Goal: Task Accomplishment & Management: Complete application form

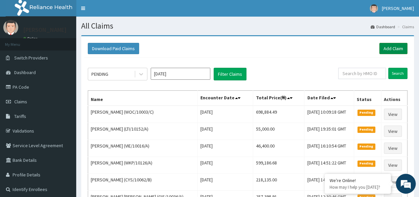
click at [385, 49] on link "Add Claim" at bounding box center [393, 48] width 28 height 11
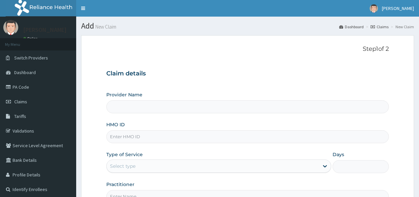
click at [131, 136] on input "HMO ID" at bounding box center [247, 136] width 283 height 13
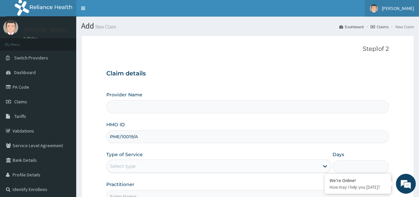
type input "PME/10019/A"
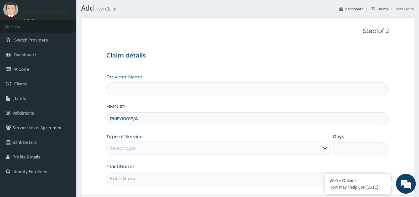
scroll to position [33, 0]
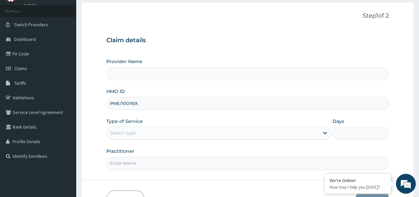
drag, startPoint x: 151, startPoint y: 126, endPoint x: 147, endPoint y: 129, distance: 4.7
click at [151, 126] on div "Select type" at bounding box center [218, 132] width 225 height 13
click at [170, 128] on div "Select type" at bounding box center [213, 132] width 212 height 11
click at [154, 134] on div "Select type" at bounding box center [213, 132] width 212 height 11
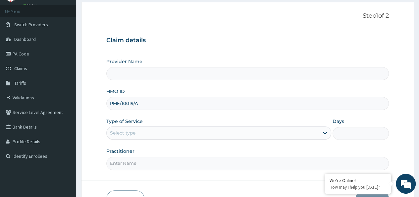
click at [154, 134] on div "Select type" at bounding box center [213, 132] width 212 height 11
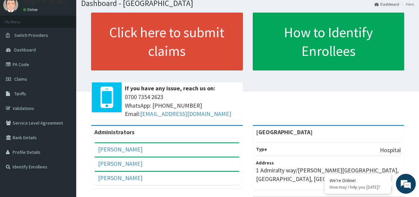
scroll to position [33, 0]
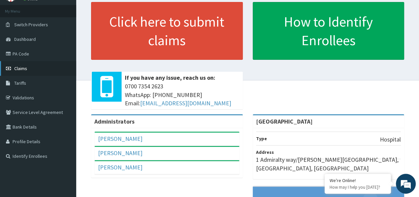
click at [32, 69] on link "Claims" at bounding box center [38, 68] width 76 height 15
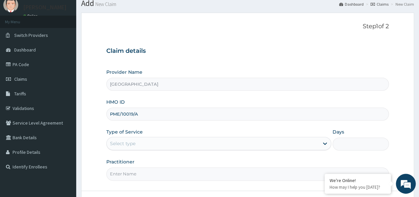
scroll to position [33, 0]
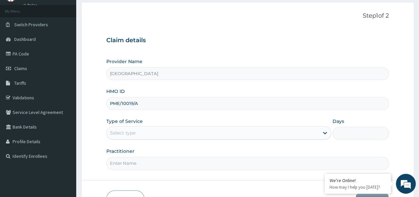
type input "PME/10019/A"
click at [131, 126] on div "Select type" at bounding box center [218, 132] width 225 height 13
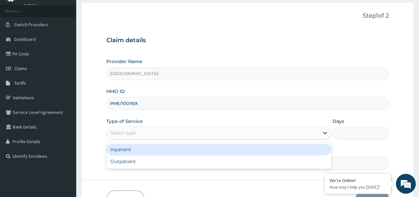
click at [127, 151] on div "Inpatient" at bounding box center [218, 149] width 225 height 12
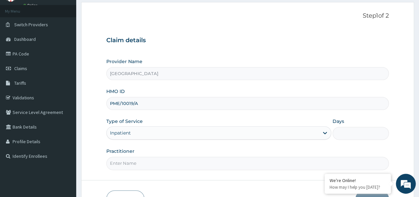
click at [341, 132] on input "Days" at bounding box center [361, 133] width 56 height 13
type input "5"
click at [145, 159] on input "Practitioner" at bounding box center [247, 162] width 283 height 13
paste input "[PERSON_NAME]"
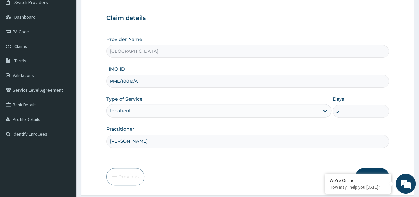
scroll to position [74, 0]
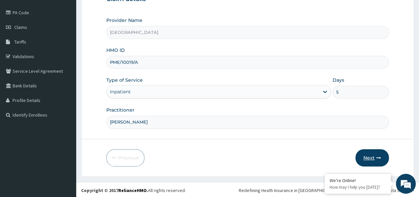
type input "[PERSON_NAME]"
click at [369, 157] on button "Next" at bounding box center [372, 157] width 33 height 17
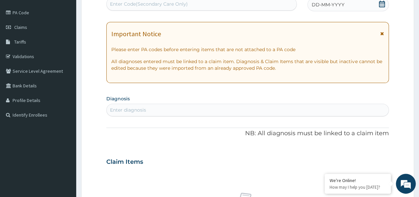
click at [144, 110] on div "Enter diagnosis" at bounding box center [128, 109] width 36 height 7
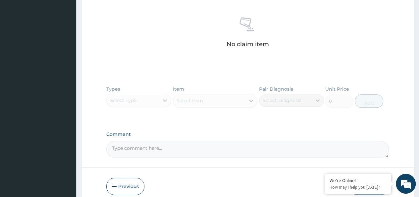
scroll to position [273, 0]
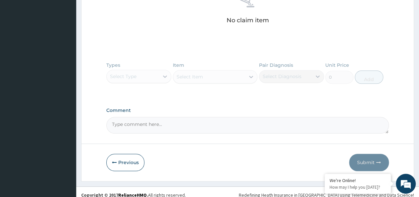
click at [143, 124] on textarea "Comment" at bounding box center [247, 125] width 283 height 17
paste textarea "Sepsis (foci chest and UGS) and Vaginal yeast Infection"
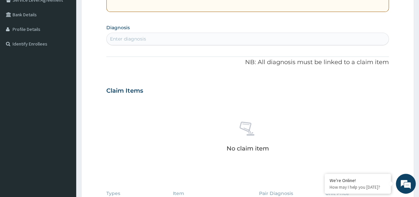
scroll to position [141, 0]
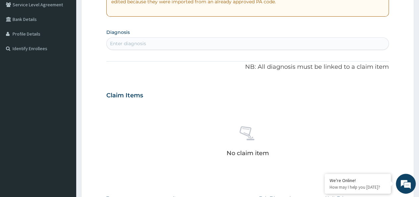
type textarea "Sepsis (foci chest and UGS) and Vaginal yeast Infection"
click at [132, 45] on div "Enter diagnosis" at bounding box center [128, 43] width 36 height 7
type input "sepsis"
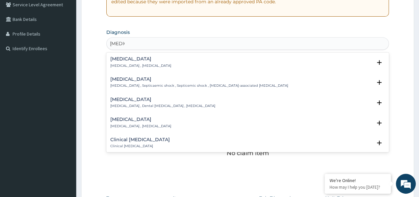
click at [125, 61] on div "Sepsis Systemic infection , Sepsis" at bounding box center [140, 62] width 61 height 12
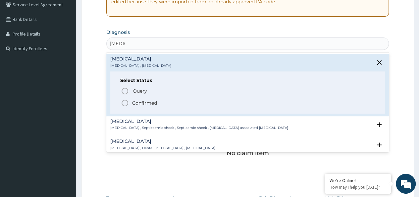
click at [123, 102] on icon "status option filled" at bounding box center [125, 103] width 8 height 8
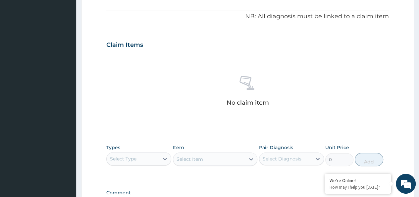
scroll to position [207, 0]
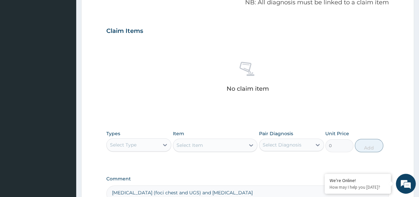
click at [130, 141] on div "Select Type" at bounding box center [123, 144] width 27 height 7
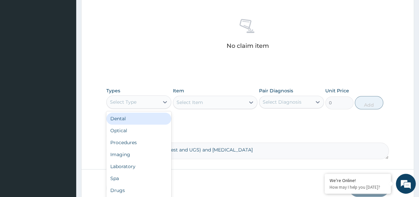
scroll to position [273, 0]
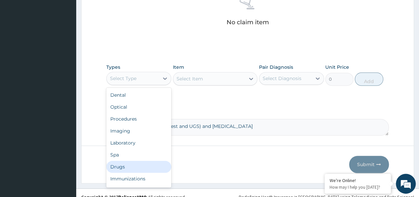
click at [127, 165] on div "Drugs" at bounding box center [138, 166] width 65 height 12
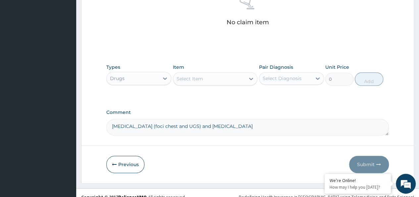
click at [208, 79] on div "Select Item" at bounding box center [209, 78] width 72 height 11
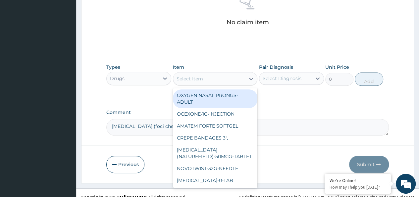
paste input "5% Dextrose Saline-500ml-Infusion"
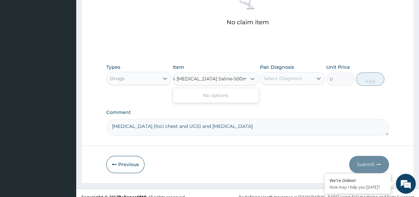
scroll to position [0, 0]
type input "5% Dextrose Saline"
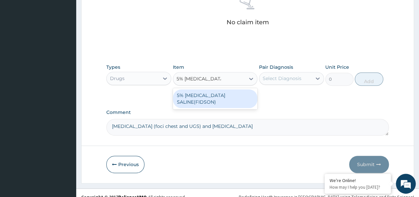
click at [212, 93] on div "5% [MEDICAL_DATA] SALINE(FIDSON)" at bounding box center [215, 98] width 85 height 19
type input "1182.808219606265"
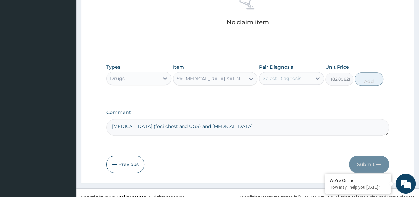
click at [280, 80] on div "Select Diagnosis" at bounding box center [282, 78] width 39 height 7
click at [272, 97] on label "[MEDICAL_DATA]" at bounding box center [290, 94] width 41 height 7
checkbox input "true"
click at [368, 80] on button "Add" at bounding box center [369, 78] width 28 height 13
type input "0"
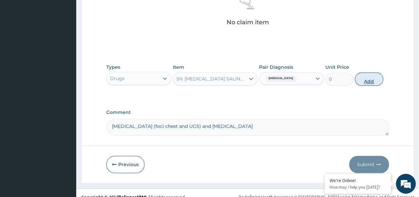
scroll to position [254, 0]
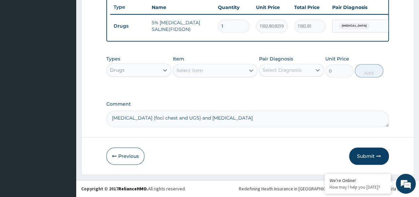
drag, startPoint x: 237, startPoint y: 19, endPoint x: 214, endPoint y: 23, distance: 22.9
click at [214, 23] on tr "Drugs 5% DEXTROSE SALINE(FIDSON) 1 1182.808219606265 1182.81 Sepsis Delete" at bounding box center [272, 26] width 325 height 23
type input "2"
type input "2365.62"
type input "2"
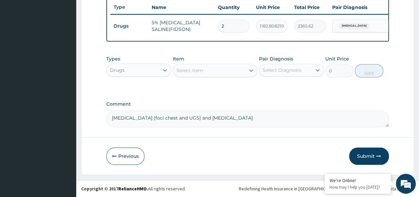
click at [135, 75] on div "Drugs" at bounding box center [133, 70] width 52 height 11
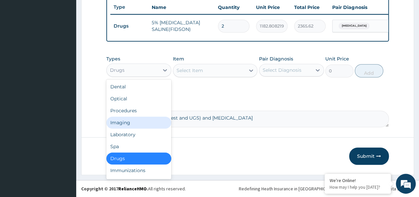
click at [132, 121] on div "Imaging" at bounding box center [138, 122] width 65 height 12
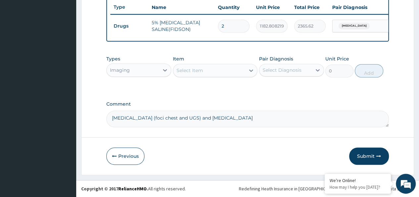
click at [198, 72] on div "Select Item" at bounding box center [190, 70] width 27 height 7
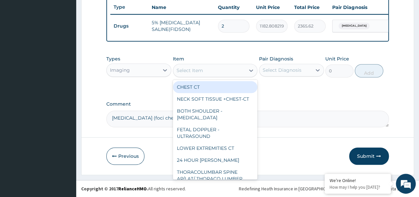
paste input "Abdominopelvic scan"
type input "Abdominopelvic scan"
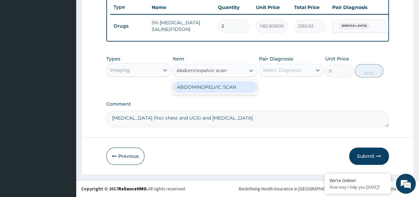
click at [211, 86] on div "ABDOMINOPELVIC SCAN" at bounding box center [215, 87] width 85 height 12
type input "15200"
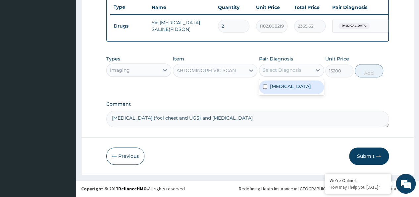
click at [266, 71] on div "Select Diagnosis" at bounding box center [282, 70] width 39 height 7
click at [266, 88] on input "checkbox" at bounding box center [265, 86] width 4 height 4
checkbox input "true"
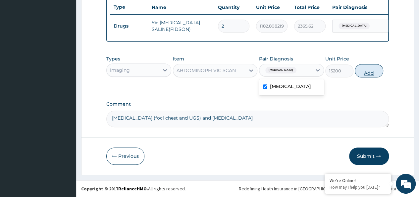
click at [362, 73] on button "Add" at bounding box center [369, 70] width 28 height 13
type input "0"
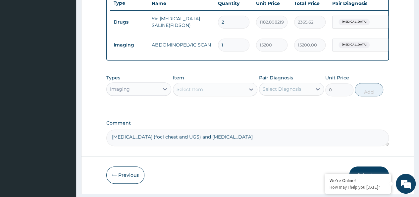
click at [140, 92] on div "Imaging" at bounding box center [133, 89] width 52 height 11
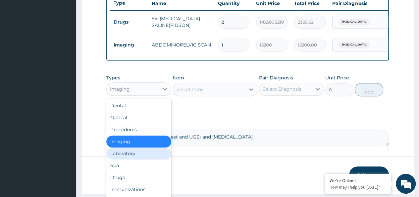
scroll to position [23, 0]
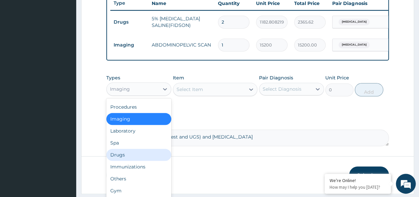
click at [125, 157] on div "Drugs" at bounding box center [138, 154] width 65 height 12
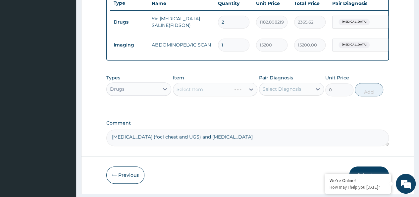
click at [201, 96] on div "Select Item" at bounding box center [215, 89] width 85 height 13
click at [196, 92] on div "Select Item" at bounding box center [190, 89] width 27 height 7
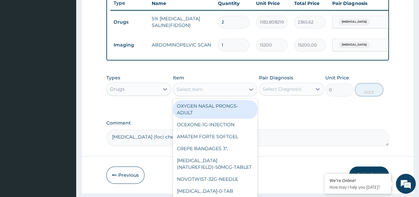
paste input "Alcohol Swabs"
type input "Alcohol Swabs"
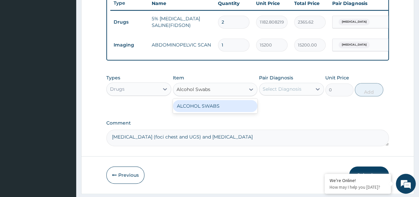
click at [192, 112] on div "ALCOHOL SWABS" at bounding box center [215, 106] width 85 height 12
type input "106.05"
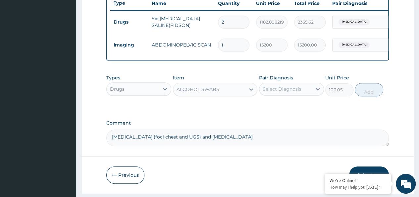
click at [309, 93] on div "Select Diagnosis" at bounding box center [285, 89] width 52 height 11
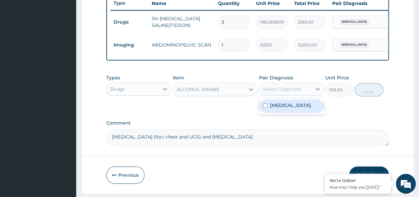
click at [291, 108] on div "[MEDICAL_DATA]" at bounding box center [291, 106] width 65 height 14
checkbox input "true"
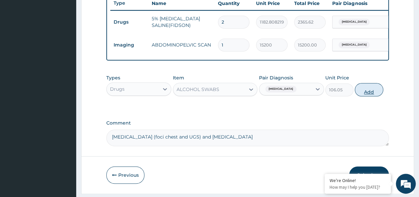
click at [375, 91] on button "Add" at bounding box center [369, 89] width 28 height 13
type input "0"
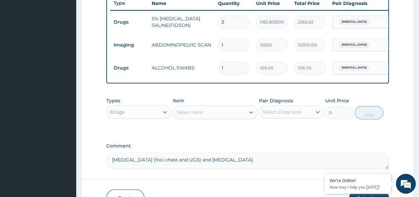
type input "10"
type input "1060.50"
type input "10"
click at [132, 115] on div "Drugs" at bounding box center [133, 111] width 52 height 11
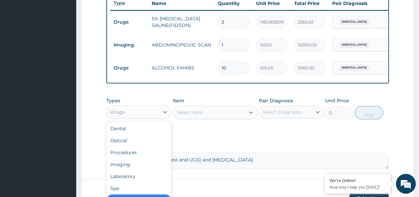
click at [198, 115] on div "Select Item" at bounding box center [190, 112] width 27 height 7
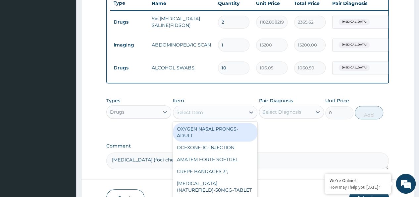
paste input "AMATEM FORTE-80/480mg-Softgel"
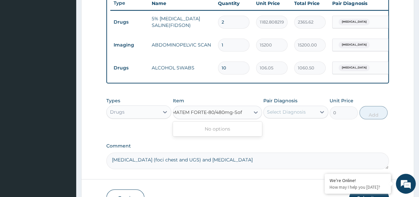
scroll to position [0, 0]
type input "AMATEM FORTE"
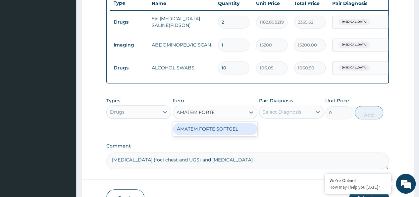
click at [222, 133] on div "AMATEM FORTE SOFTGEL" at bounding box center [215, 129] width 85 height 12
type input "2850"
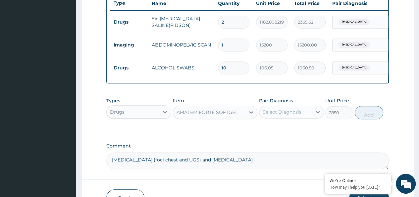
click at [289, 114] on div "Select Diagnosis" at bounding box center [282, 111] width 39 height 7
click at [277, 137] on div "[MEDICAL_DATA]" at bounding box center [291, 129] width 65 height 16
click at [281, 131] on label "[MEDICAL_DATA]" at bounding box center [290, 128] width 41 height 7
checkbox input "true"
click at [371, 117] on button "Add" at bounding box center [369, 112] width 28 height 13
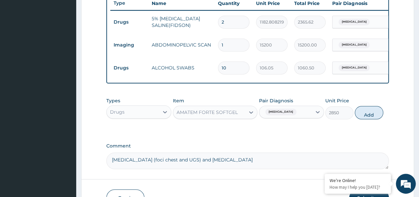
type input "0"
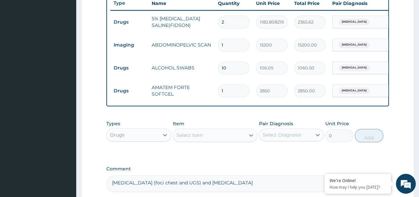
drag, startPoint x: 229, startPoint y: 92, endPoint x: 210, endPoint y: 92, distance: 19.2
click at [210, 92] on tr "Drugs AMATEM FORTE SOFTGEL 1 2850 2850.00 Sepsis Delete" at bounding box center [272, 90] width 325 height 23
type input "6"
type input "17100.00"
type input "6"
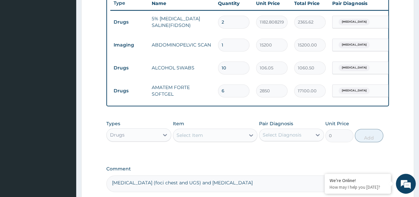
click at [214, 140] on div "Select Item" at bounding box center [209, 135] width 72 height 11
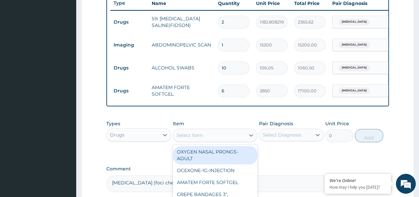
paste input "[MEDICAL_DATA]-500MG-TABLET"
type input "[MEDICAL_DATA]-500MG-TABLET"
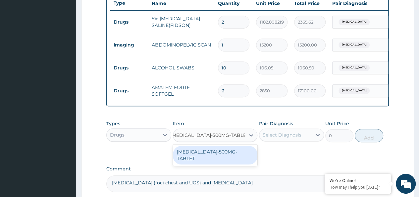
click at [216, 158] on div "[MEDICAL_DATA]-500MG-TABLET" at bounding box center [215, 154] width 85 height 19
type input "1968"
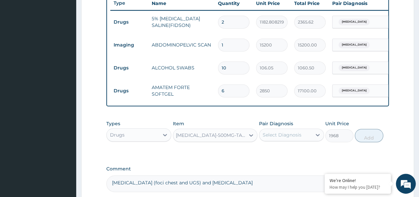
scroll to position [0, 1]
click at [283, 138] on div "Select Diagnosis" at bounding box center [282, 134] width 39 height 7
click at [272, 153] on div "[MEDICAL_DATA]" at bounding box center [291, 152] width 65 height 14
checkbox input "true"
click at [366, 139] on button "Add" at bounding box center [369, 135] width 28 height 13
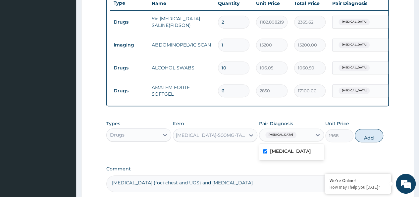
type input "0"
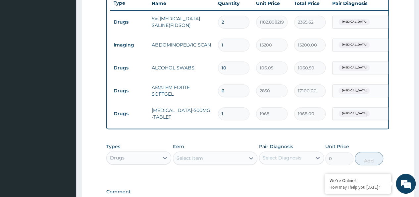
scroll to position [0, 0]
drag, startPoint x: 231, startPoint y: 114, endPoint x: 211, endPoint y: 116, distance: 20.3
click at [211, 116] on tr "Drugs AZITHROMYCIN-500MG-TABLET 1 1968 1968.00 Sepsis Delete" at bounding box center [272, 113] width 325 height 23
type input "3"
type input "5904.00"
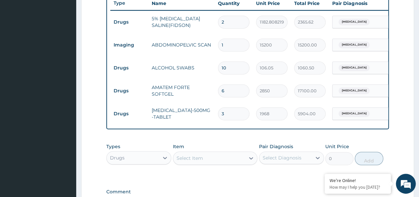
type input "3"
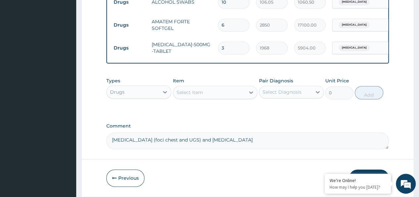
scroll to position [320, 0]
click at [143, 96] on div "Drugs" at bounding box center [133, 91] width 52 height 11
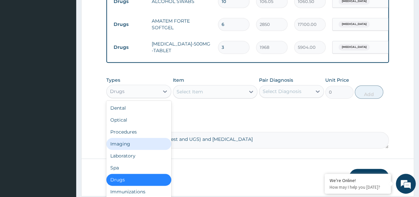
click at [131, 148] on div "Imaging" at bounding box center [138, 144] width 65 height 12
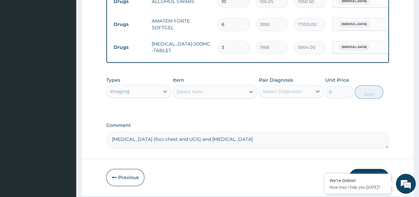
click at [189, 95] on div "Select Item" at bounding box center [190, 91] width 27 height 7
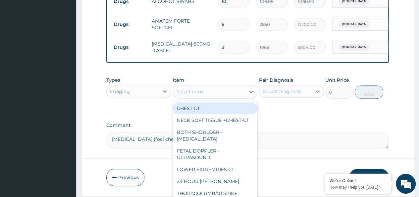
paste input "BSP - ECG 12 lead with interpretation"
type input "BSP - ECG 12 lead with interpretation"
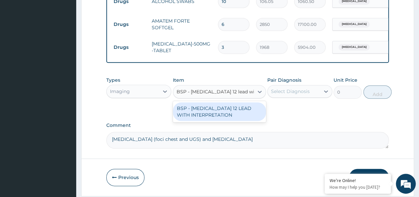
scroll to position [0, 8]
click at [210, 122] on div "BSP - [MEDICAL_DATA] 12 LEAD WITH INTERPRETATION" at bounding box center [219, 111] width 93 height 21
click at [237, 110] on div "BSP - [MEDICAL_DATA] 12 LEAD WITH INTERPRETATION" at bounding box center [219, 111] width 93 height 19
type input "14250"
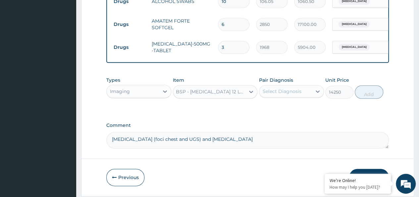
scroll to position [0, 1]
click at [294, 94] on div "Select Diagnosis" at bounding box center [282, 91] width 39 height 7
click at [276, 111] on label "Sepsis" at bounding box center [290, 107] width 41 height 7
checkbox input "true"
click at [363, 98] on button "Add" at bounding box center [369, 91] width 28 height 13
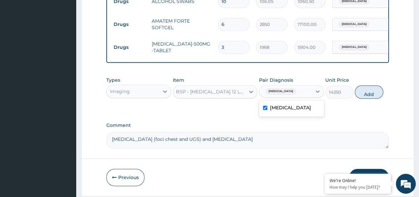
type input "0"
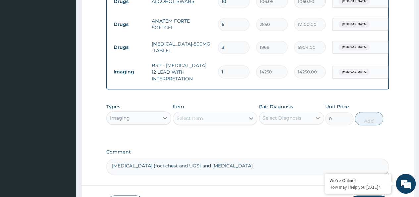
scroll to position [0, 0]
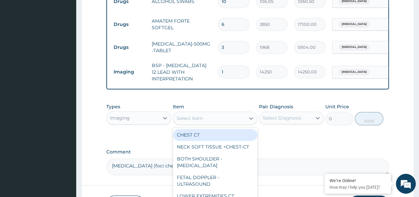
click at [196, 121] on div "Select Item" at bounding box center [190, 118] width 27 height 7
paste input "CHEST AP (SUPINE)/ Chest Xray 1 View - X-Ray"
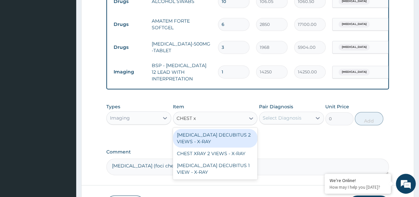
type input "CHEST xr"
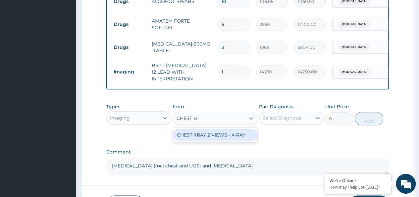
click at [211, 139] on div "CHEST XRAY 2 VIEWS - X-RAY" at bounding box center [215, 135] width 85 height 12
type input "9300"
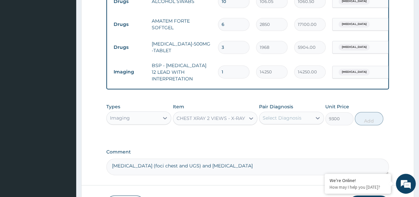
click at [278, 116] on div "Select Diagnosis" at bounding box center [282, 117] width 39 height 7
click at [270, 139] on div "Sepsis" at bounding box center [291, 135] width 65 height 14
checkbox input "true"
click at [372, 121] on button "Add" at bounding box center [369, 118] width 28 height 13
type input "0"
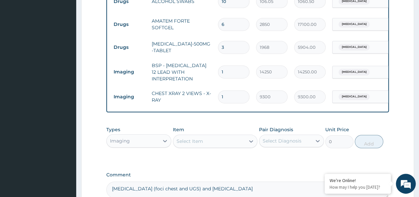
scroll to position [353, 0]
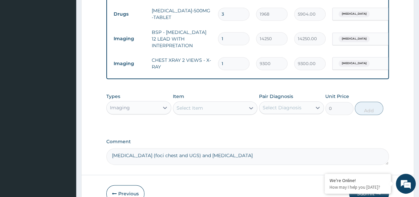
click at [135, 108] on div "Imaging" at bounding box center [133, 107] width 52 height 11
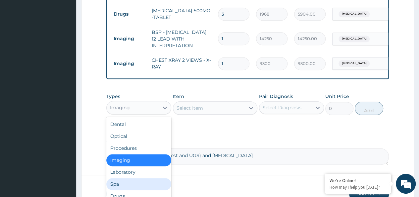
scroll to position [23, 0]
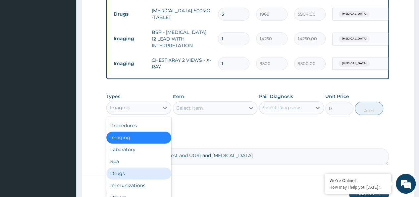
click at [125, 175] on div "Drugs" at bounding box center [138, 173] width 65 height 12
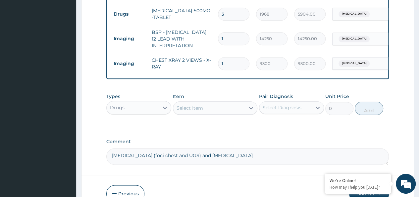
click at [207, 109] on div "Select Item" at bounding box center [209, 107] width 72 height 11
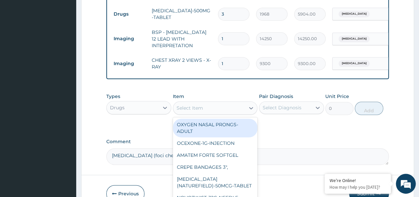
paste input "CLAVAMOX-1.2g-Injection"
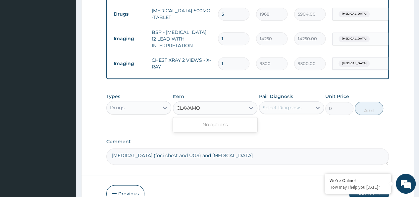
type input "CLAVAMO"
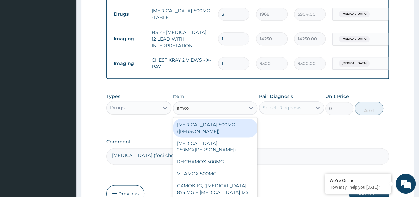
type input "amox"
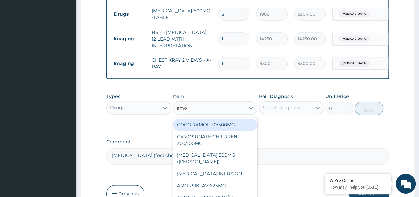
type input "amox"
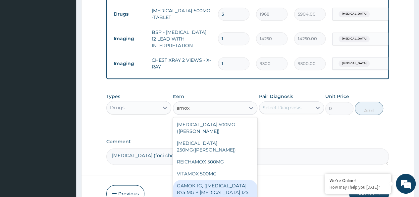
click at [223, 182] on div "GAMOK 1G, (AMOXICILLIN 875 MG + CLAVULANATE POTASSIUM 125 MG)" at bounding box center [215, 191] width 85 height 25
type input "964.28"
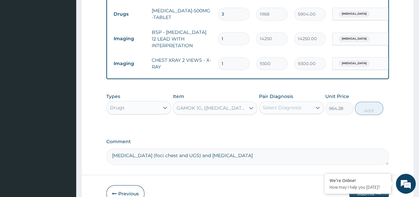
click at [275, 110] on div "Select Diagnosis" at bounding box center [282, 107] width 39 height 7
click at [276, 131] on div "Sepsis" at bounding box center [291, 125] width 65 height 14
checkbox input "true"
drag, startPoint x: 376, startPoint y: 111, endPoint x: 358, endPoint y: 119, distance: 20.2
click at [376, 111] on button "Add" at bounding box center [369, 107] width 28 height 13
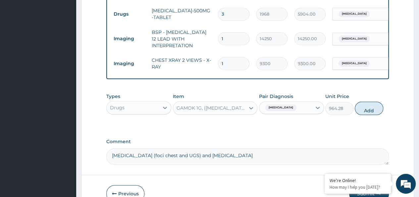
type input "0"
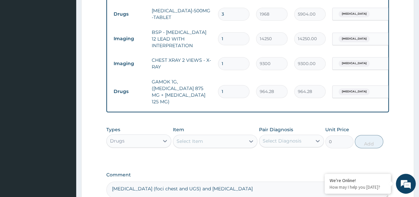
drag, startPoint x: 235, startPoint y: 88, endPoint x: 218, endPoint y: 90, distance: 17.3
click at [218, 90] on input "1" at bounding box center [233, 91] width 31 height 13
type input "6"
type input "5785.68"
type input "6"
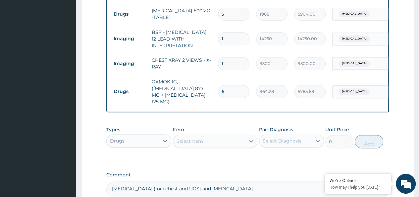
click at [184, 142] on div "Select Item" at bounding box center [190, 141] width 27 height 7
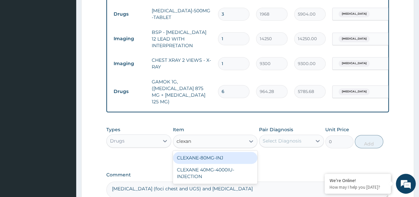
type input "clexane"
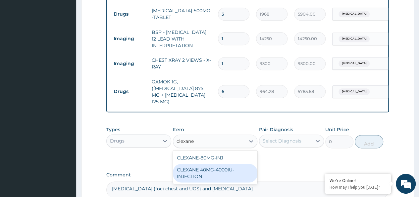
click at [197, 177] on div "CLEXANE 40MG-4000IU-INJECTION" at bounding box center [215, 172] width 85 height 19
type input "8672.4"
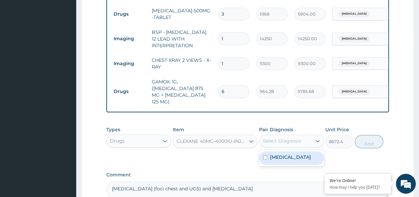
click at [283, 141] on div "Select Diagnosis" at bounding box center [282, 140] width 39 height 7
click at [273, 158] on label "Sepsis" at bounding box center [290, 156] width 41 height 7
checkbox input "true"
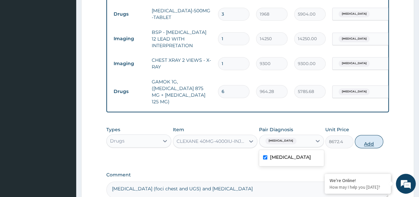
drag, startPoint x: 371, startPoint y: 145, endPoint x: 358, endPoint y: 148, distance: 13.4
click at [371, 144] on button "Add" at bounding box center [369, 141] width 28 height 13
type input "0"
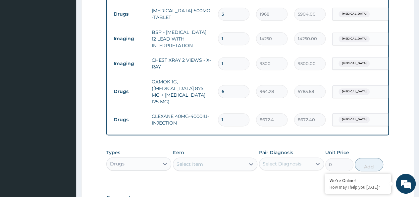
drag, startPoint x: 229, startPoint y: 120, endPoint x: 212, endPoint y: 120, distance: 16.9
click at [212, 120] on tr "Drugs CLEXANE 40MG-4000IU-INJECTION 1 8672.4 8672.40 Sepsis Delete" at bounding box center [272, 119] width 325 height 23
type input "4"
type input "34689.60"
type input "4"
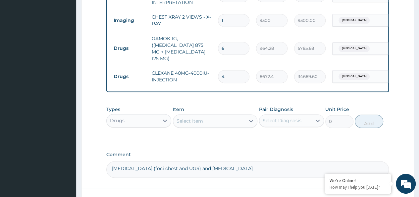
scroll to position [448, 0]
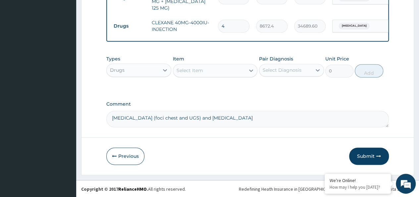
click at [143, 69] on div "Drugs" at bounding box center [133, 70] width 52 height 11
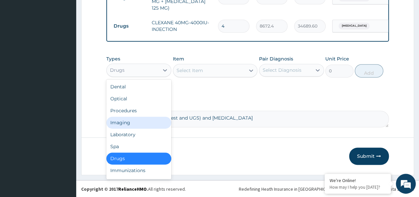
click at [137, 113] on div "Procedures" at bounding box center [138, 110] width 65 height 12
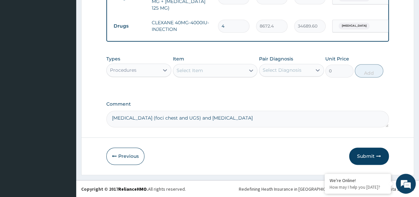
click at [195, 70] on div "Select Item" at bounding box center [190, 70] width 27 height 7
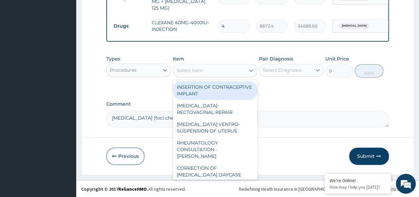
paste input "Consultation Medical Officer (GP)"
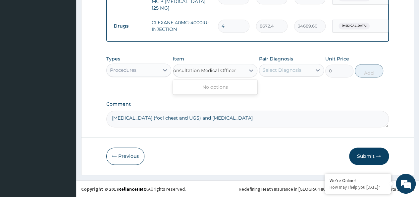
scroll to position [0, 0]
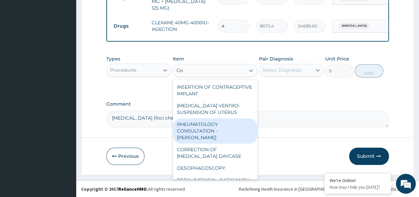
type input "C"
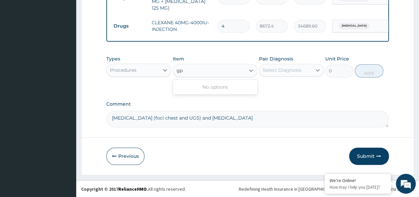
type input "g"
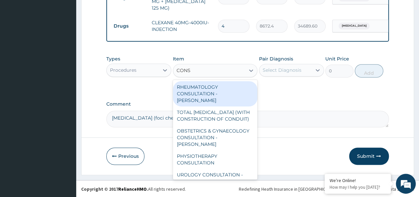
type input "CONSU"
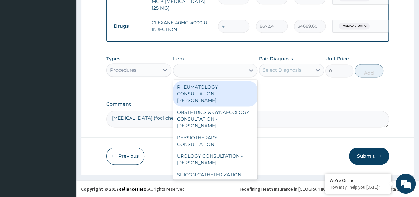
click at [201, 68] on div "CONSU" at bounding box center [209, 70] width 72 height 11
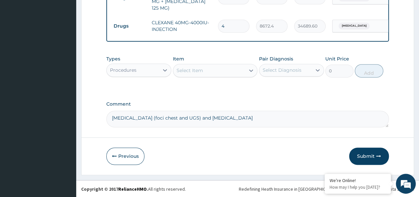
type input "F"
type input "G"
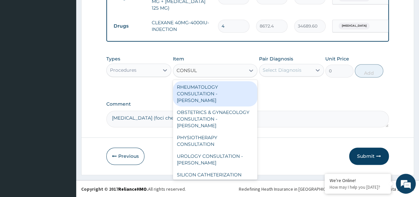
type input "CONSULT"
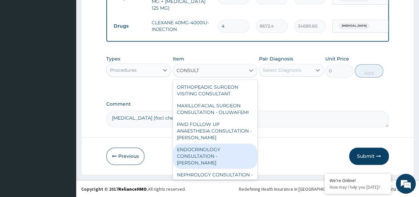
scroll to position [696, 0]
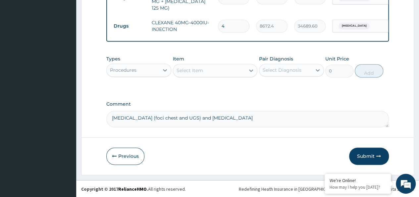
drag, startPoint x: 208, startPoint y: 68, endPoint x: 178, endPoint y: 71, distance: 30.6
click at [178, 70] on div "Select Item" at bounding box center [209, 70] width 72 height 11
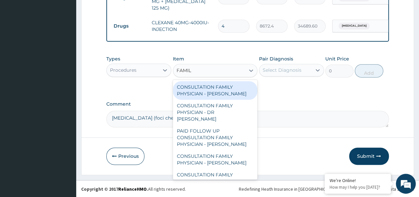
type input "FAMILY"
click at [206, 92] on div "CONSULTATION FAMILY PHYSICIAN - DR ISAAC" at bounding box center [215, 90] width 85 height 19
type input "16100"
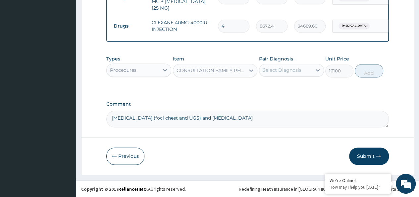
click at [288, 66] on div "Select Diagnosis" at bounding box center [285, 70] width 52 height 11
click at [267, 90] on div "Sepsis" at bounding box center [291, 87] width 65 height 14
checkbox input "true"
click at [371, 70] on button "Add" at bounding box center [369, 70] width 28 height 13
type input "0"
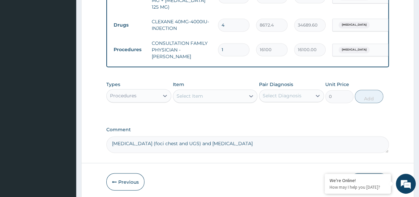
click at [135, 95] on div "Procedures" at bounding box center [123, 95] width 27 height 7
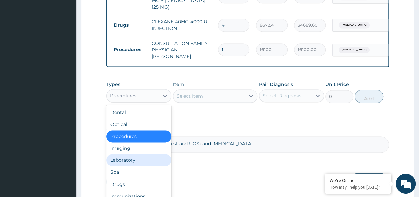
drag, startPoint x: 139, startPoint y: 156, endPoint x: 143, endPoint y: 148, distance: 9.5
click at [138, 156] on div "Laboratory" at bounding box center [138, 160] width 65 height 12
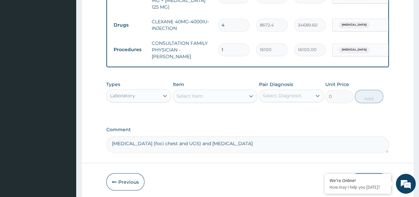
click at [197, 96] on div "Select Item" at bounding box center [190, 95] width 27 height 7
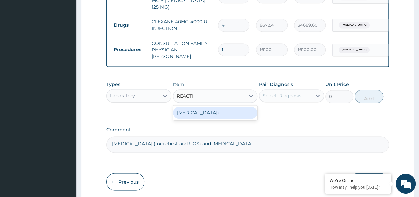
type input "REACTIV"
click at [200, 111] on div "C-REACTIVE PROTEIN (CRP)" at bounding box center [215, 112] width 85 height 12
type input "11400"
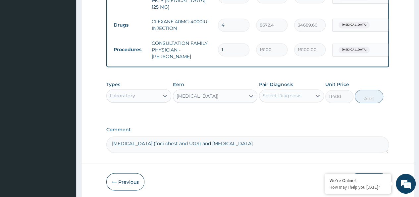
click at [273, 94] on div "Select Diagnosis" at bounding box center [282, 95] width 39 height 7
click at [271, 110] on label "Sepsis" at bounding box center [290, 111] width 41 height 7
checkbox input "true"
click at [359, 97] on button "Add" at bounding box center [369, 95] width 28 height 13
type input "0"
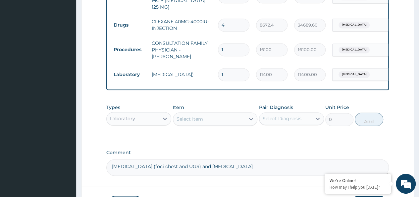
click at [138, 118] on div "Laboratory" at bounding box center [133, 118] width 52 height 11
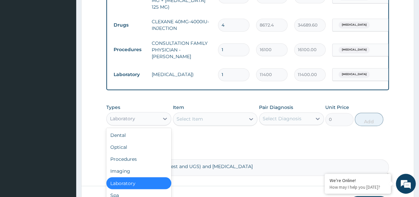
scroll to position [23, 0]
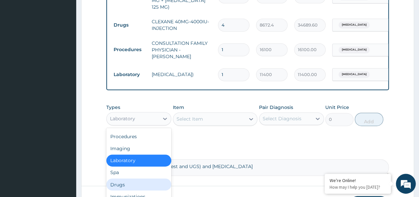
click at [129, 179] on div "Drugs" at bounding box center [138, 184] width 65 height 12
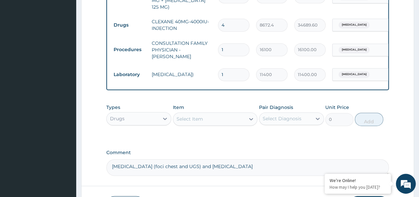
click at [208, 118] on div "Select Item" at bounding box center [209, 118] width 72 height 11
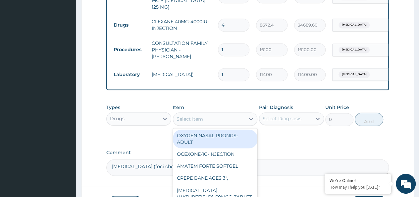
paste input "DICLOFENAC-75mg-Injection"
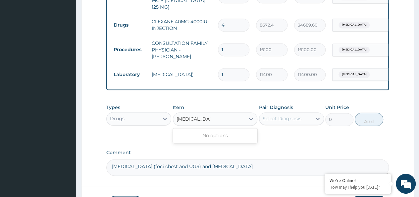
type input "DICLOFENAC"
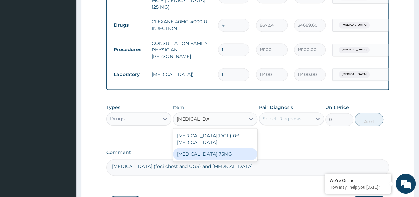
click at [220, 152] on div "DICLOFENAC 75MG" at bounding box center [215, 154] width 85 height 12
type input "200"
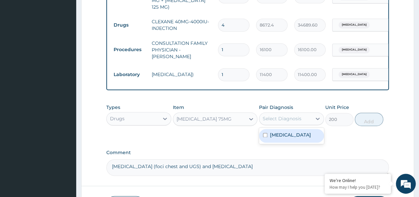
click at [283, 115] on div "Select Diagnosis" at bounding box center [282, 118] width 39 height 7
click at [275, 134] on label "Sepsis" at bounding box center [290, 134] width 41 height 7
checkbox input "true"
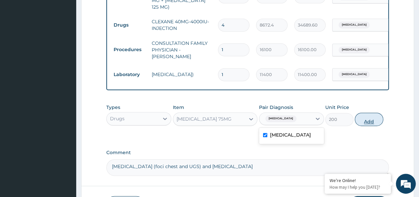
click at [369, 117] on button "Add" at bounding box center [369, 118] width 28 height 13
type input "0"
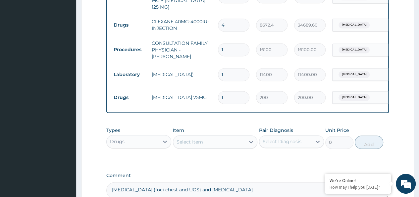
click at [137, 140] on div "Drugs" at bounding box center [133, 141] width 52 height 11
click at [186, 140] on div "Select Item" at bounding box center [190, 141] width 27 height 7
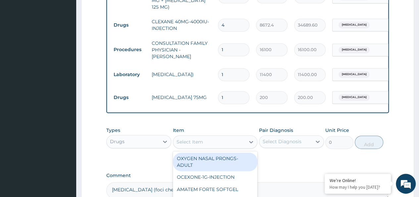
paste input "Disposable Gloves"
type input "Disposable Gloves"
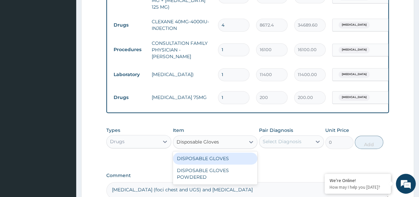
click at [210, 154] on div "DISPOSABLE GLOVES" at bounding box center [215, 158] width 85 height 12
type input "192.5"
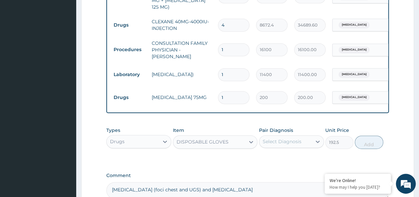
click at [280, 139] on div "Select Diagnosis" at bounding box center [282, 141] width 39 height 7
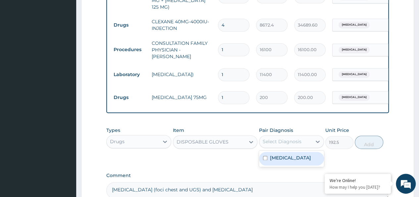
click at [273, 156] on label "Sepsis" at bounding box center [290, 157] width 41 height 7
checkbox input "true"
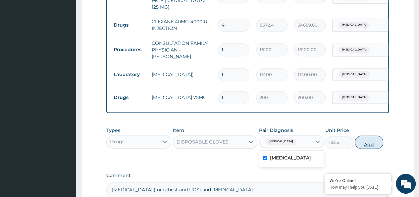
click at [369, 140] on button "Add" at bounding box center [369, 141] width 28 height 13
type input "0"
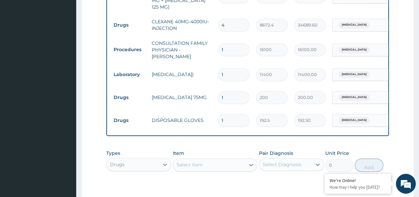
type input "10"
type input "1925.00"
type input "100"
type input "19250.00"
type input "100"
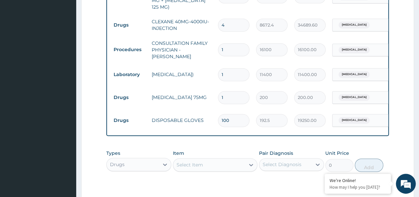
click at [201, 164] on div "Select Item" at bounding box center [190, 164] width 27 height 7
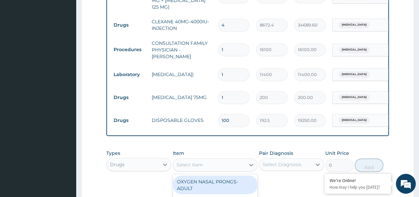
paste input "Disposable Gloves Powdered"
type input "Disposable Gloves Powdered"
click at [198, 182] on div "DISPOSABLE GLOVES POWDERED" at bounding box center [215, 184] width 85 height 19
type input "193.8907375563294"
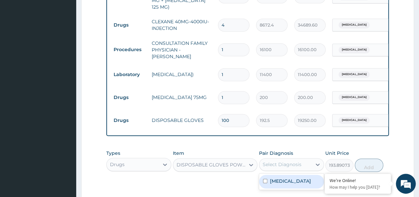
click at [287, 159] on div "Select Diagnosis" at bounding box center [285, 164] width 52 height 11
click at [272, 178] on label "Sepsis" at bounding box center [290, 180] width 41 height 7
checkbox input "true"
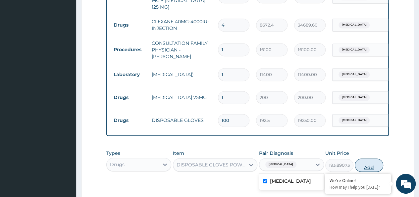
click at [364, 162] on button "Add" at bounding box center [369, 164] width 28 height 13
type input "0"
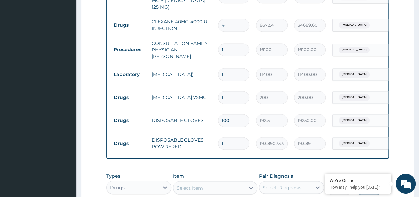
type input "10"
type input "1938.91"
type input "100"
type input "19389.07"
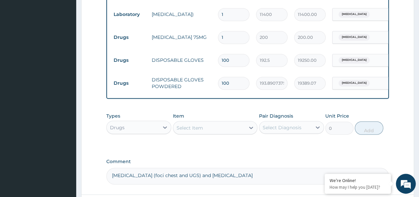
scroll to position [514, 0]
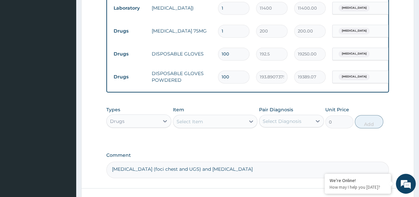
type input "100"
click at [208, 116] on div "Select Item" at bounding box center [209, 121] width 72 height 11
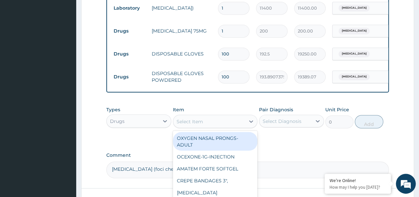
paste input "DISPOSABLE NEEDLE--18G"
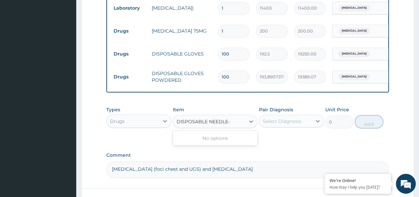
type input "DISPOSABLE NEEDLE"
click at [236, 137] on div "DISPOSABLE NEEDLES 21G" at bounding box center [215, 138] width 85 height 12
type input "208.0091838944601"
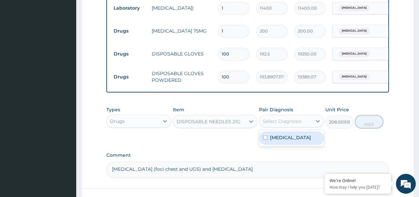
click at [294, 118] on div "Select Diagnosis" at bounding box center [282, 120] width 39 height 7
click at [281, 136] on label "Sepsis" at bounding box center [290, 137] width 41 height 7
checkbox input "true"
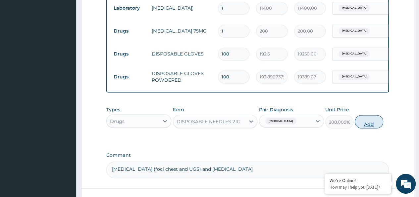
click at [376, 118] on button "Add" at bounding box center [369, 121] width 28 height 13
type input "0"
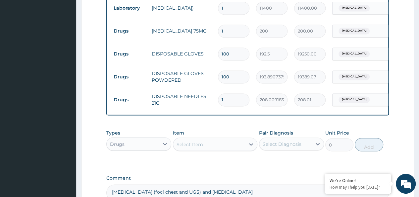
click at [199, 145] on div "Select Item" at bounding box center [190, 144] width 27 height 7
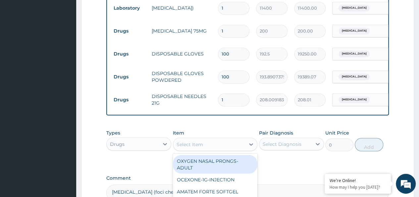
paste input "easadol-500mg-Tablet"
type input "easadol-500mg-Tablet"
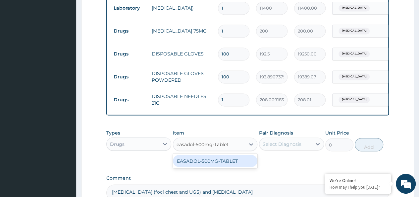
click at [201, 159] on div "EASADOL-500MG-TABLET" at bounding box center [215, 160] width 85 height 12
type input "37"
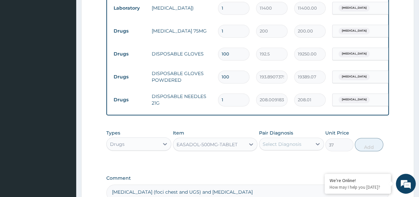
click at [285, 143] on div "Select Diagnosis" at bounding box center [282, 143] width 39 height 7
click at [278, 159] on label "Sepsis" at bounding box center [290, 159] width 41 height 7
checkbox input "true"
click at [366, 143] on button "Add" at bounding box center [369, 144] width 28 height 13
type input "0"
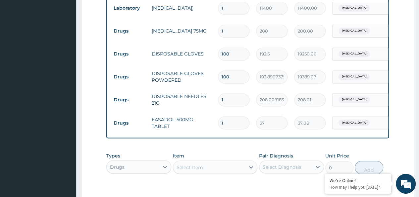
drag, startPoint x: 233, startPoint y: 120, endPoint x: 220, endPoint y: 120, distance: 13.3
click at [220, 120] on input "1" at bounding box center [233, 122] width 31 height 13
type input "2"
type input "74.00"
type input "24"
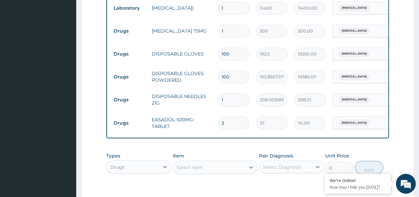
type input "888.00"
type input "24"
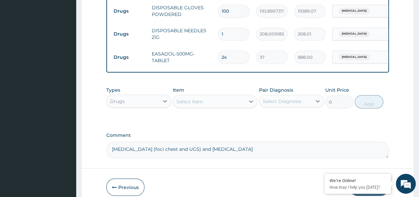
scroll to position [580, 0]
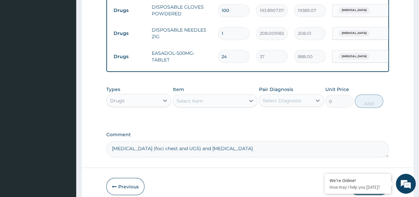
click at [148, 96] on div "Drugs" at bounding box center [133, 100] width 52 height 11
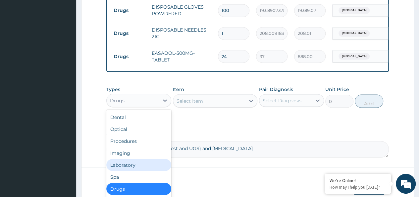
click at [142, 164] on div "Laboratory" at bounding box center [138, 164] width 65 height 12
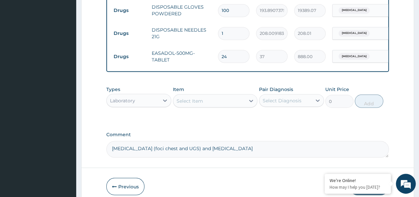
click at [200, 99] on div "Select Item" at bounding box center [190, 100] width 27 height 7
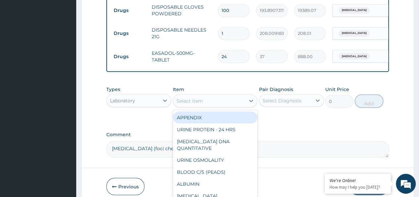
paste input "Electrolyte Urea and Creatinine"
type input "Electrolyte Urea and Creatinine"
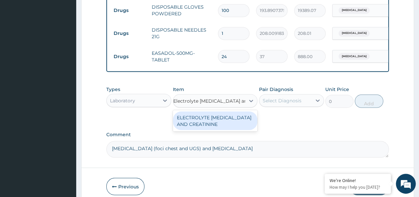
click at [197, 125] on div "ELECTROLYTE UREA AND CREATININE" at bounding box center [215, 120] width 85 height 19
type input "9000"
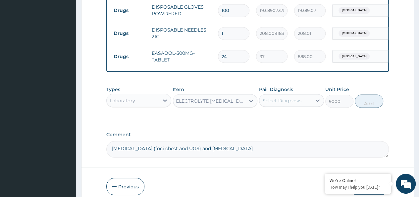
scroll to position [0, 1]
click at [289, 99] on div "Select Diagnosis" at bounding box center [282, 100] width 39 height 7
click at [279, 116] on label "Sepsis" at bounding box center [290, 116] width 41 height 7
checkbox input "true"
click at [365, 99] on button "Add" at bounding box center [369, 100] width 28 height 13
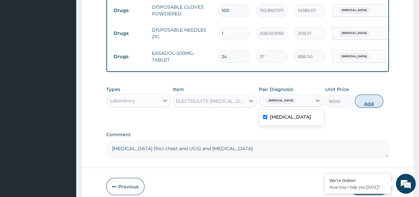
type input "0"
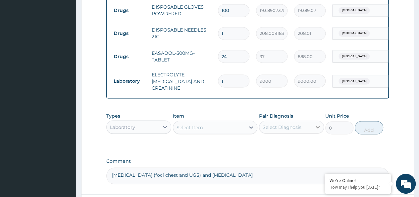
scroll to position [0, 0]
click at [146, 121] on div "Laboratory" at bounding box center [133, 126] width 52 height 11
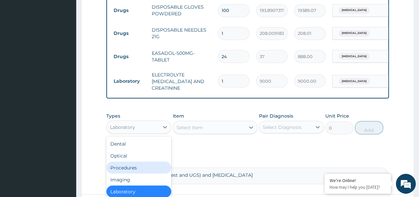
scroll to position [23, 0]
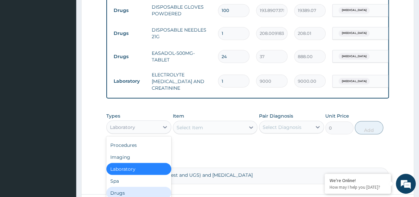
click at [131, 186] on div "Drugs" at bounding box center [138, 192] width 65 height 12
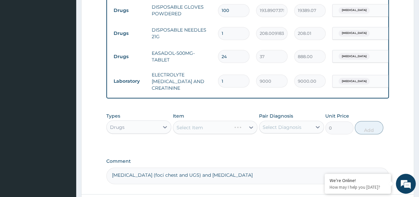
click at [193, 121] on div "Select Item" at bounding box center [215, 126] width 85 height 13
click at [187, 124] on div "Select Item" at bounding box center [190, 127] width 27 height 7
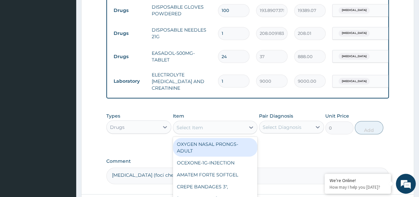
paste input "EMAL-150mg/2ml-INJECTION"
type input "EMAL-150mg/2ml-INJECTION"
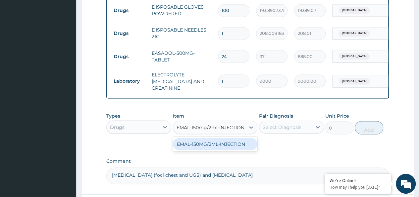
click at [207, 140] on div "EMAL-150MG/2ML-INJECTION" at bounding box center [215, 144] width 85 height 12
type input "3203"
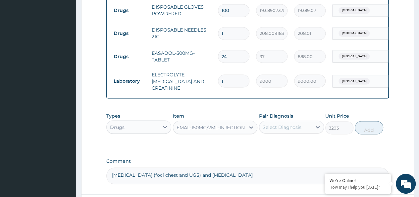
click at [278, 123] on div "Select Diagnosis" at bounding box center [282, 126] width 39 height 7
click at [271, 140] on label "Sepsis" at bounding box center [290, 143] width 41 height 7
checkbox input "true"
click at [366, 122] on button "Add" at bounding box center [369, 127] width 28 height 13
type input "0"
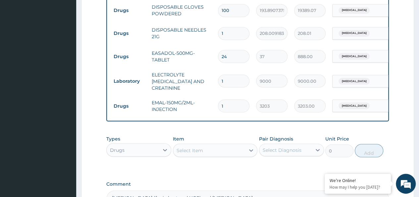
click at [217, 98] on td "1" at bounding box center [234, 106] width 38 height 20
drag, startPoint x: 235, startPoint y: 97, endPoint x: 218, endPoint y: 98, distance: 16.7
click at [218, 99] on div "1" at bounding box center [233, 105] width 31 height 13
type input "3"
type input "9609.00"
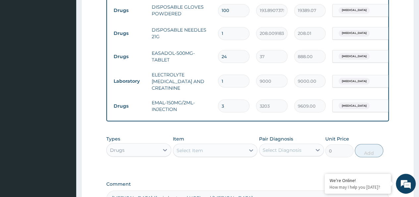
type input "3"
click at [140, 146] on div "Drugs" at bounding box center [133, 149] width 52 height 11
click at [145, 184] on div "Procedures" at bounding box center [138, 190] width 65 height 12
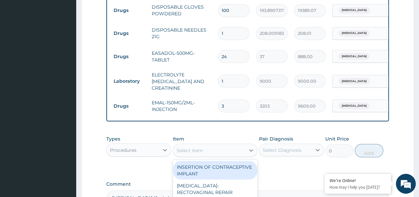
click at [192, 146] on div "Select Item" at bounding box center [190, 149] width 27 height 7
paste input "Emergency/Day Care Charge"
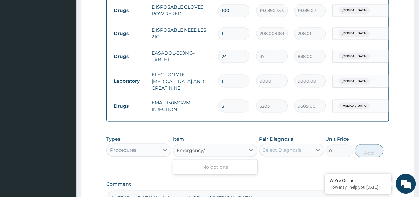
type input "Emergency"
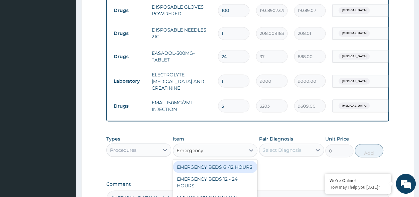
click at [212, 160] on div "EMERGENCY BEDS 6 -12 HOURS" at bounding box center [215, 166] width 85 height 12
type input "20900"
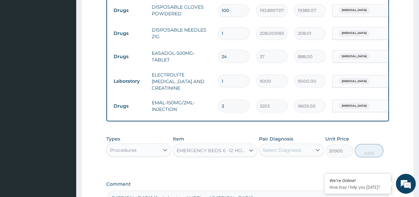
click at [294, 147] on div "Select Diagnosis" at bounding box center [282, 149] width 39 height 7
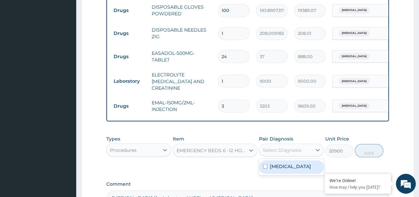
click at [285, 164] on div "Sepsis" at bounding box center [291, 167] width 65 height 14
checkbox input "true"
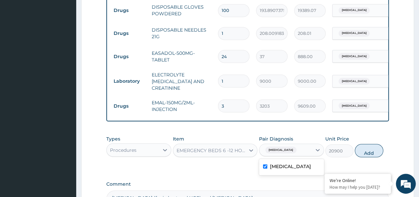
click at [375, 143] on button "Add" at bounding box center [369, 149] width 28 height 13
type input "0"
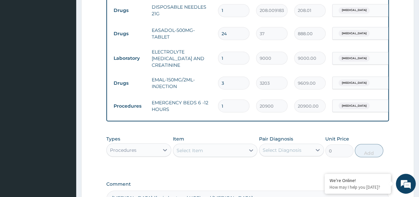
scroll to position [613, 0]
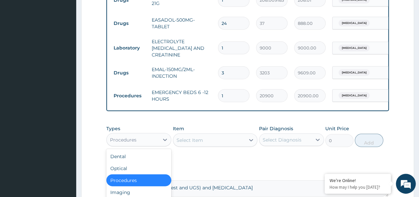
click at [138, 136] on div "Procedures" at bounding box center [133, 139] width 52 height 11
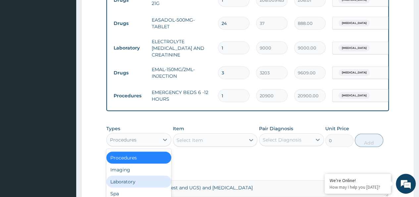
drag, startPoint x: 138, startPoint y: 176, endPoint x: 158, endPoint y: 162, distance: 24.4
click at [138, 176] on div "Laboratory" at bounding box center [138, 181] width 65 height 12
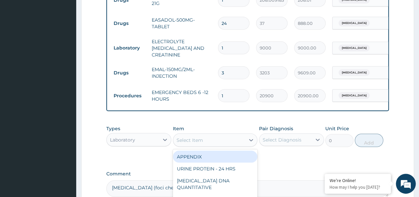
click at [186, 136] on div "Select Item" at bounding box center [190, 139] width 27 height 7
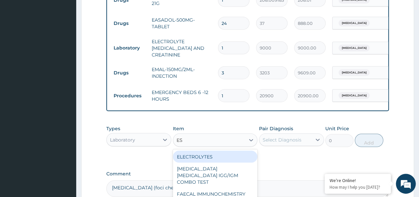
type input "ESR"
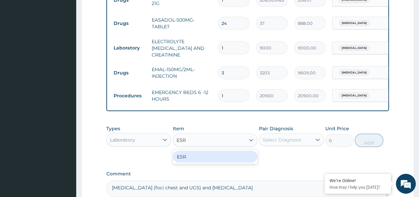
click at [192, 150] on div "ESR" at bounding box center [215, 156] width 85 height 12
type input "4750"
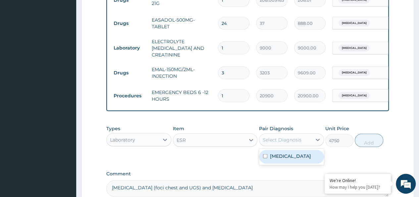
click at [278, 136] on div "Select Diagnosis" at bounding box center [282, 139] width 39 height 7
click at [272, 155] on div "Sepsis" at bounding box center [291, 156] width 65 height 14
checkbox input "true"
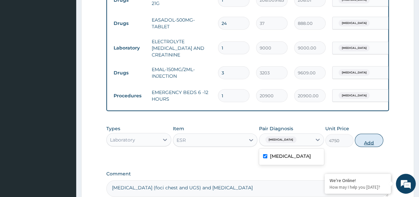
click at [369, 140] on button "Add" at bounding box center [369, 139] width 28 height 13
type input "0"
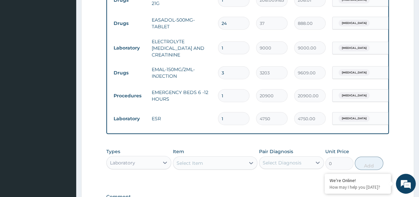
click at [138, 159] on div "Laboratory" at bounding box center [133, 162] width 52 height 11
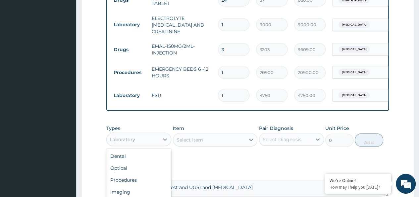
scroll to position [647, 0]
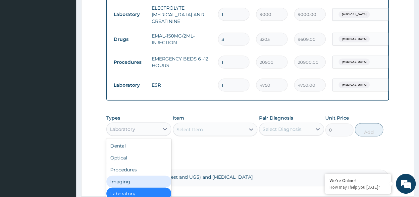
click at [129, 175] on div "Imaging" at bounding box center [138, 181] width 65 height 12
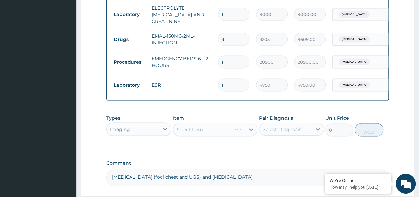
click at [198, 125] on div "Select Item" at bounding box center [215, 129] width 85 height 13
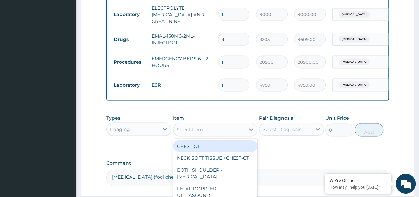
click at [198, 126] on div "Select Item" at bounding box center [190, 129] width 27 height 7
paste input "Extremities Venous ultrasound Doppler lower limb (both limb) â€“ Ultrasound"
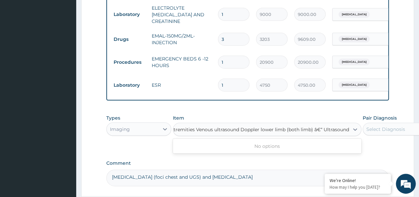
type input "Extremities Venous ultrasound Doppler lower limb (both limb) â€“ Ultrasound"
click at [140, 127] on div "Imaging" at bounding box center [133, 129] width 52 height 11
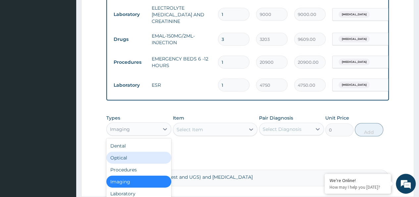
scroll to position [23, 0]
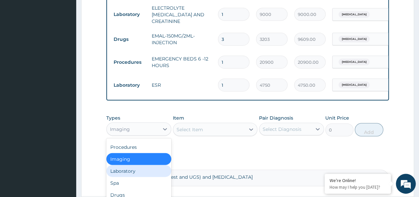
click at [134, 165] on div "Laboratory" at bounding box center [138, 171] width 65 height 12
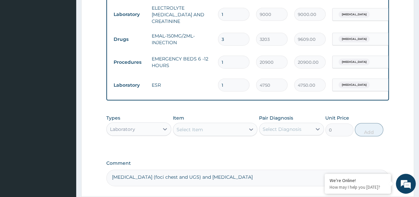
click at [185, 127] on div "Select Item" at bounding box center [190, 129] width 27 height 7
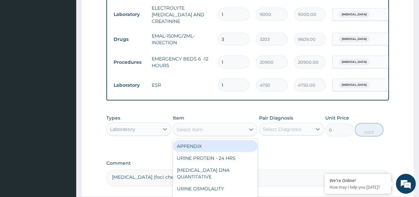
paste input "Extremities Venous ultrasound Doppler lower limb (both limb) â€“ Ultrasound"
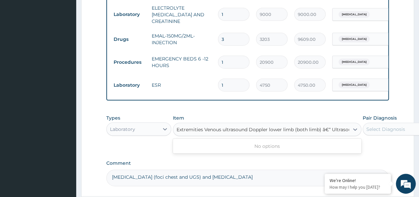
scroll to position [0, 8]
type input "Extremities Venous ultrasound Doppler lower limb (both limb) â€“ Ultrasound"
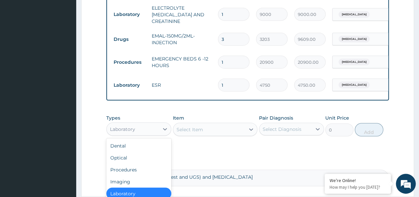
click at [127, 126] on div "Laboratory" at bounding box center [122, 129] width 25 height 7
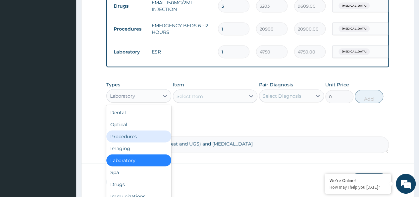
click at [133, 130] on div "Procedures" at bounding box center [138, 136] width 65 height 12
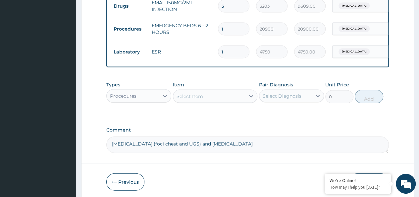
click at [135, 90] on div "Procedures" at bounding box center [133, 95] width 52 height 11
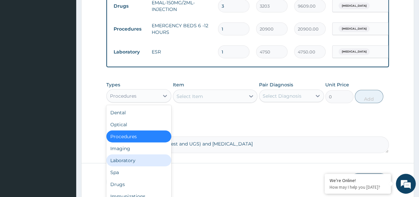
click at [134, 155] on div "Laboratory" at bounding box center [138, 160] width 65 height 12
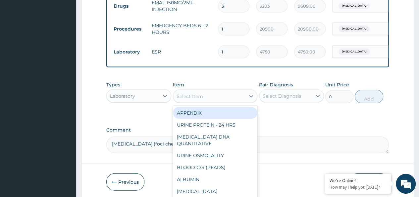
click at [218, 91] on div "Select Item" at bounding box center [209, 96] width 72 height 11
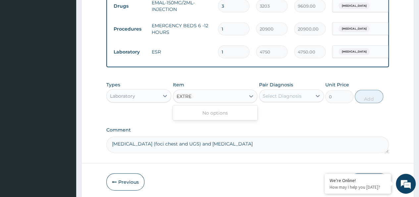
type input "EXTRE"
click at [137, 92] on div "Laboratory" at bounding box center [133, 95] width 52 height 11
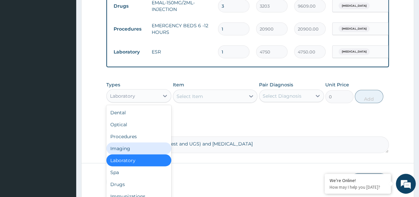
click at [128, 142] on div "Imaging" at bounding box center [138, 148] width 65 height 12
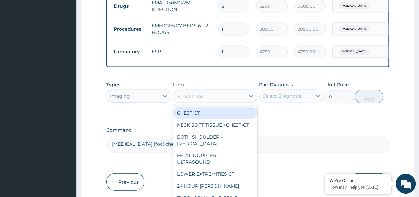
click at [199, 93] on div "Select Item" at bounding box center [190, 96] width 27 height 7
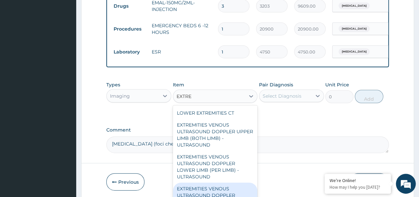
type input "EXTRE"
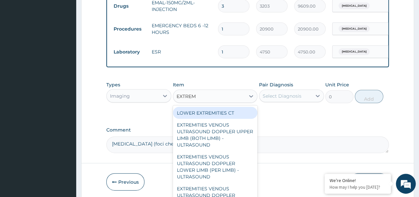
type input "EXTREMI"
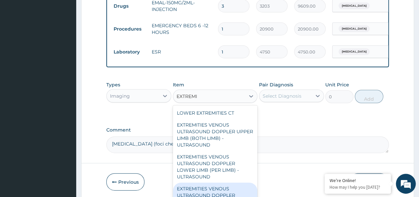
scroll to position [11, 0]
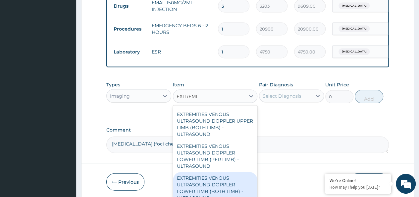
click at [210, 180] on div "EXTREMITIES VENOUS ULTRASOUND DOPPLER LOWER LIMB (BOTH LIMB) - ULTRASOUND" at bounding box center [215, 188] width 85 height 32
type input "38000"
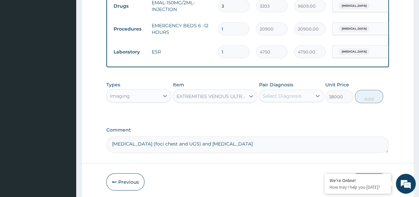
click at [277, 93] on div "Select Diagnosis" at bounding box center [282, 95] width 39 height 7
click at [270, 110] on label "Sepsis" at bounding box center [290, 112] width 41 height 7
checkbox input "true"
click at [370, 96] on button "Add" at bounding box center [369, 96] width 28 height 13
type input "0"
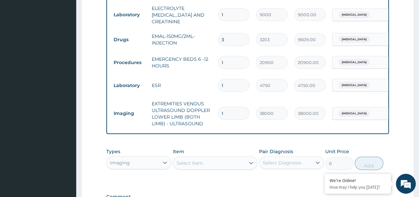
scroll to position [680, 0]
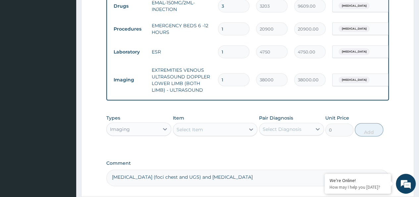
click at [135, 124] on div "Imaging" at bounding box center [133, 129] width 52 height 11
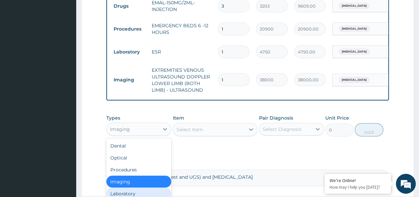
scroll to position [23, 0]
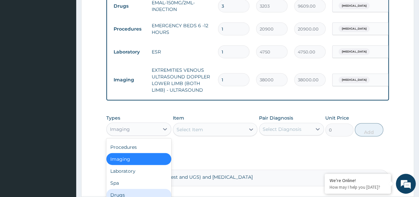
click at [129, 189] on div "Drugs" at bounding box center [138, 195] width 65 height 12
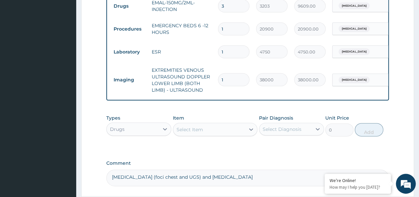
click at [192, 127] on div "Select Item" at bounding box center [190, 129] width 27 height 7
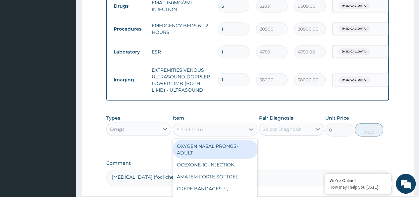
paste input "FIDSON NORMAL SALINE-500ML-INFUSION"
type input "FIDSON NORMAL SALINE-500ML-INFUSION"
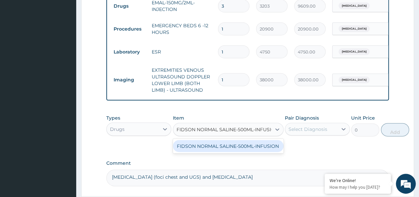
scroll to position [0, 8]
drag, startPoint x: 202, startPoint y: 143, endPoint x: 207, endPoint y: 143, distance: 5.6
click at [202, 143] on div "FIDSON NORMAL SALINE-500ML-INFUSION" at bounding box center [228, 146] width 111 height 12
type input "1350"
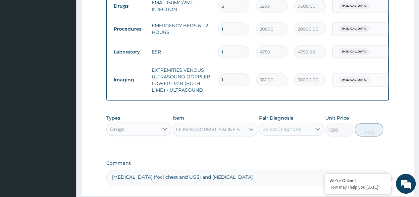
drag, startPoint x: 296, startPoint y: 124, endPoint x: 292, endPoint y: 128, distance: 6.1
click at [296, 126] on div "Select Diagnosis" at bounding box center [282, 129] width 39 height 7
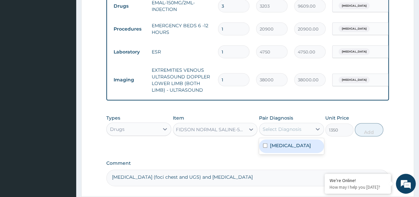
click at [275, 143] on label "Sepsis" at bounding box center [290, 145] width 41 height 7
checkbox input "true"
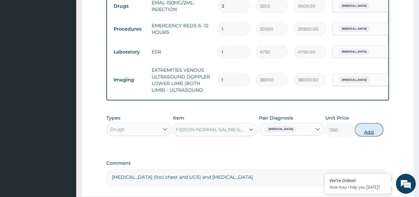
click at [366, 129] on button "Add" at bounding box center [369, 129] width 28 height 13
type input "0"
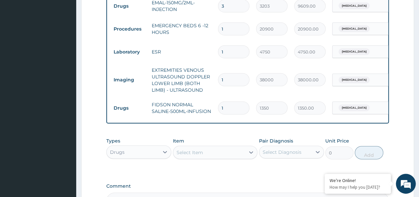
drag, startPoint x: 225, startPoint y: 99, endPoint x: 217, endPoint y: 100, distance: 8.0
click at [217, 100] on td "1" at bounding box center [234, 108] width 38 height 20
type input "3"
type input "4050.00"
type input "3"
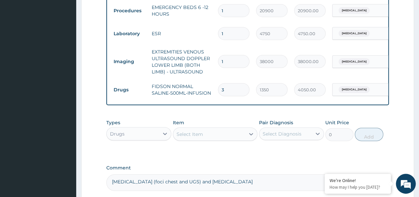
scroll to position [713, 0]
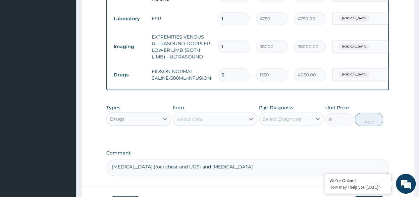
click at [146, 117] on div "Drugs" at bounding box center [133, 118] width 52 height 11
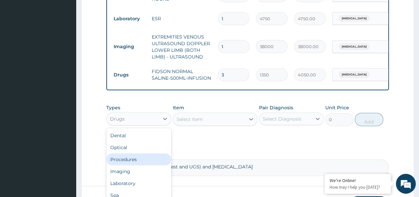
click at [136, 159] on div "Procedures" at bounding box center [138, 159] width 65 height 12
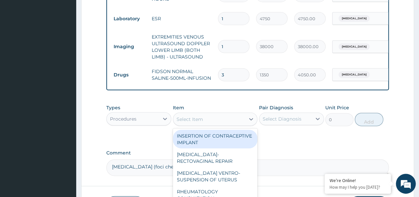
click at [194, 118] on div "Select Item" at bounding box center [190, 119] width 27 height 7
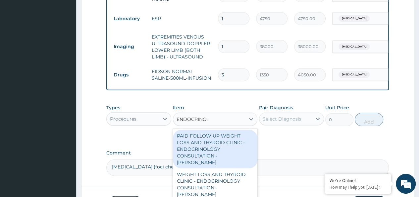
type input "ENDOCRINOLO"
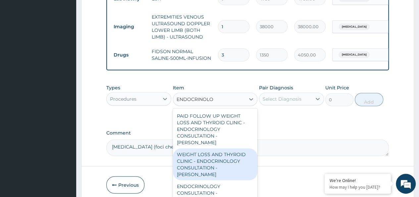
scroll to position [746, 0]
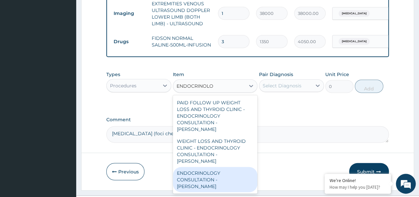
click at [218, 171] on div "ENDOCRINOLOGY CONSULTATION - DR CHINYERE" at bounding box center [215, 179] width 85 height 25
type input "34000"
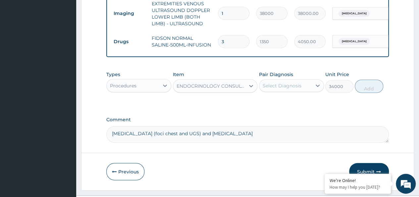
click at [284, 86] on div "Select Diagnosis" at bounding box center [282, 85] width 39 height 7
click at [280, 104] on label "Sepsis" at bounding box center [290, 101] width 41 height 7
checkbox input "true"
click at [371, 87] on button "Add" at bounding box center [369, 86] width 28 height 13
type input "0"
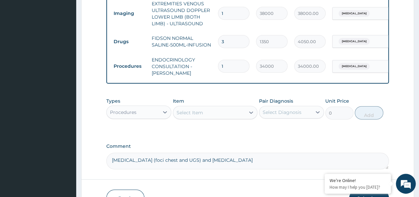
drag, startPoint x: 228, startPoint y: 61, endPoint x: 213, endPoint y: 62, distance: 14.9
click at [213, 62] on tr "Procedures ENDOCRINOLOGY CONSULTATION - DR CHINYERE 1 34000 34000.00 Sepsis Del…" at bounding box center [272, 66] width 325 height 27
type input "5"
type input "170000.00"
type input "5"
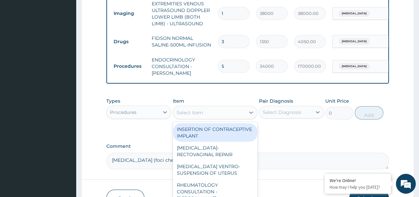
click at [196, 109] on div "Select Item" at bounding box center [190, 112] width 27 height 7
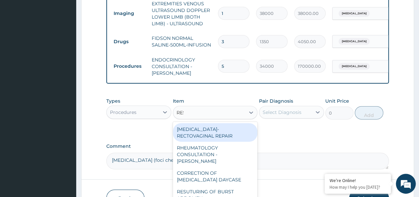
type input "RESP"
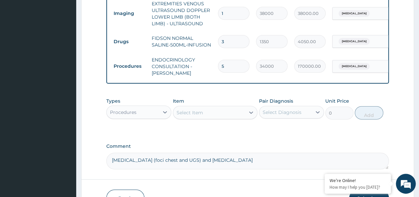
click at [207, 110] on div "Select Item" at bounding box center [209, 112] width 72 height 11
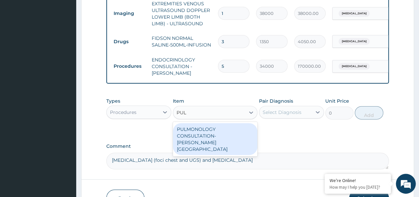
type input "PULM"
click at [218, 134] on div "PULMONOLOGY CONSULTATION- DR. OLUWAFEMI" at bounding box center [215, 139] width 85 height 32
type input "42750"
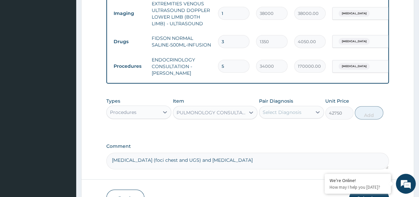
drag, startPoint x: 294, startPoint y: 112, endPoint x: 290, endPoint y: 117, distance: 6.1
click at [294, 112] on div "Select Diagnosis" at bounding box center [282, 112] width 39 height 7
click at [283, 132] on div "Sepsis" at bounding box center [291, 129] width 65 height 14
checkbox input "true"
click at [371, 112] on button "Add" at bounding box center [369, 112] width 28 height 13
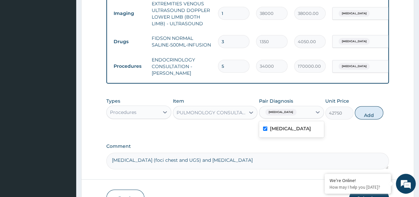
type input "0"
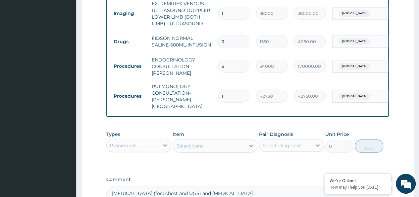
click at [128, 142] on div "Procedures" at bounding box center [123, 145] width 27 height 7
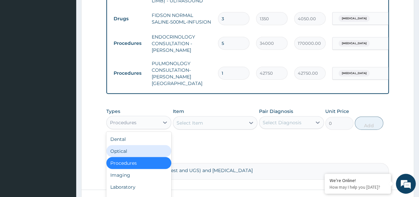
scroll to position [779, 0]
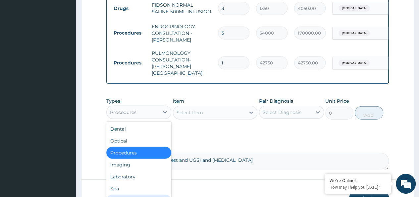
drag, startPoint x: 134, startPoint y: 188, endPoint x: 176, endPoint y: 152, distance: 55.5
click at [134, 194] on div "Drugs" at bounding box center [138, 200] width 65 height 12
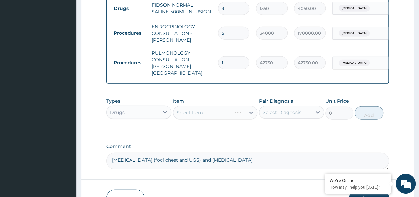
click at [194, 106] on div "Select Item" at bounding box center [215, 112] width 85 height 13
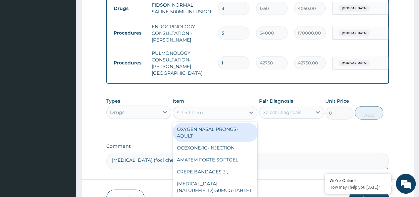
click at [194, 109] on div "Select Item" at bounding box center [190, 112] width 27 height 7
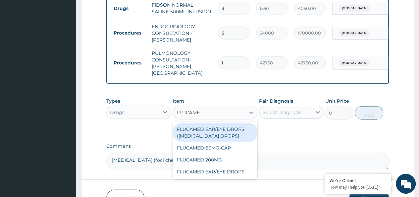
type input "FLUCAMED"
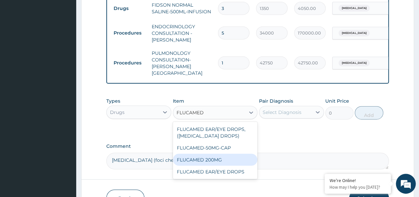
click at [194, 153] on div "FLUCAMED 200MG" at bounding box center [215, 159] width 85 height 12
type input "478.8"
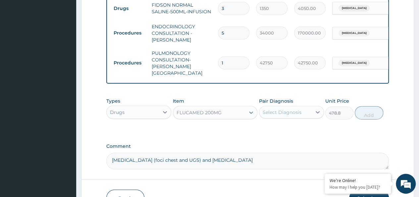
click at [286, 109] on div "Select Diagnosis" at bounding box center [282, 112] width 39 height 7
click at [279, 125] on label "Sepsis" at bounding box center [290, 128] width 41 height 7
checkbox input "true"
click at [368, 106] on button "Add" at bounding box center [369, 112] width 28 height 13
type input "0"
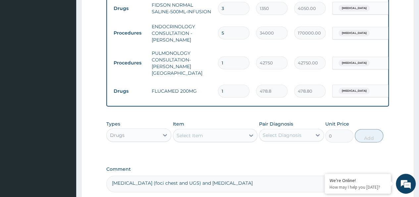
drag, startPoint x: 234, startPoint y: 77, endPoint x: 205, endPoint y: 79, distance: 29.3
click at [205, 80] on tr "Drugs FLUCAMED 200MG 1 478.8 478.80 Sepsis Delete" at bounding box center [272, 91] width 325 height 23
type input "5"
type input "2394.00"
type input "5"
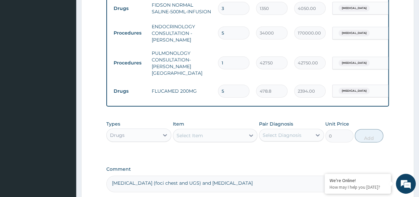
click at [194, 134] on div "Select Item" at bounding box center [215, 135] width 85 height 13
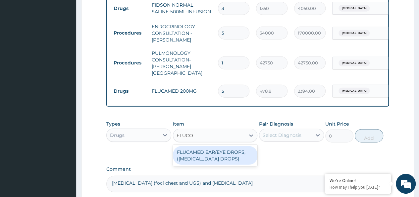
type input "FLUCO"
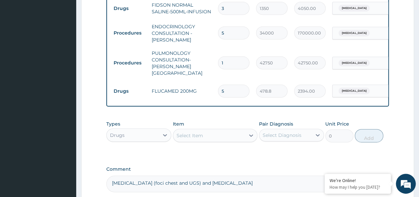
click at [196, 132] on div "Select Item" at bounding box center [190, 135] width 27 height 7
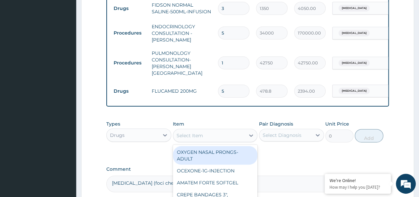
paste input "FOLIC ACID (EMZOR)"
type input "FOLIC ACID (EMZOR)"
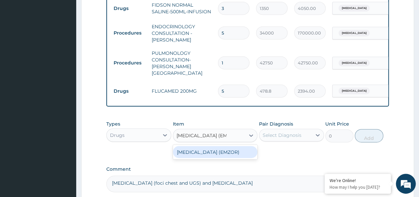
click at [222, 146] on div "FOLIC ACID (EMZOR)" at bounding box center [215, 152] width 85 height 12
type input "5.25"
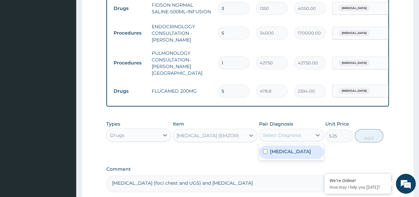
drag, startPoint x: 291, startPoint y: 125, endPoint x: 278, endPoint y: 143, distance: 22.2
click at [291, 132] on div "Select Diagnosis" at bounding box center [282, 135] width 39 height 7
click at [269, 149] on div "Sepsis" at bounding box center [291, 152] width 65 height 14
checkbox input "true"
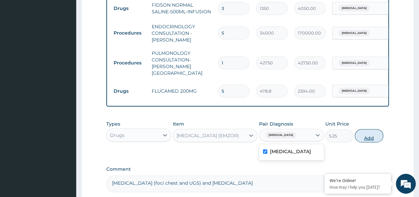
click at [369, 129] on button "Add" at bounding box center [369, 135] width 28 height 13
type input "0"
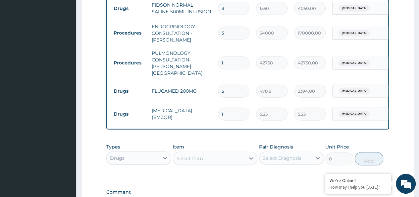
drag, startPoint x: 227, startPoint y: 98, endPoint x: 206, endPoint y: 106, distance: 22.7
click at [206, 106] on tr "Drugs FOLIC ACID (EMZOR) 1 5.25 5.25 Sepsis Delete" at bounding box center [272, 113] width 325 height 23
type input "5"
type input "26.25"
type input "5"
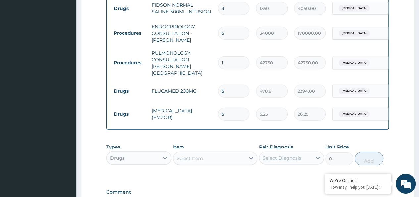
click at [144, 152] on div "Drugs" at bounding box center [133, 157] width 52 height 11
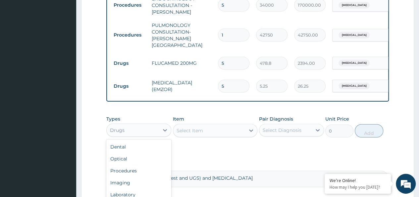
scroll to position [845, 0]
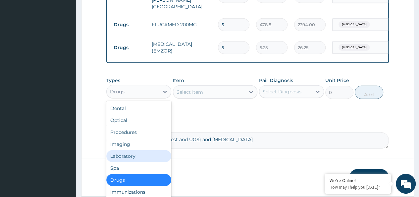
click at [137, 150] on div "Laboratory" at bounding box center [138, 156] width 65 height 12
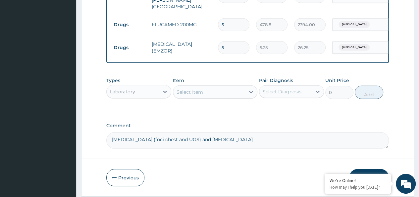
click at [193, 77] on div "Item Select Item" at bounding box center [215, 88] width 85 height 22
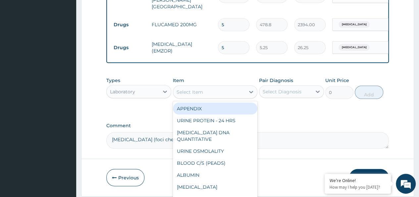
click at [193, 88] on div "Select Item" at bounding box center [190, 91] width 27 height 7
paste input "FULL BLOOD COUNT"
type input "FULL BLOOD COUNT"
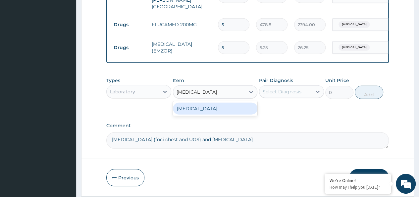
click at [216, 103] on div "FULL BLOOD COUNT" at bounding box center [215, 108] width 85 height 12
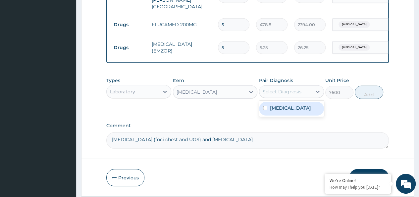
click at [284, 88] on div "Select Diagnosis" at bounding box center [282, 91] width 39 height 7
click at [274, 106] on div "Sepsis" at bounding box center [291, 109] width 65 height 14
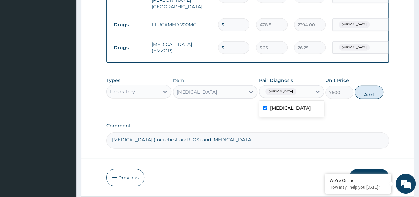
click at [367, 87] on button "Add" at bounding box center [369, 92] width 28 height 13
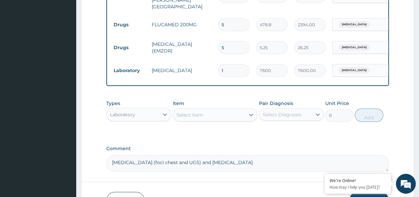
drag, startPoint x: 237, startPoint y: 57, endPoint x: 203, endPoint y: 63, distance: 34.4
click at [203, 63] on tr "Laboratory FULL BLOOD COUNT 1 7600 7600.00 Sepsis Delete" at bounding box center [272, 70] width 325 height 23
click at [139, 109] on div "Laboratory" at bounding box center [133, 114] width 52 height 11
click at [127, 111] on div "Laboratory" at bounding box center [122, 114] width 25 height 7
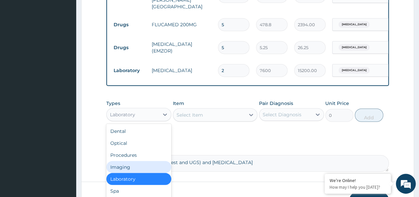
scroll to position [23, 0]
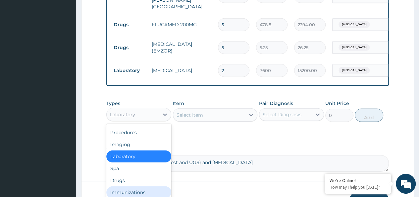
click at [124, 175] on div "Drugs" at bounding box center [138, 180] width 65 height 12
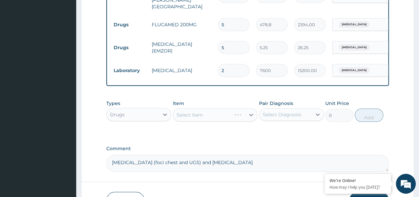
click at [189, 111] on div "Select Item" at bounding box center [215, 114] width 85 height 13
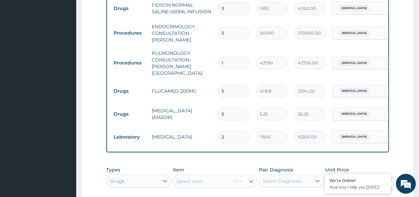
scroll to position [879, 0]
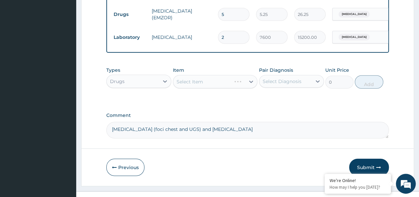
click at [186, 75] on div "Select Item" at bounding box center [215, 81] width 85 height 13
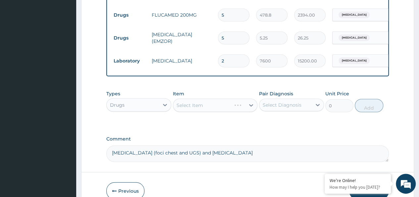
scroll to position [882, 0]
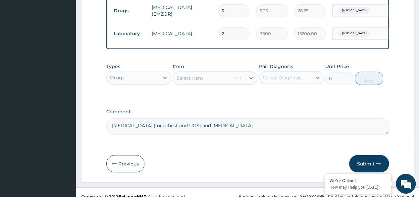
click at [378, 161] on icon "button" at bounding box center [378, 163] width 5 height 5
click at [369, 157] on button "Submit" at bounding box center [369, 163] width 40 height 17
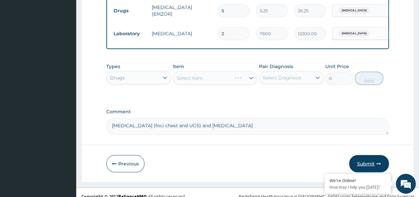
click at [369, 157] on button "Submit" at bounding box center [369, 163] width 40 height 17
click at [366, 158] on button "Submit" at bounding box center [369, 163] width 40 height 17
click at [366, 157] on button "Submit" at bounding box center [369, 163] width 40 height 17
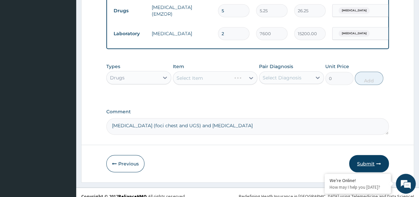
click at [366, 157] on button "Submit" at bounding box center [369, 163] width 40 height 17
click at [367, 157] on button "Submit" at bounding box center [369, 163] width 40 height 17
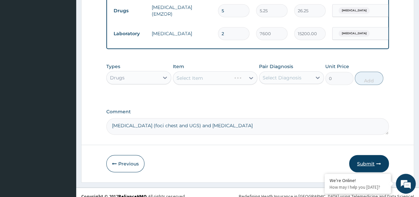
click at [373, 155] on button "Submit" at bounding box center [369, 163] width 40 height 17
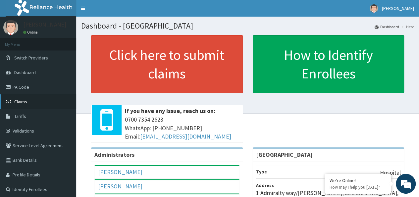
click at [25, 102] on span "Claims" at bounding box center [20, 101] width 13 height 6
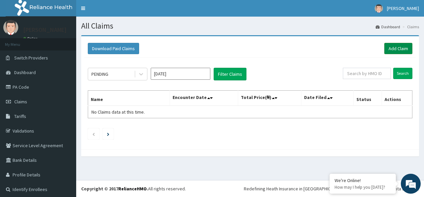
click at [392, 46] on link "Add Claim" at bounding box center [398, 48] width 28 height 11
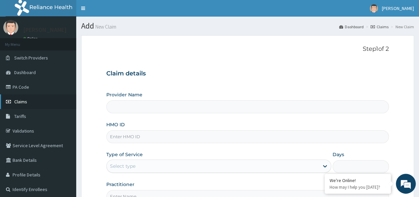
click at [21, 101] on span "Claims" at bounding box center [20, 101] width 13 height 6
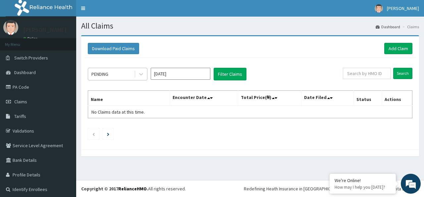
click at [127, 73] on div "PENDING" at bounding box center [111, 74] width 46 height 11
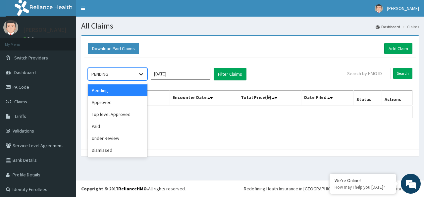
click at [144, 74] on icon at bounding box center [141, 74] width 7 height 7
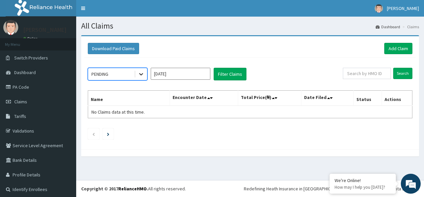
click at [143, 73] on icon at bounding box center [141, 74] width 7 height 7
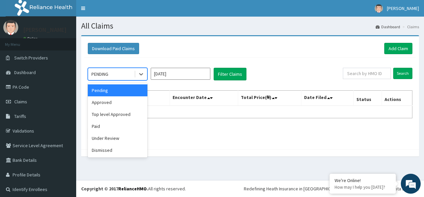
click at [178, 73] on input "[DATE]" at bounding box center [181, 74] width 60 height 12
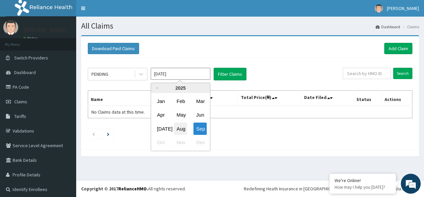
click at [184, 130] on div "Aug" at bounding box center [180, 128] width 13 height 12
type input "[DATE]"
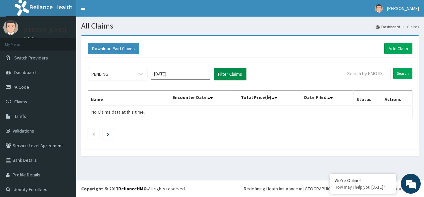
click at [227, 77] on button "Filter Claims" at bounding box center [230, 74] width 33 height 13
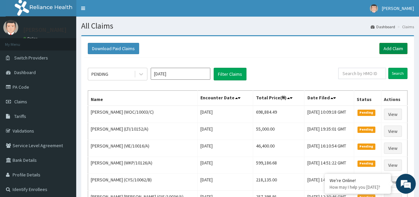
click at [391, 48] on link "Add Claim" at bounding box center [393, 48] width 28 height 11
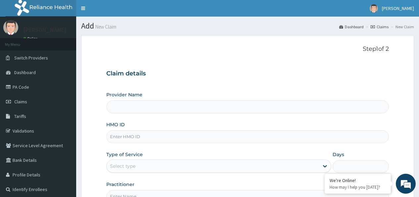
type input "[GEOGRAPHIC_DATA]"
click at [141, 139] on input "HMO ID" at bounding box center [247, 136] width 283 height 13
paste input "PME/10019/A"
type input "PME/10019/A"
click at [138, 172] on div "Type of Service Select type" at bounding box center [218, 162] width 225 height 22
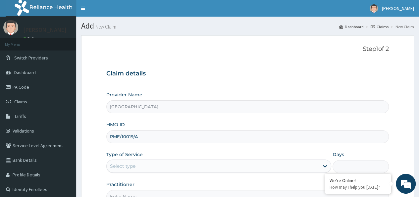
click at [132, 166] on div "Select type" at bounding box center [123, 165] width 26 height 7
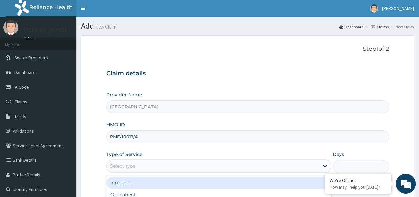
click at [126, 183] on div "Inpatient" at bounding box center [218, 182] width 225 height 12
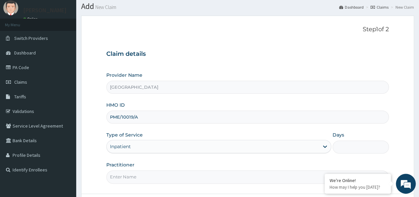
scroll to position [33, 0]
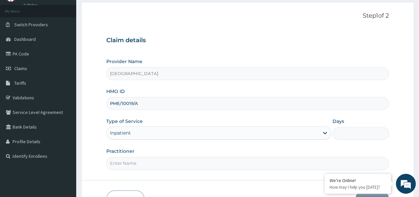
click at [350, 134] on input "Days" at bounding box center [361, 133] width 56 height 13
type input "5"
click at [154, 166] on input "Practitioner" at bounding box center [247, 162] width 283 height 13
click at [121, 166] on input "Practitioner" at bounding box center [247, 162] width 283 height 13
paste input "Chinyere Udo"
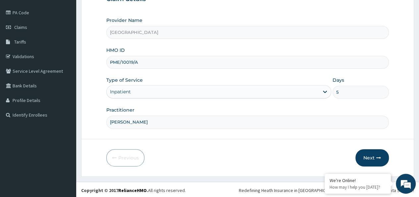
scroll to position [74, 0]
type input "Chinyere Udo"
click at [367, 153] on button "Next" at bounding box center [372, 157] width 33 height 17
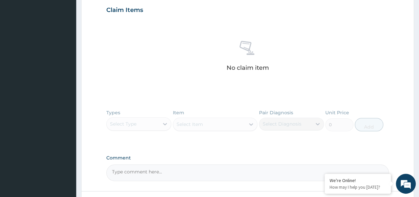
scroll to position [240, 0]
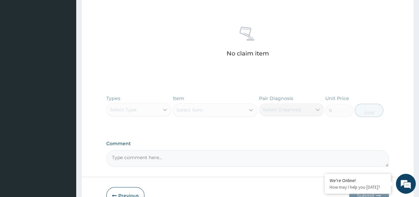
click at [148, 157] on textarea "Comment" at bounding box center [247, 158] width 283 height 17
paste textarea "Sepsis (foci chest and UGS) and Vaginal yeast Infection"
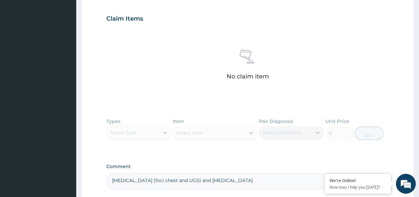
scroll to position [207, 0]
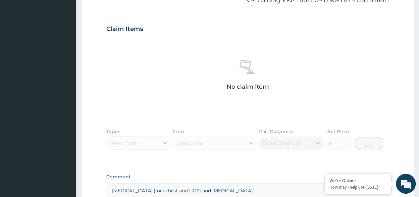
type textarea "Sepsis (foci chest and UGS) and Vaginal yeast Infection"
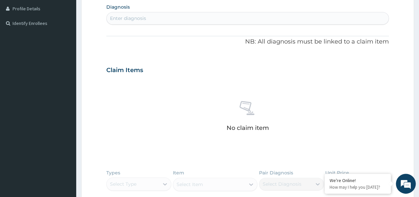
scroll to position [107, 0]
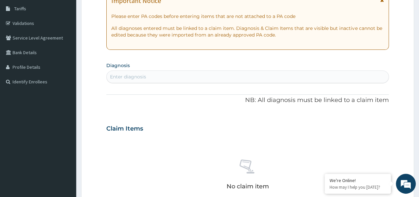
click at [112, 73] on div "Enter diagnosis" at bounding box center [128, 76] width 36 height 7
type input "sepsis"
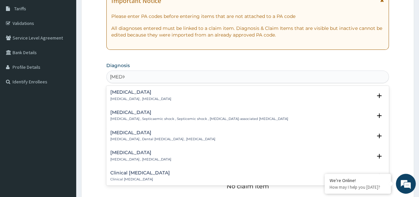
click at [133, 94] on h4 "[MEDICAL_DATA]" at bounding box center [140, 91] width 61 height 5
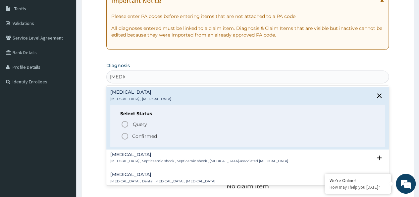
click at [123, 134] on icon "status option filled" at bounding box center [125, 136] width 8 height 8
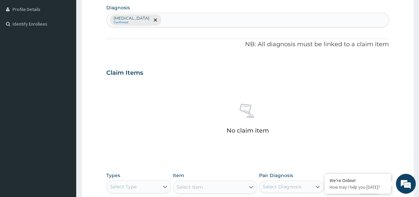
scroll to position [207, 0]
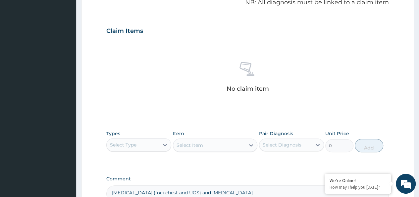
click at [146, 140] on div "Select Type" at bounding box center [133, 144] width 52 height 11
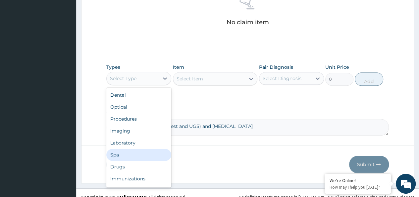
scroll to position [273, 0]
click at [141, 161] on div "Drugs" at bounding box center [138, 166] width 65 height 12
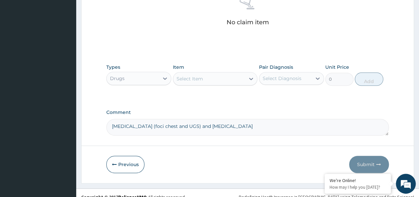
scroll to position [240, 0]
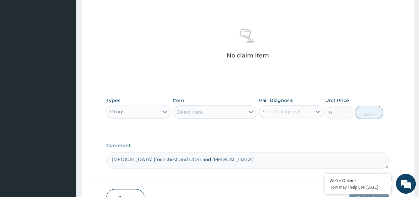
click at [188, 113] on div "Select Item" at bounding box center [190, 111] width 27 height 7
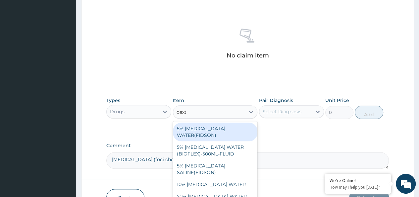
type input "dextr"
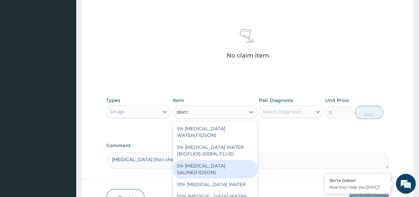
click at [229, 159] on div "5% [MEDICAL_DATA] SALINE(FIDSON)" at bounding box center [215, 168] width 85 height 19
type input "1182.808219606265"
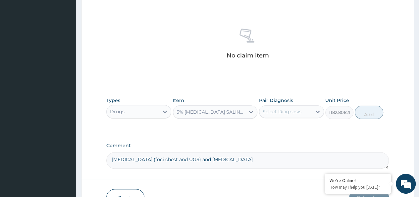
click at [273, 119] on div "Types Drugs Item 5% DEXTROSE SALINE(FIDSON) Pair Diagnosis Select Diagnosis Uni…" at bounding box center [247, 107] width 283 height 29
click at [277, 108] on div "Select Diagnosis" at bounding box center [282, 111] width 39 height 7
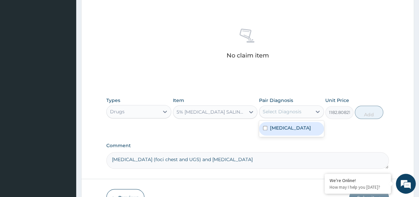
click at [273, 130] on div "[MEDICAL_DATA]" at bounding box center [291, 129] width 65 height 14
checkbox input "true"
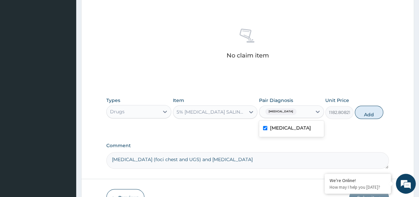
click at [371, 110] on button "Add" at bounding box center [369, 111] width 28 height 13
type input "0"
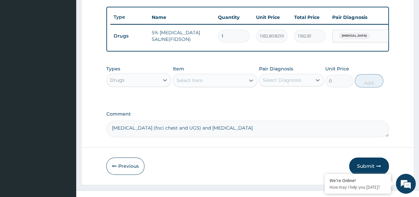
drag, startPoint x: 234, startPoint y: 34, endPoint x: 206, endPoint y: 38, distance: 27.7
click at [206, 38] on tr "Drugs 5% DEXTROSE SALINE(FIDSON) 1 1182.808219606265 1182.81 Sepsis Delete" at bounding box center [272, 36] width 325 height 23
type input "2"
type input "2365.62"
type input "2"
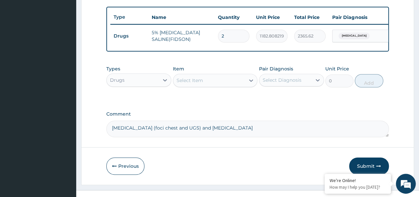
click at [138, 85] on div "Drugs" at bounding box center [133, 80] width 52 height 11
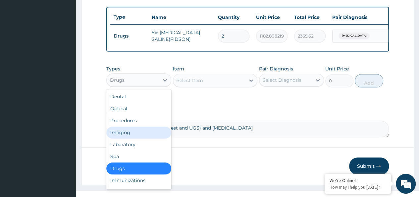
click at [129, 136] on div "Imaging" at bounding box center [138, 132] width 65 height 12
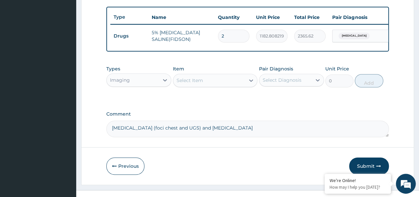
click at [194, 84] on div "Select Item" at bounding box center [190, 80] width 27 height 7
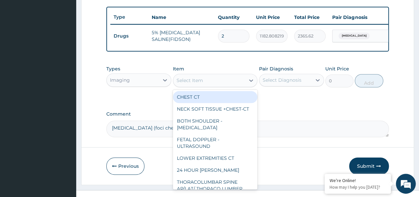
paste input "Abdominopelvic scan"
type input "Abdominopelvic scan"
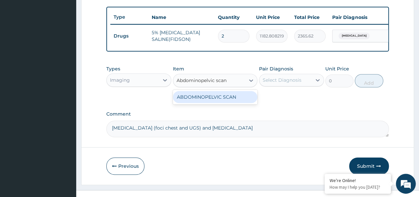
click at [218, 101] on div "ABDOMINOPELVIC SCAN" at bounding box center [215, 97] width 85 height 12
type input "15200"
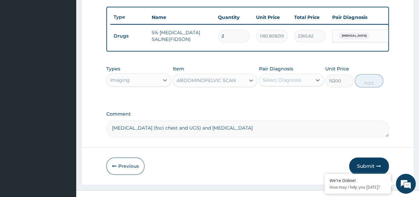
click at [270, 83] on div "Select Diagnosis" at bounding box center [282, 80] width 39 height 7
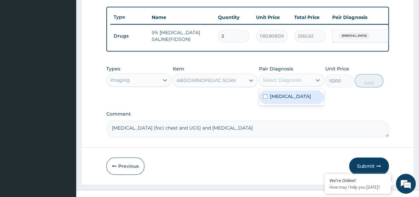
click at [266, 98] on input "checkbox" at bounding box center [265, 96] width 4 height 4
checkbox input "true"
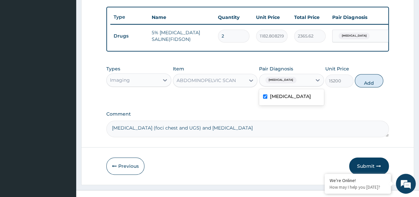
click at [366, 85] on button "Add" at bounding box center [369, 80] width 28 height 13
type input "0"
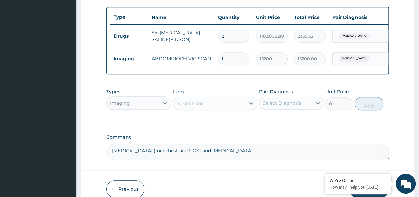
click at [132, 106] on div "Imaging" at bounding box center [133, 102] width 52 height 11
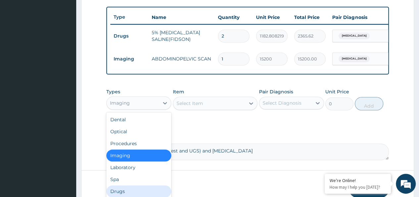
click at [125, 193] on div "Drugs" at bounding box center [138, 191] width 65 height 12
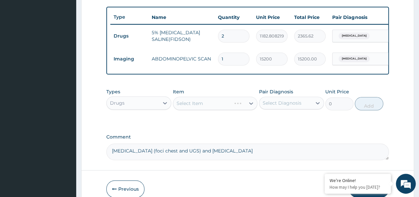
click at [207, 109] on div "Select Item" at bounding box center [215, 102] width 85 height 13
click at [207, 108] on div "Select Item" at bounding box center [209, 103] width 72 height 11
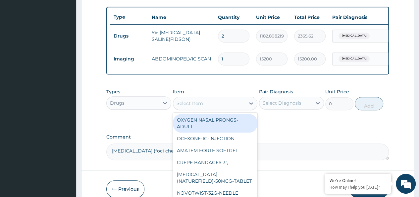
paste input "Alcohol Swabs"
type input "Alcohol Swabs"
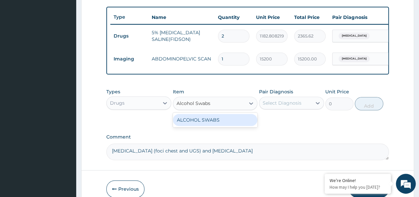
click at [215, 124] on div "ALCOHOL SWABS" at bounding box center [215, 120] width 85 height 12
type input "106.05"
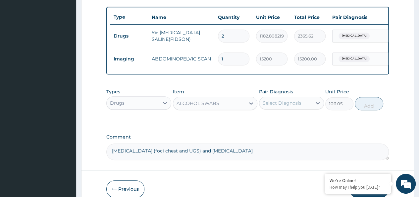
drag, startPoint x: 300, startPoint y: 108, endPoint x: 288, endPoint y: 114, distance: 13.6
click at [300, 106] on div "Select Diagnosis" at bounding box center [282, 102] width 39 height 7
click at [280, 122] on label "[MEDICAL_DATA]" at bounding box center [290, 119] width 41 height 7
checkbox input "true"
drag, startPoint x: 363, startPoint y: 110, endPoint x: 347, endPoint y: 109, distance: 15.9
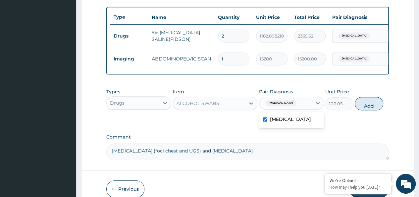
click at [362, 109] on button "Add" at bounding box center [369, 103] width 28 height 13
type input "0"
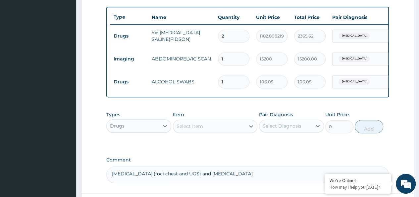
type input "10"
type input "1060.50"
type input "10"
click at [189, 129] on div "Select Item" at bounding box center [190, 126] width 27 height 7
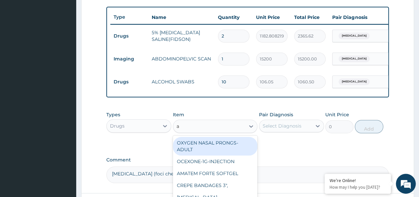
type input "a"
click at [189, 129] on div "Select Item" at bounding box center [190, 126] width 27 height 7
paste input "AMATEM FORTE-80/480mg-Softgel"
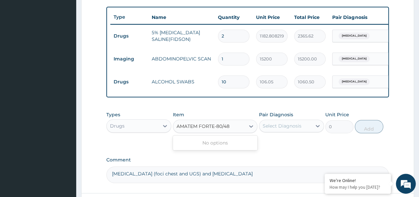
scroll to position [0, 0]
type input "AMATEM FORTE"
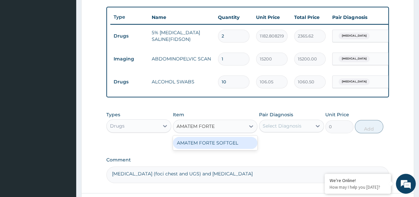
click at [200, 148] on div "AMATEM FORTE SOFTGEL" at bounding box center [215, 143] width 85 height 12
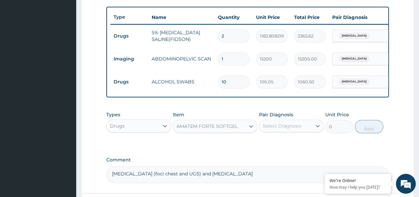
type input "2850"
click at [292, 129] on div "Select Diagnosis" at bounding box center [282, 125] width 39 height 7
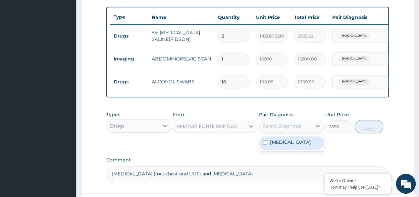
click at [277, 145] on label "[MEDICAL_DATA]" at bounding box center [290, 142] width 41 height 7
checkbox input "true"
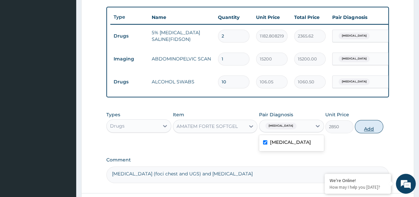
click at [364, 132] on button "Add" at bounding box center [369, 126] width 28 height 13
type input "0"
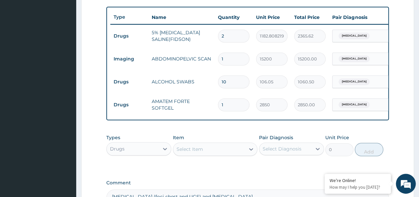
drag, startPoint x: 208, startPoint y: 114, endPoint x: 204, endPoint y: 114, distance: 4.3
click at [204, 114] on tr "Drugs AMATEM FORTE SOFTGEL 1 2850 2850.00 Sepsis Delete" at bounding box center [272, 104] width 325 height 23
type input "6"
type input "17100.00"
type input "6"
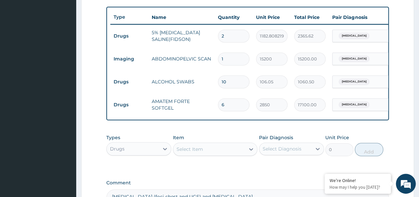
click at [186, 152] on div "Select Item" at bounding box center [190, 148] width 27 height 7
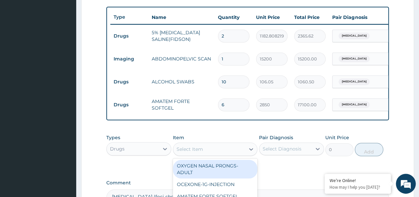
paste input "[MEDICAL_DATA]-500MG-TABLET"
type input "[MEDICAL_DATA]-500MG-TABLET"
click at [194, 169] on div "[MEDICAL_DATA]-500MG-TABLET" at bounding box center [215, 168] width 85 height 19
type input "1968"
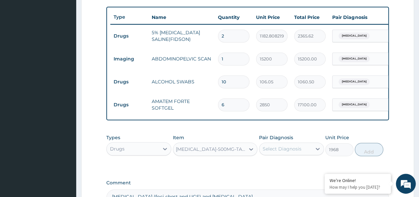
scroll to position [0, 1]
click at [283, 152] on div "Select Diagnosis" at bounding box center [282, 148] width 39 height 7
click at [275, 168] on label "[MEDICAL_DATA]" at bounding box center [290, 164] width 41 height 7
checkbox input "true"
drag, startPoint x: 371, startPoint y: 155, endPoint x: 346, endPoint y: 156, distance: 25.2
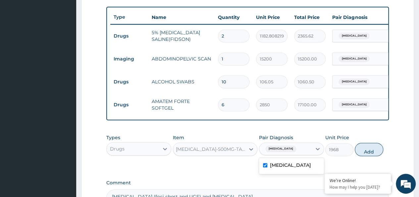
click at [370, 155] on button "Add" at bounding box center [369, 149] width 28 height 13
type input "0"
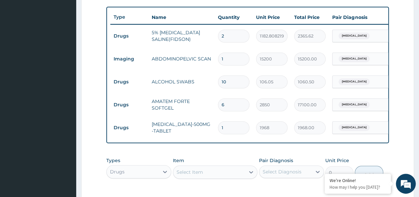
scroll to position [0, 0]
drag, startPoint x: 214, startPoint y: 131, endPoint x: 207, endPoint y: 132, distance: 7.4
click at [204, 132] on tr "Drugs AZITHROMYCIN-500MG-TABLET 1 1968 1968.00 Sepsis Delete" at bounding box center [272, 127] width 325 height 23
click at [228, 126] on input "1" at bounding box center [233, 127] width 31 height 13
drag, startPoint x: 228, startPoint y: 126, endPoint x: 219, endPoint y: 128, distance: 9.9
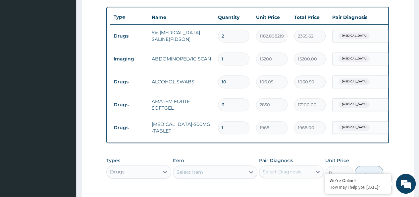
click at [219, 128] on input "1" at bounding box center [233, 127] width 31 height 13
type input "3"
type input "5904.00"
type input "3"
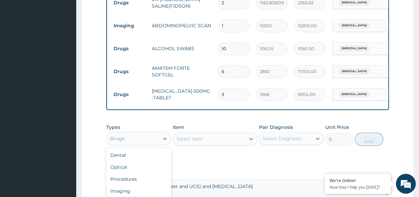
click at [136, 143] on div "Drugs" at bounding box center [133, 138] width 52 height 11
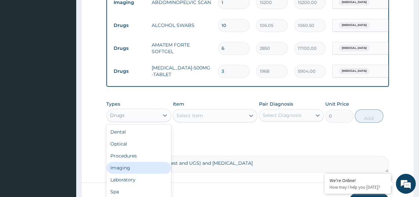
scroll to position [306, 0]
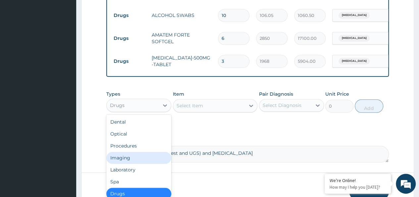
click at [131, 161] on div "Imaging" at bounding box center [138, 157] width 65 height 12
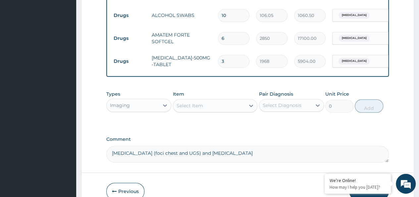
click at [192, 109] on div "Select Item" at bounding box center [190, 105] width 27 height 7
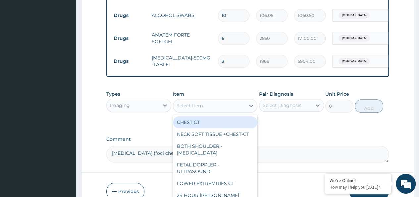
paste input "BSP - ECG 12 lead with interpretation"
type input "BSP - ECG 12 lead with interpretation"
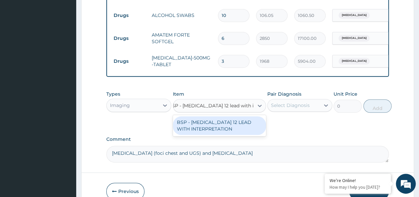
click at [221, 133] on div "BSP - [MEDICAL_DATA] 12 LEAD WITH INTERPRETATION" at bounding box center [219, 125] width 93 height 19
type input "14250"
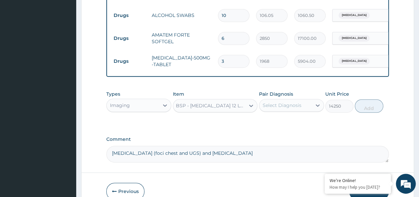
scroll to position [0, 1]
click at [285, 106] on div "Select Diagnosis" at bounding box center [285, 105] width 52 height 11
click at [276, 123] on label "[MEDICAL_DATA]" at bounding box center [290, 121] width 41 height 7
checkbox input "true"
click at [369, 112] on button "Add" at bounding box center [369, 105] width 28 height 13
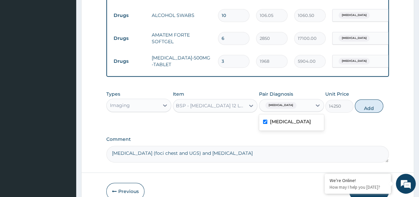
type input "0"
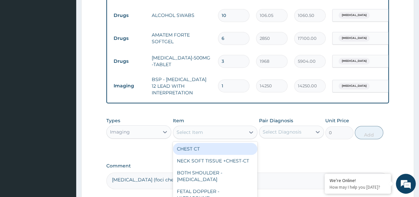
click at [193, 137] on div "Select Item" at bounding box center [209, 132] width 72 height 11
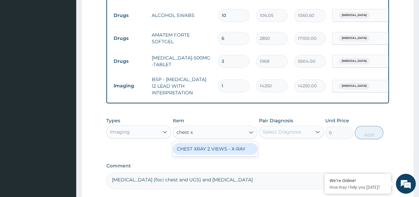
type input "chest xr"
click at [208, 154] on div "CHEST XRAY 2 VIEWS - X-RAY" at bounding box center [215, 149] width 85 height 12
type input "9300"
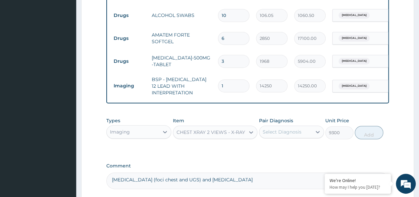
drag, startPoint x: 279, startPoint y: 135, endPoint x: 278, endPoint y: 140, distance: 5.5
click at [278, 135] on div "Select Diagnosis" at bounding box center [282, 131] width 39 height 7
click at [271, 152] on div "[MEDICAL_DATA]" at bounding box center [291, 149] width 65 height 14
checkbox input "true"
click at [377, 131] on button "Add" at bounding box center [369, 132] width 28 height 13
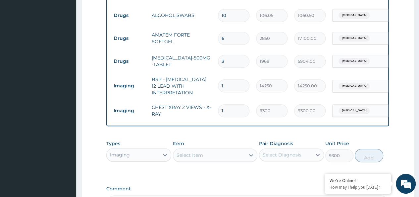
type input "0"
click at [137, 155] on div "Imaging" at bounding box center [133, 154] width 52 height 11
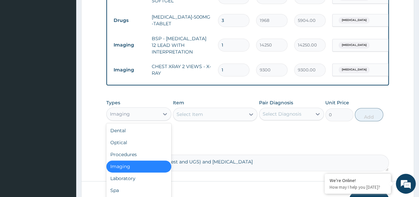
scroll to position [373, 0]
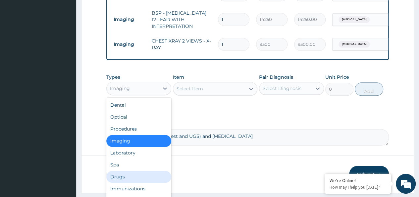
click at [123, 175] on div "Drugs" at bounding box center [138, 176] width 65 height 12
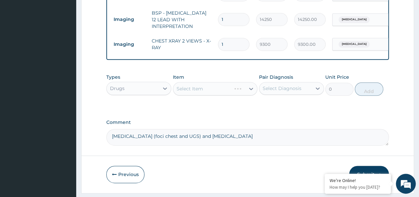
click at [193, 89] on div "Select Item" at bounding box center [215, 88] width 85 height 13
click at [194, 89] on div "Select Item" at bounding box center [190, 88] width 27 height 7
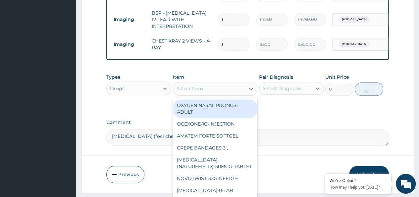
paste input "CLEXANE 40MG-4000IU-INJECTION"
type input "CLEXANE 40MG-4000IU-INJECTION"
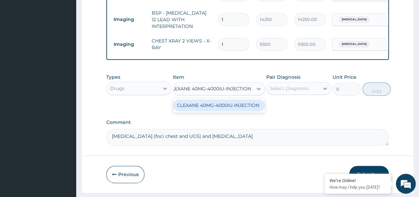
click at [199, 111] on div "CLEXANE 40MG-4000IU-INJECTION" at bounding box center [219, 105] width 92 height 12
type input "8672.4"
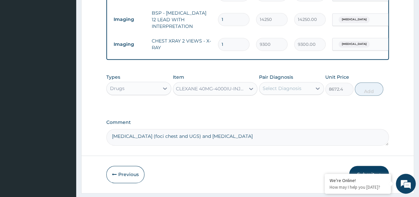
scroll to position [0, 1]
click at [282, 90] on div "Select Diagnosis" at bounding box center [282, 88] width 39 height 7
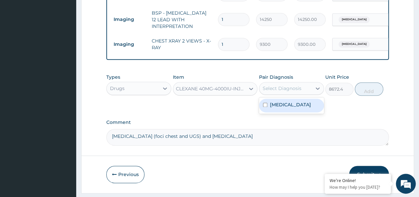
click at [278, 108] on label "[MEDICAL_DATA]" at bounding box center [290, 104] width 41 height 7
checkbox input "true"
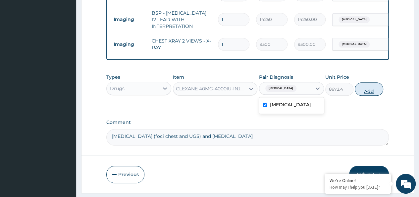
click at [378, 92] on button "Add" at bounding box center [369, 88] width 28 height 13
type input "0"
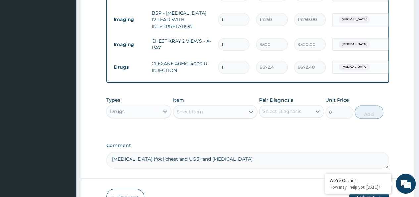
drag, startPoint x: 231, startPoint y: 60, endPoint x: 204, endPoint y: 73, distance: 29.9
click at [205, 73] on tr "Drugs CLEXANE 40MG-4000IU-INJECTION 1 8672.4 8672.40 Sepsis Delete" at bounding box center [272, 67] width 325 height 23
type input "4"
type input "34689.60"
type input "4"
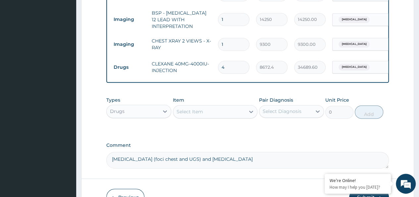
click at [135, 110] on div "Drugs" at bounding box center [133, 111] width 52 height 11
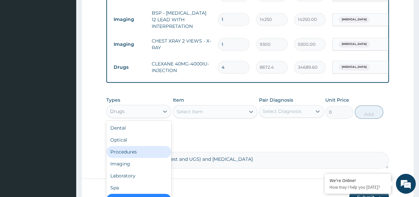
click at [137, 155] on div "Procedures" at bounding box center [138, 151] width 65 height 12
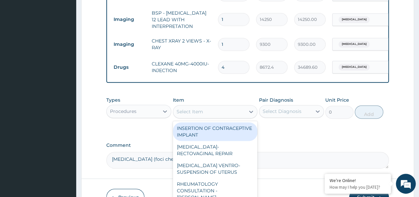
click at [188, 111] on div "Select Item" at bounding box center [190, 111] width 27 height 7
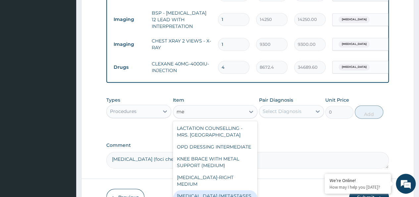
type input "m"
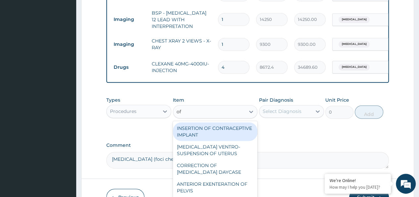
type input "o"
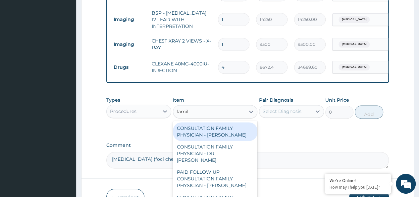
type input "family"
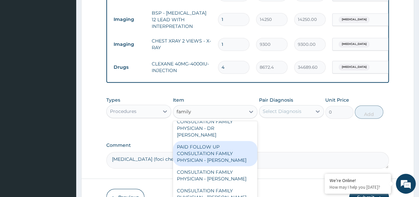
scroll to position [33, 0]
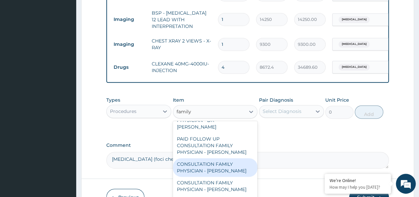
drag, startPoint x: 222, startPoint y: 160, endPoint x: 224, endPoint y: 157, distance: 3.9
click at [222, 160] on div "CONSULTATION FAMILY PHYSICIAN - [PERSON_NAME]" at bounding box center [215, 167] width 85 height 19
type input "16100"
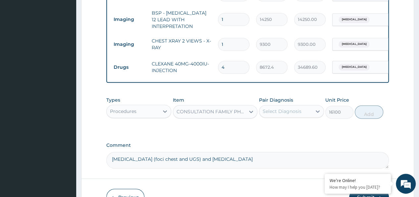
click at [285, 110] on div "Select Diagnosis" at bounding box center [282, 111] width 39 height 7
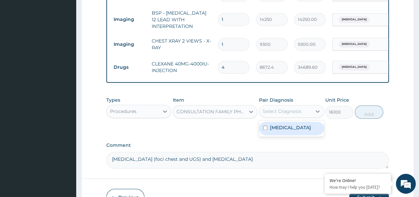
click at [280, 130] on label "[MEDICAL_DATA]" at bounding box center [290, 127] width 41 height 7
checkbox input "true"
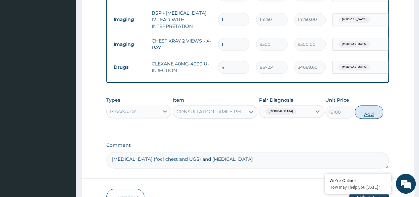
click at [362, 114] on button "Add" at bounding box center [369, 111] width 28 height 13
type input "0"
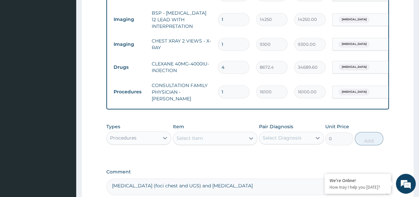
click at [133, 137] on div "Procedures" at bounding box center [123, 137] width 27 height 7
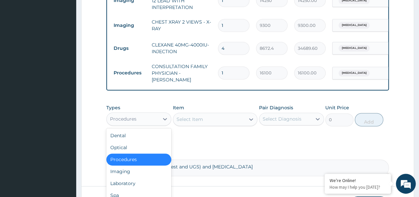
scroll to position [406, 0]
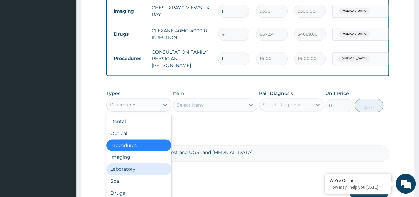
drag, startPoint x: 126, startPoint y: 166, endPoint x: 130, endPoint y: 164, distance: 4.5
click at [126, 166] on div "Laboratory" at bounding box center [138, 169] width 65 height 12
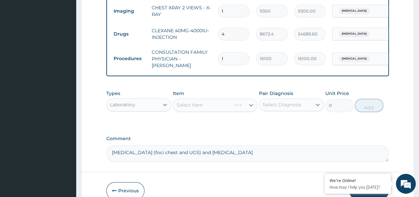
click at [202, 104] on div "Select Item" at bounding box center [215, 104] width 85 height 13
click at [201, 104] on div "Select Item" at bounding box center [190, 104] width 27 height 7
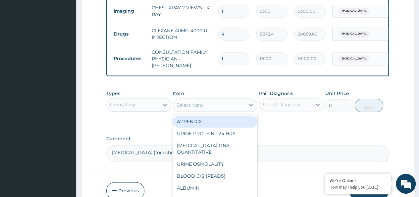
paste input "C-Reactive Protein (CRP)"
type input "C-Reactive Protein (CRP)"
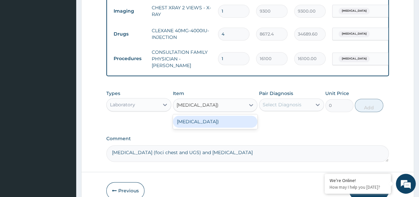
click at [216, 118] on div "[MEDICAL_DATA])" at bounding box center [215, 121] width 85 height 12
type input "11400"
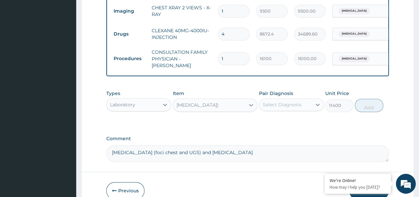
click at [288, 108] on div "Select Diagnosis" at bounding box center [291, 104] width 65 height 13
click at [283, 118] on label "[MEDICAL_DATA]" at bounding box center [290, 120] width 41 height 7
checkbox input "true"
click at [368, 103] on button "Add" at bounding box center [369, 104] width 28 height 13
type input "0"
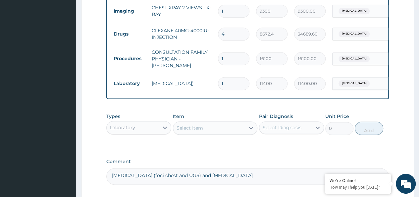
click at [133, 124] on div "Laboratory" at bounding box center [122, 127] width 25 height 7
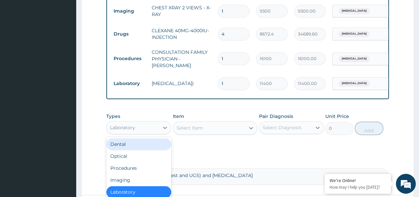
scroll to position [23, 0]
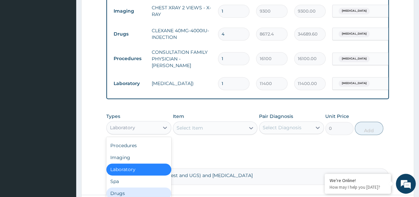
click at [124, 192] on div "Drugs" at bounding box center [138, 193] width 65 height 12
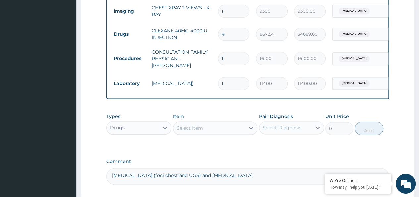
click at [187, 131] on div "Select Item" at bounding box center [209, 127] width 72 height 11
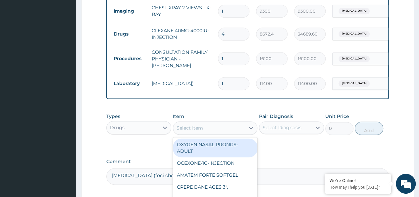
paste input "DICLOFENAC-75mg-Injection"
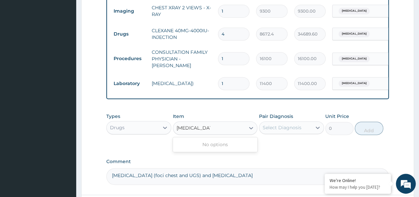
type input "DICLOFENAC"
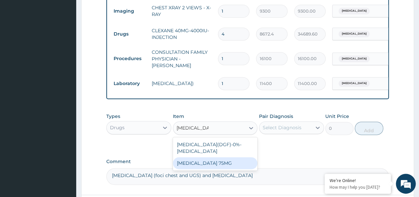
drag, startPoint x: 203, startPoint y: 164, endPoint x: 270, endPoint y: 132, distance: 74.6
click at [203, 163] on div "[MEDICAL_DATA] 75MG" at bounding box center [215, 163] width 85 height 12
type input "200"
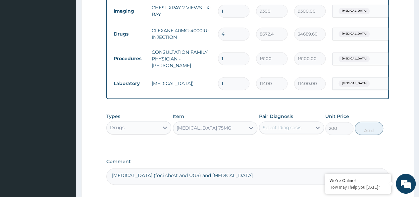
click at [283, 121] on div "Select Diagnosis" at bounding box center [291, 127] width 65 height 13
click at [278, 141] on label "[MEDICAL_DATA]" at bounding box center [290, 143] width 41 height 7
checkbox input "true"
click at [373, 128] on button "Add" at bounding box center [369, 127] width 28 height 13
type input "0"
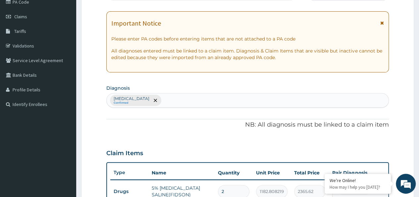
scroll to position [41, 0]
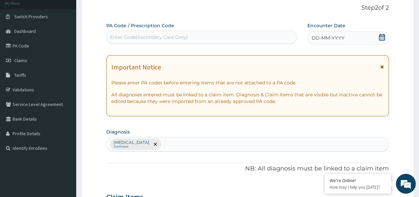
click at [347, 37] on div "DD-MM-YYYY" at bounding box center [349, 37] width 82 height 13
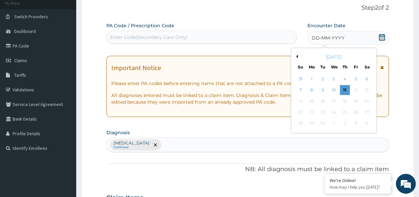
click at [298, 56] on div "September 2025" at bounding box center [334, 56] width 80 height 7
click at [297, 55] on button "Previous Month" at bounding box center [296, 56] width 3 height 3
click at [327, 101] on div "12" at bounding box center [323, 101] width 10 height 10
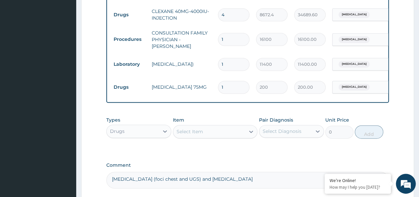
scroll to position [484, 0]
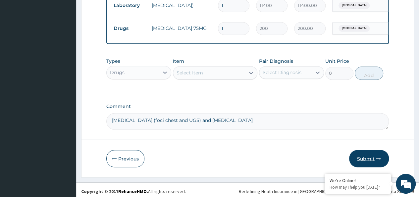
click at [369, 155] on button "Submit" at bounding box center [369, 157] width 40 height 17
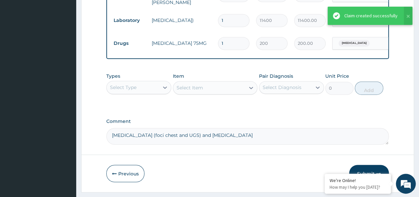
scroll to position [351, 0]
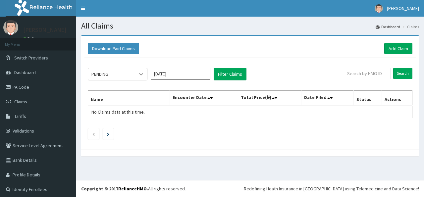
click at [146, 71] on div at bounding box center [141, 74] width 12 height 12
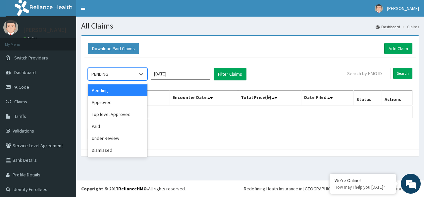
click at [191, 73] on input "[DATE]" at bounding box center [181, 74] width 60 height 12
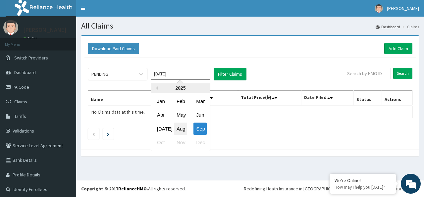
click at [182, 126] on div "Aug" at bounding box center [180, 128] width 13 height 12
type input "[DATE]"
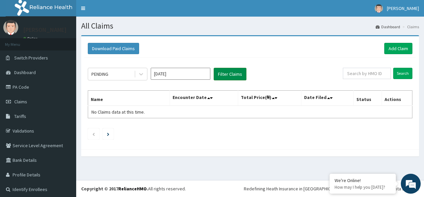
click at [223, 71] on button "Filter Claims" at bounding box center [230, 74] width 33 height 13
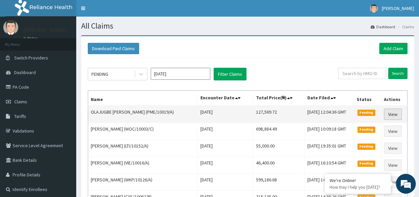
click at [392, 112] on link "View" at bounding box center [393, 113] width 18 height 11
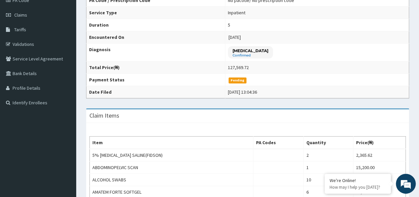
scroll to position [23, 0]
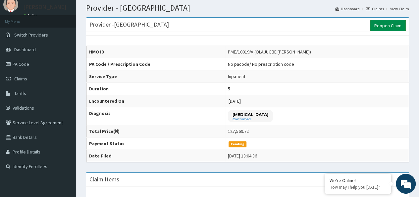
click at [375, 27] on link "Reopen Claim" at bounding box center [388, 25] width 36 height 11
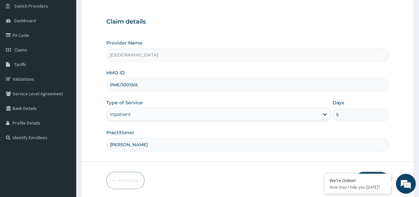
scroll to position [74, 0]
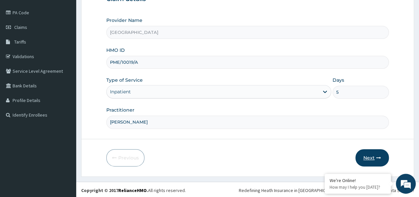
click at [365, 151] on button "Next" at bounding box center [372, 157] width 33 height 17
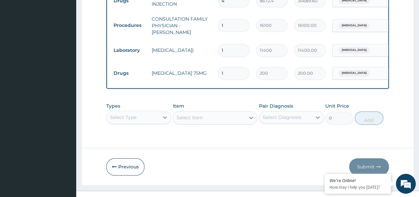
scroll to position [0, 0]
click at [131, 115] on div "Select Type" at bounding box center [138, 116] width 65 height 13
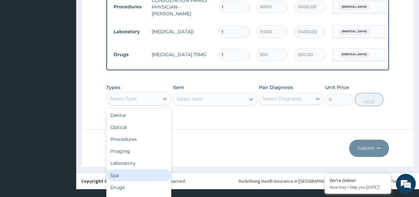
scroll to position [23, 0]
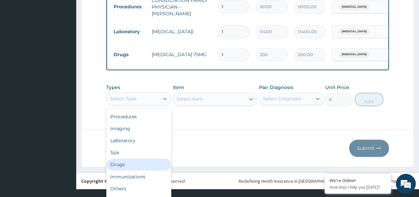
click at [121, 160] on div "Drugs" at bounding box center [138, 164] width 65 height 12
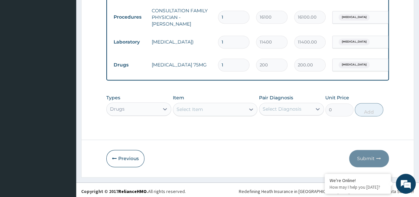
scroll to position [0, 0]
click at [192, 110] on div "Types option Drugs, selected. Select is focused ,type to refine list, press Dow…" at bounding box center [247, 105] width 283 height 29
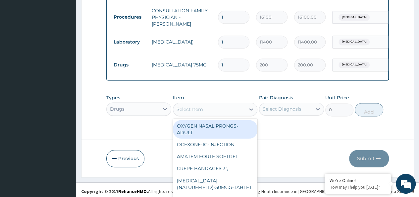
scroll to position [19, 0]
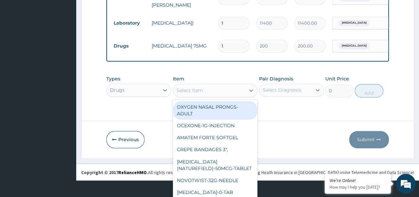
paste input "Disposable Gloves"
type input "Disposable Gloves"
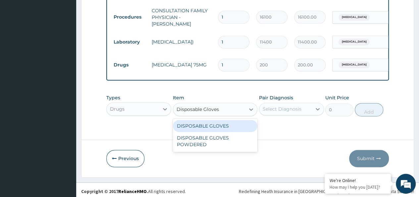
scroll to position [0, 0]
click at [203, 124] on div "DISPOSABLE GLOVES" at bounding box center [215, 126] width 85 height 12
type input "192.5"
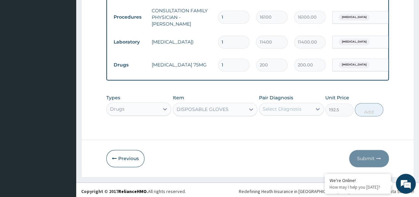
click at [304, 103] on div "Select Diagnosis" at bounding box center [285, 108] width 52 height 11
click at [280, 130] on div "Sepsis" at bounding box center [291, 126] width 65 height 14
checkbox input "true"
click at [368, 110] on button "Add" at bounding box center [369, 109] width 28 height 13
type input "0"
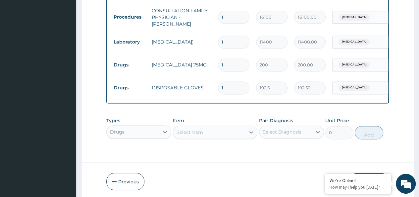
type input "10"
type input "1925.00"
type input "100"
type input "19250.00"
type input "100"
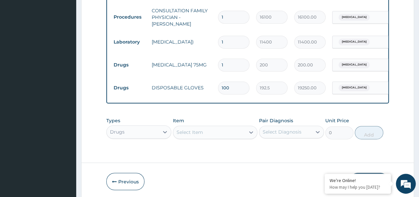
click at [198, 129] on div "Types Drugs Item Select Item Pair Diagnosis Select Diagnosis Unit Price 0 Add" at bounding box center [247, 128] width 283 height 29
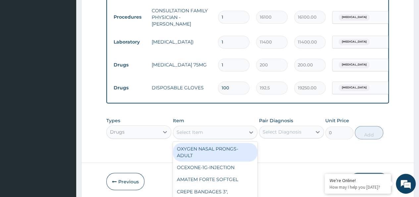
scroll to position [19, 0]
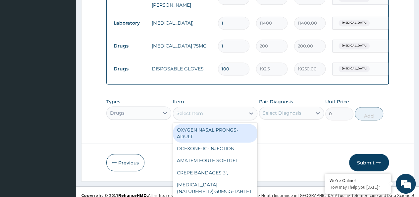
paste input "Disposable Gloves Powdered"
type input "Disposable Gloves Powdered"
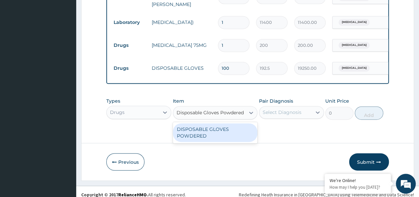
click at [197, 129] on div "DISPOSABLE GLOVES POWDERED" at bounding box center [215, 132] width 85 height 19
type input "193.8907375563294"
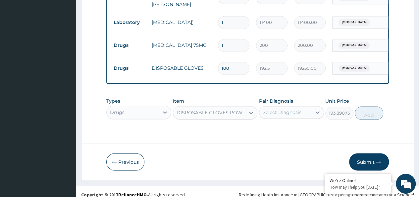
click at [289, 112] on div "Select Diagnosis" at bounding box center [282, 112] width 39 height 7
click at [275, 128] on label "[MEDICAL_DATA]" at bounding box center [290, 128] width 41 height 7
checkbox input "true"
click at [369, 113] on button "Add" at bounding box center [369, 112] width 28 height 13
type input "0"
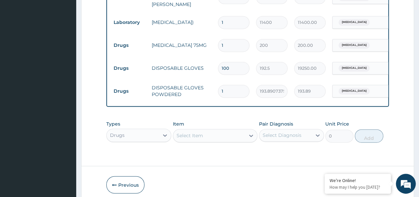
type input "10"
type input "1938.91"
type input "100"
type input "19389.07"
type input "100"
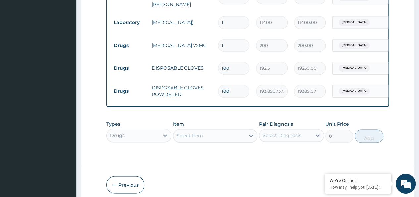
click at [195, 130] on div "Select Item" at bounding box center [209, 135] width 72 height 11
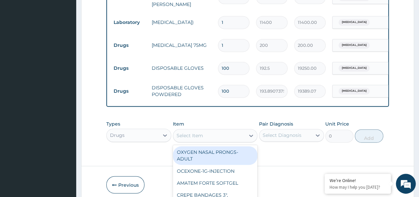
scroll to position [19, 0]
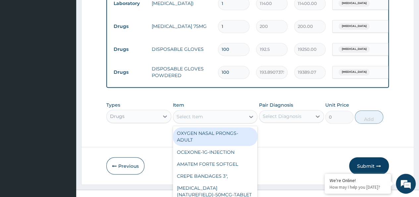
paste input "DISPOSABLE NEEDLE--18G"
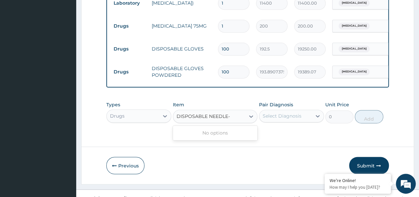
type input "DISPOSABLE NEEDLE"
click at [201, 128] on div "DISPOSABLE NEEDLES 21G" at bounding box center [215, 133] width 85 height 12
type input "208.0091838944601"
click at [295, 115] on div "Select Diagnosis" at bounding box center [282, 115] width 39 height 7
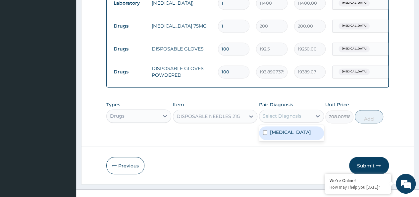
click at [281, 132] on label "[MEDICAL_DATA]" at bounding box center [290, 132] width 41 height 7
checkbox input "true"
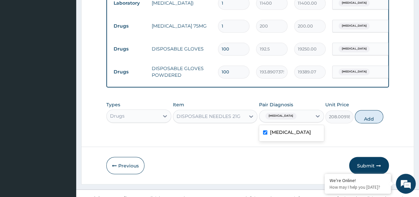
click at [359, 115] on button "Add" at bounding box center [369, 116] width 28 height 13
type input "0"
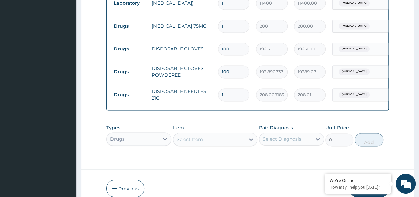
click at [191, 137] on div "Types Drugs Item Select Item Pair Diagnosis Select Diagnosis Unit Price 0 Add" at bounding box center [247, 135] width 283 height 29
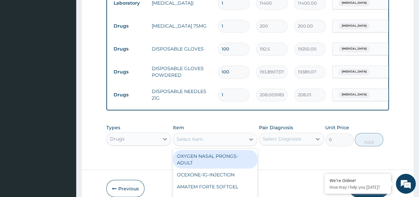
scroll to position [19, 0]
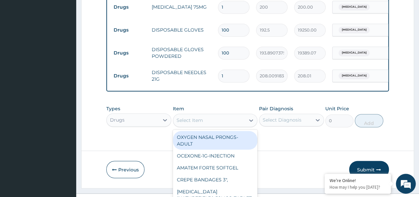
paste input "easadol-500mg-Tablet"
type input "easadol-500mg-Tablet"
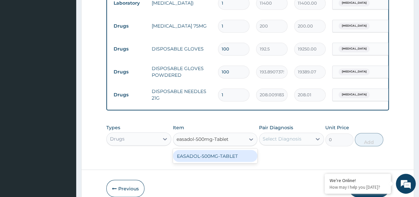
scroll to position [505, 0]
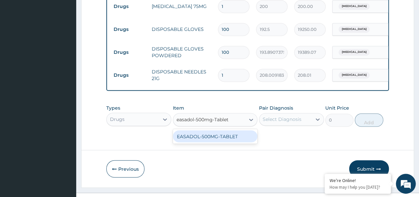
click at [192, 136] on div "EASADOL-500MG-TABLET" at bounding box center [215, 136] width 85 height 12
type input "37"
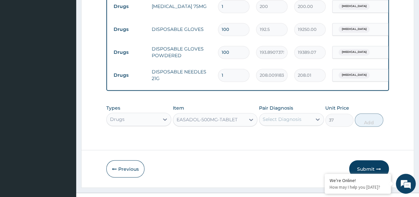
click at [292, 120] on div "Select Diagnosis" at bounding box center [282, 119] width 39 height 7
click at [272, 135] on label "[MEDICAL_DATA]" at bounding box center [290, 135] width 41 height 7
checkbox input "true"
click at [376, 120] on button "Add" at bounding box center [369, 119] width 28 height 13
type input "0"
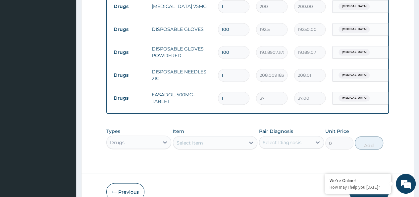
drag, startPoint x: 231, startPoint y: 89, endPoint x: 209, endPoint y: 91, distance: 22.3
click at [209, 91] on tr "Drugs EASADOL-500MG-TABLET 1 37 37.00 Sepsis Delete" at bounding box center [272, 97] width 325 height 23
type input "2"
type input "74.00"
type input "24"
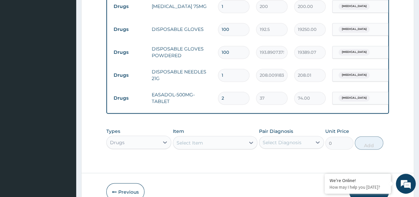
type input "888.00"
type input "24"
click at [146, 138] on div "Drugs" at bounding box center [138, 141] width 65 height 13
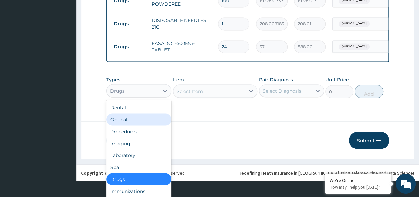
scroll to position [539, 0]
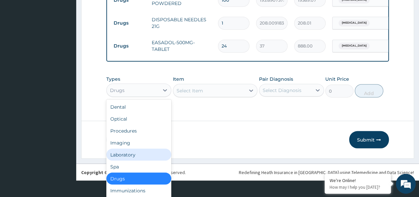
click at [132, 150] on div "Laboratory" at bounding box center [138, 154] width 65 height 12
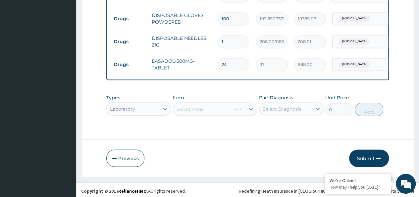
scroll to position [0, 0]
click at [193, 112] on div "Select Item" at bounding box center [215, 108] width 85 height 13
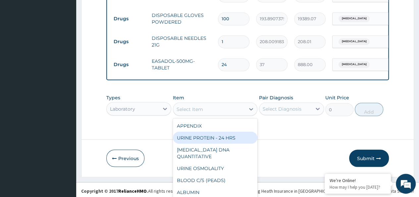
scroll to position [19, 0]
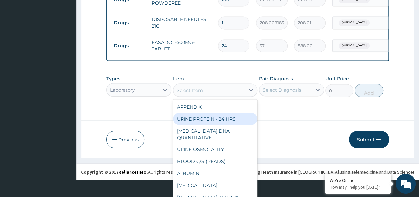
paste input "Electrolyte Urea and Creatinine"
type input "Electrolyte Urea and Creatinine"
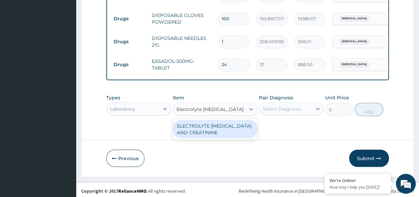
scroll to position [0, 0]
click at [184, 127] on div "ELECTROLYTE [MEDICAL_DATA] AND CREATININE" at bounding box center [215, 128] width 85 height 19
type input "9000"
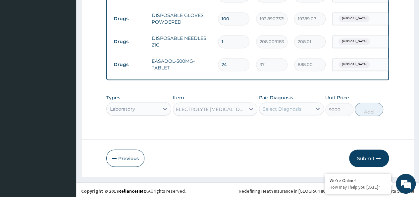
scroll to position [0, 1]
click at [280, 106] on div "Select Diagnosis" at bounding box center [282, 108] width 39 height 7
click at [273, 123] on label "[MEDICAL_DATA]" at bounding box center [290, 124] width 41 height 7
checkbox input "true"
click at [372, 108] on button "Add" at bounding box center [369, 108] width 28 height 13
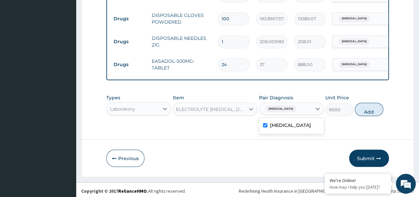
type input "0"
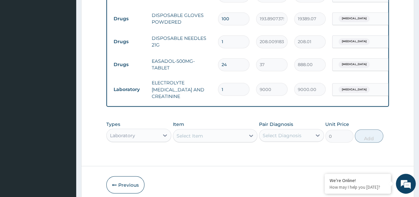
scroll to position [0, 0]
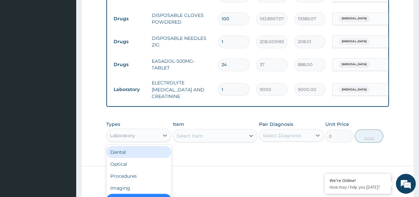
click at [141, 128] on div "option Laboratory, selected. option Dental focused, 1 of 10. 10 results availab…" at bounding box center [138, 134] width 65 height 13
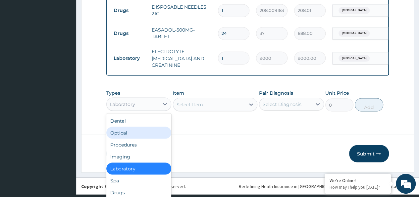
scroll to position [562, 0]
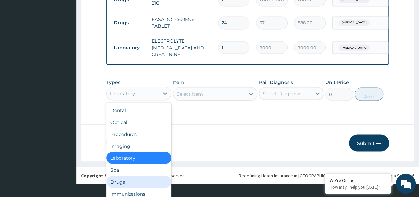
click at [122, 180] on div "Drugs" at bounding box center [138, 181] width 65 height 12
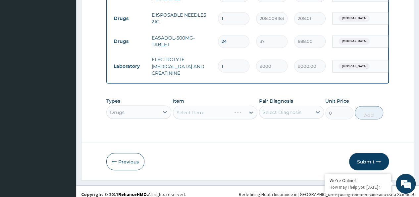
scroll to position [0, 0]
click at [185, 109] on div "Select Item" at bounding box center [190, 112] width 27 height 7
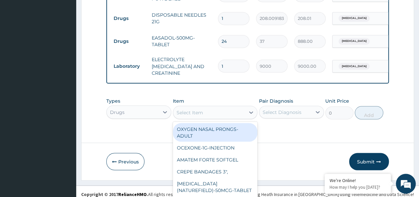
scroll to position [19, 0]
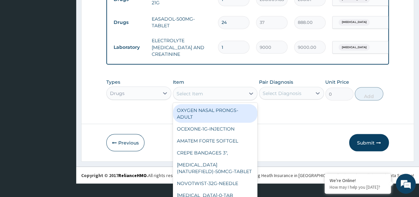
paste input "EMAL-150mg/2ml-INJECTION"
type input "EMAL-150mg/2ml-INJECTION"
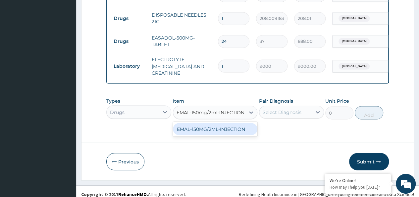
scroll to position [0, 0]
click at [201, 124] on div "EMAL-150MG/2ML-INJECTION" at bounding box center [215, 129] width 85 height 12
type input "3203"
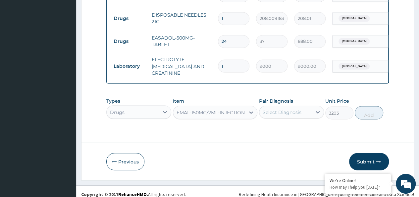
click at [279, 108] on div "Select Diagnosis" at bounding box center [282, 111] width 39 height 7
click at [278, 125] on label "[MEDICAL_DATA]" at bounding box center [290, 128] width 41 height 7
checkbox input "true"
click at [378, 109] on button "Add" at bounding box center [369, 112] width 28 height 13
type input "0"
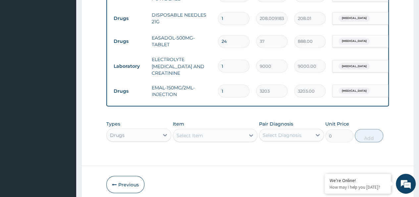
drag, startPoint x: 225, startPoint y: 84, endPoint x: 204, endPoint y: 87, distance: 21.1
click at [204, 87] on tr "Drugs EMAL-150MG/2ML-INJECTION 1 3203 3203.00 Sepsis Delete" at bounding box center [272, 90] width 325 height 23
type input "3"
type input "9609.00"
type input "3"
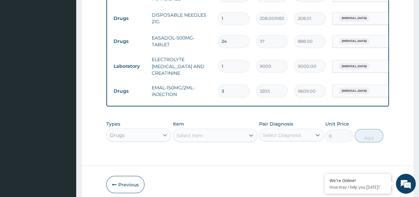
click at [159, 128] on div "Drugs" at bounding box center [138, 134] width 65 height 13
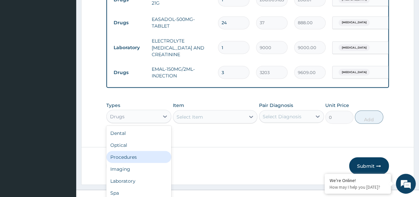
click at [139, 151] on div "Procedures" at bounding box center [138, 156] width 65 height 12
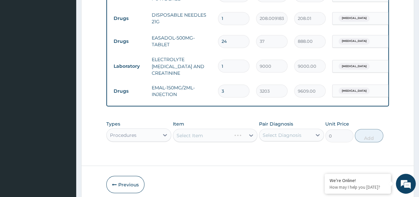
scroll to position [581, 0]
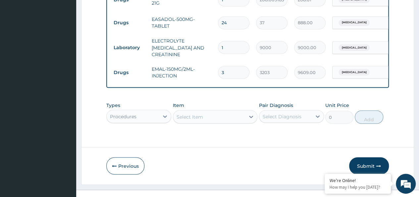
click at [201, 113] on div "Select Item" at bounding box center [215, 116] width 85 height 13
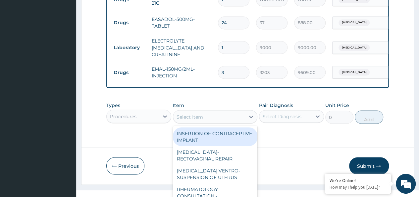
scroll to position [19, 0]
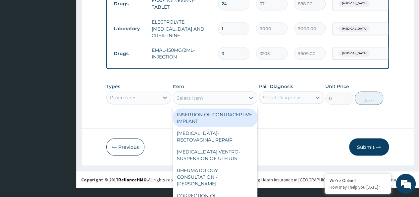
type input "r"
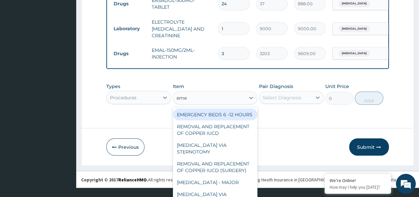
type input "emer"
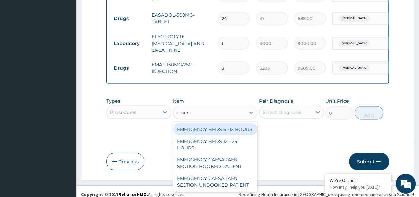
scroll to position [0, 0]
drag, startPoint x: 206, startPoint y: 125, endPoint x: 233, endPoint y: 122, distance: 27.0
click at [206, 125] on div "EMERGENCY BEDS 6 -12 HOURS" at bounding box center [215, 129] width 85 height 12
type input "20900"
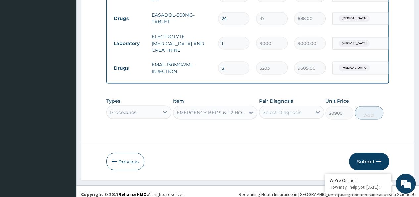
click at [286, 112] on div "Select Diagnosis" at bounding box center [291, 111] width 65 height 13
click at [264, 126] on input "checkbox" at bounding box center [265, 128] width 4 height 4
checkbox input "true"
click at [363, 110] on button "Add" at bounding box center [369, 112] width 28 height 13
type input "0"
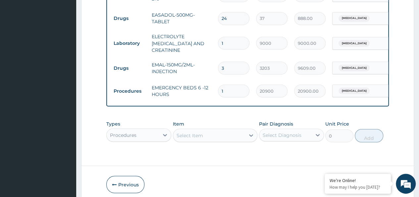
click at [141, 131] on div "Procedures" at bounding box center [138, 134] width 65 height 13
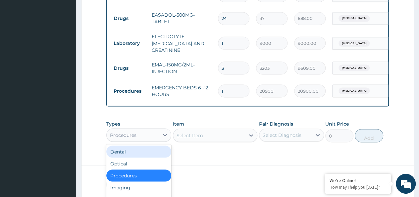
scroll to position [19, 0]
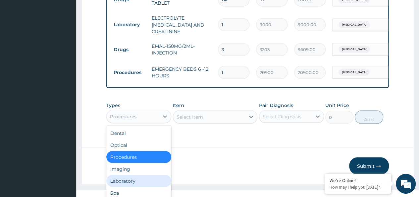
click at [137, 175] on div "Laboratory" at bounding box center [138, 180] width 65 height 12
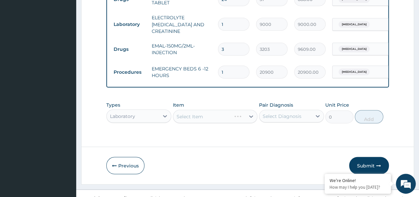
scroll to position [0, 0]
click at [202, 112] on div "Select Item" at bounding box center [215, 115] width 85 height 13
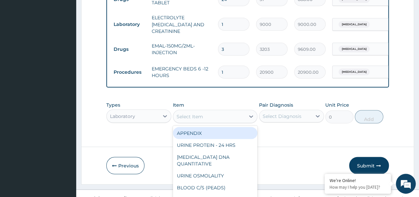
scroll to position [19, 0]
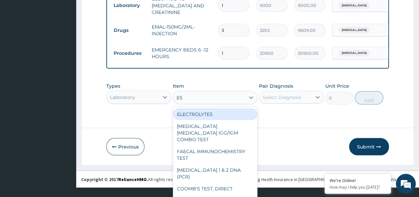
type input "ESR"
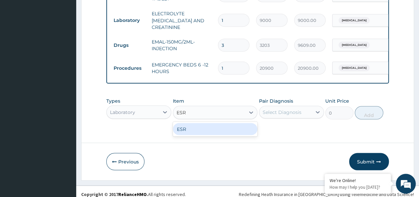
click at [192, 125] on div "ESR" at bounding box center [215, 129] width 85 height 12
type input "4750"
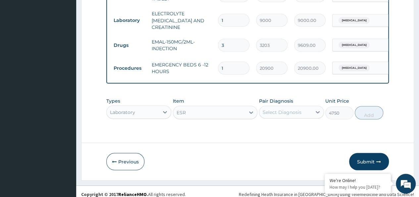
click at [290, 108] on div "Select Diagnosis" at bounding box center [282, 111] width 39 height 7
click at [276, 125] on label "[MEDICAL_DATA]" at bounding box center [290, 128] width 41 height 7
checkbox input "true"
click at [376, 107] on button "Add" at bounding box center [369, 112] width 28 height 13
type input "0"
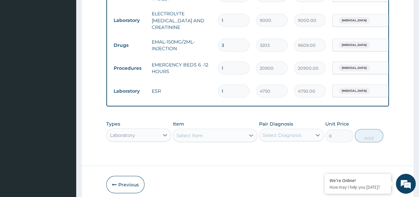
click at [186, 128] on div "Select Item" at bounding box center [215, 134] width 85 height 13
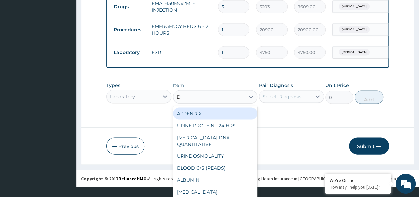
scroll to position [0, 0]
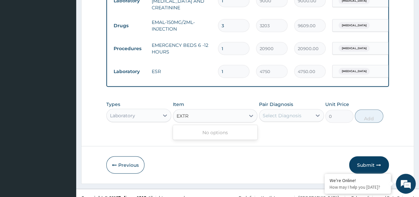
type input "EXTR"
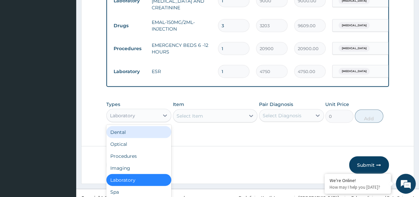
click at [135, 109] on div "option Laboratory, selected. option Dental focused, 1 of 10. 10 results availab…" at bounding box center [138, 114] width 65 height 13
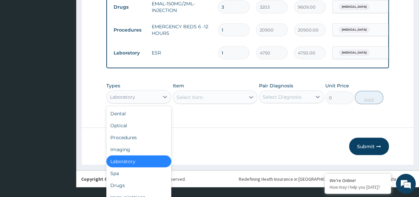
click at [128, 145] on div "Imaging" at bounding box center [138, 149] width 65 height 12
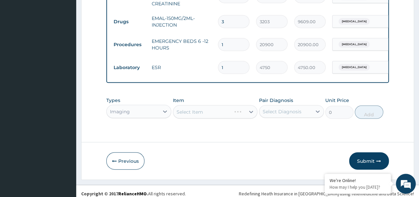
scroll to position [0, 0]
click at [212, 105] on div "Select Item" at bounding box center [215, 111] width 85 height 13
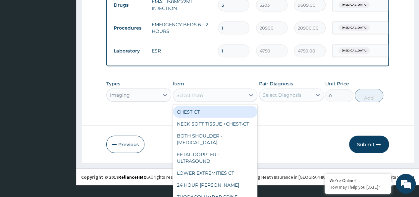
scroll to position [19, 0]
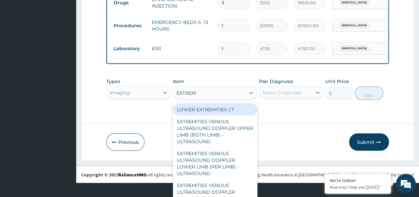
type input "EXTREMI"
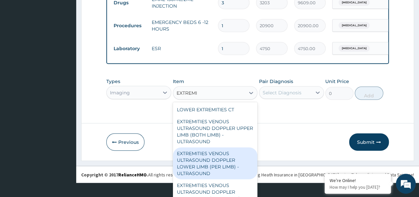
scroll to position [11, 0]
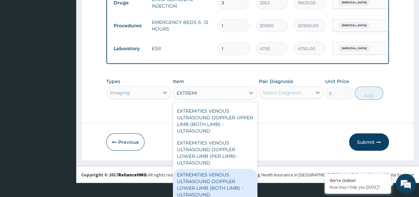
click at [207, 172] on div "EXTREMITIES VENOUS ULTRASOUND DOPPLER LOWER LIMB (BOTH LIMB) - ULTRASOUND" at bounding box center [215, 184] width 85 height 32
type input "38000"
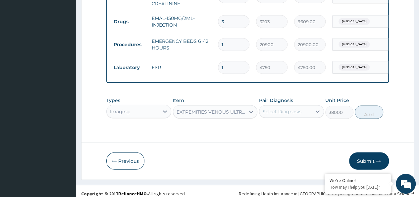
scroll to position [0, 0]
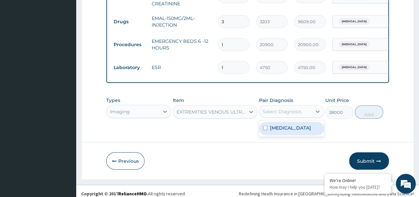
click at [278, 108] on div "Select Diagnosis" at bounding box center [282, 111] width 39 height 7
click at [273, 126] on label "[MEDICAL_DATA]" at bounding box center [290, 127] width 41 height 7
checkbox input "true"
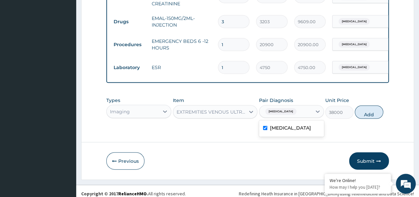
click at [365, 107] on button "Add" at bounding box center [369, 111] width 28 height 13
type input "0"
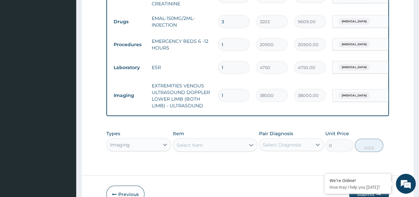
click at [149, 142] on div "Imaging" at bounding box center [138, 144] width 65 height 13
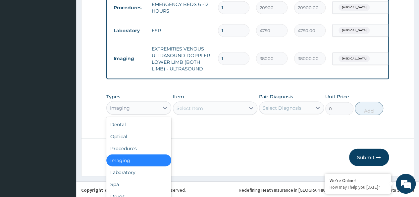
scroll to position [664, 0]
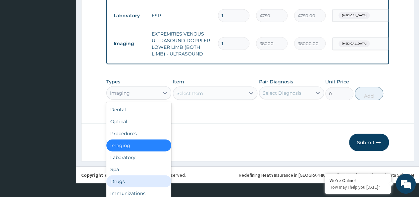
click at [129, 177] on div "Drugs" at bounding box center [138, 181] width 65 height 12
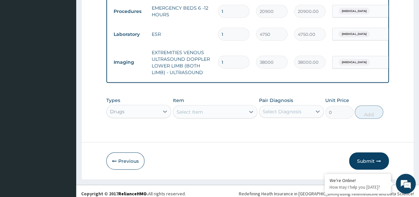
click at [193, 109] on div "Select Item" at bounding box center [215, 111] width 85 height 13
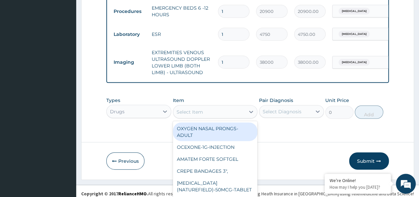
scroll to position [19, 0]
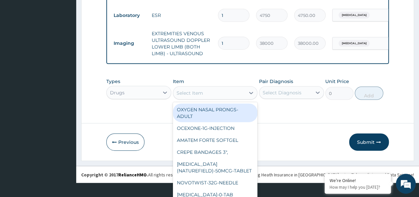
paste input "FIDSON NORMAL SALINE-500ML-INFUSION"
type input "FIDSON NORMAL SALINE-500ML-INFUSION"
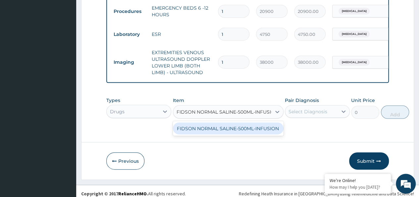
scroll to position [0, 0]
click at [202, 132] on div "FIDSON NORMAL SALINE-500ML-INFUSION" at bounding box center [228, 128] width 111 height 12
type input "1350"
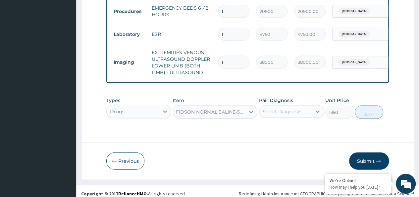
scroll to position [0, 1]
click at [291, 109] on div "Select Diagnosis" at bounding box center [282, 111] width 39 height 7
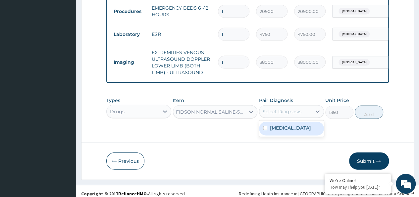
click at [269, 128] on div "[MEDICAL_DATA]" at bounding box center [291, 129] width 65 height 14
checkbox input "true"
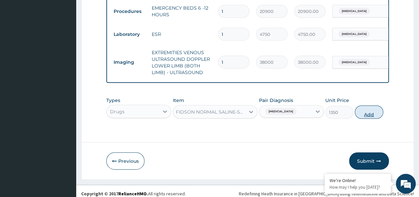
click at [372, 106] on button "Add" at bounding box center [369, 111] width 28 height 13
type input "0"
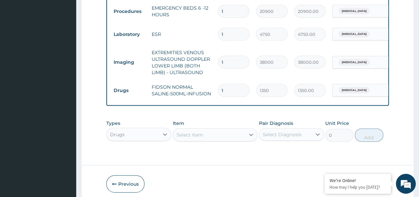
drag, startPoint x: 233, startPoint y: 83, endPoint x: 199, endPoint y: 86, distance: 34.3
click at [199, 86] on tr "Drugs FIDSON NORMAL SALINE-500ML-INFUSION 1 1350 1350.00 Sepsis Delete" at bounding box center [272, 90] width 325 height 23
type input "3"
type input "4050.00"
type input "3"
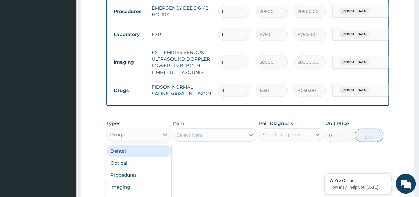
click at [139, 135] on div "option Drugs, selected. option Dental focused, 1 of 10. 10 results available. U…" at bounding box center [138, 134] width 65 height 13
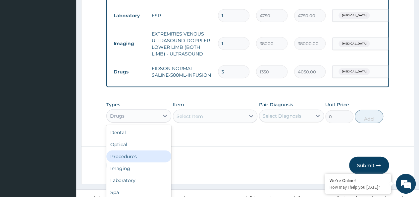
click at [136, 155] on div "Procedures" at bounding box center [138, 156] width 65 height 12
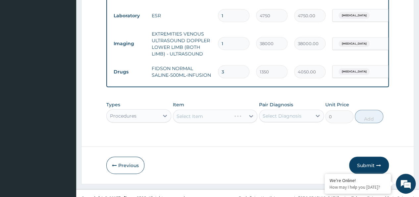
click at [182, 115] on div "Select Item" at bounding box center [215, 115] width 85 height 13
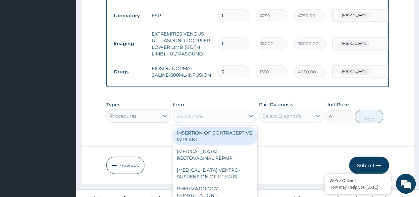
click at [182, 115] on div "option FIDSON NORMAL SALINE-500ML-INFUSION, selected. option INSERTION OF CONTR…" at bounding box center [215, 115] width 85 height 13
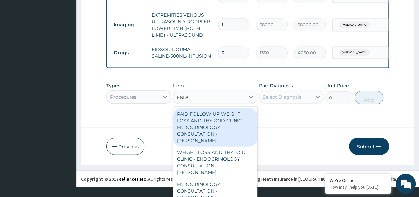
scroll to position [691, 0]
type input "ENDOCRINO"
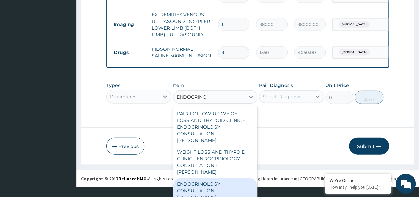
click at [199, 185] on div "ENDOCRINOLOGY CONSULTATION - [PERSON_NAME]" at bounding box center [215, 190] width 85 height 25
type input "34000"
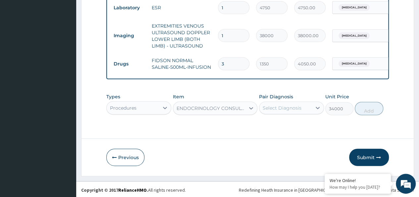
scroll to position [0, 0]
click at [285, 109] on div "Select Diagnosis" at bounding box center [282, 107] width 39 height 7
click at [272, 125] on label "[MEDICAL_DATA]" at bounding box center [290, 124] width 41 height 7
checkbox input "true"
click at [373, 106] on button "Add" at bounding box center [369, 108] width 28 height 13
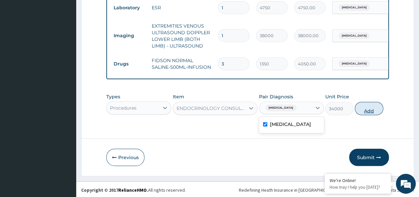
type input "0"
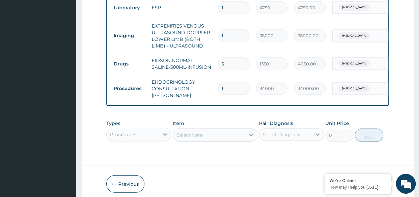
drag, startPoint x: 230, startPoint y: 85, endPoint x: 194, endPoint y: 86, distance: 35.8
click at [194, 86] on tr "Procedures ENDOCRINOLOGY CONSULTATION - DR CHINYERE 1 34000 34000.00 Sepsis Del…" at bounding box center [272, 88] width 325 height 27
type input "5"
type input "170000.00"
type input "5"
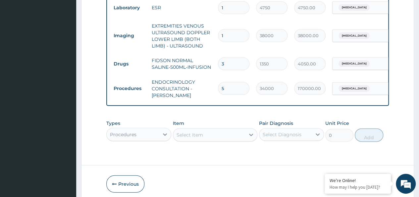
click at [186, 136] on div "Select Item" at bounding box center [215, 134] width 85 height 13
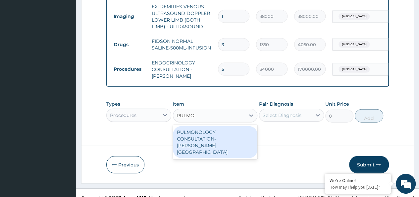
type input "PULMONO"
click at [186, 136] on div "PULMONOLOGY CONSULTATION- [PERSON_NAME][GEOGRAPHIC_DATA]" at bounding box center [215, 142] width 85 height 32
type input "42750"
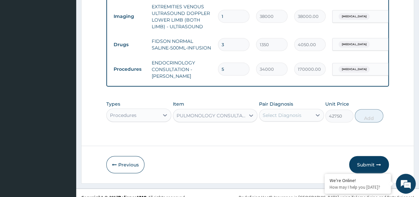
click at [286, 114] on div "Select Diagnosis" at bounding box center [282, 115] width 39 height 7
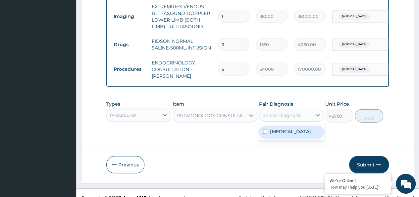
click at [272, 132] on label "[MEDICAL_DATA]" at bounding box center [290, 131] width 41 height 7
checkbox input "true"
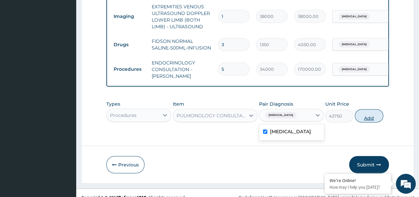
click at [373, 113] on button "Add" at bounding box center [369, 115] width 28 height 13
type input "0"
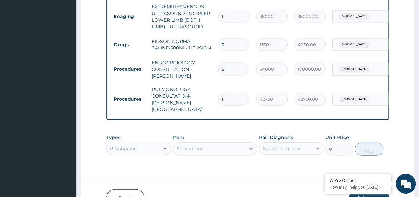
click at [150, 142] on div "Procedures" at bounding box center [138, 148] width 65 height 13
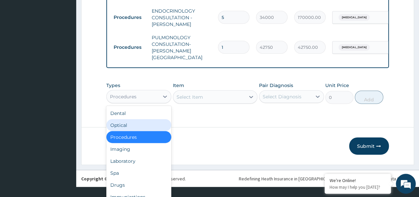
scroll to position [744, 0]
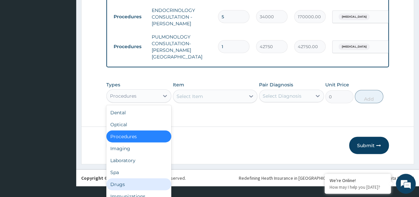
click at [133, 178] on div "Drugs" at bounding box center [138, 184] width 65 height 12
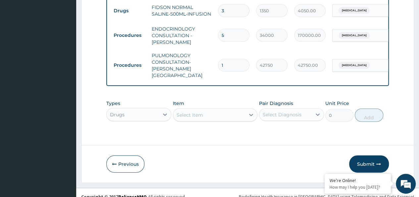
click at [190, 109] on div "Select Item" at bounding box center [209, 114] width 72 height 11
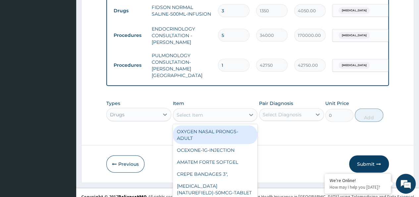
scroll to position [19, 0]
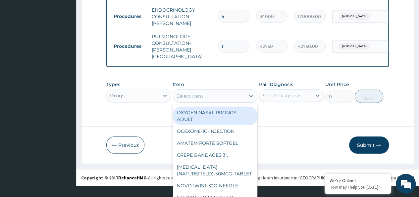
paste input "FIDSON NORMAL SALINE-500ML-INFUSION"
type input "FIDSON NORMAL SALINE-500ML-INFUSION"
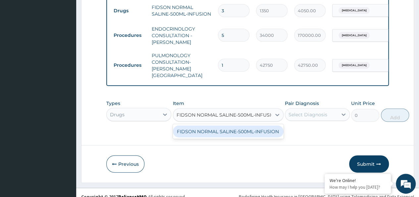
scroll to position [0, 0]
click at [196, 129] on div "FIDSON NORMAL SALINE-500ML-INFUSION" at bounding box center [228, 131] width 111 height 12
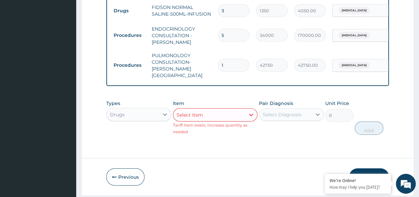
click at [289, 111] on div "Select Diagnosis" at bounding box center [282, 114] width 39 height 7
click at [210, 109] on div "Select Item" at bounding box center [215, 114] width 85 height 13
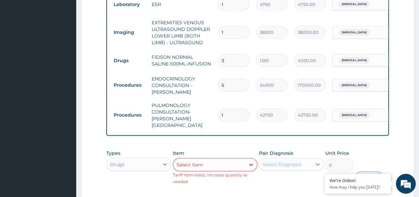
scroll to position [683, 0]
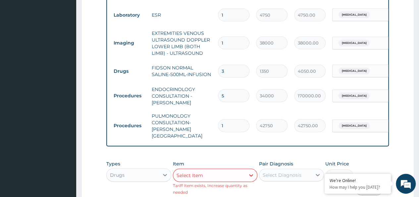
click at [198, 170] on div "Select Item" at bounding box center [209, 175] width 72 height 11
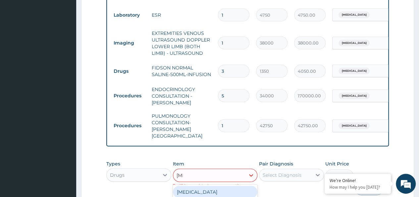
scroll to position [690, 0]
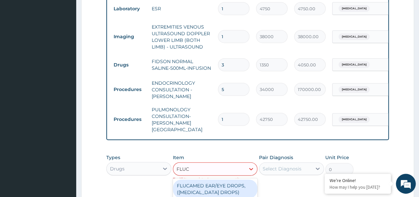
type input "FLUCA"
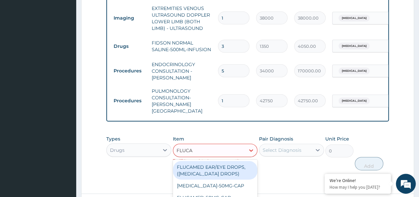
scroll to position [723, 0]
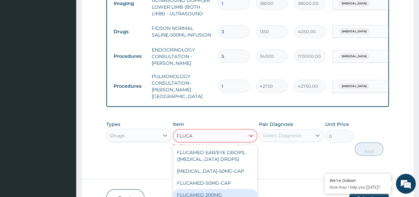
click at [212, 189] on div "FLUCAMED 200MG" at bounding box center [215, 195] width 85 height 12
type input "478.8"
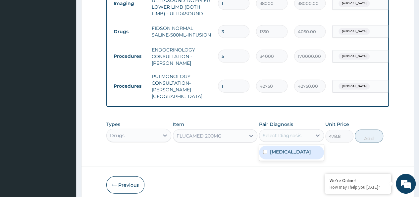
click at [286, 132] on div "Select Diagnosis" at bounding box center [282, 135] width 39 height 7
click at [273, 148] on label "[MEDICAL_DATA]" at bounding box center [290, 151] width 41 height 7
checkbox input "true"
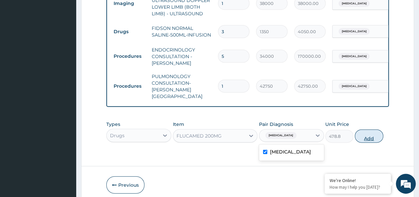
click at [366, 129] on button "Add" at bounding box center [369, 135] width 28 height 13
type input "0"
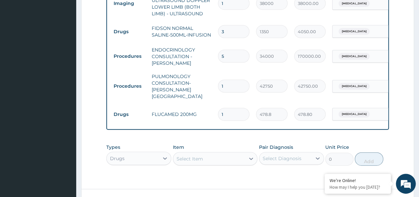
drag, startPoint x: 236, startPoint y: 95, endPoint x: 208, endPoint y: 115, distance: 33.9
type input "5"
type input "2394.00"
type input "5"
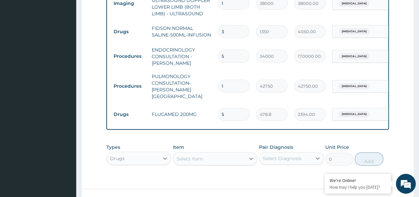
click at [188, 152] on div "Select Item" at bounding box center [215, 158] width 85 height 13
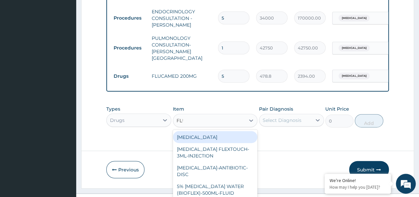
scroll to position [0, 0]
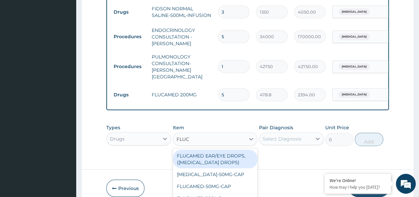
type input "FLUCO"
click at [188, 151] on div "FLUCAMED EAR/EYE DROPS, ([MEDICAL_DATA] DROPS)" at bounding box center [215, 158] width 85 height 19
type input "1782"
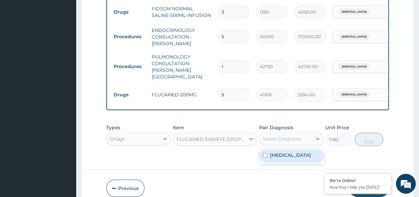
click at [295, 135] on div "Select Diagnosis" at bounding box center [282, 138] width 39 height 7
click at [189, 135] on div "FLUCAMED EAR/EYE DROPS, ([MEDICAL_DATA] DROPS)" at bounding box center [215, 138] width 85 height 13
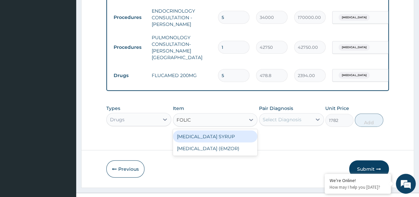
type input "FOLIC"
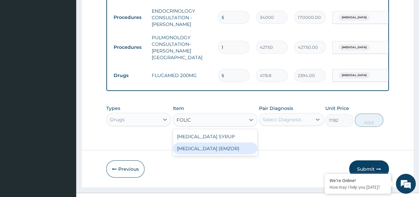
click at [205, 144] on div "[MEDICAL_DATA] (EMZOR)" at bounding box center [215, 148] width 85 height 12
type input "5.25"
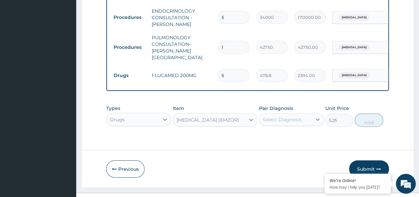
drag, startPoint x: 284, startPoint y: 111, endPoint x: 284, endPoint y: 118, distance: 7.3
click at [284, 116] on div "Select Diagnosis" at bounding box center [282, 119] width 39 height 7
click at [276, 132] on div "[MEDICAL_DATA]" at bounding box center [291, 137] width 65 height 14
checkbox input "true"
click at [361, 114] on button "Add" at bounding box center [369, 119] width 28 height 13
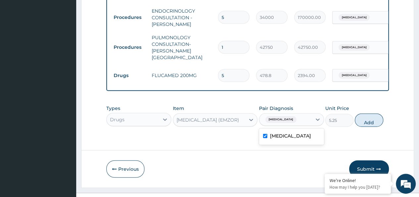
type input "0"
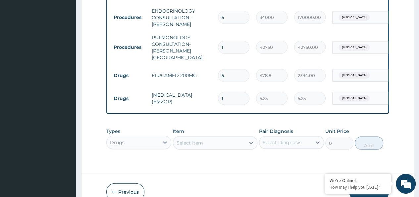
drag, startPoint x: 232, startPoint y: 85, endPoint x: 206, endPoint y: 89, distance: 25.8
click at [207, 88] on tr "Drugs FOLIC ACID (EMZOR) 1 5.25 5.25 Sepsis Delete" at bounding box center [272, 98] width 325 height 23
type input "5"
type input "26.25"
type input "5"
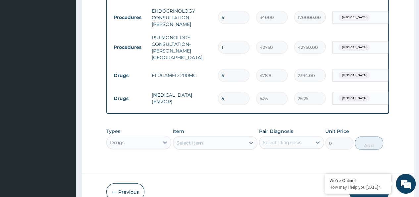
click at [128, 136] on div "Drugs" at bounding box center [138, 142] width 65 height 13
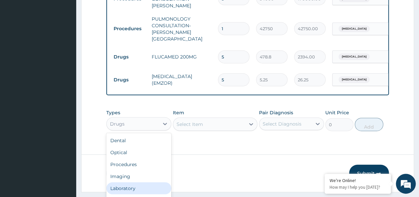
click at [139, 184] on div "Laboratory" at bounding box center [138, 188] width 65 height 12
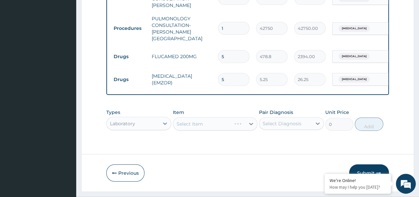
click at [200, 117] on div "Select Item" at bounding box center [215, 123] width 85 height 13
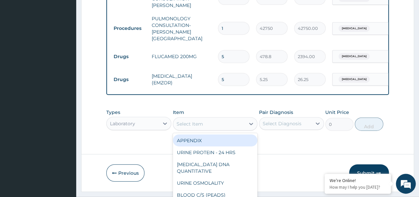
scroll to position [19, 0]
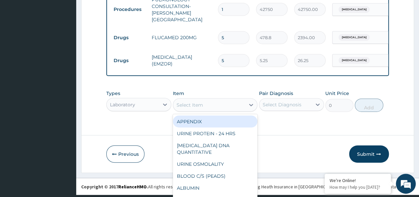
click at [200, 111] on div "option FOLIC ACID (EMZOR), selected. option APPENDIX focused, 1 of 191. 191 res…" at bounding box center [215, 104] width 85 height 13
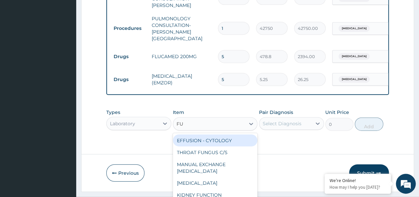
scroll to position [789, 0]
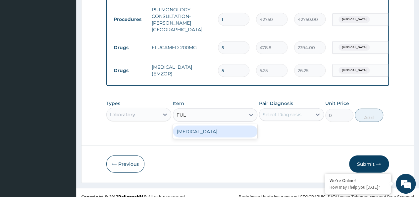
type input "FUL"
drag, startPoint x: 210, startPoint y: 123, endPoint x: 216, endPoint y: 123, distance: 5.6
click at [211, 125] on div "[MEDICAL_DATA]" at bounding box center [215, 131] width 85 height 12
type input "7600"
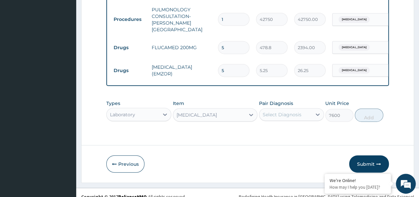
click at [265, 109] on div "Select Diagnosis" at bounding box center [285, 114] width 52 height 11
click at [265, 126] on div "[MEDICAL_DATA]" at bounding box center [291, 132] width 65 height 14
checkbox input "true"
click at [377, 109] on button "Add" at bounding box center [369, 114] width 28 height 13
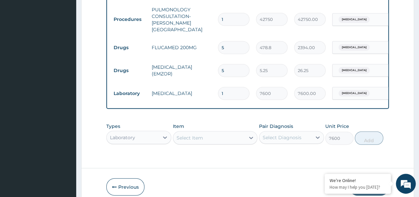
type input "0"
drag, startPoint x: 231, startPoint y: 85, endPoint x: 200, endPoint y: 89, distance: 31.4
click at [200, 89] on tr "Laboratory FULL BLOOD COUNT 1 7600 7600.00 Sepsis Delete" at bounding box center [272, 93] width 325 height 23
type input "2"
type input "15200.00"
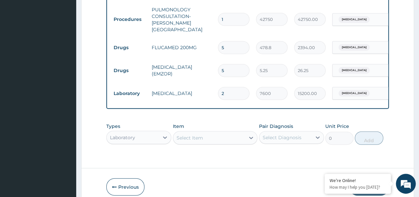
type input "2"
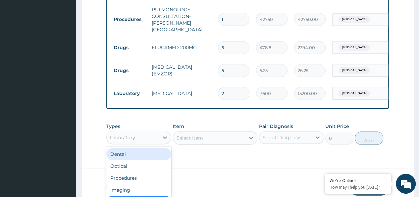
click at [134, 133] on div "option Laboratory, selected. option Dental focused, 1 of 10. 10 results availab…" at bounding box center [138, 137] width 65 height 13
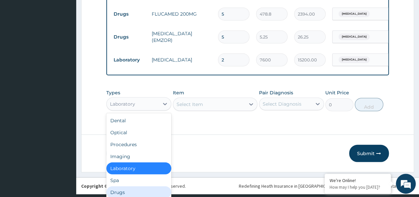
scroll to position [813, 0]
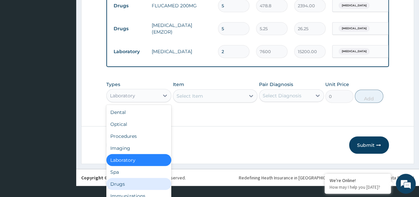
click at [127, 179] on div "Drugs" at bounding box center [138, 184] width 65 height 12
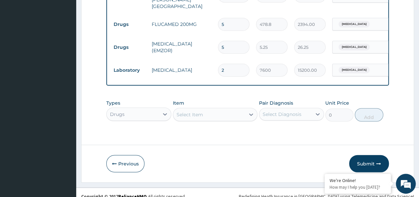
click at [203, 109] on div "Select Item" at bounding box center [209, 114] width 72 height 11
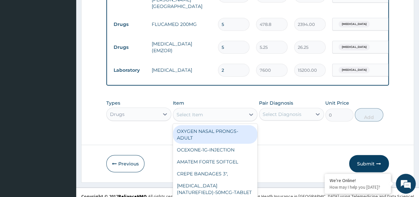
scroll to position [19, 0]
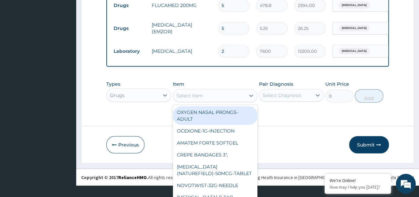
paste input "GETLOZ-500mg/100ml-Infusion"
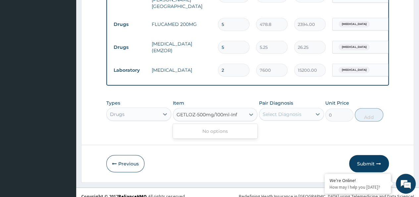
scroll to position [0, 0]
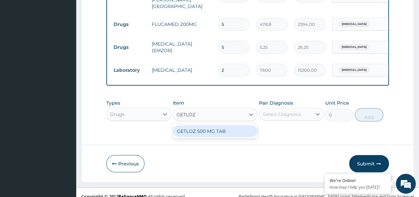
type input "GETLOZ"
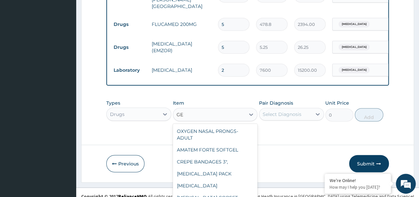
type input "G"
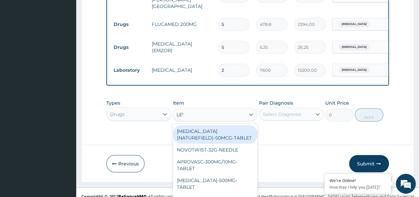
type input "LEVO"
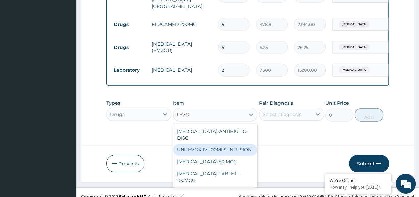
click at [207, 143] on div "UNILEVOX IV-100MLS-INFUSION" at bounding box center [215, 149] width 85 height 12
type input "1080"
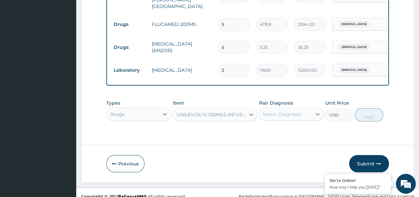
click at [279, 111] on div "Select Diagnosis" at bounding box center [282, 114] width 39 height 7
click at [272, 127] on label "[MEDICAL_DATA]" at bounding box center [290, 130] width 41 height 7
checkbox input "true"
click at [373, 109] on button "Add" at bounding box center [369, 114] width 28 height 13
type input "0"
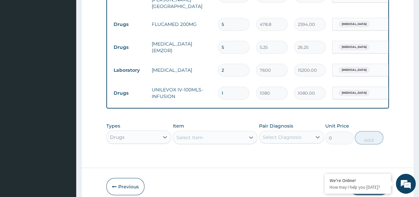
drag, startPoint x: 215, startPoint y: 85, endPoint x: 212, endPoint y: 86, distance: 3.6
click at [212, 86] on tr "Drugs UNILEVOX IV-100MLS-INFUSION 1 1080 1080.00 Sepsis Delete" at bounding box center [272, 93] width 325 height 23
type input "9"
type input "9720.00"
type input "9"
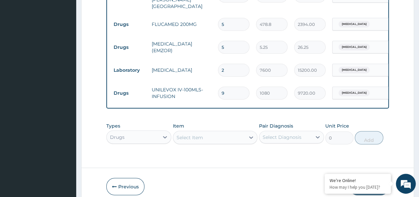
click at [196, 133] on div "Select Item" at bounding box center [215, 137] width 85 height 13
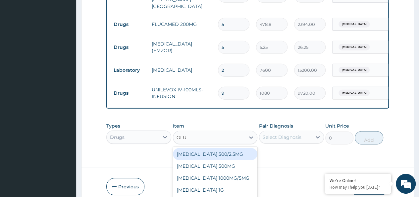
scroll to position [832, 0]
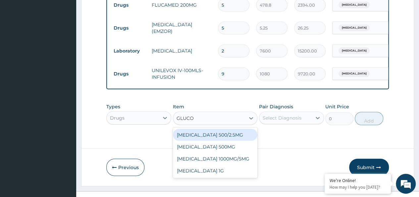
type input "GLUCOM"
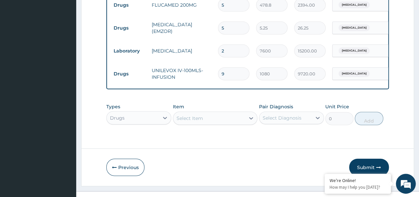
click at [201, 113] on div "Select Item" at bounding box center [209, 118] width 72 height 11
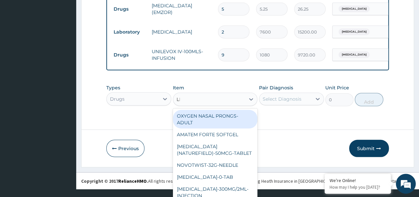
scroll to position [835, 0]
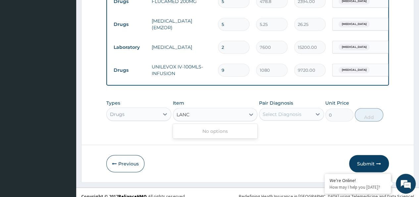
type input "LANC"
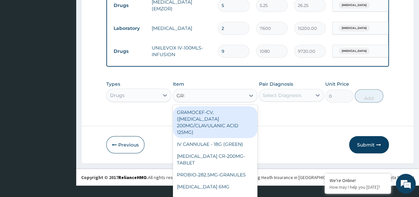
scroll to position [0, 0]
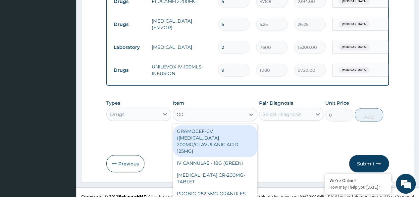
type input "GREE"
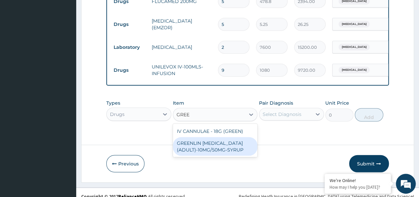
click at [209, 143] on div "GREENLIN [MEDICAL_DATA] (ADULT)-10MG/50MG-SYRUP" at bounding box center [215, 146] width 85 height 19
type input "1089"
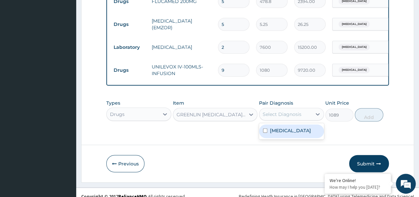
click at [286, 111] on div "Select Diagnosis" at bounding box center [282, 114] width 39 height 7
click at [276, 127] on label "[MEDICAL_DATA]" at bounding box center [290, 130] width 41 height 7
checkbox input "true"
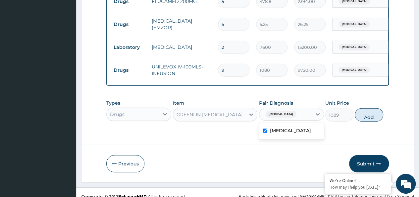
click at [360, 113] on button "Add" at bounding box center [369, 114] width 28 height 13
type input "0"
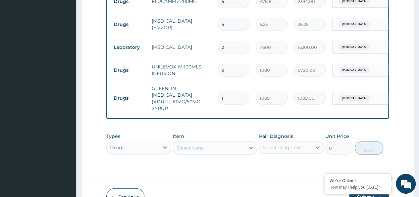
drag, startPoint x: 223, startPoint y: 87, endPoint x: 202, endPoint y: 93, distance: 21.7
click at [202, 93] on tr "Drugs GREENLIN DRY COUGH (ADULT)-10MG/50MG-SYRUP 1 1089 1089.00 Sepsis Delete" at bounding box center [272, 98] width 325 height 33
type input "2"
type input "2178.00"
type input "2"
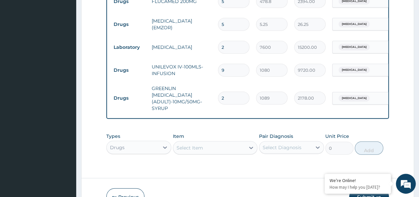
click at [139, 141] on div "Drugs" at bounding box center [138, 147] width 65 height 13
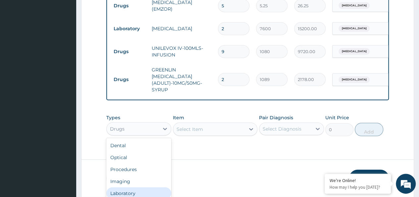
click at [124, 187] on div "Laboratory" at bounding box center [138, 193] width 65 height 12
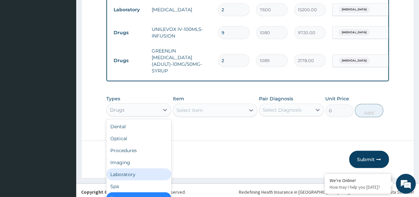
scroll to position [0, 0]
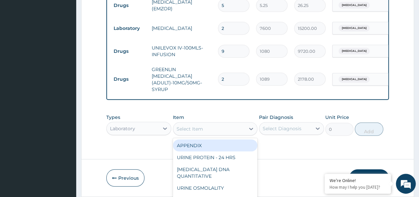
click at [198, 122] on div "option GREENLIN DRY COUGH (ADULT)-10MG/50MG-SYRUP, selected. option APPENDIX fo…" at bounding box center [215, 128] width 85 height 13
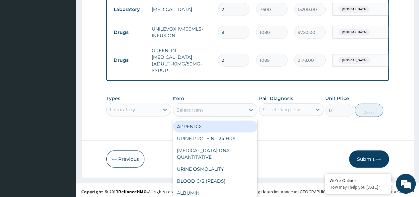
paste input "Immunoglobulin E"
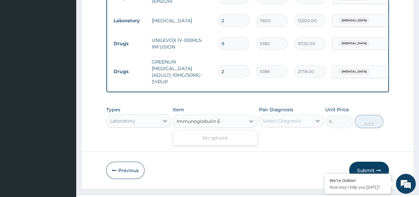
scroll to position [0, 0]
type input "Immunoglobulin"
click at [225, 132] on div "[MEDICAL_DATA]" at bounding box center [215, 138] width 85 height 12
type input "21130.33734510432"
click at [290, 117] on div "Select Diagnosis" at bounding box center [282, 120] width 39 height 7
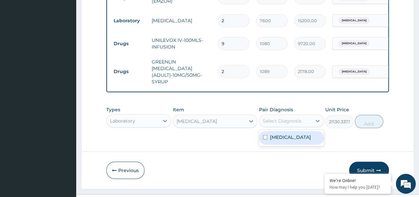
click at [275, 134] on label "[MEDICAL_DATA]" at bounding box center [290, 137] width 41 height 7
checkbox input "true"
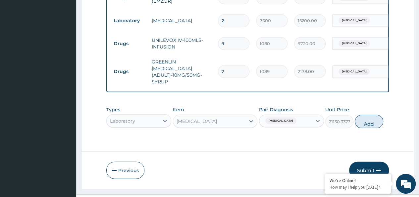
click at [375, 115] on button "Add" at bounding box center [369, 121] width 28 height 13
type input "0"
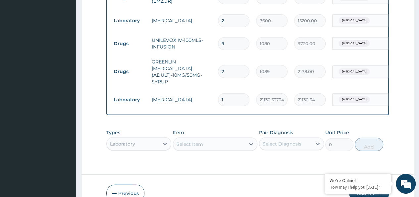
click at [137, 137] on div "Laboratory" at bounding box center [138, 143] width 65 height 13
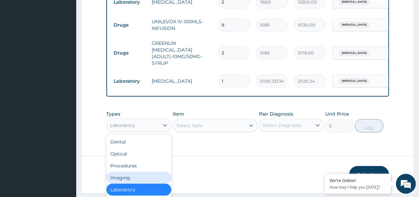
scroll to position [23, 0]
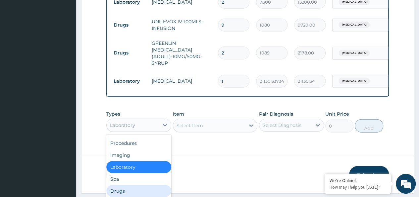
click at [129, 185] on div "Drugs" at bounding box center [138, 191] width 65 height 12
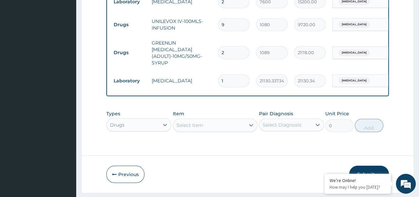
click at [208, 118] on div "Select Item" at bounding box center [215, 124] width 85 height 13
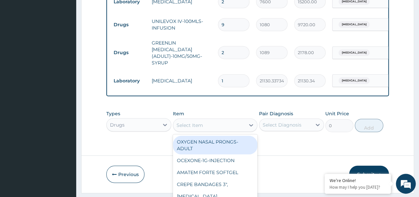
scroll to position [19, 0]
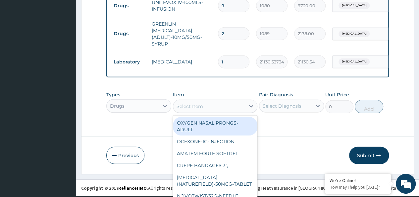
paste input "Infusion giving set"
type input "Infusion giving set"
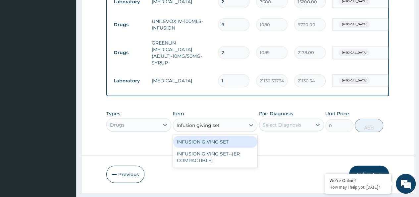
scroll to position [885, 0]
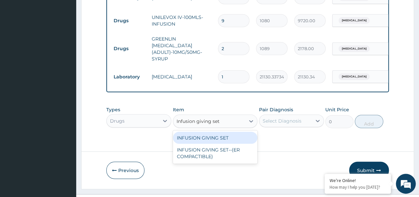
click at [214, 132] on div "INFUSION GIVING SET" at bounding box center [215, 138] width 85 height 12
type input "160"
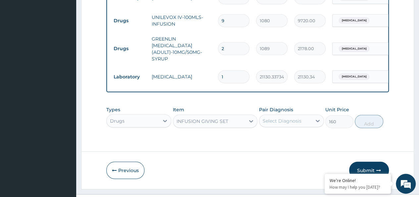
click at [284, 117] on div "Select Diagnosis" at bounding box center [282, 120] width 39 height 7
click at [273, 134] on label "[MEDICAL_DATA]" at bounding box center [290, 137] width 41 height 7
checkbox input "true"
click at [366, 115] on button "Add" at bounding box center [369, 121] width 28 height 13
type input "0"
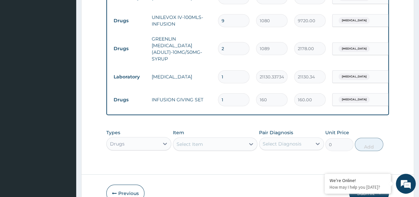
drag, startPoint x: 227, startPoint y: 77, endPoint x: 194, endPoint y: 87, distance: 35.1
click at [194, 88] on tr "Drugs INFUSION GIVING SET 1 160 160.00 Sepsis Delete" at bounding box center [272, 99] width 325 height 23
type input "3"
type input "480.00"
type input "3"
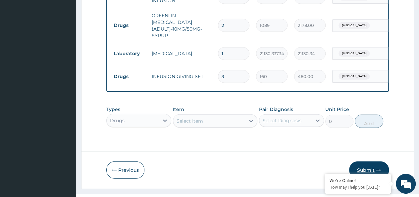
click at [365, 161] on button "Submit" at bounding box center [369, 169] width 40 height 17
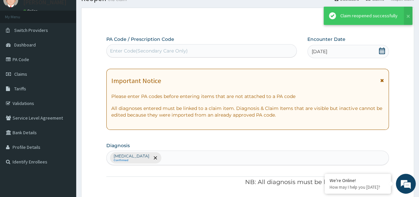
scroll to position [908, 0]
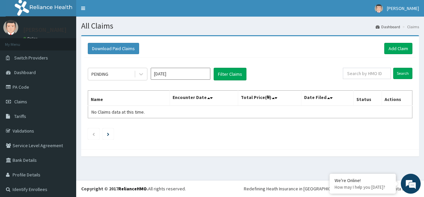
click at [167, 71] on input "[DATE]" at bounding box center [181, 74] width 60 height 12
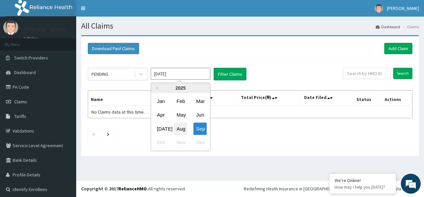
click at [181, 128] on div "Aug" at bounding box center [180, 128] width 13 height 12
type input "[DATE]"
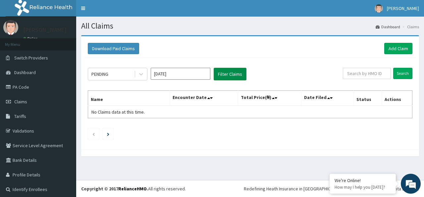
click at [229, 75] on button "Filter Claims" at bounding box center [230, 74] width 33 height 13
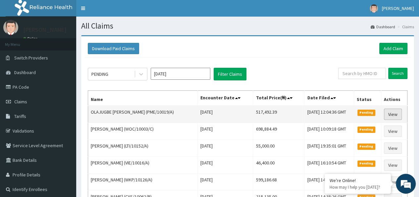
click at [399, 113] on link "View" at bounding box center [393, 113] width 18 height 11
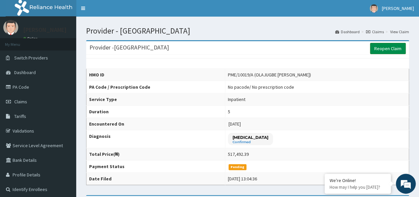
click at [380, 49] on link "Reopen Claim" at bounding box center [388, 48] width 36 height 11
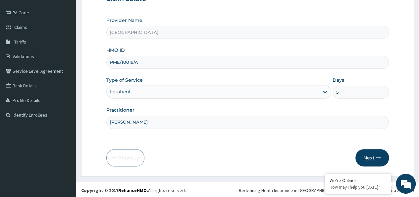
click at [377, 156] on icon "button" at bounding box center [378, 157] width 5 height 5
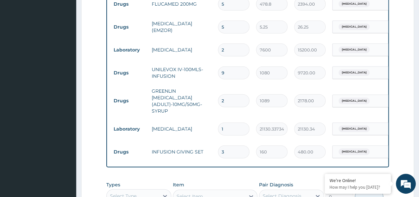
scroll to position [870, 0]
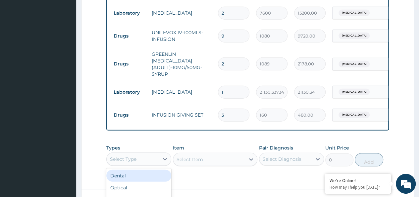
click at [141, 152] on div "option Dental focused, 1 of 10. 10 results available. Use Up and Down to choose…" at bounding box center [138, 158] width 65 height 13
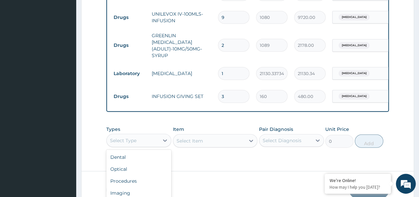
scroll to position [23, 0]
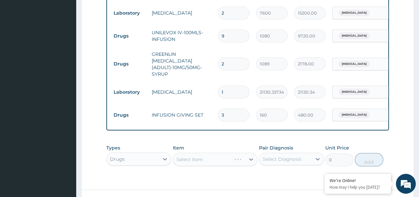
scroll to position [889, 0]
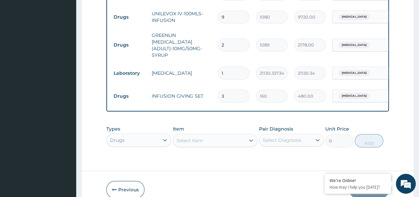
click at [195, 134] on div "Select Item" at bounding box center [215, 140] width 85 height 13
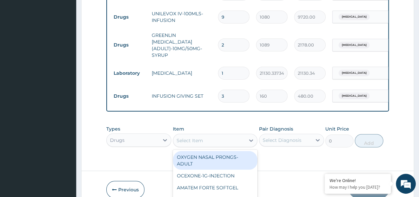
scroll to position [19, 0]
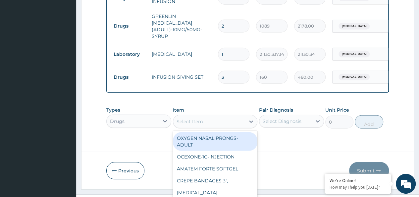
paste input "IPRATROPIUM-500MCG-NEBULES"
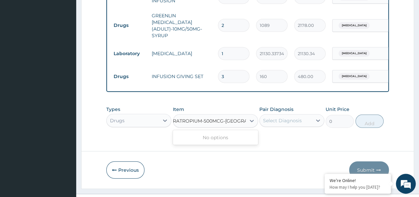
scroll to position [0, 0]
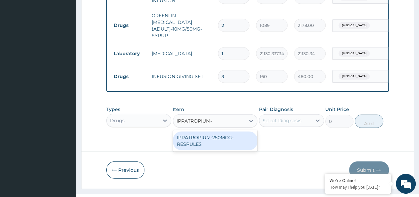
type input "IPRATROPIUM"
click at [204, 131] on div "IPRATROPIUM-250MCG-RESPULES" at bounding box center [215, 140] width 85 height 19
type input "1170"
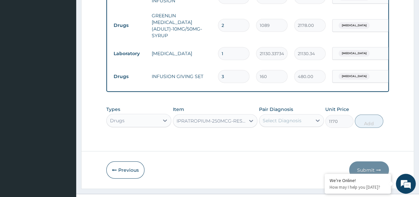
click at [269, 117] on div "Select Diagnosis" at bounding box center [282, 120] width 39 height 7
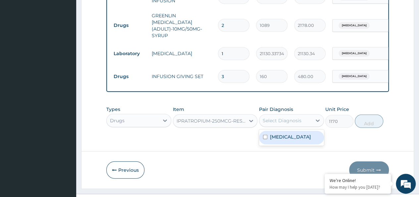
drag, startPoint x: 271, startPoint y: 122, endPoint x: 327, endPoint y: 118, distance: 56.5
click at [271, 133] on label "[MEDICAL_DATA]" at bounding box center [290, 136] width 41 height 7
checkbox input "true"
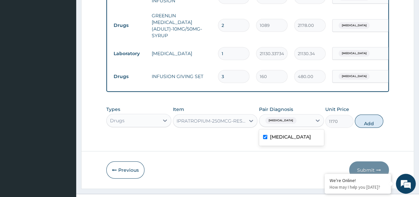
click at [367, 114] on button "Add" at bounding box center [369, 120] width 28 height 13
type input "0"
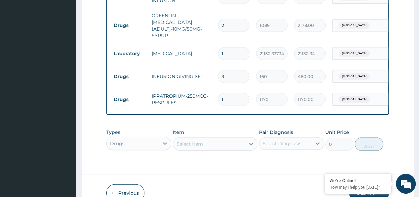
drag, startPoint x: 243, startPoint y: 81, endPoint x: 199, endPoint y: 85, distance: 43.9
click at [199, 88] on tr "Drugs IPRATROPIUM-250MCG-RESPULES 1 1170 1170.00 [MEDICAL_DATA] Delete" at bounding box center [272, 99] width 325 height 23
type input "4"
type input "4680.00"
type input "4"
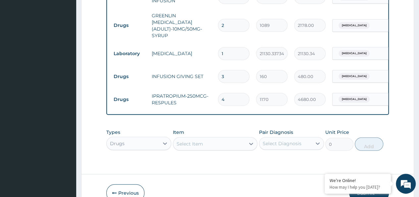
click at [185, 131] on div "Types Drugs Item Select Item Pair Diagnosis Select Diagnosis Unit Price 0 Add" at bounding box center [247, 139] width 283 height 29
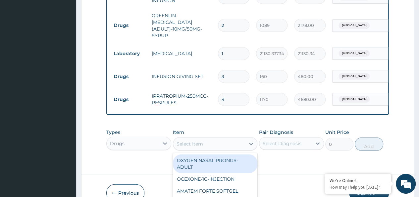
scroll to position [19, 0]
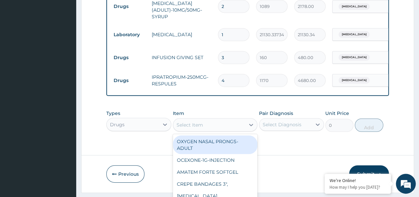
paste input "IV cannulae - 18G (Green)"
type input "IV cannulae - 18G (Green)"
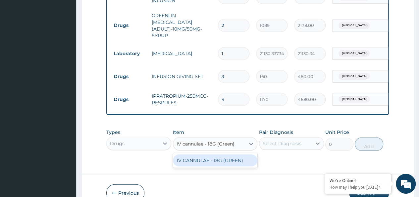
scroll to position [927, 0]
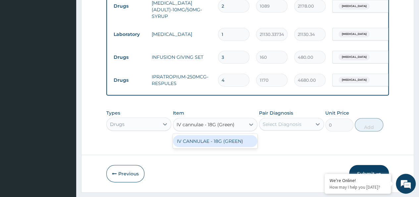
click at [185, 135] on div "IV CANNULAE - 18G (GREEN)" at bounding box center [215, 141] width 85 height 12
type input "121.6"
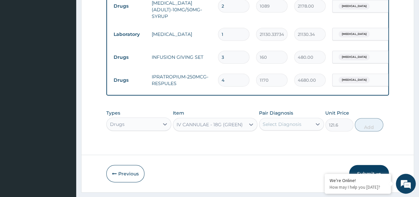
click at [295, 121] on div "Select Diagnosis" at bounding box center [282, 124] width 39 height 7
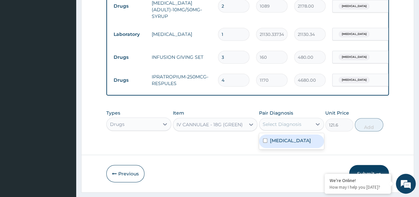
drag, startPoint x: 281, startPoint y: 127, endPoint x: 352, endPoint y: 125, distance: 70.6
click at [281, 137] on label "[MEDICAL_DATA]" at bounding box center [290, 140] width 41 height 7
checkbox input "true"
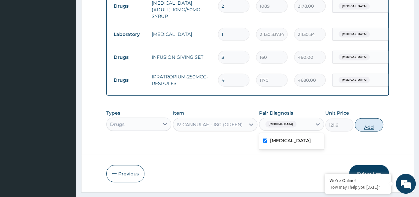
click at [367, 118] on button "Add" at bounding box center [369, 124] width 28 height 13
type input "0"
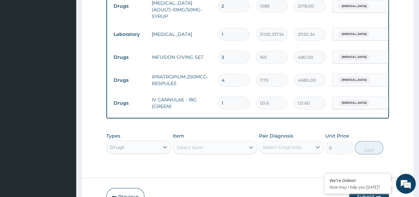
drag, startPoint x: 242, startPoint y: 86, endPoint x: 209, endPoint y: 87, distance: 32.8
click at [209, 91] on tr "Drugs IV CANNULAE - 18G (GREEN) 1 121.6 121.60 [MEDICAL_DATA] Delete" at bounding box center [272, 102] width 325 height 23
type input "3"
type input "364.80"
type input "3"
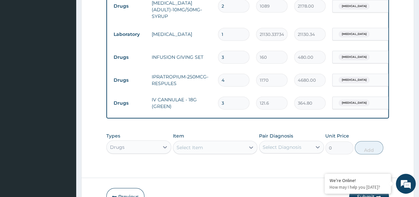
click at [208, 141] on div "Select Item" at bounding box center [215, 147] width 85 height 13
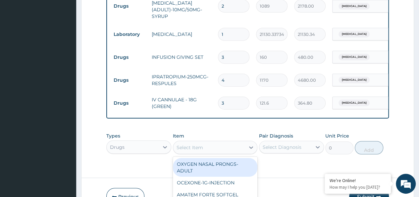
scroll to position [19, 0]
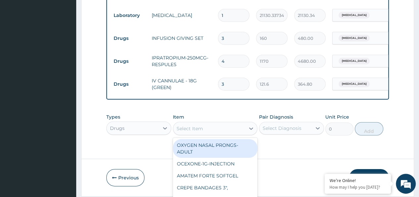
paste input "IV cannulae - 20G (Pink)"
type input "IV cannulae - 20G (Pink)"
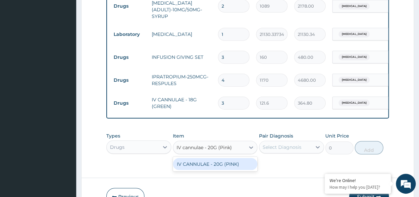
scroll to position [0, 0]
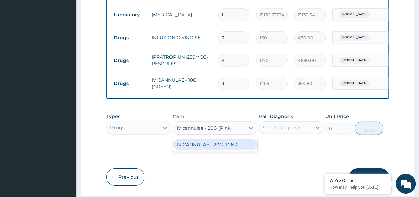
click at [207, 138] on div "IV CANNULAE - 20G (PINK)" at bounding box center [215, 144] width 85 height 12
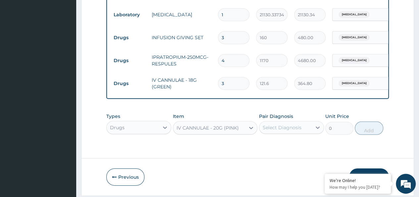
type input "280"
click at [287, 124] on div "Select Diagnosis" at bounding box center [282, 127] width 39 height 7
click at [277, 140] on label "[MEDICAL_DATA]" at bounding box center [290, 143] width 41 height 7
checkbox input "true"
click at [369, 121] on button "Add" at bounding box center [369, 127] width 28 height 13
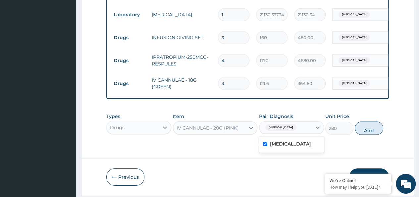
type input "0"
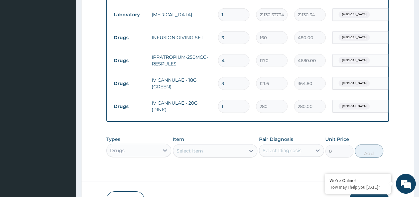
drag, startPoint x: 228, startPoint y: 92, endPoint x: 214, endPoint y: 93, distance: 14.0
click at [214, 95] on tr "Drugs IV CANNULAE - 20G (PINK) 1 280 280.00 [MEDICAL_DATA] Delete" at bounding box center [272, 106] width 325 height 23
type input "5"
type input "1400.00"
type input "5"
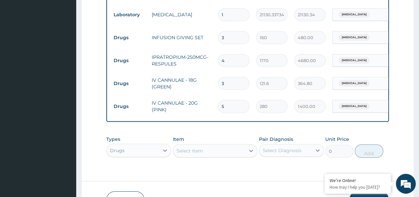
click at [195, 136] on div "Types Drugs Item Select Item Pair Diagnosis Select Diagnosis Unit Price 0 Add" at bounding box center [247, 146] width 283 height 29
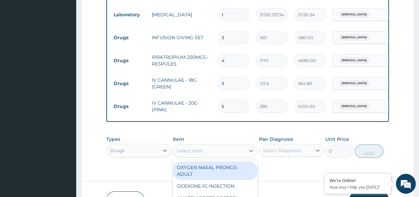
scroll to position [19, 0]
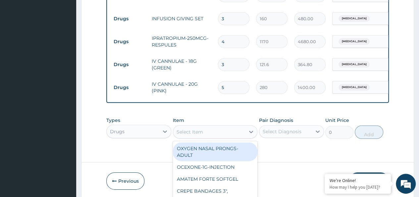
paste input "IV cannulae - 26G (yelllow)"
type input "IV cannulae - 26G (yelllow)"
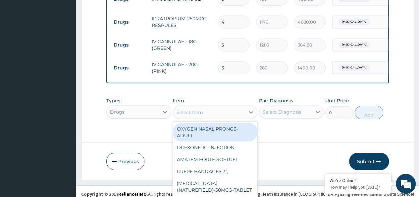
scroll to position [0, 0]
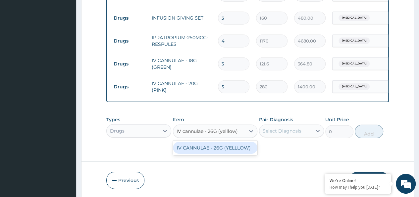
click at [194, 142] on div "IV CANNULAE - 26G (YELLLOW)" at bounding box center [215, 148] width 85 height 12
type input "280"
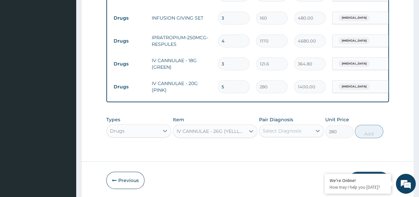
drag, startPoint x: 290, startPoint y: 118, endPoint x: 284, endPoint y: 125, distance: 9.6
click at [290, 127] on div "Select Diagnosis" at bounding box center [282, 130] width 39 height 7
click at [270, 141] on div "[MEDICAL_DATA]" at bounding box center [291, 148] width 65 height 14
checkbox input "true"
drag, startPoint x: 371, startPoint y: 116, endPoint x: 272, endPoint y: 108, distance: 98.7
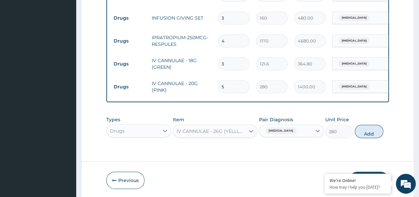
click at [371, 125] on button "Add" at bounding box center [369, 131] width 28 height 13
type input "0"
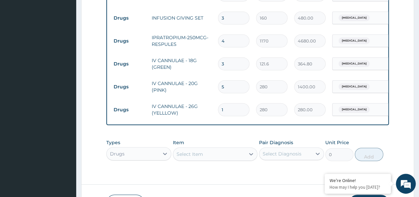
drag, startPoint x: 235, startPoint y: 94, endPoint x: 191, endPoint y: 98, distance: 44.0
click at [193, 98] on tr "Drugs IV CANNULAE - 26G (YELLLOW) 1 280 280.00 [MEDICAL_DATA] Delete" at bounding box center [272, 109] width 325 height 23
type input "3"
type input "840.00"
type input "3"
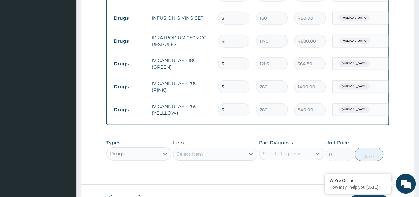
click at [189, 140] on div "Types Drugs Item Select Item Pair Diagnosis Select Diagnosis Unit Price 0 Add" at bounding box center [247, 150] width 283 height 29
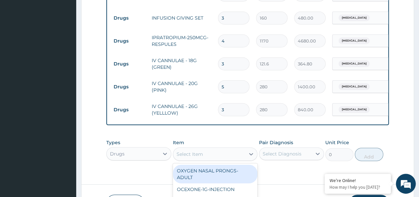
scroll to position [19, 0]
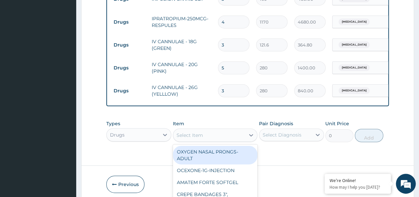
paste input "Klovinal [MEDICAL_DATA]"
type input "Klovinal [MEDICAL_DATA]"
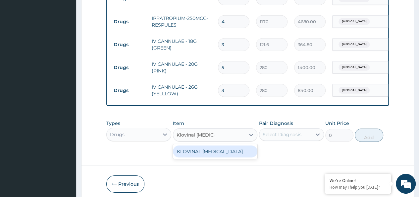
scroll to position [0, 0]
click at [189, 145] on div "KLOVINAL [MEDICAL_DATA]" at bounding box center [215, 151] width 85 height 12
type input "1213"
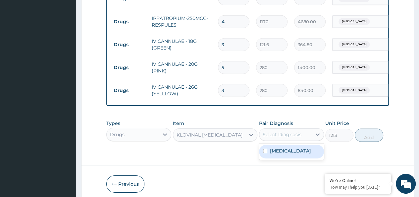
click at [278, 131] on div "Select Diagnosis" at bounding box center [282, 134] width 39 height 7
click at [273, 147] on label "[MEDICAL_DATA]" at bounding box center [290, 150] width 41 height 7
checkbox input "true"
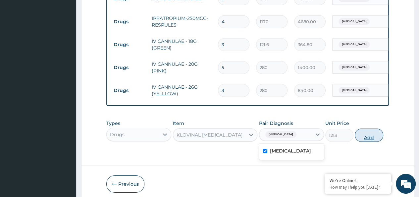
click at [367, 128] on button "Add" at bounding box center [369, 134] width 28 height 13
type input "0"
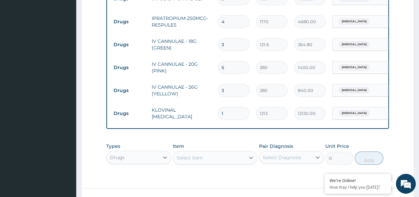
type input "10"
type input "12130.00"
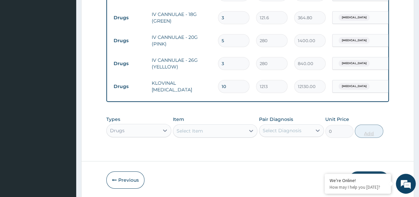
scroll to position [1019, 0]
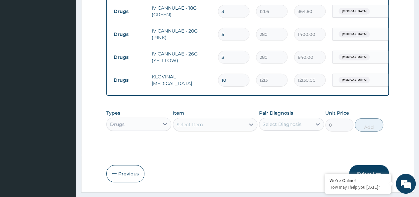
type input "10"
click at [136, 117] on div "Drugs" at bounding box center [138, 123] width 65 height 13
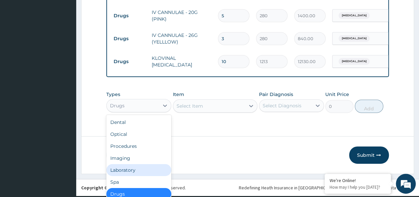
click at [143, 164] on div "Laboratory" at bounding box center [138, 170] width 65 height 12
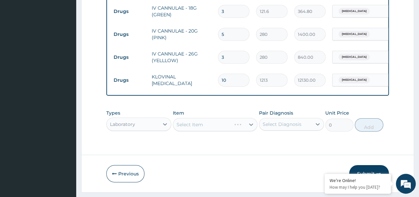
scroll to position [0, 0]
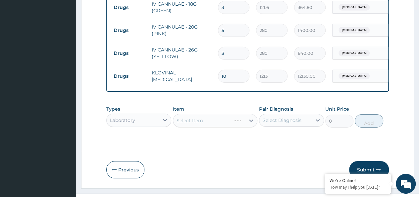
click at [197, 114] on div "Select Item" at bounding box center [215, 120] width 85 height 13
click at [196, 114] on div "Select Item" at bounding box center [215, 120] width 85 height 13
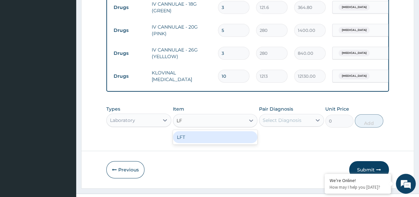
type input "LFT"
click at [190, 131] on div "LFT" at bounding box center [215, 137] width 85 height 12
type input "12350"
click at [286, 115] on div "Select Diagnosis" at bounding box center [285, 120] width 52 height 11
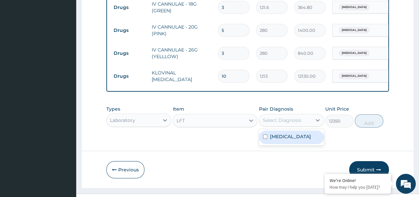
click at [278, 133] on label "[MEDICAL_DATA]" at bounding box center [290, 136] width 41 height 7
checkbox input "true"
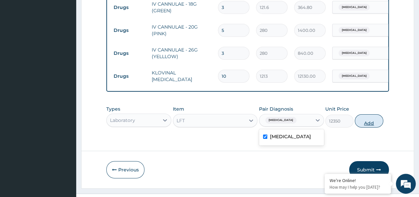
click at [372, 114] on button "Add" at bounding box center [369, 120] width 28 height 13
type input "0"
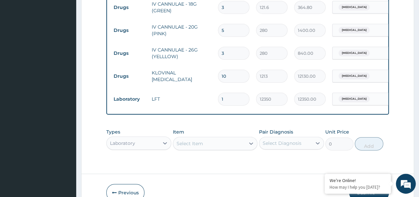
click at [197, 137] on div "Select Item" at bounding box center [215, 143] width 85 height 13
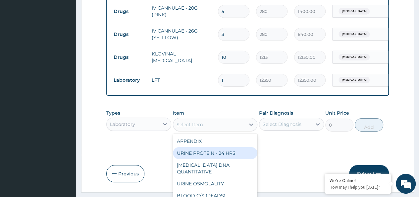
paste input "[MEDICAL_DATA] [MEDICAL_DATA]"
type input "[MEDICAL_DATA] [MEDICAL_DATA]"
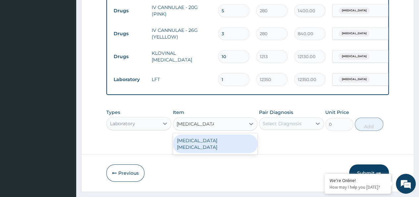
scroll to position [0, 0]
click at [209, 134] on div "[MEDICAL_DATA] [MEDICAL_DATA]" at bounding box center [215, 143] width 85 height 19
type input "5950"
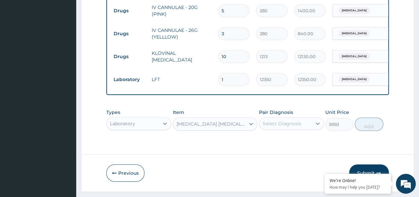
click at [284, 117] on div "Select Diagnosis" at bounding box center [291, 123] width 65 height 13
click at [269, 134] on div "[MEDICAL_DATA]" at bounding box center [291, 141] width 65 height 14
checkbox input "true"
drag, startPoint x: 374, startPoint y: 114, endPoint x: 348, endPoint y: 123, distance: 27.7
click at [374, 117] on button "Add" at bounding box center [369, 123] width 28 height 13
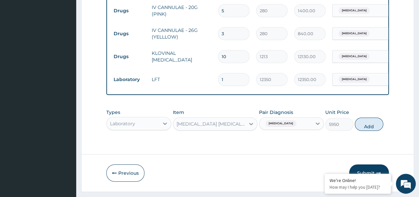
type input "0"
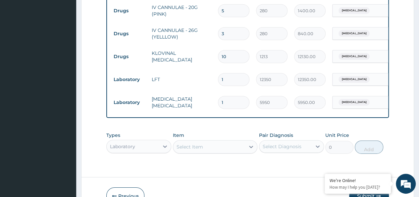
click at [127, 140] on div "Laboratory" at bounding box center [138, 146] width 65 height 13
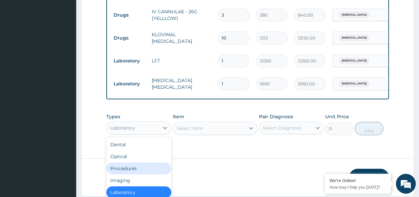
scroll to position [23, 0]
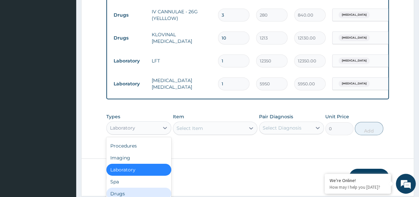
click at [133, 187] on div "Drugs" at bounding box center [138, 193] width 65 height 12
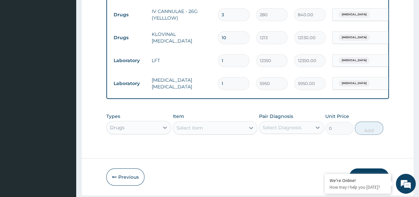
click at [220, 117] on div "Types option Drugs, selected. Select is focused ,type to refine list, press Dow…" at bounding box center [247, 123] width 283 height 29
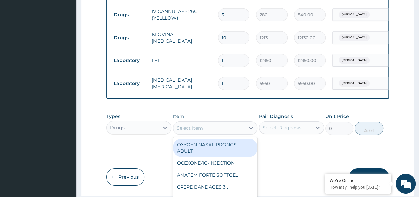
scroll to position [19, 0]
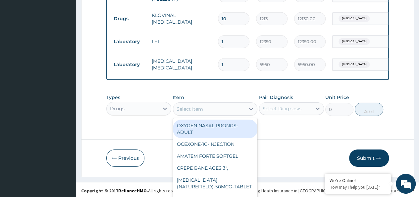
paste input "MONTIGET-5MG-TABLET"
type input "MONTIGET-5MG-TABLET"
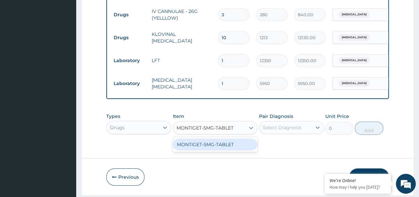
scroll to position [0, 0]
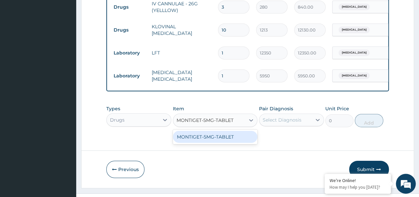
click at [240, 131] on div "MONTIGET-5MG-TABLET" at bounding box center [215, 137] width 85 height 12
type input "307"
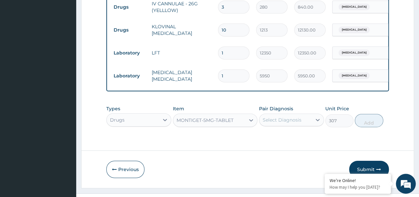
click at [278, 116] on div "Select Diagnosis" at bounding box center [282, 119] width 39 height 7
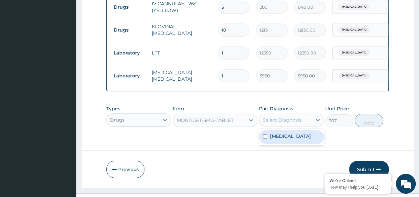
click at [274, 133] on label "[MEDICAL_DATA]" at bounding box center [290, 136] width 41 height 7
checkbox input "true"
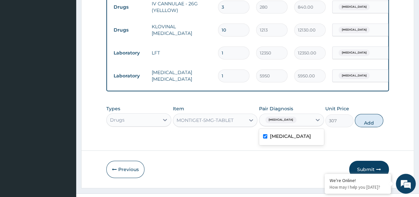
click at [373, 114] on button "Add" at bounding box center [369, 120] width 28 height 13
type input "0"
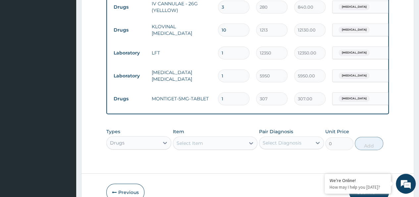
drag, startPoint x: 233, startPoint y: 82, endPoint x: 209, endPoint y: 85, distance: 23.7
click at [209, 87] on tr "Drugs MONTIGET-5MG-TABLET 1 307 307.00 [MEDICAL_DATA] Delete" at bounding box center [272, 98] width 325 height 23
type input "6"
type input "1842.00"
type input "62"
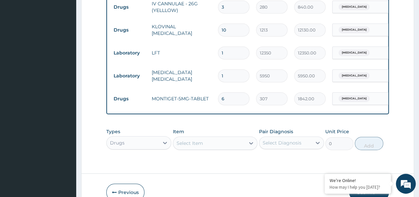
type input "19034.00"
type input "62"
click at [140, 136] on div "Drugs" at bounding box center [138, 142] width 65 height 13
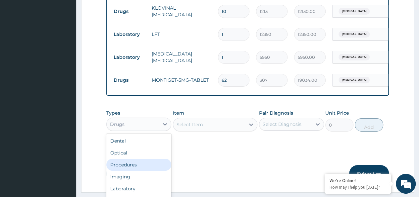
click at [137, 158] on div "Procedures" at bounding box center [138, 164] width 65 height 12
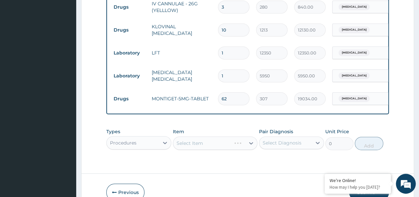
scroll to position [1088, 0]
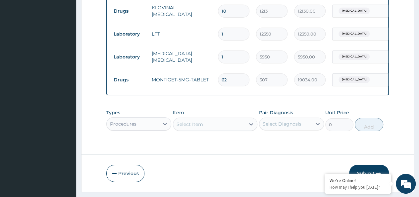
click at [194, 117] on div "Select Item" at bounding box center [215, 123] width 85 height 13
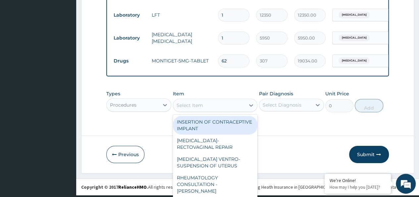
paste input "Nebulization"
type input "Nebulization"
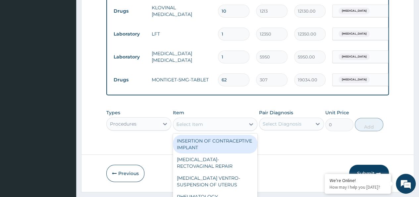
scroll to position [1092, 0]
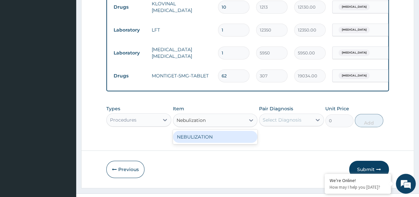
click at [211, 131] on div "NEBULIZATION" at bounding box center [215, 137] width 85 height 12
type input "5700"
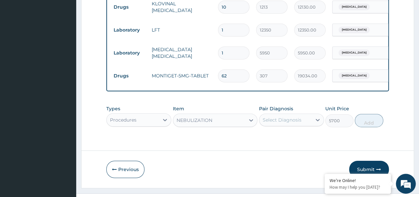
drag, startPoint x: 284, startPoint y: 110, endPoint x: 281, endPoint y: 115, distance: 5.5
click at [284, 114] on div "Select Diagnosis" at bounding box center [285, 119] width 52 height 11
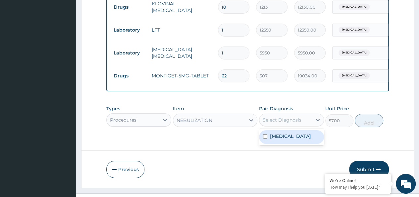
click at [274, 133] on label "[MEDICAL_DATA]" at bounding box center [290, 136] width 41 height 7
checkbox input "true"
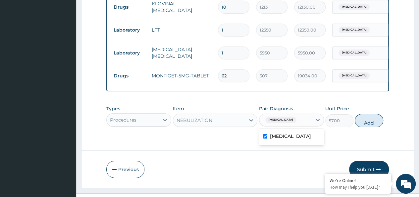
click at [365, 114] on button "Add" at bounding box center [369, 120] width 28 height 13
type input "0"
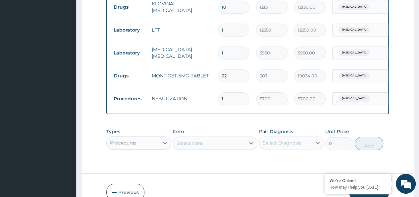
click at [139, 136] on div "Procedures" at bounding box center [138, 142] width 65 height 13
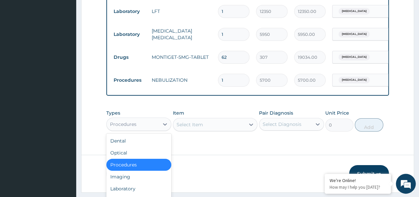
scroll to position [23, 0]
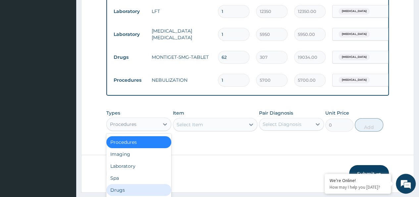
click at [129, 184] on div "Drugs" at bounding box center [138, 190] width 65 height 12
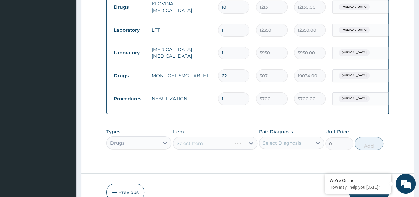
scroll to position [1111, 0]
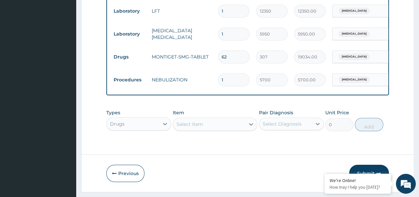
click at [196, 114] on div "Types option Drugs, selected. Select is focused ,type to refine list, press Dow…" at bounding box center [247, 120] width 283 height 29
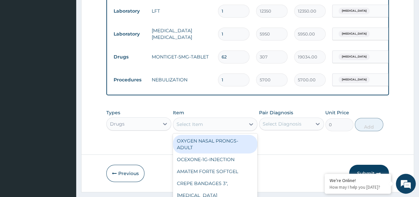
scroll to position [19, 0]
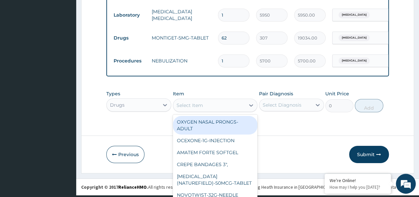
paste input "[MEDICAL_DATA] MASK (ADULT)"
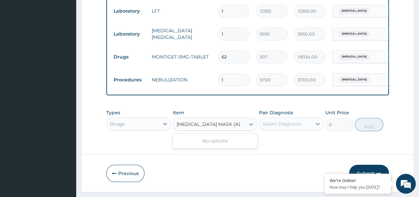
scroll to position [1115, 0]
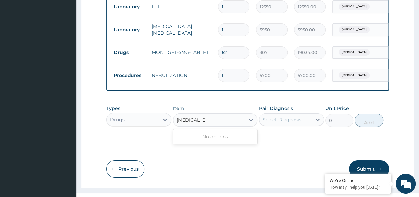
type input "[MEDICAL_DATA]"
paste input "[MEDICAL_DATA]-10MG-TAB"
type input "[MEDICAL_DATA]-10MG-TAB"
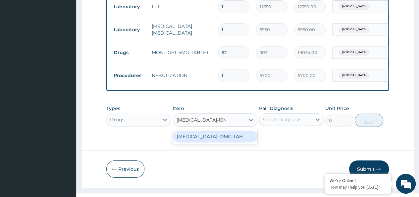
click at [214, 130] on div "[MEDICAL_DATA]-10MG-TAB" at bounding box center [215, 136] width 85 height 12
type input "668.15"
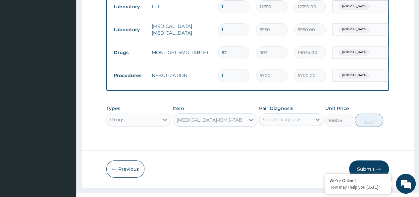
click at [302, 114] on div "Select Diagnosis" at bounding box center [285, 119] width 52 height 11
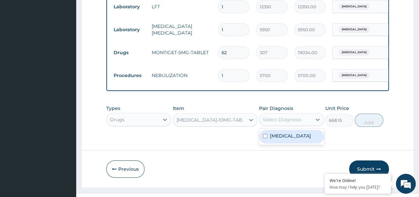
click at [268, 130] on div "[MEDICAL_DATA]" at bounding box center [291, 137] width 65 height 14
checkbox input "true"
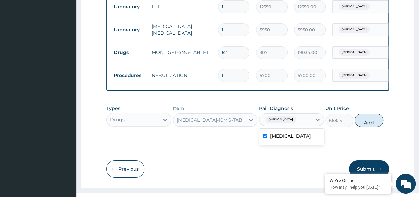
click at [372, 113] on button "Add" at bounding box center [369, 119] width 28 height 13
type input "0"
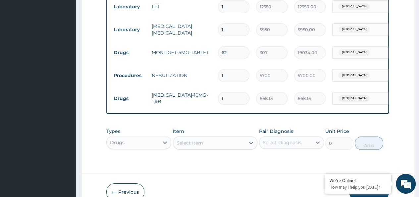
click at [209, 87] on tr "Drugs [MEDICAL_DATA]-10MG-TAB 1 668.15 668.15 [MEDICAL_DATA] Delete" at bounding box center [272, 98] width 325 height 23
type input "3"
type input "2004.45"
type input "35"
type input "23385.25"
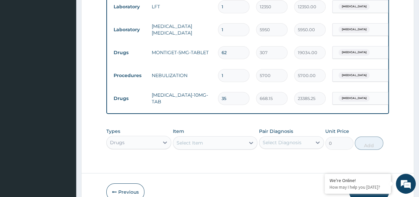
type input "35"
click at [135, 136] on div "Drugs" at bounding box center [138, 142] width 65 height 13
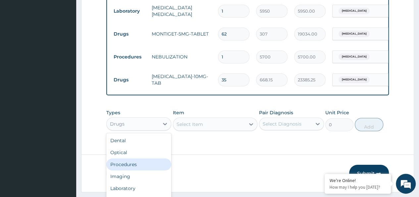
click at [132, 158] on div "Procedures" at bounding box center [138, 164] width 65 height 12
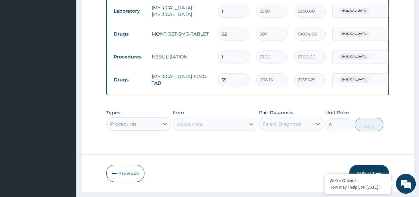
click at [196, 117] on div "Select Item" at bounding box center [215, 123] width 85 height 13
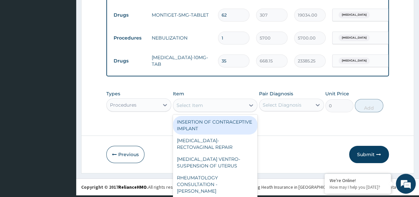
paste input "Nursing care"
type input "Nursing care"
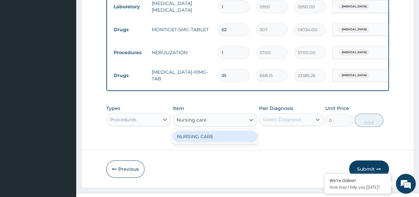
scroll to position [0, 0]
click at [209, 130] on div "NURSING CARE" at bounding box center [215, 136] width 85 height 12
type input "8400"
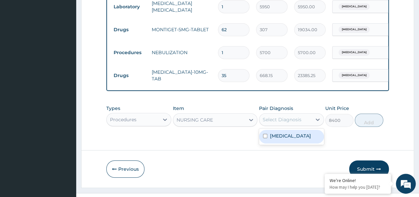
click at [287, 116] on div "Select Diagnosis" at bounding box center [282, 119] width 39 height 7
drag, startPoint x: 276, startPoint y: 121, endPoint x: 284, endPoint y: 123, distance: 8.2
click at [276, 132] on label "[MEDICAL_DATA]" at bounding box center [290, 135] width 41 height 7
checkbox input "true"
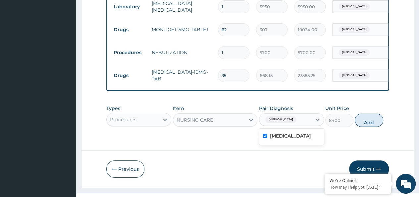
click at [375, 113] on button "Add" at bounding box center [369, 119] width 28 height 13
type input "0"
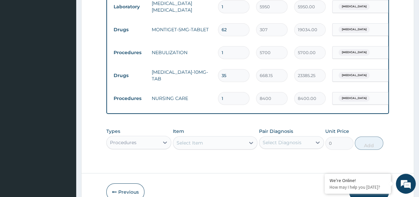
drag, startPoint x: 228, startPoint y: 80, endPoint x: 206, endPoint y: 87, distance: 23.1
click at [206, 87] on tr "Procedures NURSING CARE 1 8400 8400.00 [MEDICAL_DATA] Delete" at bounding box center [272, 98] width 325 height 23
type input "4"
type input "33600.00"
type input "4"
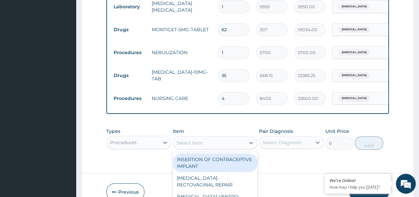
click at [185, 136] on div "option NURSING CARE, selected. option INSERTION OF CONTRACEPTIVE IMPLANT focuse…" at bounding box center [215, 142] width 85 height 13
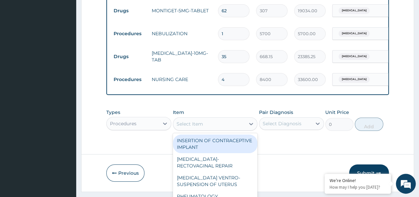
paste input "[MEDICAL_DATA] Usage 1-4 Litres / hour"
type input "[MEDICAL_DATA] Usage 1-4 Litres / hour"
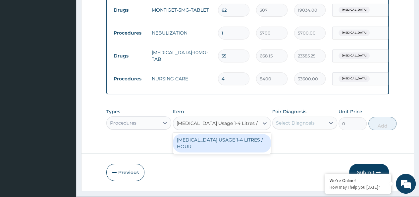
scroll to position [0, 0]
click at [185, 134] on div "[MEDICAL_DATA] USAGE 1-4 LITRES / HOUR" at bounding box center [222, 143] width 98 height 19
type input "1900"
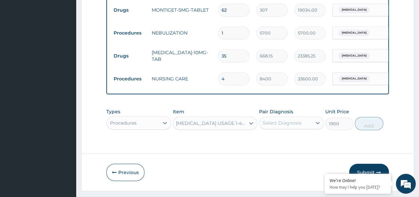
click at [299, 119] on div "Select Diagnosis" at bounding box center [282, 122] width 39 height 7
click at [277, 133] on div "[MEDICAL_DATA]" at bounding box center [291, 140] width 65 height 14
checkbox input "true"
click at [365, 117] on button "Add" at bounding box center [369, 123] width 28 height 13
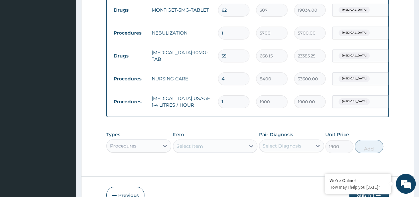
type input "0"
click at [130, 139] on div "Procedures" at bounding box center [138, 145] width 65 height 13
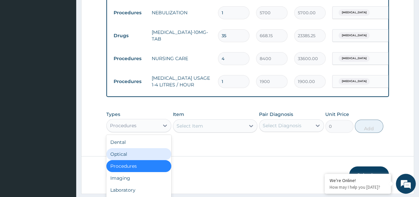
scroll to position [1187, 0]
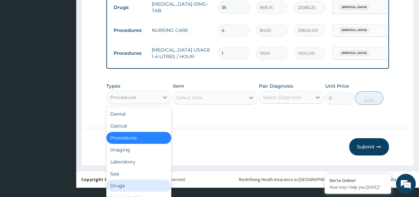
click at [132, 179] on div "Drugs" at bounding box center [138, 185] width 65 height 12
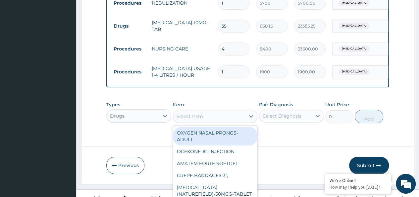
click at [205, 109] on div "option [MEDICAL_DATA] USAGE 1-4 LITRES / HOUR, selected. option OXYGEN NASAL PR…" at bounding box center [215, 115] width 85 height 13
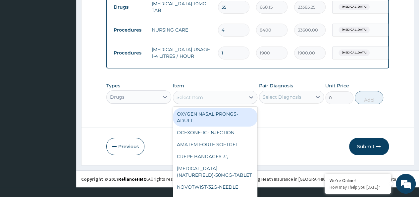
paste input "[MEDICAL_DATA]-300MG/2ML-INJECTION"
type input "[MEDICAL_DATA]-300MG/2ML-INJECTION"
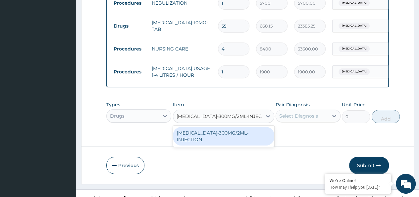
scroll to position [0, 0]
click at [224, 127] on div "[MEDICAL_DATA]-300MG/2ML-INJECTION" at bounding box center [223, 136] width 101 height 19
type input "198"
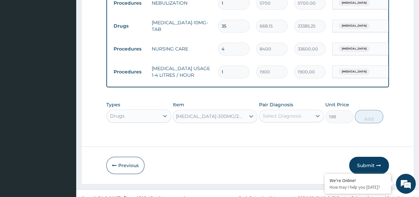
scroll to position [0, 1]
click at [274, 110] on div "Select Diagnosis" at bounding box center [285, 115] width 52 height 11
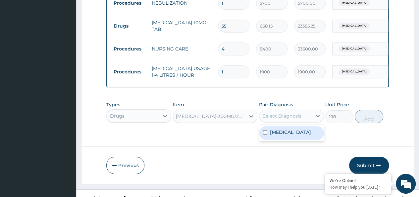
click at [269, 126] on div "[MEDICAL_DATA]" at bounding box center [291, 133] width 65 height 14
checkbox input "true"
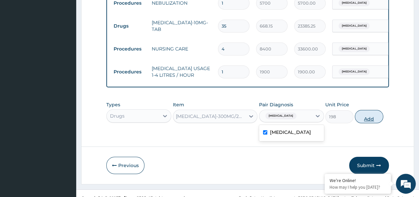
click at [366, 110] on button "Add" at bounding box center [369, 116] width 28 height 13
type input "0"
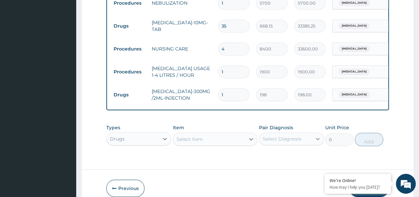
scroll to position [0, 0]
drag, startPoint x: 222, startPoint y: 85, endPoint x: 217, endPoint y: 84, distance: 4.7
click at [217, 85] on td "1" at bounding box center [234, 95] width 38 height 20
type input "2"
type input "396.00"
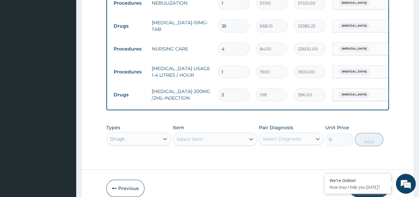
type input "29"
type input "5742.00"
type input "29"
click at [196, 134] on div "Select Item" at bounding box center [215, 138] width 85 height 13
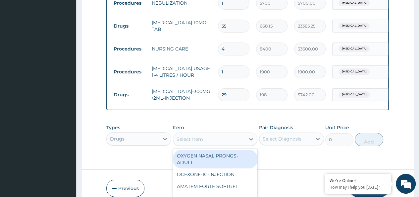
scroll to position [19, 0]
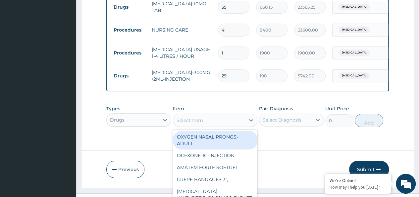
paste input "[MEDICAL_DATA]-600mg-Tablets"
type input "[MEDICAL_DATA]-600mg-Tablets"
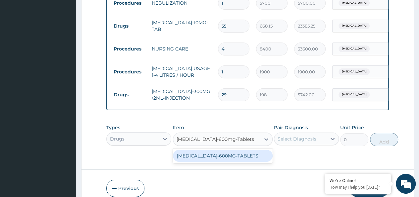
scroll to position [0, 0]
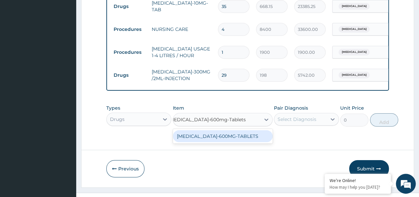
drag, startPoint x: 196, startPoint y: 134, endPoint x: 213, endPoint y: 131, distance: 17.5
click at [197, 134] on div "[MEDICAL_DATA]-600MG-TABLETS" at bounding box center [223, 136] width 100 height 12
type input "304"
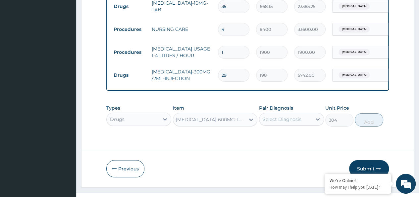
scroll to position [0, 1]
click at [271, 116] on div "Select Diagnosis" at bounding box center [282, 119] width 39 height 7
click at [272, 132] on label "[MEDICAL_DATA]" at bounding box center [290, 135] width 41 height 7
checkbox input "true"
click at [365, 113] on button "Add" at bounding box center [369, 119] width 28 height 13
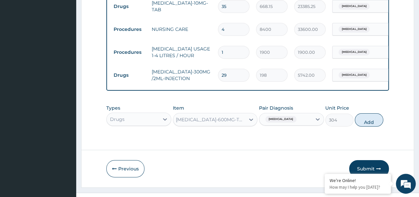
type input "0"
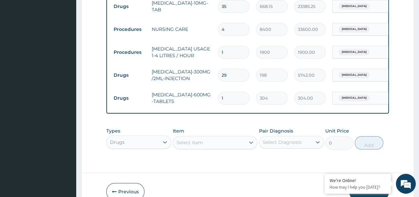
type input "18"
type input "5472.00"
type input "18"
click at [169, 183] on div "Previous Submit" at bounding box center [247, 191] width 283 height 17
click at [149, 135] on div "Drugs" at bounding box center [138, 141] width 65 height 13
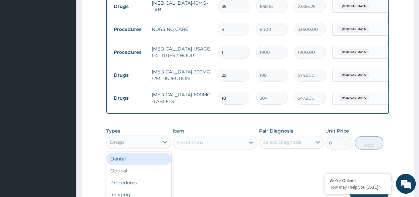
scroll to position [19, 0]
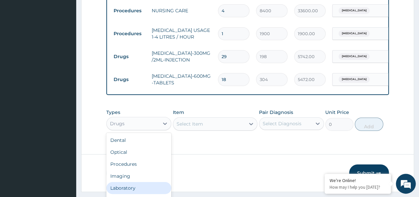
click at [134, 182] on div "Laboratory" at bounding box center [138, 188] width 65 height 12
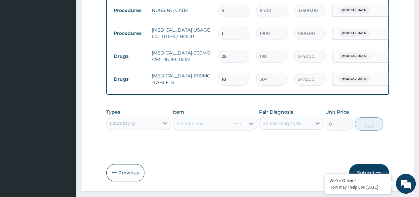
scroll to position [0, 0]
click at [183, 117] on div "Select Item" at bounding box center [215, 123] width 85 height 13
click at [198, 117] on div "Select Item" at bounding box center [215, 123] width 85 height 13
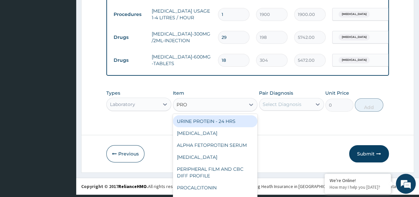
type input "PROC"
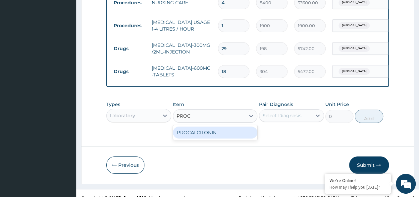
click at [210, 126] on div "PROCALCITONIN" at bounding box center [215, 132] width 85 height 12
type input "29600"
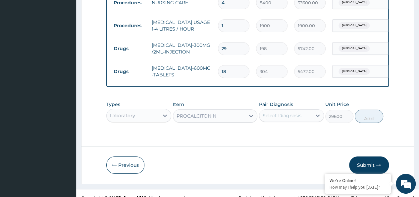
click at [279, 112] on div "Select Diagnosis" at bounding box center [282, 115] width 39 height 7
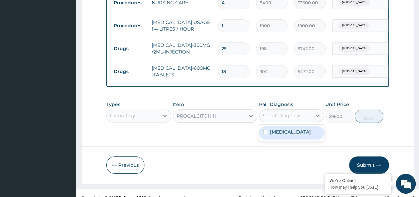
click at [268, 128] on div "[MEDICAL_DATA]" at bounding box center [291, 133] width 65 height 14
checkbox input "true"
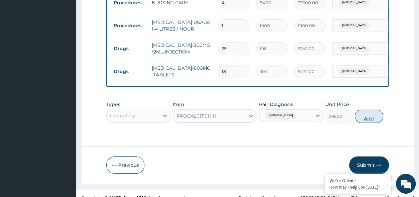
click at [374, 109] on button "Add" at bounding box center [369, 115] width 28 height 13
type input "0"
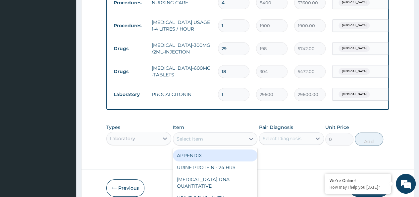
click at [201, 132] on div "option PROCALCITONIN, selected. option APPENDIX focused, 1 of 191. 191 results …" at bounding box center [215, 138] width 85 height 13
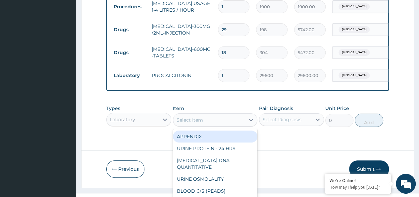
click at [139, 113] on div "Laboratory" at bounding box center [138, 119] width 65 height 13
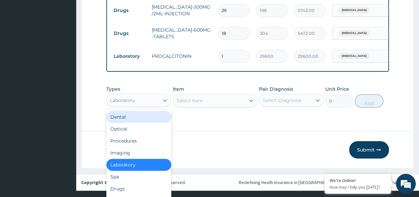
scroll to position [19, 0]
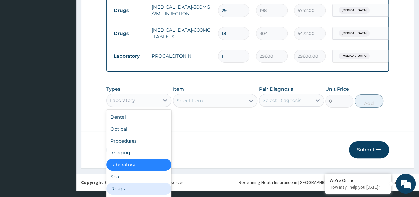
click at [127, 183] on div "Drugs" at bounding box center [138, 188] width 65 height 12
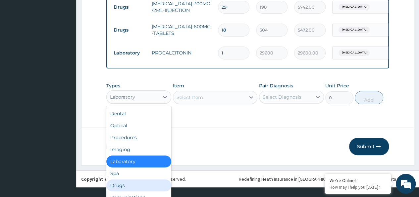
scroll to position [0, 0]
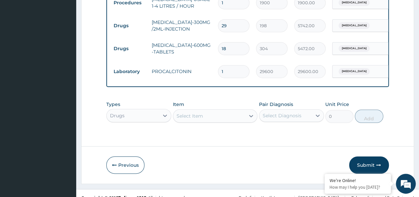
click at [186, 111] on div "Types option Drugs, selected. Select is focused ,type to refine list, press Dow…" at bounding box center [247, 111] width 283 height 29
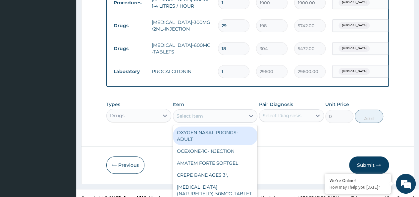
scroll to position [19, 0]
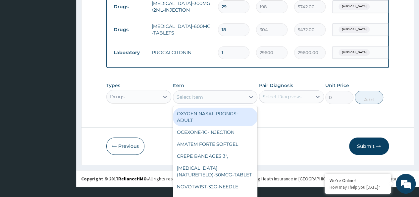
paste input "Pump Infusion set"
type input "Pump Infusion set"
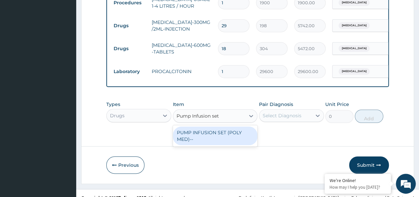
scroll to position [0, 0]
click at [197, 130] on div "PUMP INFUSION SET (POLY MED)--" at bounding box center [215, 135] width 85 height 19
type input "2000"
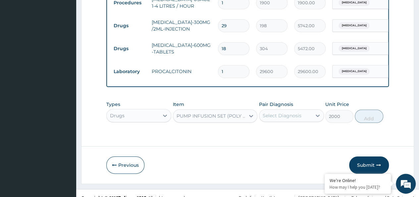
click at [296, 111] on div "Select Diagnosis" at bounding box center [285, 115] width 52 height 11
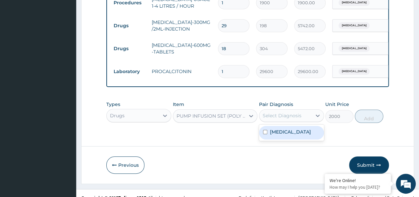
click at [276, 128] on label "[MEDICAL_DATA]" at bounding box center [290, 131] width 41 height 7
checkbox input "true"
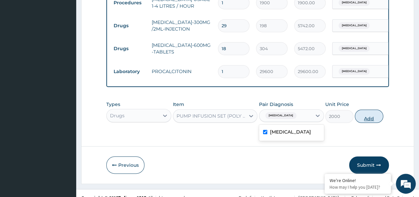
click at [368, 109] on button "Add" at bounding box center [369, 115] width 28 height 13
type input "0"
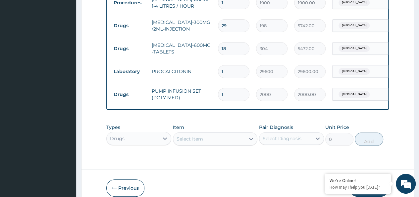
drag, startPoint x: 235, startPoint y: 81, endPoint x: 199, endPoint y: 87, distance: 36.3
click at [199, 87] on tr "Drugs PUMP INFUSION SET (POLY MED)-- 1 2000 2000.00 [MEDICAL_DATA] Delete" at bounding box center [272, 94] width 325 height 23
type input "3"
type input "6000.00"
type input "3"
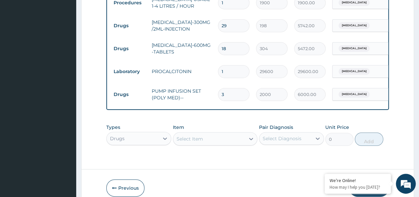
click at [183, 134] on div "Select Item" at bounding box center [215, 138] width 85 height 13
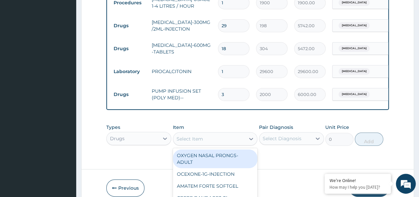
scroll to position [19, 0]
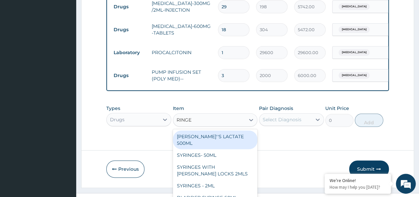
type input "RINGER"
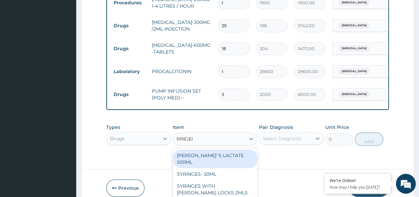
scroll to position [1276, 0]
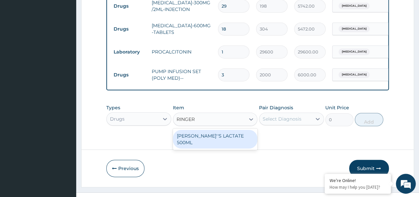
click at [198, 130] on div "[PERSON_NAME]''S LACTATE 500ML" at bounding box center [215, 139] width 85 height 19
type input "1395"
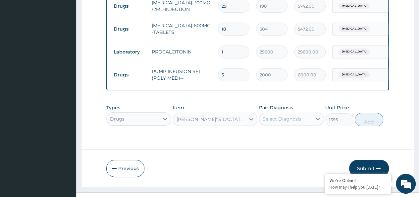
click at [300, 116] on div "Select Diagnosis" at bounding box center [285, 118] width 52 height 11
click at [273, 132] on label "[MEDICAL_DATA]" at bounding box center [290, 135] width 41 height 7
checkbox input "true"
click at [371, 113] on button "Add" at bounding box center [369, 119] width 28 height 13
type input "0"
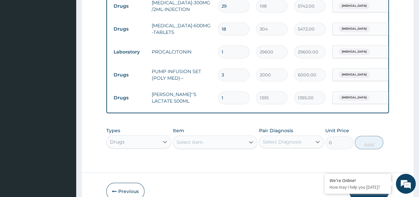
click at [127, 137] on div "Drugs" at bounding box center [138, 141] width 65 height 13
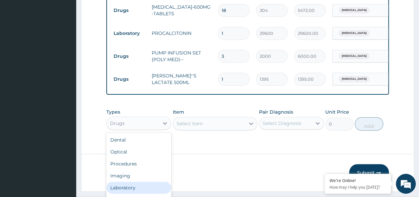
click at [134, 181] on div "Laboratory" at bounding box center [138, 187] width 65 height 12
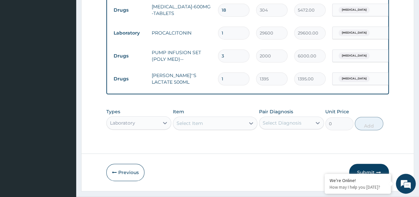
click at [195, 116] on div "Select Item" at bounding box center [215, 122] width 85 height 13
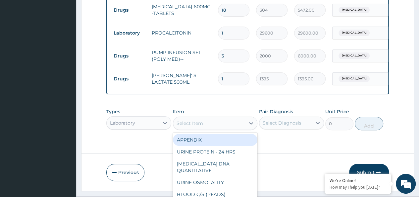
scroll to position [19, 0]
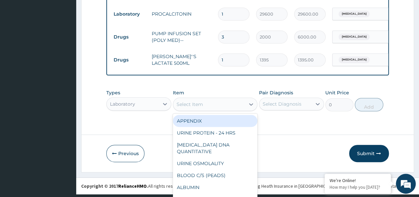
paste input "[MEDICAL_DATA] [MEDICAL_DATA] IgG/IgM Combo Test"
type input "[MEDICAL_DATA] [MEDICAL_DATA] IgG/IgM Combo Test"
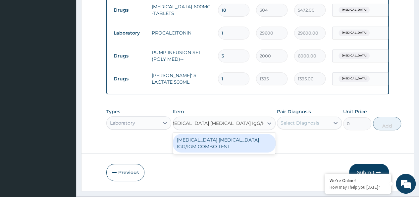
scroll to position [1302, 0]
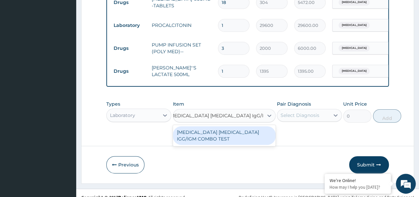
click at [196, 126] on div "[MEDICAL_DATA] [MEDICAL_DATA] IGG/IGM COMBO TEST" at bounding box center [224, 135] width 103 height 19
type input "7600"
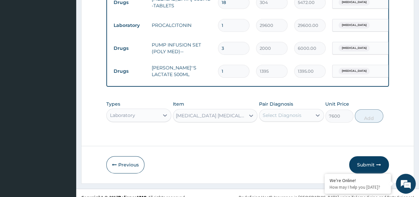
scroll to position [0, 1]
click at [289, 112] on div "Select Diagnosis" at bounding box center [282, 115] width 39 height 7
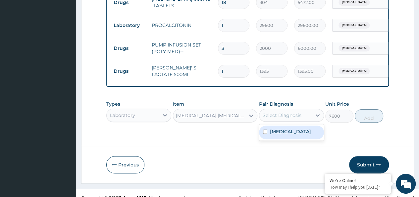
click at [279, 128] on label "[MEDICAL_DATA]" at bounding box center [290, 131] width 41 height 7
checkbox input "true"
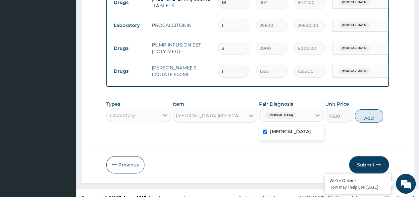
click at [372, 110] on button "Add" at bounding box center [369, 115] width 28 height 13
type input "0"
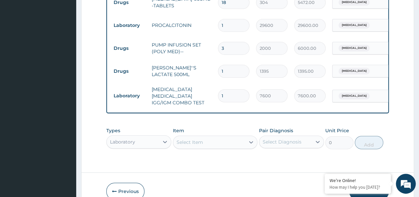
scroll to position [0, 0]
click at [138, 135] on div "Laboratory" at bounding box center [138, 141] width 65 height 13
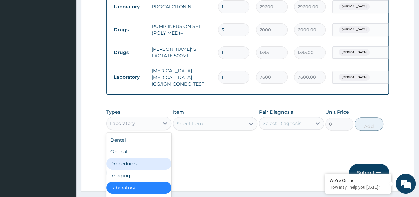
click at [135, 157] on div "Procedures" at bounding box center [138, 163] width 65 height 12
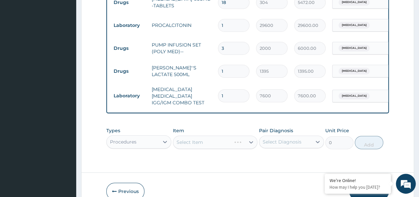
scroll to position [1321, 0]
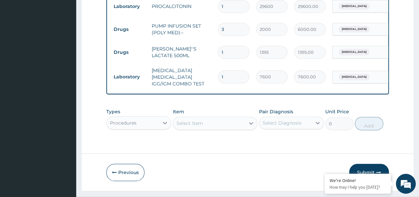
click at [194, 116] on div "Select Item" at bounding box center [215, 122] width 85 height 13
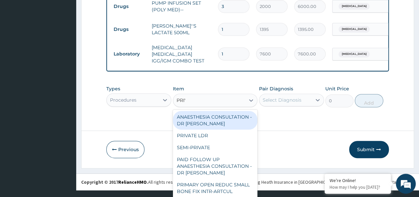
scroll to position [0, 0]
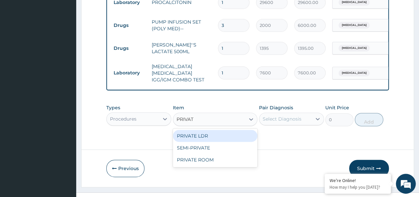
type input "PRIVATE"
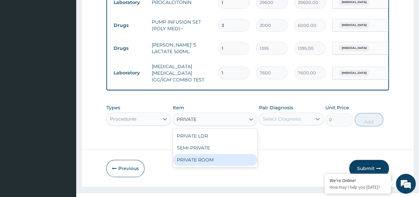
click at [207, 153] on div "PRIVATE ROOM" at bounding box center [215, 159] width 85 height 12
type input "42000"
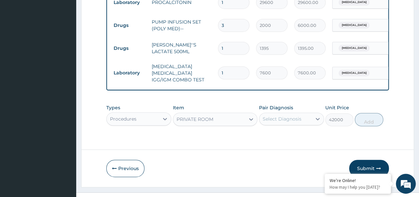
click at [287, 115] on div "Select Diagnosis" at bounding box center [282, 118] width 39 height 7
click at [272, 129] on div "[MEDICAL_DATA]" at bounding box center [291, 136] width 65 height 14
checkbox input "true"
click at [369, 113] on button "Add" at bounding box center [369, 119] width 28 height 13
type input "0"
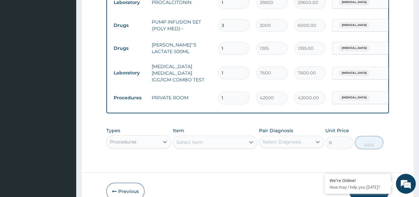
drag, startPoint x: 223, startPoint y: 81, endPoint x: 213, endPoint y: 83, distance: 10.8
click at [213, 86] on tr "Procedures PRIVATE ROOM 1 42000 42000.00 [MEDICAL_DATA] Delete" at bounding box center [272, 97] width 325 height 23
type input "4"
type input "168000.00"
type input "4"
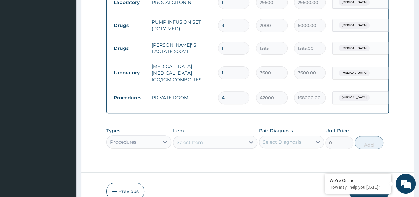
click at [134, 135] on div "Procedures" at bounding box center [138, 141] width 65 height 13
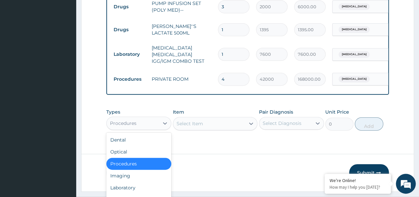
scroll to position [23, 0]
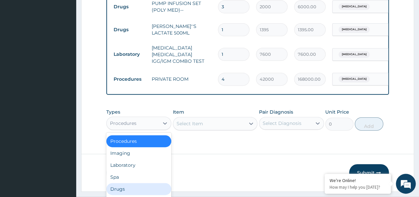
click at [125, 183] on div "Drugs" at bounding box center [138, 189] width 65 height 12
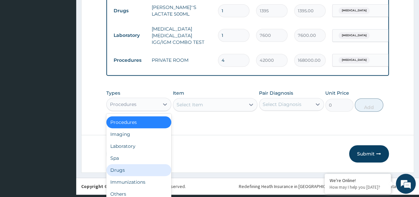
scroll to position [0, 0]
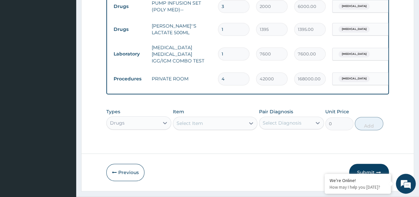
click at [213, 116] on div "Select Item" at bounding box center [215, 122] width 85 height 13
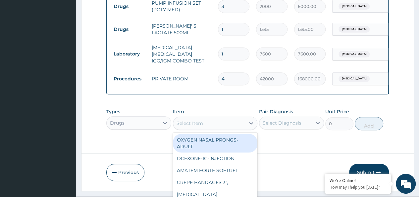
scroll to position [19, 0]
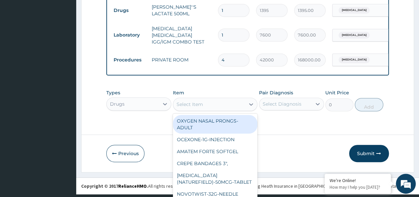
paste input "Soluset"
type input "Soluset"
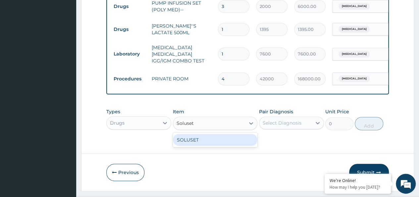
scroll to position [1348, 0]
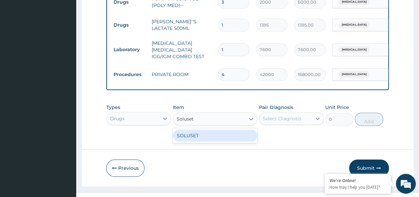
click at [213, 129] on div "SOLUSET" at bounding box center [215, 135] width 85 height 12
type input "3520"
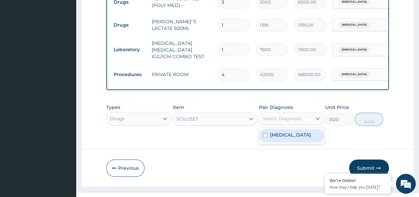
click at [272, 113] on div "Select Diagnosis" at bounding box center [285, 118] width 52 height 11
click at [272, 131] on label "Sepsis" at bounding box center [290, 134] width 41 height 7
checkbox input "true"
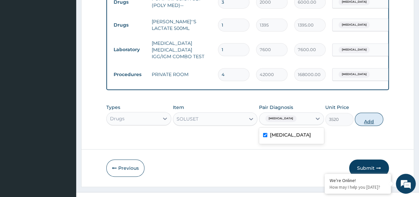
click at [376, 112] on button "Add" at bounding box center [369, 118] width 28 height 13
type input "0"
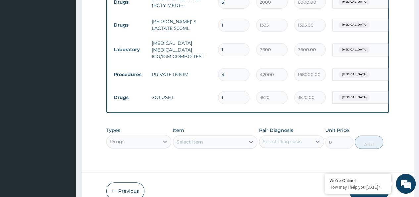
drag, startPoint x: 210, startPoint y: 85, endPoint x: 201, endPoint y: 86, distance: 8.8
click at [201, 86] on tr "Drugs SOLUSET 1 3520 3520.00 Sepsis Delete" at bounding box center [272, 97] width 325 height 23
type input "2"
type input "7040.00"
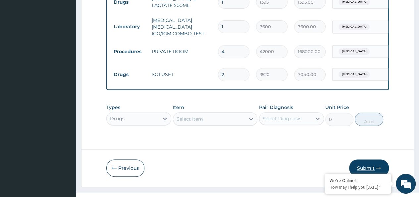
type input "2"
click at [366, 159] on button "Submit" at bounding box center [369, 167] width 40 height 17
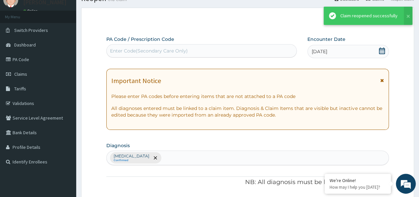
scroll to position [1371, 0]
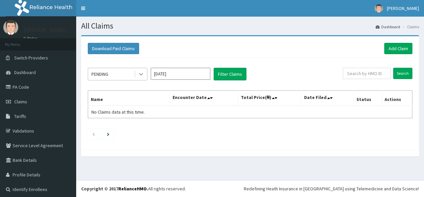
click at [138, 73] on icon at bounding box center [141, 74] width 7 height 7
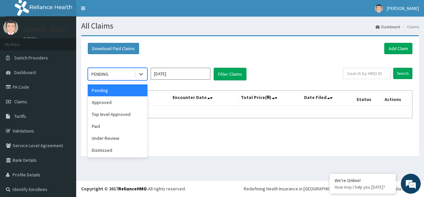
click at [188, 72] on input "[DATE]" at bounding box center [181, 74] width 60 height 12
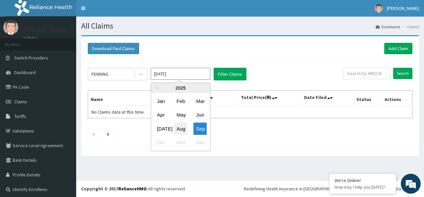
drag, startPoint x: 179, startPoint y: 130, endPoint x: 196, endPoint y: 104, distance: 31.1
click at [179, 130] on div "Aug" at bounding box center [180, 128] width 13 height 12
type input "[DATE]"
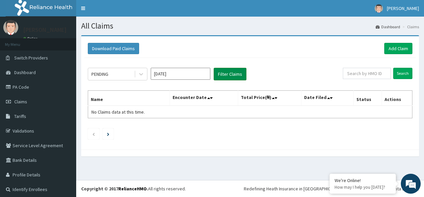
click at [230, 69] on button "Filter Claims" at bounding box center [230, 74] width 33 height 13
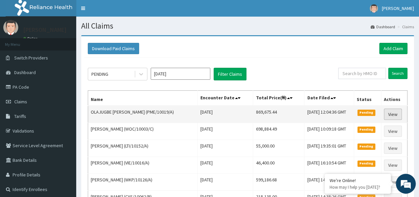
click at [395, 113] on link "View" at bounding box center [393, 113] width 18 height 11
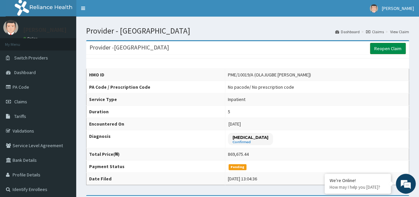
click at [391, 45] on link "Reopen Claim" at bounding box center [388, 48] width 36 height 11
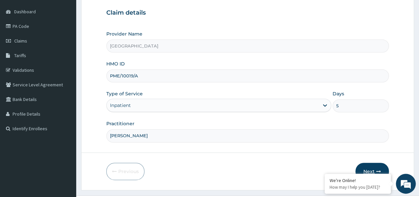
scroll to position [74, 0]
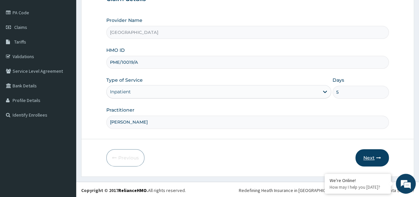
click at [380, 155] on icon "button" at bounding box center [378, 157] width 5 height 5
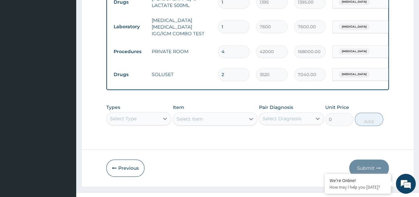
scroll to position [0, 0]
click at [148, 112] on div "Select Type" at bounding box center [138, 118] width 65 height 13
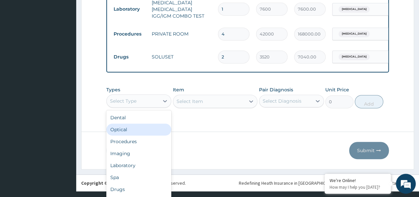
scroll to position [19, 0]
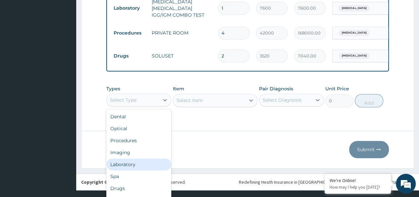
click at [143, 158] on div "Laboratory" at bounding box center [138, 164] width 65 height 12
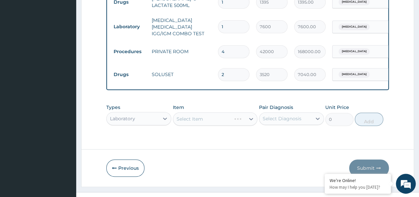
scroll to position [0, 0]
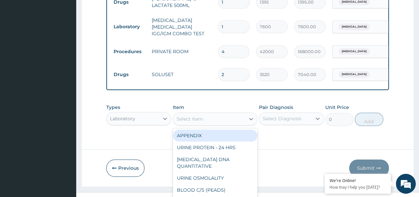
click at [190, 112] on div "option APPENDIX focused, 1 of 191. 191 results available. Use Up and Down to ch…" at bounding box center [215, 118] width 85 height 13
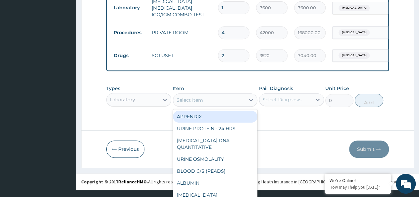
paste input "Sputum C/S"
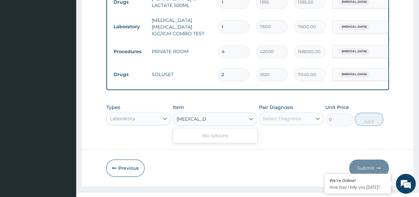
scroll to position [0, 0]
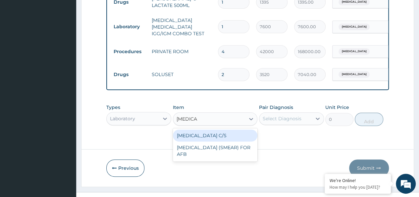
type input "Sputum"
click at [228, 129] on div "[MEDICAL_DATA] C/S" at bounding box center [215, 135] width 85 height 12
type input "19200"
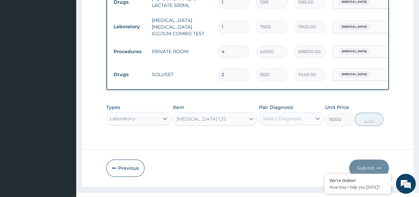
click at [281, 113] on div "Select Diagnosis" at bounding box center [285, 118] width 52 height 11
click at [276, 132] on div "[MEDICAL_DATA]" at bounding box center [291, 135] width 65 height 16
click at [278, 131] on label "[MEDICAL_DATA]" at bounding box center [290, 134] width 41 height 7
checkbox input "true"
click at [368, 112] on button "Add" at bounding box center [369, 118] width 28 height 13
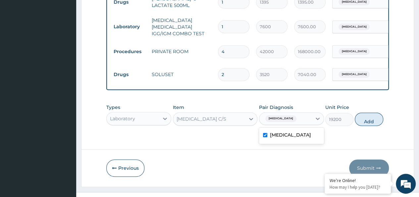
type input "0"
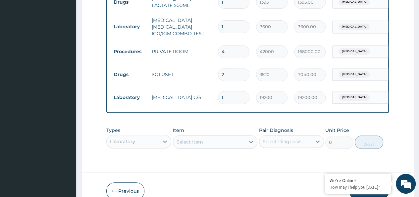
click at [145, 135] on div "Laboratory" at bounding box center [138, 141] width 65 height 13
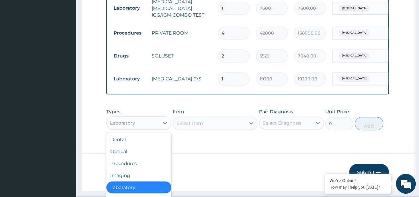
scroll to position [23, 0]
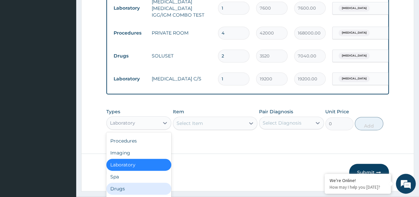
click at [125, 182] on div "Drugs" at bounding box center [138, 188] width 65 height 12
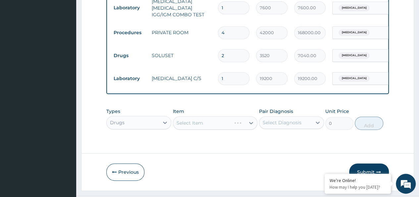
scroll to position [0, 0]
click at [203, 116] on div "Select Item" at bounding box center [215, 122] width 85 height 13
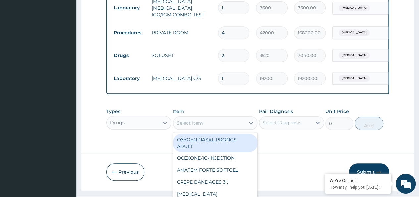
scroll to position [19, 0]
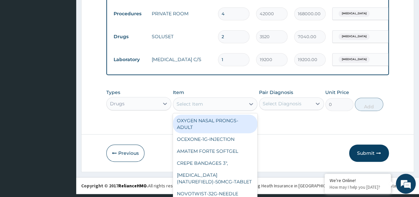
paste input "Syringes - 10mL"
type input "Syringes - 10mL"
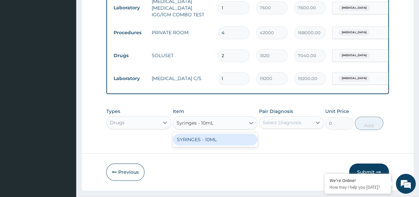
scroll to position [1394, 0]
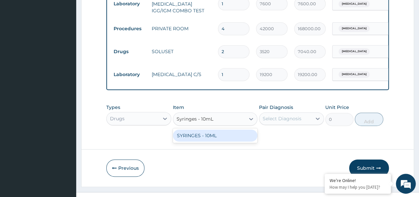
click at [200, 129] on div "SYRINGES - 10ML" at bounding box center [215, 135] width 85 height 12
type input "48"
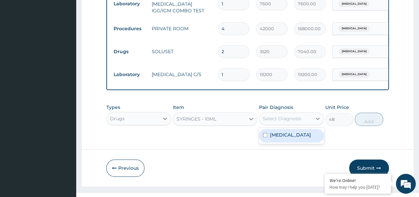
click at [278, 115] on div "Select Diagnosis" at bounding box center [282, 118] width 39 height 7
click at [274, 131] on label "[MEDICAL_DATA]" at bounding box center [290, 134] width 41 height 7
checkbox input "true"
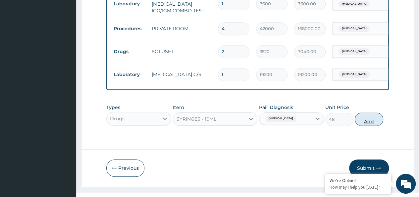
click at [381, 112] on button "Add" at bounding box center [369, 118] width 28 height 13
type input "0"
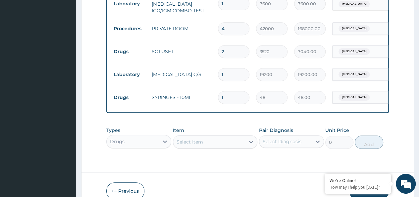
drag, startPoint x: 233, startPoint y: 72, endPoint x: 201, endPoint y: 89, distance: 35.9
click at [201, 89] on tr "Drugs SYRINGES - 10ML 1 48 48.00 Sepsis Delete" at bounding box center [272, 97] width 325 height 23
drag, startPoint x: 224, startPoint y: 82, endPoint x: 220, endPoint y: 82, distance: 4.3
click at [220, 91] on input "1" at bounding box center [233, 97] width 31 height 13
type input "7"
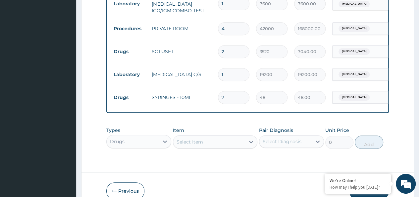
type input "336.00"
type input "7"
click at [195, 135] on div "Select Item" at bounding box center [215, 141] width 85 height 13
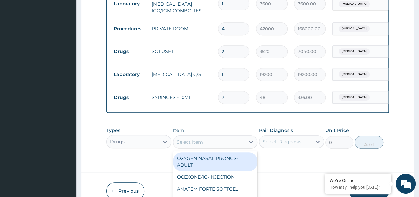
scroll to position [19, 0]
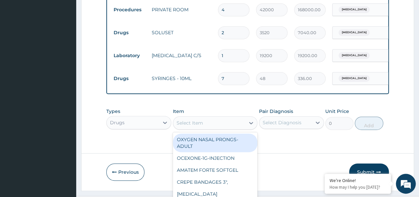
paste input "Syringes - 2mL"
type input "Syringes - 2mL"
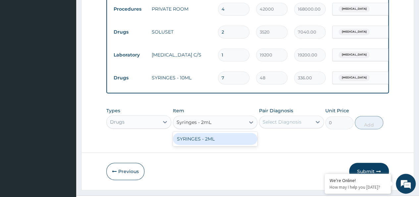
click at [194, 133] on div "SYRINGES - 2ML" at bounding box center [215, 139] width 85 height 12
type input "33.6"
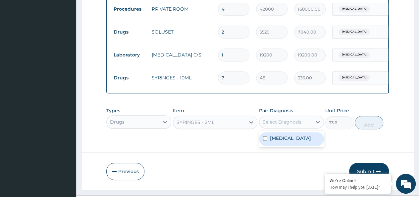
click at [284, 118] on div "Select Diagnosis" at bounding box center [282, 121] width 39 height 7
click at [268, 132] on div "[MEDICAL_DATA]" at bounding box center [291, 139] width 65 height 14
checkbox input "true"
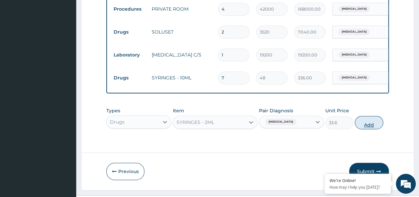
click at [369, 116] on button "Add" at bounding box center [369, 122] width 28 height 13
type input "0"
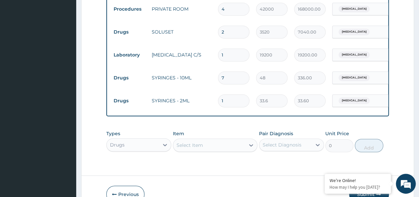
drag, startPoint x: 234, startPoint y: 86, endPoint x: 213, endPoint y: 90, distance: 20.9
click at [213, 90] on tr "Drugs SYRINGES - 2ML 1 33.6 33.60 [MEDICAL_DATA] Delete" at bounding box center [272, 100] width 325 height 23
type input "2"
type input "67.20"
type input "25"
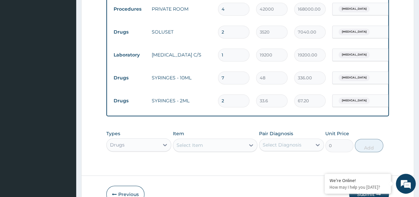
type input "840.00"
type input "25"
click at [207, 138] on div "Select Item" at bounding box center [215, 144] width 85 height 13
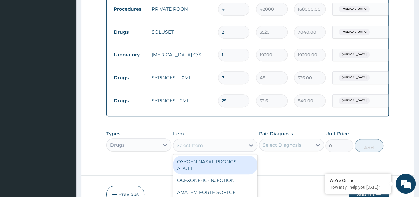
scroll to position [19, 0]
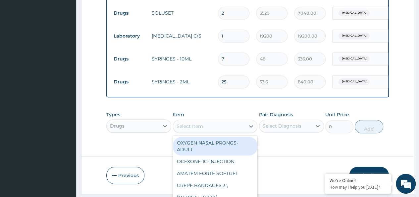
paste input "Syringes - 5mL"
type input "Syringes - 5mL"
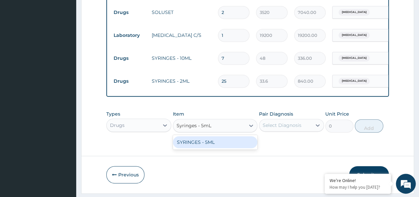
click at [213, 136] on div "SYRINGES - 5ML" at bounding box center [215, 142] width 85 height 12
type input "33.6"
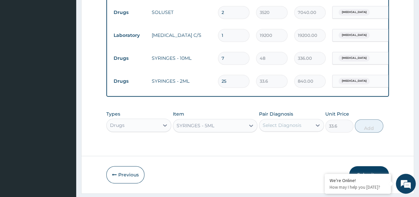
click at [274, 122] on div "Select Diagnosis" at bounding box center [282, 125] width 39 height 7
drag, startPoint x: 268, startPoint y: 132, endPoint x: 340, endPoint y: 129, distance: 71.7
click at [269, 135] on div "Sepsis" at bounding box center [291, 142] width 65 height 14
checkbox input "true"
drag, startPoint x: 368, startPoint y: 116, endPoint x: 316, endPoint y: 114, distance: 52.4
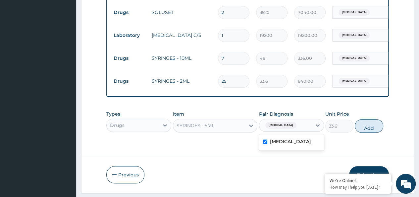
click at [368, 119] on button "Add" at bounding box center [369, 125] width 28 height 13
type input "0"
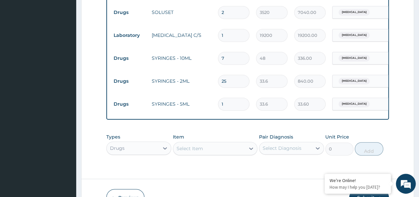
drag, startPoint x: 238, startPoint y: 92, endPoint x: 196, endPoint y: 93, distance: 42.4
click at [196, 93] on tr "Drugs SYRINGES - 5ML 1 33.6 33.60 Sepsis Delete" at bounding box center [272, 103] width 325 height 23
type input "3"
type input "100.80"
type input "31"
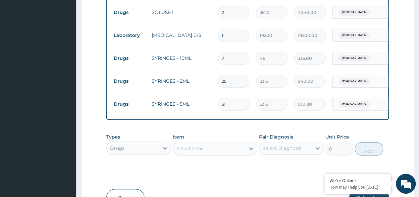
type input "1041.60"
type input "31"
click at [196, 136] on div "Types Drugs Item Select Item Pair Diagnosis Select Diagnosis Unit Price 0 Add" at bounding box center [247, 144] width 283 height 29
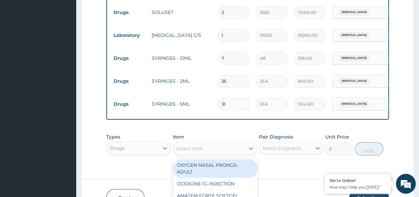
scroll to position [19, 0]
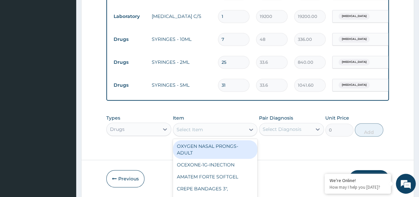
paste input "TAVANIC-100ML-INJ"
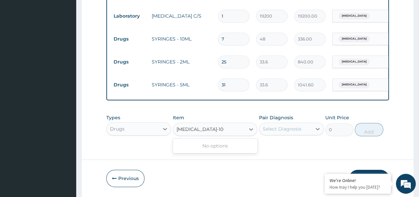
scroll to position [0, 0]
type input "TAVANIC"
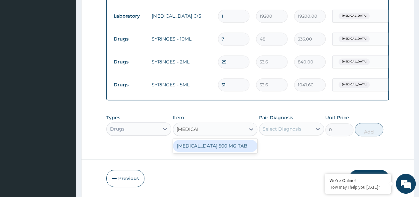
click at [196, 140] on div "TAVANIC 500 MG TAB" at bounding box center [215, 146] width 85 height 12
type input "3462.48"
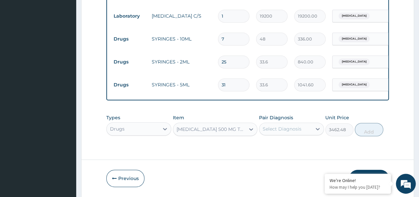
click at [285, 125] on div "Select Diagnosis" at bounding box center [282, 128] width 39 height 7
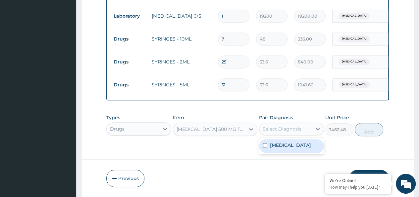
click at [272, 142] on label "[MEDICAL_DATA]" at bounding box center [290, 145] width 41 height 7
checkbox input "true"
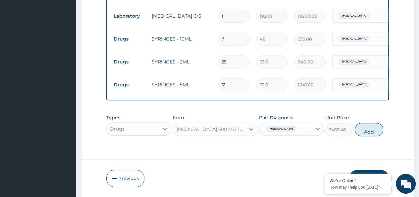
click at [369, 123] on button "Add" at bounding box center [369, 129] width 28 height 13
type input "0"
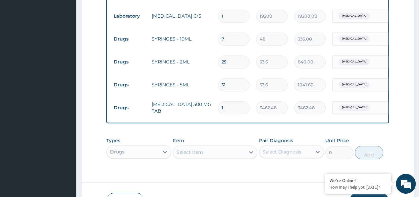
drag, startPoint x: 225, startPoint y: 90, endPoint x: 213, endPoint y: 94, distance: 13.1
click at [213, 96] on tr "Drugs TAVANIC 500 MG TAB 1 3462.48 3462.48 Sepsis Delete" at bounding box center [272, 107] width 325 height 23
type input "5"
type input "17312.40"
type input "5"
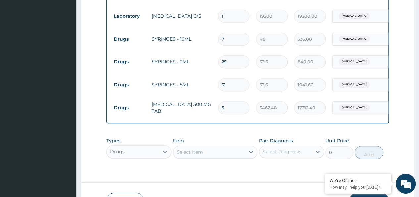
click at [194, 145] on div "Select Item" at bounding box center [215, 151] width 85 height 13
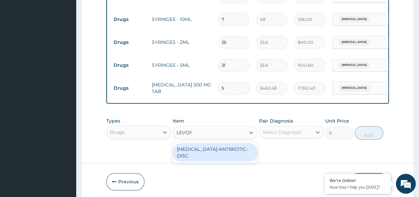
type input "LEVO"
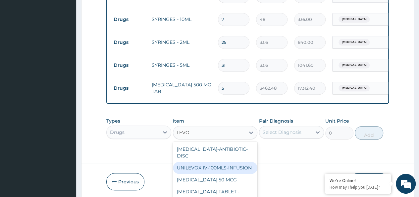
click at [204, 161] on div "UNILEVOX IV-100MLS-INFUSION" at bounding box center [215, 167] width 85 height 12
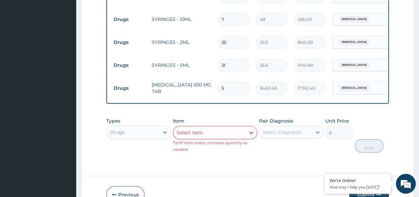
click at [208, 123] on div "Item option UNILEVOX IV-100MLS-INFUSION, selected. Select is focused ,type to r…" at bounding box center [215, 134] width 85 height 35
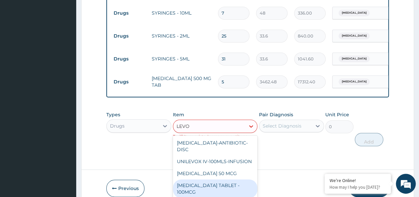
type input "LEVO"
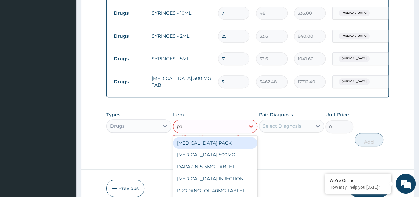
scroll to position [6, 0]
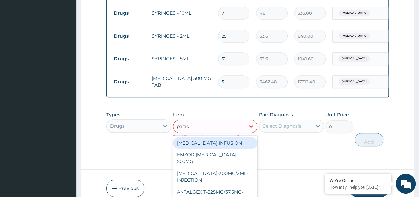
type input "parace"
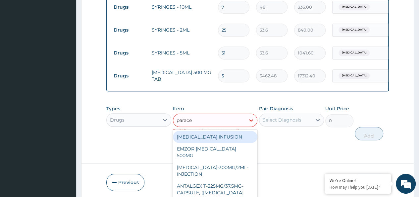
click at [183, 131] on div "[MEDICAL_DATA] INFUSION" at bounding box center [215, 137] width 85 height 12
type input "2247.3"
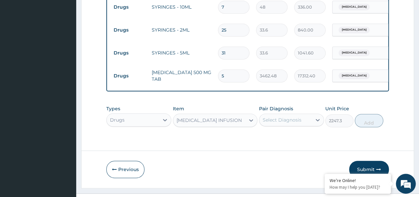
click at [298, 116] on div "Select Diagnosis" at bounding box center [282, 119] width 39 height 7
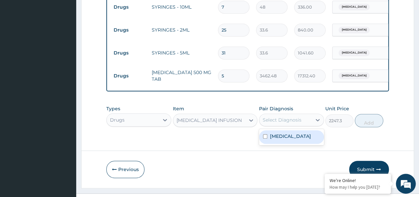
click at [276, 131] on div "[MEDICAL_DATA]" at bounding box center [291, 137] width 65 height 14
checkbox input "true"
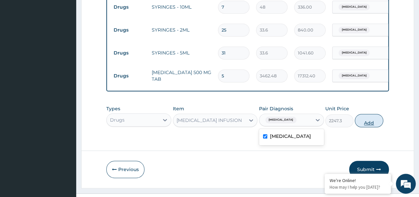
click at [379, 114] on button "Add" at bounding box center [369, 120] width 28 height 13
type input "0"
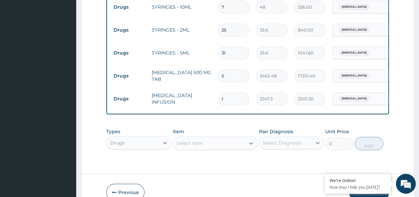
drag, startPoint x: 236, startPoint y: 82, endPoint x: 195, endPoint y: 88, distance: 41.2
click at [195, 88] on tr "Drugs PARACETAMOL INFUSION 1 2247.3 2247.30 Sepsis Delete" at bounding box center [272, 98] width 325 height 23
type input "6"
type input "13483.80"
type input "6"
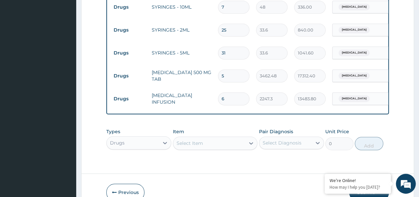
click at [206, 133] on div "Types Drugs Item Select Item Pair Diagnosis Select Diagnosis Unit Price 0 Add" at bounding box center [247, 139] width 283 height 29
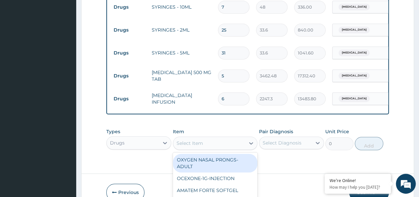
scroll to position [19, 0]
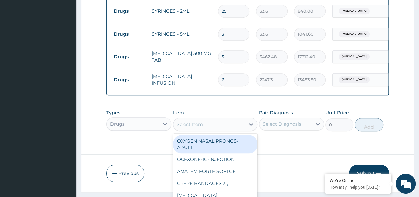
paste input "TOT'HEMA--LIQUID"
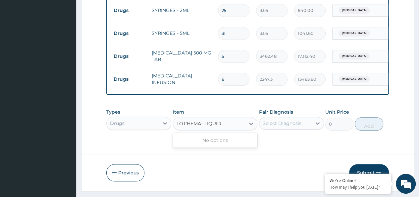
scroll to position [0, 0]
type input "TOT'"
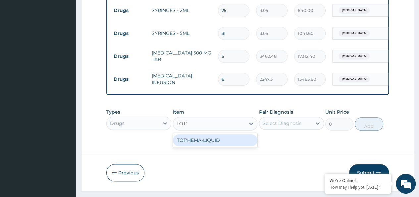
click at [206, 134] on div "TOT'HEMA-LIQUID" at bounding box center [215, 140] width 85 height 12
type input "1534"
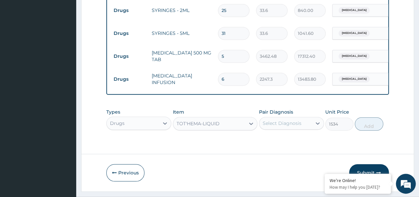
click at [268, 120] on div "Select Diagnosis" at bounding box center [282, 123] width 39 height 7
click at [270, 136] on label "[MEDICAL_DATA]" at bounding box center [290, 139] width 41 height 7
checkbox input "true"
click at [370, 117] on button "Add" at bounding box center [369, 123] width 28 height 13
type input "0"
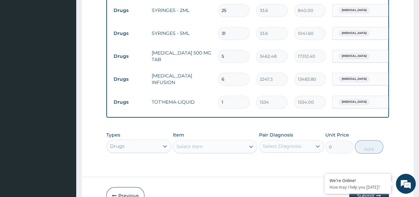
drag, startPoint x: 223, startPoint y: 89, endPoint x: 205, endPoint y: 90, distance: 17.6
click at [208, 90] on tr "Drugs TOT'HEMA-LIQUID 1 1534 1534.00 Sepsis Delete" at bounding box center [272, 101] width 325 height 23
type input "3"
type input "4602.00"
type input "34"
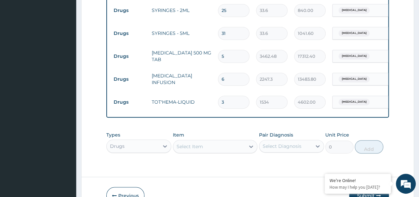
type input "52156.00"
type input "34"
click at [194, 140] on div "Select Item" at bounding box center [215, 146] width 85 height 13
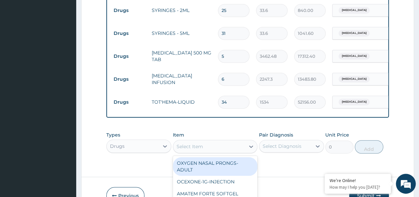
scroll to position [19, 0]
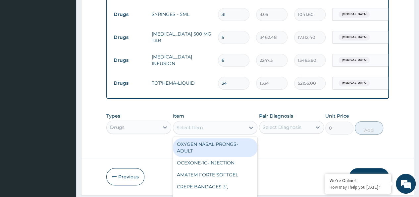
paste input "Tuxil D Syrup Adult-140.5mg/5ml-Syrup"
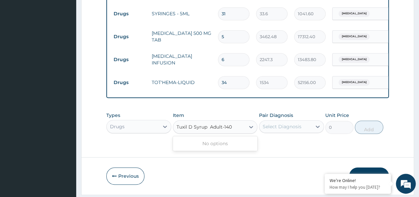
scroll to position [0, 0]
type input "Tuxil D Syrup"
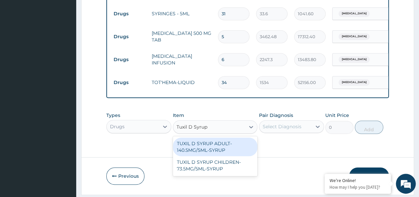
click at [198, 138] on div "TUXIL D SYRUP ADULT-140.5MG/5ML-SYRUP" at bounding box center [215, 146] width 85 height 19
type input "1901"
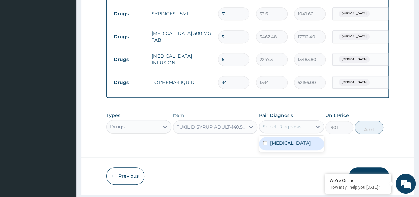
click at [277, 123] on div "Select Diagnosis" at bounding box center [282, 126] width 39 height 7
click at [271, 137] on div "[MEDICAL_DATA]" at bounding box center [291, 144] width 65 height 14
checkbox input "true"
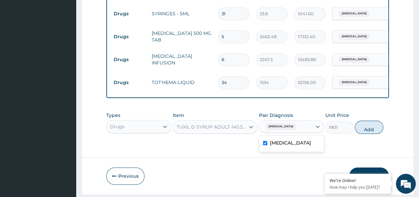
click at [363, 120] on button "Add" at bounding box center [369, 126] width 28 height 13
type input "0"
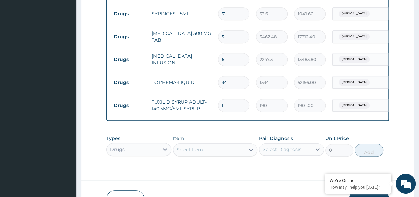
click at [136, 143] on div "Drugs" at bounding box center [138, 149] width 65 height 13
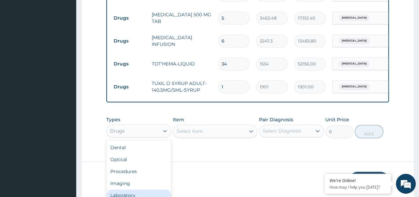
click at [137, 189] on div "Laboratory" at bounding box center [138, 195] width 65 height 12
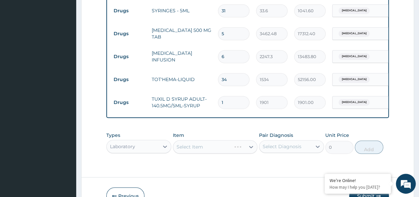
scroll to position [1555, 0]
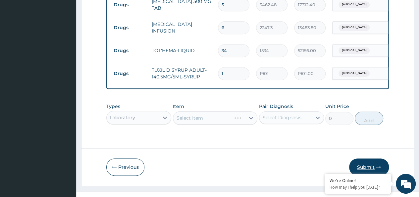
click at [368, 158] on button "Submit" at bounding box center [369, 166] width 40 height 17
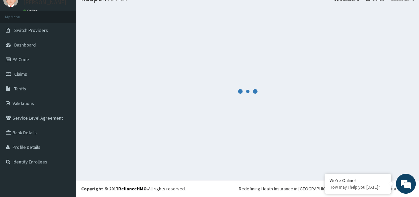
scroll to position [28, 0]
click at [27, 74] on span "Claims" at bounding box center [20, 74] width 13 height 6
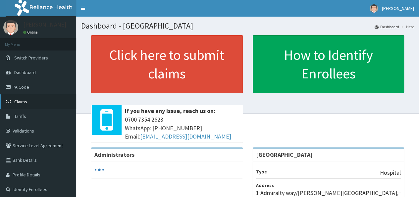
click at [27, 101] on span "Claims" at bounding box center [20, 101] width 13 height 6
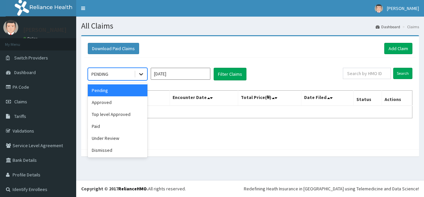
click at [143, 72] on icon at bounding box center [141, 74] width 7 height 7
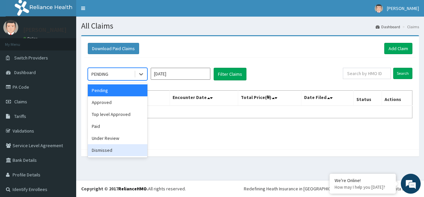
click at [128, 147] on div "Dismissed" at bounding box center [118, 150] width 60 height 12
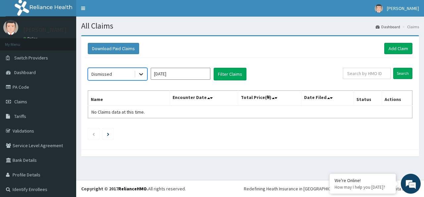
click at [147, 73] on div at bounding box center [141, 74] width 12 height 12
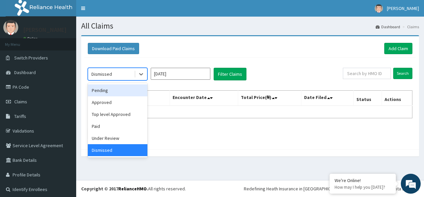
click at [127, 85] on div "Pending" at bounding box center [118, 90] width 60 height 12
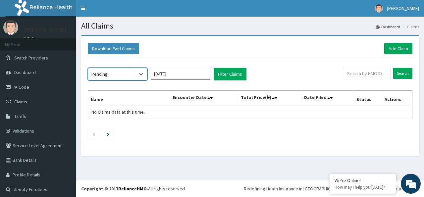
click at [181, 75] on input "[DATE]" at bounding box center [181, 74] width 60 height 12
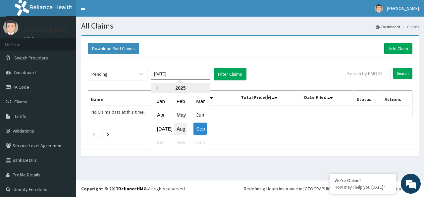
click at [184, 127] on div "Aug" at bounding box center [180, 128] width 13 height 12
type input "[DATE]"
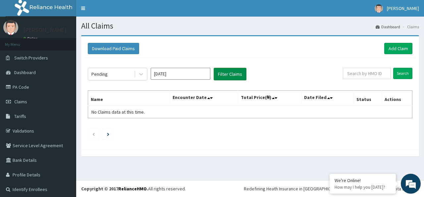
click at [244, 71] on button "Filter Claims" at bounding box center [230, 74] width 33 height 13
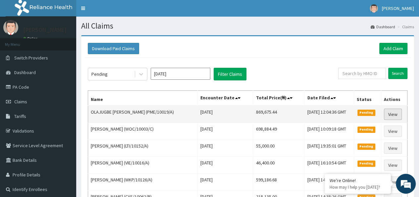
click at [396, 112] on link "View" at bounding box center [393, 113] width 18 height 11
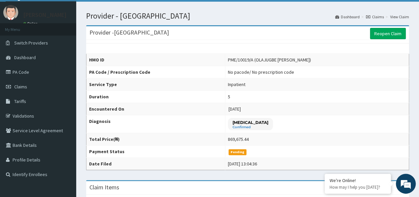
scroll to position [33, 0]
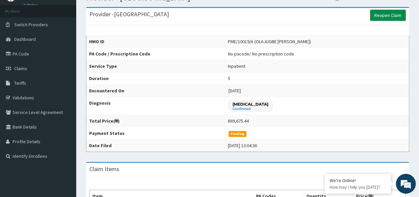
click at [379, 14] on link "Reopen Claim" at bounding box center [388, 15] width 36 height 11
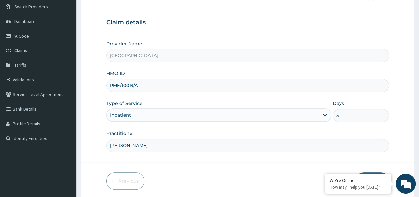
scroll to position [74, 0]
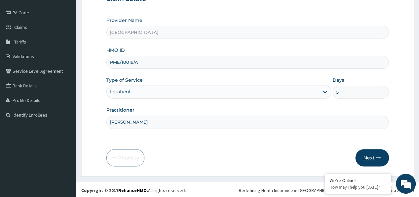
click at [369, 150] on button "Next" at bounding box center [372, 157] width 33 height 17
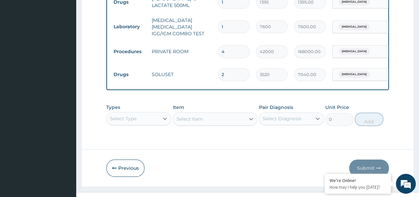
scroll to position [0, 0]
click at [140, 112] on div "Select Type" at bounding box center [138, 118] width 65 height 13
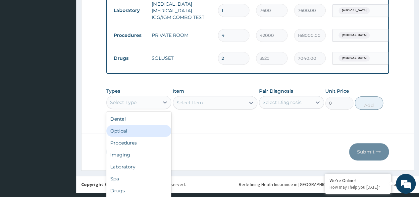
scroll to position [19, 0]
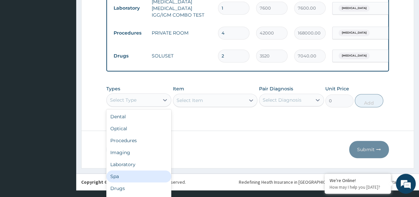
click at [133, 158] on div "Laboratory" at bounding box center [138, 164] width 65 height 12
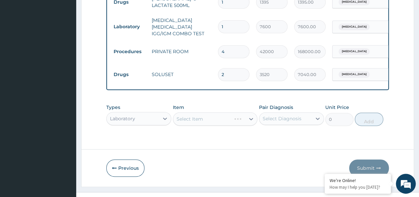
scroll to position [0, 0]
click at [192, 112] on div "Select Item" at bounding box center [215, 118] width 85 height 13
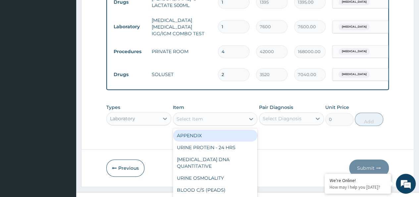
click at [192, 112] on div "option APPENDIX focused, 1 of 191. 191 results available. Use Up and Down to ch…" at bounding box center [215, 118] width 85 height 13
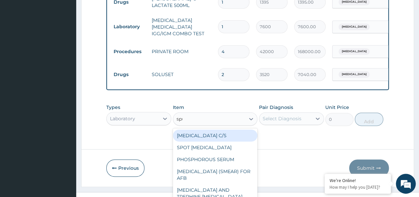
type input "sput"
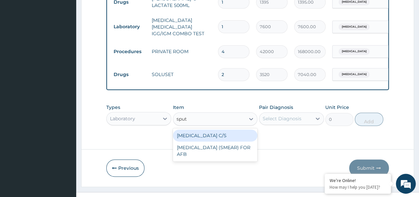
click at [201, 129] on div "[MEDICAL_DATA] C/S" at bounding box center [215, 135] width 85 height 12
type input "19200"
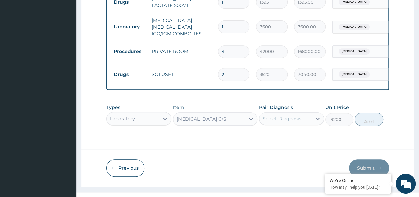
click at [291, 115] on div "Select Diagnosis" at bounding box center [282, 118] width 39 height 7
click at [275, 131] on label "[MEDICAL_DATA]" at bounding box center [290, 134] width 41 height 7
checkbox input "true"
click at [369, 112] on button "Add" at bounding box center [369, 118] width 28 height 13
type input "0"
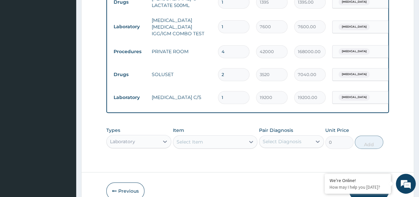
click at [130, 135] on div "Laboratory" at bounding box center [138, 141] width 65 height 13
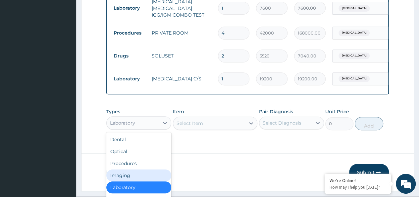
scroll to position [23, 0]
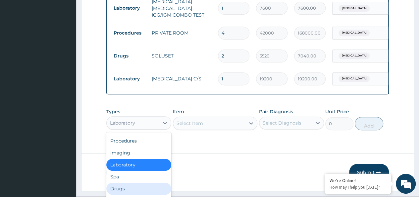
click at [129, 182] on div "Drugs" at bounding box center [138, 188] width 65 height 12
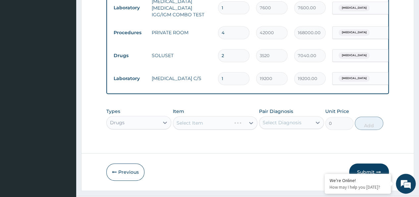
scroll to position [0, 0]
click at [199, 117] on div "Select Item" at bounding box center [209, 122] width 72 height 11
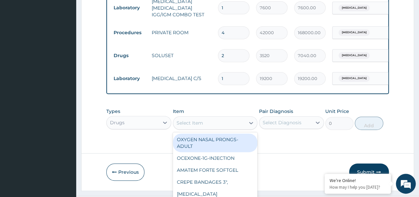
scroll to position [19, 0]
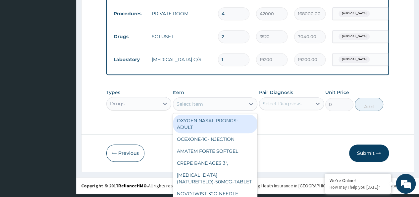
paste input "Syringes - 10mL"
type input "Syringes - 10mL"
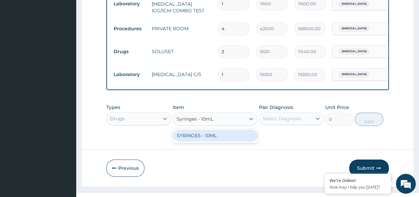
scroll to position [0, 0]
click at [204, 129] on div "SYRINGES - 10ML" at bounding box center [215, 135] width 85 height 12
type input "48"
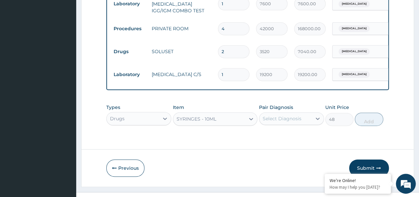
click at [276, 115] on div "Select Diagnosis" at bounding box center [282, 118] width 39 height 7
click at [273, 131] on label "[MEDICAL_DATA]" at bounding box center [290, 134] width 41 height 7
checkbox input "true"
click at [359, 112] on button "Add" at bounding box center [369, 118] width 28 height 13
type input "0"
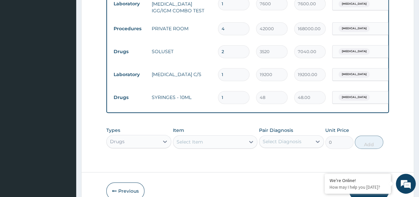
drag, startPoint x: 234, startPoint y: 82, endPoint x: 215, endPoint y: 82, distance: 18.6
click at [215, 87] on td "1" at bounding box center [234, 97] width 38 height 20
type input "7"
type input "336.00"
type input "7"
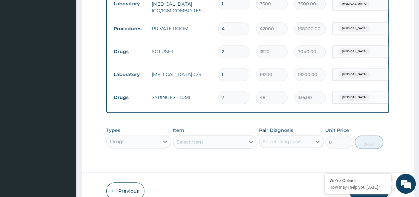
click at [195, 131] on div "Types Drugs Item Select Item Pair Diagnosis Select Diagnosis Unit Price 0 Add" at bounding box center [247, 137] width 283 height 29
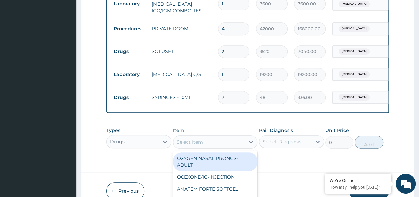
scroll to position [19, 0]
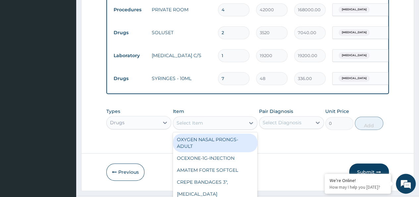
paste input "Syringes - 2mL"
type input "Syringes - 2mL"
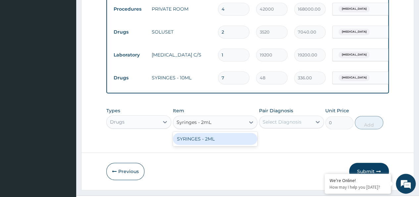
click at [196, 133] on div "SYRINGES - 2ML" at bounding box center [215, 139] width 85 height 12
type input "33.6"
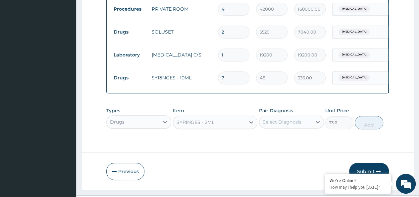
click at [287, 118] on div "Select Diagnosis" at bounding box center [282, 121] width 39 height 7
click at [271, 132] on div "[MEDICAL_DATA]" at bounding box center [291, 139] width 65 height 14
checkbox input "true"
drag, startPoint x: 372, startPoint y: 111, endPoint x: 338, endPoint y: 112, distance: 33.5
click at [371, 116] on button "Add" at bounding box center [369, 122] width 28 height 13
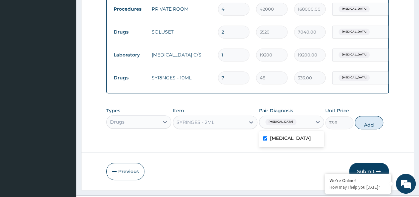
type input "0"
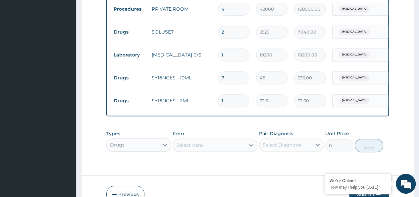
drag, startPoint x: 236, startPoint y: 88, endPoint x: 201, endPoint y: 90, distance: 35.2
click at [201, 90] on tr "Drugs SYRINGES - 2ML 1 33.6 33.60 Sepsis Delete" at bounding box center [272, 100] width 325 height 23
type input "2"
type input "67.20"
type input "25"
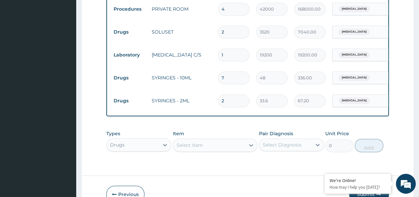
type input "840.00"
type input "25"
click at [186, 138] on div "Select Item" at bounding box center [215, 144] width 85 height 13
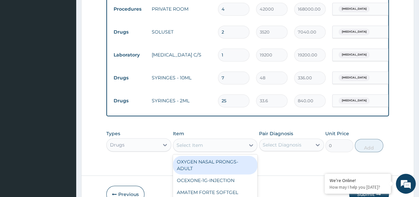
scroll to position [19, 0]
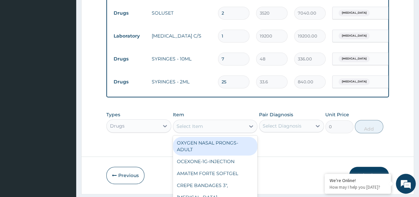
paste input "Syringes - 5mL"
type input "Syringes - 5mL"
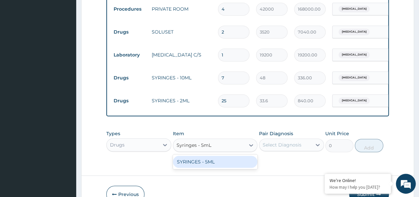
scroll to position [1433, 0]
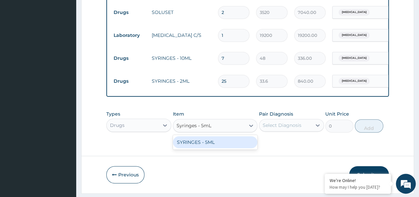
click at [197, 136] on div "SYRINGES - 5ML" at bounding box center [215, 142] width 85 height 12
type input "33.6"
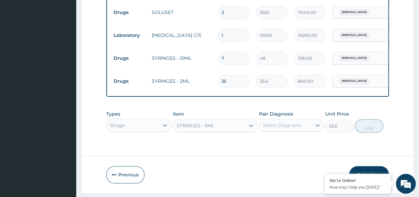
click at [280, 122] on div "Select Diagnosis" at bounding box center [282, 125] width 39 height 7
click at [270, 138] on label "Sepsis" at bounding box center [290, 141] width 41 height 7
checkbox input "true"
click at [373, 119] on button "Add" at bounding box center [369, 125] width 28 height 13
type input "0"
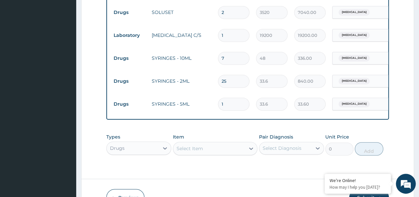
drag, startPoint x: 226, startPoint y: 86, endPoint x: 217, endPoint y: 89, distance: 9.4
click at [217, 94] on td "1" at bounding box center [234, 104] width 38 height 20
type input "3"
type input "100.80"
type input "31"
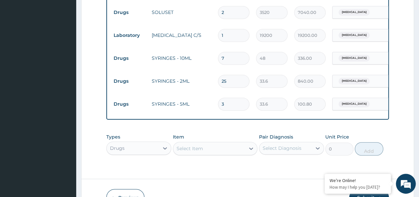
type input "1041.60"
type input "31"
click at [185, 142] on div "Select Item" at bounding box center [215, 148] width 85 height 13
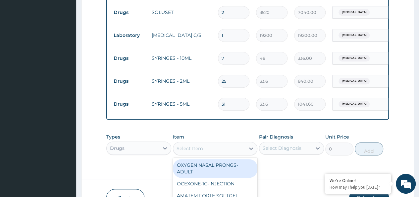
scroll to position [19, 0]
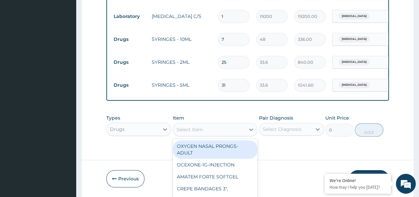
paste input "[MEDICAL_DATA]-500mg-Tablet"
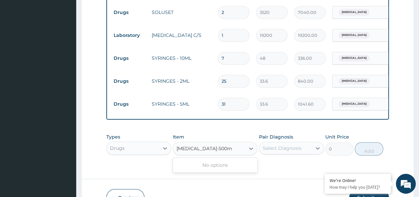
scroll to position [1452, 0]
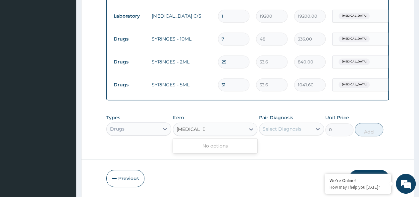
type input "TAVANI"
drag, startPoint x: 186, startPoint y: 134, endPoint x: 202, endPoint y: 134, distance: 16.3
click at [187, 140] on div "[MEDICAL_DATA] 500 MG TAB" at bounding box center [215, 146] width 85 height 12
type input "3462.48"
click at [298, 125] on div "Select Diagnosis" at bounding box center [282, 128] width 39 height 7
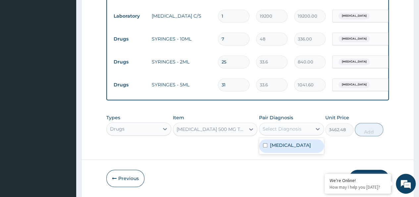
click at [265, 143] on input "checkbox" at bounding box center [265, 145] width 4 height 4
checkbox input "true"
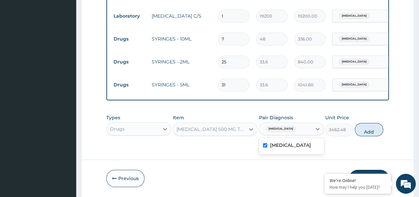
drag, startPoint x: 362, startPoint y: 116, endPoint x: 331, endPoint y: 118, distance: 31.5
click at [363, 123] on button "Add" at bounding box center [369, 129] width 28 height 13
type input "0"
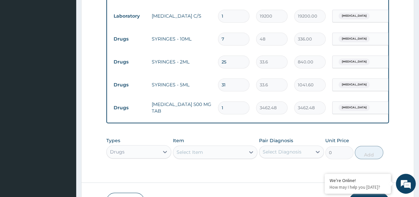
drag, startPoint x: 238, startPoint y: 94, endPoint x: 198, endPoint y: 95, distance: 39.5
click at [198, 96] on tr "Drugs TAVANIC 500 MG TAB 1 3462.48 3462.48 Sepsis Delete" at bounding box center [272, 107] width 325 height 23
type input "5"
type input "17312.40"
type input "5"
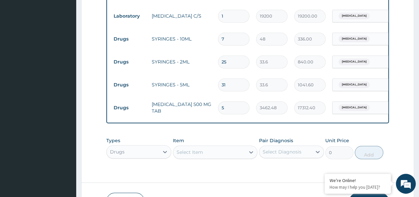
click at [192, 140] on div "Types Drugs Item Select Item Pair Diagnosis Select Diagnosis Unit Price 0 Add" at bounding box center [247, 148] width 283 height 29
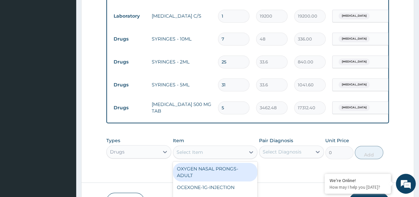
scroll to position [19, 0]
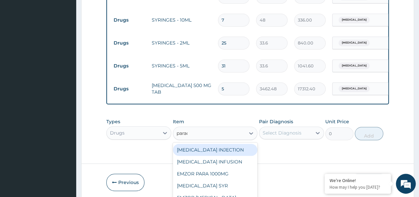
type input "parace"
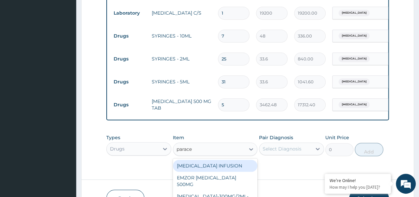
scroll to position [1472, 0]
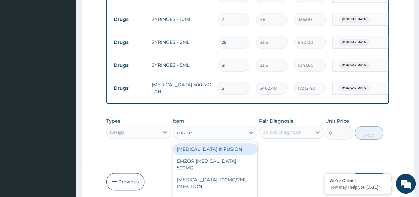
click at [192, 143] on div "[MEDICAL_DATA] INFUSION" at bounding box center [215, 149] width 85 height 12
type input "2247.3"
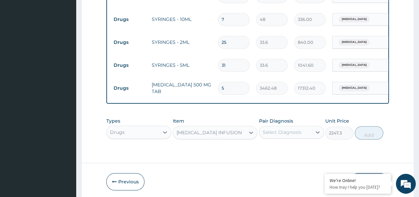
drag, startPoint x: 299, startPoint y: 123, endPoint x: 295, endPoint y: 128, distance: 6.3
click at [298, 129] on div "Select Diagnosis" at bounding box center [282, 132] width 39 height 7
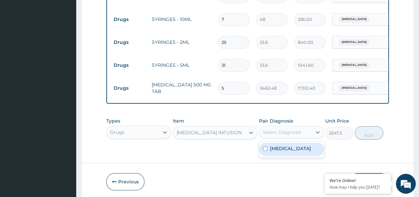
click at [272, 145] on label "[MEDICAL_DATA]" at bounding box center [290, 148] width 41 height 7
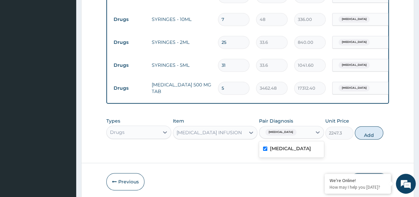
checkbox input "true"
click at [366, 126] on button "Add" at bounding box center [369, 132] width 28 height 13
type input "0"
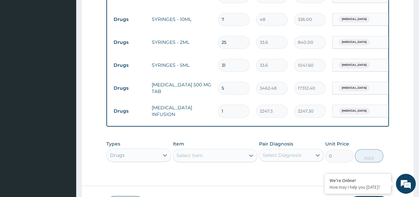
drag, startPoint x: 235, startPoint y: 95, endPoint x: 199, endPoint y: 100, distance: 36.1
click at [199, 100] on tr "Drugs PARACETAMOL INFUSION 1 2247.3 2247.30 Sepsis Delete" at bounding box center [272, 110] width 325 height 23
type input "6"
type input "13483.80"
type input "6"
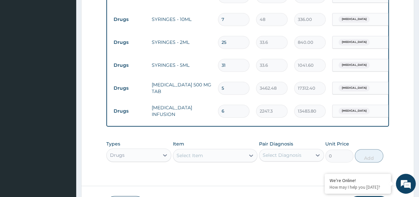
click at [192, 143] on div "Types Drugs Item Select Item Pair Diagnosis Select Diagnosis Unit Price 0 Add" at bounding box center [247, 151] width 283 height 29
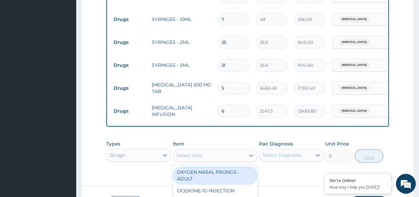
scroll to position [19, 0]
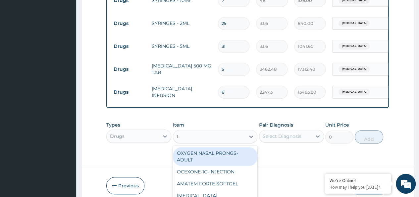
type input "tot"
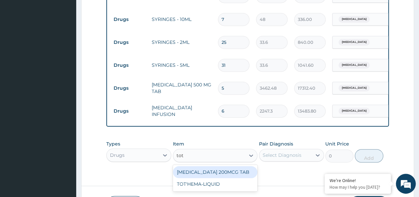
scroll to position [0, 0]
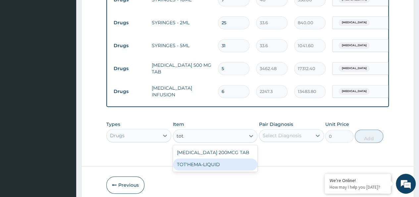
click at [198, 158] on div "TOT'HEMA-LIQUID" at bounding box center [215, 164] width 85 height 12
type input "1534"
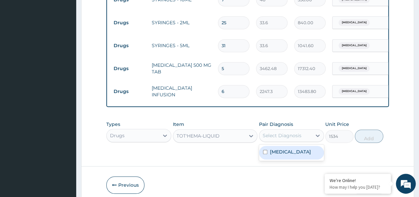
click at [276, 132] on div "Select Diagnosis" at bounding box center [282, 135] width 39 height 7
click at [272, 148] on label "[MEDICAL_DATA]" at bounding box center [290, 151] width 41 height 7
checkbox input "true"
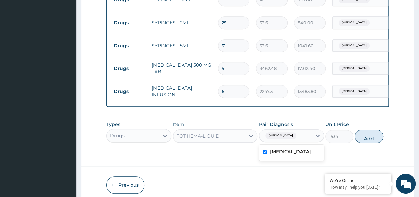
drag, startPoint x: 369, startPoint y: 126, endPoint x: 354, endPoint y: 135, distance: 17.3
click at [369, 129] on button "Add" at bounding box center [369, 135] width 28 height 13
type input "0"
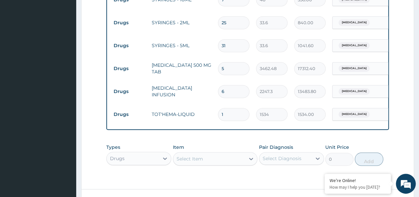
drag, startPoint x: 234, startPoint y: 97, endPoint x: 206, endPoint y: 105, distance: 29.3
click at [206, 105] on tr "Drugs TOT'HEMA-LIQUID 1 1534 1534.00 Sepsis Delete" at bounding box center [272, 114] width 325 height 23
type input "3"
type input "4602.00"
type input "34"
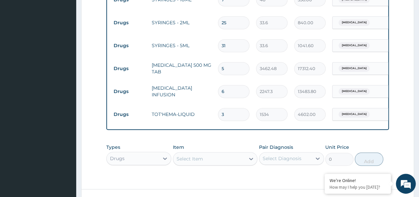
type input "52156.00"
type input "34"
click at [182, 152] on div "Select Item" at bounding box center [215, 158] width 85 height 13
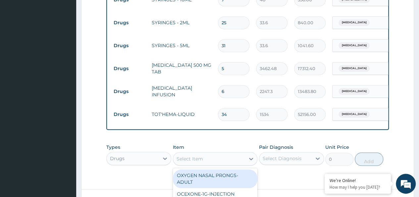
scroll to position [19, 0]
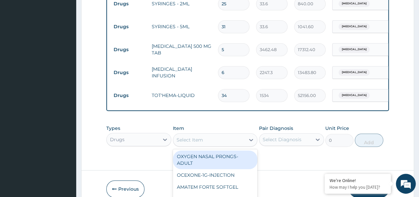
paste input "Tuxil D Syrup Adult-140.5mg/5ml-Syrup"
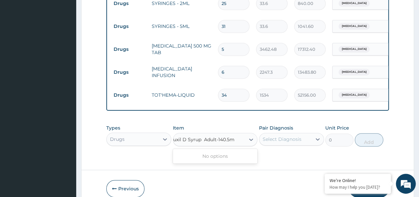
scroll to position [0, 0]
type input "Tuxil D Syrup"
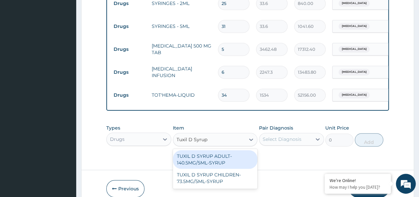
click at [194, 150] on div "TUXIL D SYRUP ADULT-140.5MG/5ML-SYRUP" at bounding box center [215, 159] width 85 height 19
type input "1901"
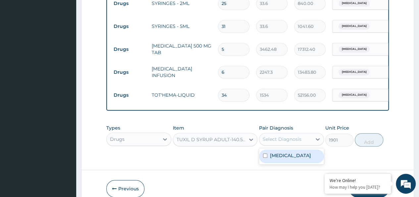
click at [282, 136] on div "Select Diagnosis" at bounding box center [282, 139] width 39 height 7
click at [274, 152] on label "Sepsis" at bounding box center [290, 155] width 41 height 7
checkbox input "true"
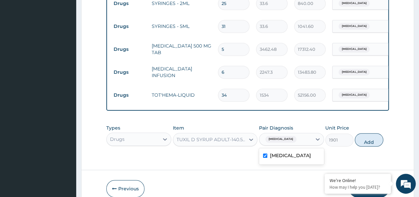
click at [376, 133] on button "Add" at bounding box center [369, 139] width 28 height 13
type input "0"
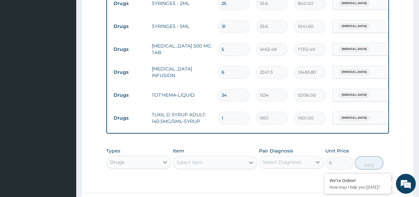
click at [139, 159] on div "Types Drugs Item Select Item Pair Diagnosis Select Diagnosis Unit Price 0 Add" at bounding box center [247, 158] width 283 height 29
click at [141, 155] on div "Drugs" at bounding box center [138, 161] width 65 height 13
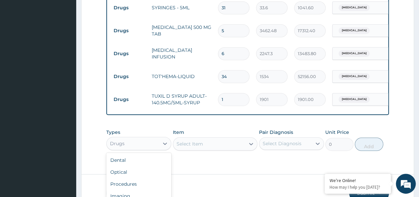
scroll to position [23, 0]
click at [142, 179] on div "Laboratory" at bounding box center [138, 185] width 65 height 12
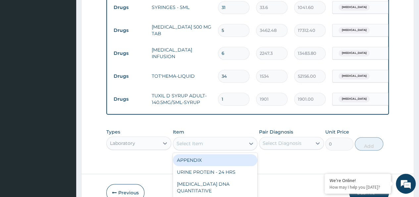
click at [201, 137] on div "option TUXIL D SYRUP ADULT-140.5MG/5ML-SYRUP, selected. option APPENDIX focused…" at bounding box center [215, 143] width 85 height 13
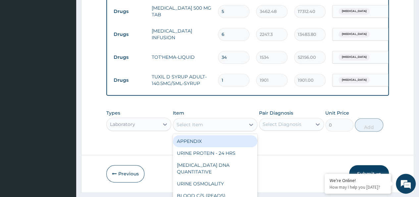
paste input "URINALYSIS"
type input "URINALYSIS"
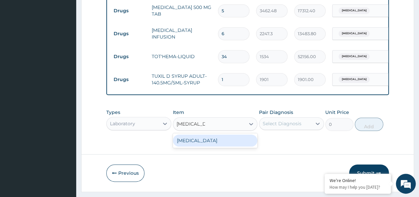
scroll to position [0, 0]
click at [202, 134] on div "URINALYSIS" at bounding box center [215, 140] width 85 height 12
type input "4750"
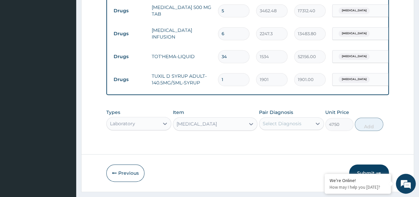
click at [290, 120] on div "Select Diagnosis" at bounding box center [282, 123] width 39 height 7
click at [270, 134] on div "[MEDICAL_DATA]" at bounding box center [291, 141] width 65 height 14
checkbox input "true"
click at [359, 117] on button "Add" at bounding box center [369, 123] width 28 height 13
type input "0"
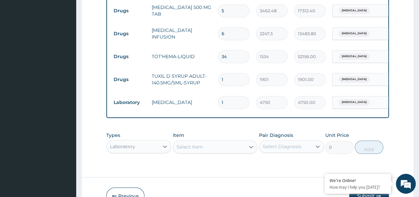
scroll to position [19, 0]
click at [185, 140] on div "Select Item" at bounding box center [215, 146] width 85 height 13
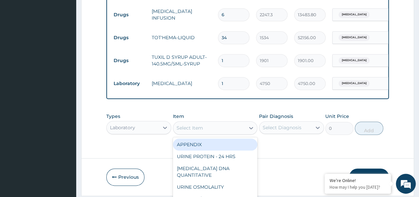
paste input "Urine MCS"
type input "Urine MCS"
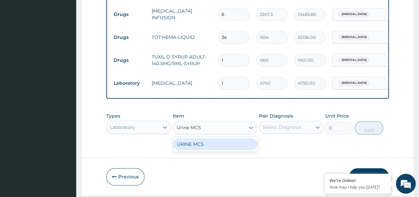
click at [185, 138] on div "URINE MCS" at bounding box center [215, 144] width 85 height 12
type input "10450"
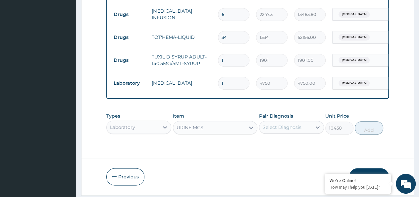
click at [282, 124] on div "Select Diagnosis" at bounding box center [282, 127] width 39 height 7
click at [269, 137] on div "[MEDICAL_DATA]" at bounding box center [291, 144] width 65 height 14
checkbox input "true"
click at [363, 121] on button "Add" at bounding box center [369, 127] width 28 height 13
type input "0"
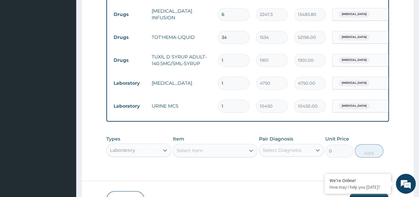
click at [143, 143] on div "Laboratory" at bounding box center [138, 149] width 65 height 13
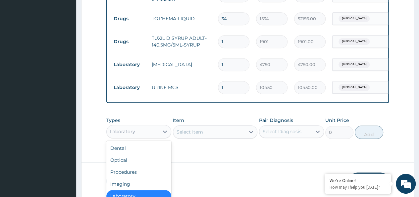
scroll to position [23, 0]
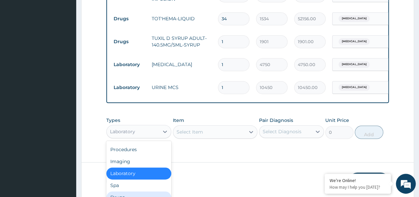
click at [131, 191] on div "Drugs" at bounding box center [138, 197] width 65 height 12
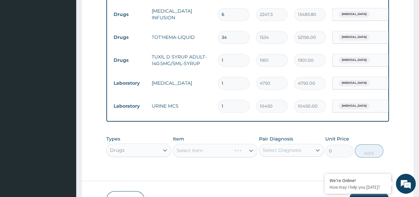
scroll to position [1587, 0]
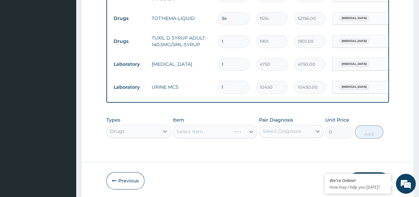
click at [206, 125] on div "Select Item" at bounding box center [215, 131] width 85 height 13
click at [202, 125] on div "Select Item" at bounding box center [215, 131] width 85 height 13
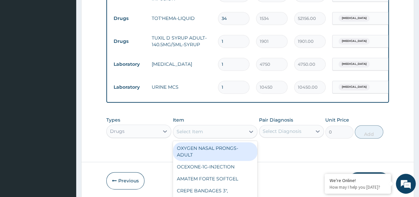
scroll to position [19, 0]
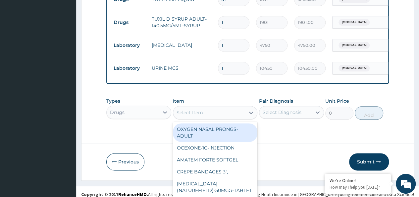
paste input "WATER FOR INJECTION"
type input "WATER FOR INJECTION"
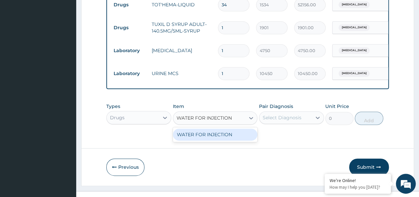
click at [202, 128] on div "WATER FOR INJECTION" at bounding box center [215, 134] width 85 height 12
type input "3750"
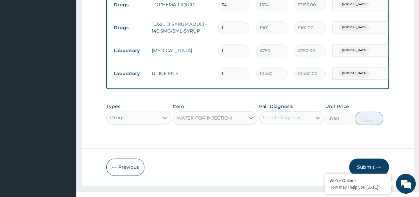
click at [275, 114] on div "Select Diagnosis" at bounding box center [282, 117] width 39 height 7
click at [271, 128] on div "[MEDICAL_DATA]" at bounding box center [291, 135] width 65 height 14
checkbox input "true"
click at [358, 111] on button "Add" at bounding box center [369, 117] width 28 height 13
type input "0"
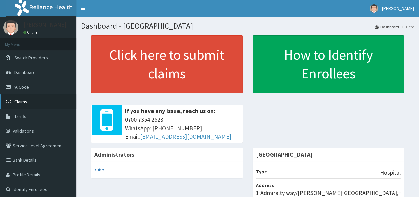
click at [38, 106] on link "Claims" at bounding box center [38, 101] width 76 height 15
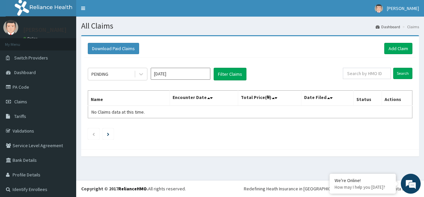
click at [174, 73] on input "[DATE]" at bounding box center [181, 74] width 60 height 12
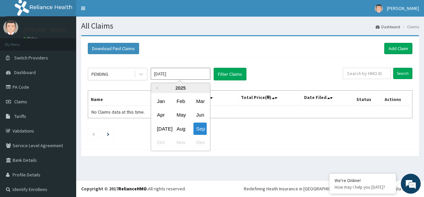
click at [180, 128] on div "Aug" at bounding box center [180, 128] width 13 height 12
type input "[DATE]"
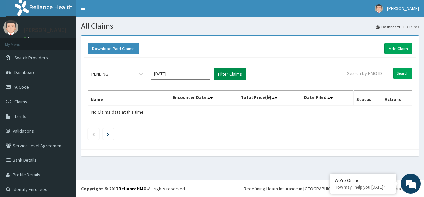
click at [231, 76] on button "Filter Claims" at bounding box center [230, 74] width 33 height 13
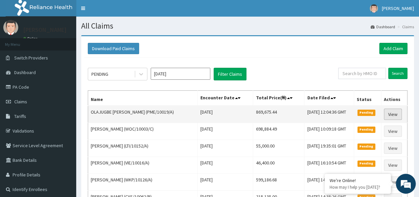
click at [398, 112] on link "View" at bounding box center [393, 113] width 18 height 11
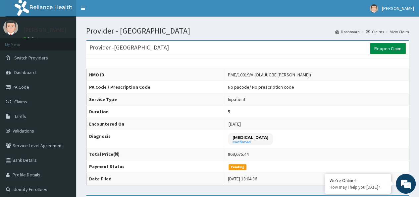
click at [385, 47] on link "Reopen Claim" at bounding box center [388, 48] width 36 height 11
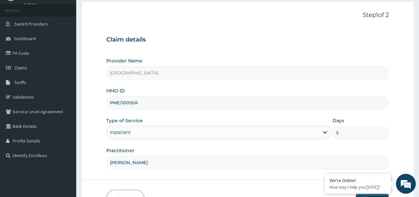
scroll to position [74, 0]
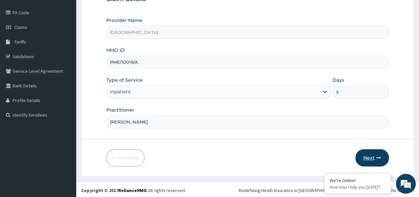
click at [364, 160] on button "Next" at bounding box center [372, 157] width 33 height 17
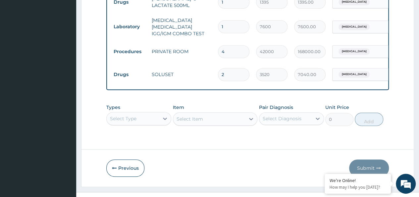
scroll to position [0, 0]
click at [147, 112] on div "Select Type" at bounding box center [138, 118] width 65 height 13
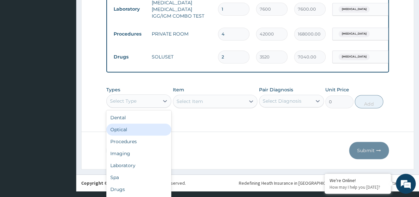
scroll to position [19, 0]
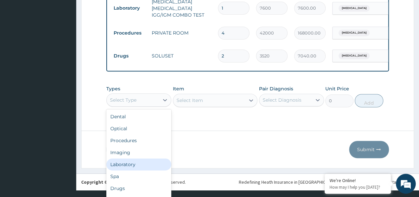
drag, startPoint x: 142, startPoint y: 152, endPoint x: 154, endPoint y: 142, distance: 15.7
click at [142, 158] on div "Laboratory" at bounding box center [138, 164] width 65 height 12
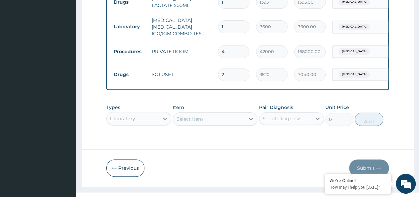
click at [192, 107] on div "Types option Laboratory, selected. Select is focused ,type to refine list, pres…" at bounding box center [247, 114] width 283 height 29
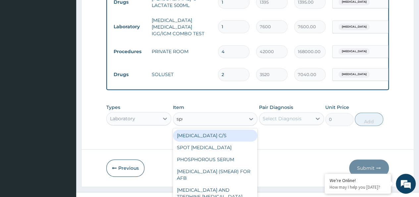
type input "sput"
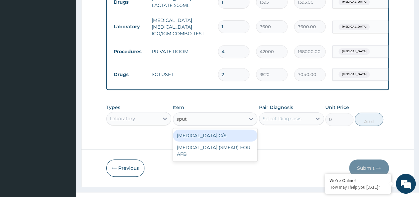
click at [217, 129] on div "[MEDICAL_DATA] C/S" at bounding box center [215, 135] width 85 height 12
type input "19200"
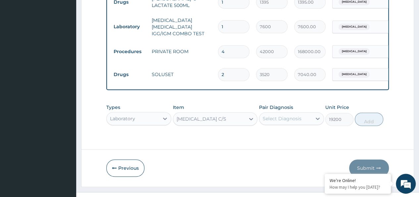
click at [272, 115] on div "Select Diagnosis" at bounding box center [282, 118] width 39 height 7
click at [270, 131] on label "[MEDICAL_DATA]" at bounding box center [290, 134] width 41 height 7
checkbox input "true"
drag, startPoint x: 368, startPoint y: 110, endPoint x: 359, endPoint y: 114, distance: 9.5
click at [368, 112] on button "Add" at bounding box center [369, 118] width 28 height 13
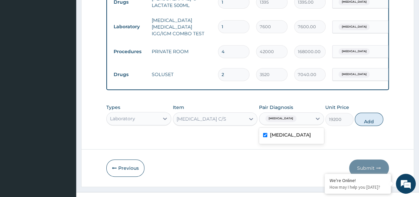
type input "0"
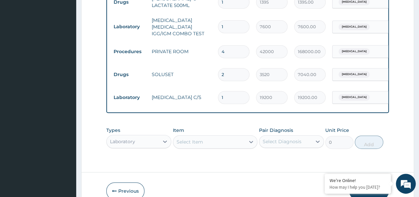
click at [130, 135] on div "Laboratory" at bounding box center [138, 141] width 65 height 13
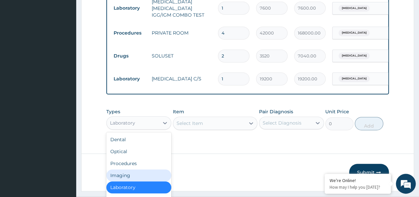
scroll to position [23, 0]
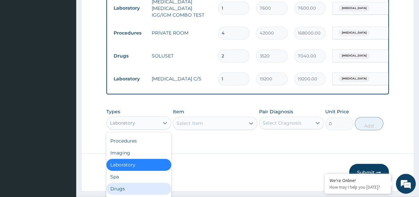
click at [136, 182] on div "Drugs" at bounding box center [138, 188] width 65 height 12
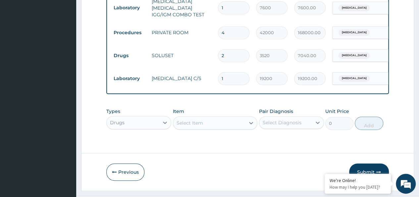
click at [204, 116] on div "Select Item" at bounding box center [215, 122] width 85 height 13
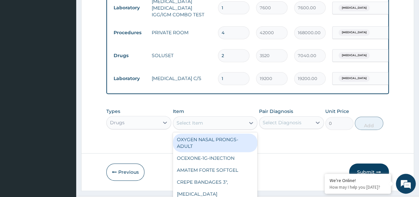
scroll to position [19, 0]
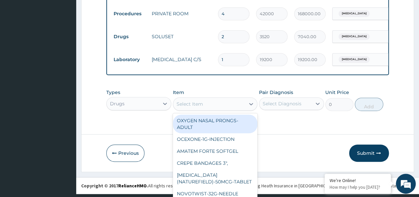
paste input "Syringes - 10mL"
type input "Syringes - 10mL"
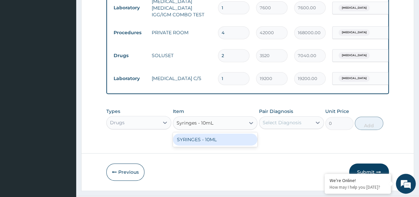
scroll to position [0, 0]
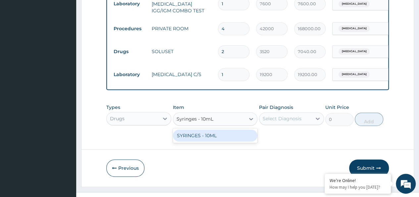
click at [205, 129] on div "SYRINGES - 10ML" at bounding box center [215, 135] width 85 height 12
type input "48"
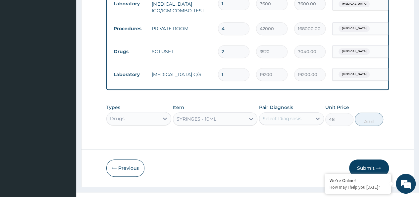
click at [278, 113] on div "Select Diagnosis" at bounding box center [285, 118] width 52 height 11
click at [269, 129] on div "[MEDICAL_DATA]" at bounding box center [291, 136] width 65 height 14
checkbox input "true"
click at [364, 112] on button "Add" at bounding box center [369, 118] width 28 height 13
type input "0"
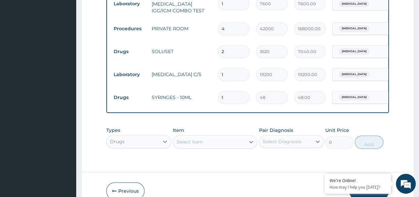
drag, startPoint x: 228, startPoint y: 83, endPoint x: 210, endPoint y: 89, distance: 19.2
click at [210, 89] on tr "Drugs SYRINGES - 10ML 1 48 48.00 [MEDICAL_DATA] Delete" at bounding box center [272, 97] width 325 height 23
type input "7"
type input "336.00"
type input "7"
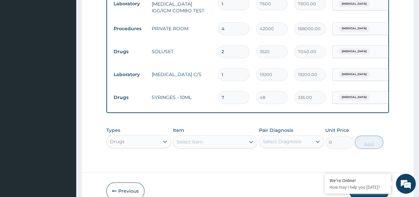
click at [193, 130] on div "Types Drugs Item Select Item Pair Diagnosis Select Diagnosis Unit Price 0 Add" at bounding box center [247, 137] width 283 height 29
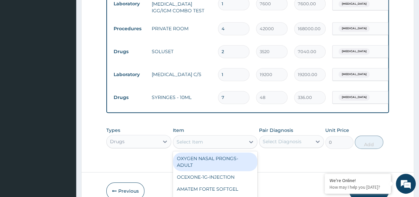
scroll to position [19, 0]
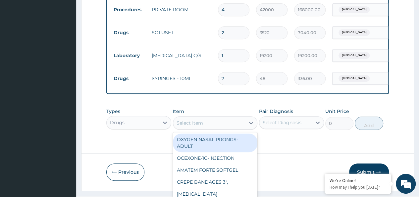
paste input "Syringes - 2mL"
type input "Syringes - 2mL"
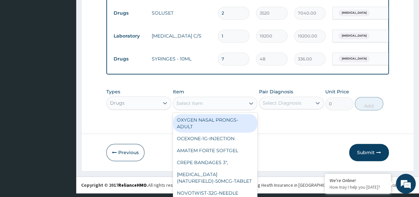
scroll to position [0, 0]
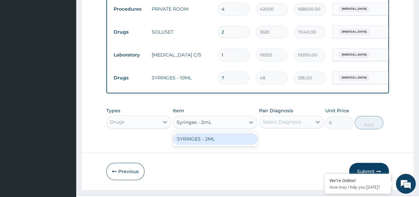
click at [195, 133] on div "SYRINGES - 2ML" at bounding box center [215, 139] width 85 height 12
type input "33.6"
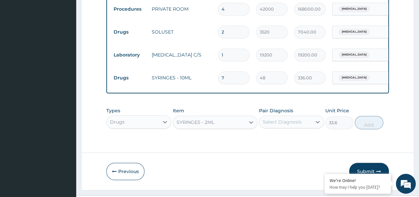
click at [312, 116] on div "Select Diagnosis" at bounding box center [285, 121] width 52 height 11
click at [290, 132] on div "[MEDICAL_DATA]" at bounding box center [291, 139] width 65 height 14
checkbox input "true"
click at [367, 116] on button "Add" at bounding box center [369, 122] width 28 height 13
type input "0"
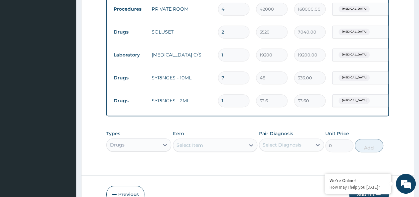
click at [208, 93] on tr "Drugs SYRINGES - 2ML 1 33.6 33.60 [MEDICAL_DATA] Delete" at bounding box center [272, 100] width 325 height 23
type input "2"
type input "67.20"
type input "25"
type input "840.00"
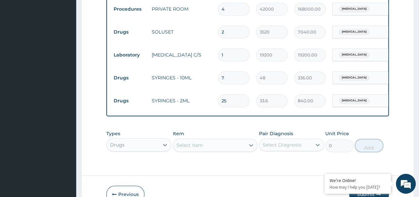
type input "25"
click at [196, 134] on div "Types Drugs Item Select Item Pair Diagnosis Select Diagnosis Unit Price 0 Add" at bounding box center [247, 141] width 283 height 29
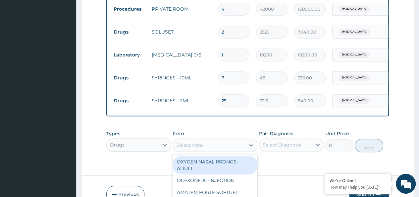
scroll to position [19, 0]
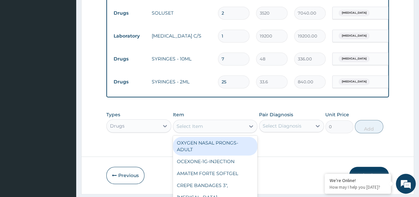
paste input "Syringes - 5mL"
type input "Syringes - 5mL"
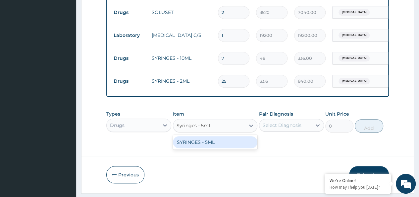
click at [195, 136] on div "SYRINGES - 5ML" at bounding box center [215, 142] width 85 height 12
type input "33.6"
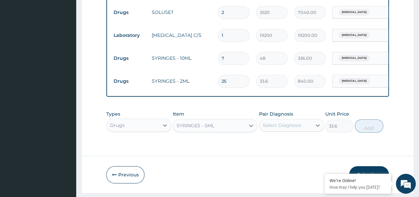
click at [277, 120] on div "Select Diagnosis" at bounding box center [285, 125] width 52 height 11
click at [270, 138] on label "[MEDICAL_DATA]" at bounding box center [290, 141] width 41 height 7
checkbox input "true"
drag, startPoint x: 369, startPoint y: 116, endPoint x: 337, endPoint y: 118, distance: 31.9
click at [369, 119] on button "Add" at bounding box center [369, 125] width 28 height 13
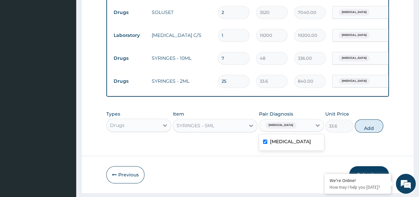
type input "0"
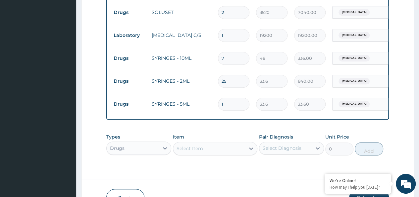
drag, startPoint x: 231, startPoint y: 92, endPoint x: 216, endPoint y: 96, distance: 15.2
click at [216, 96] on td "1" at bounding box center [234, 104] width 38 height 20
type input "3"
type input "100.80"
type input "31"
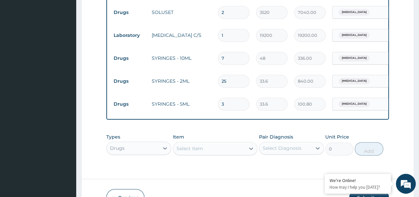
type input "1041.60"
type input "31"
click at [190, 136] on div "Types Drugs Item Select Item Pair Diagnosis Select Diagnosis Unit Price 0 Add" at bounding box center [247, 144] width 283 height 29
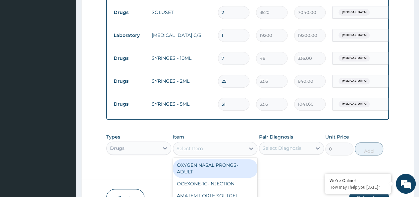
scroll to position [19, 0]
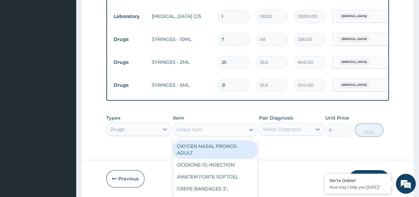
paste input "[MEDICAL_DATA]-500mg-Tablet"
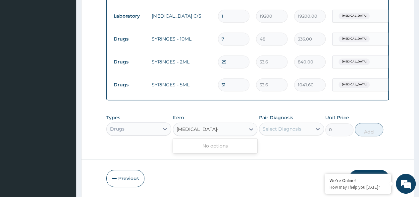
type input "[MEDICAL_DATA]"
click at [186, 140] on div "[MEDICAL_DATA] 500 MG TAB" at bounding box center [215, 146] width 85 height 12
type input "3462.48"
click at [279, 125] on div "Select Diagnosis" at bounding box center [282, 128] width 39 height 7
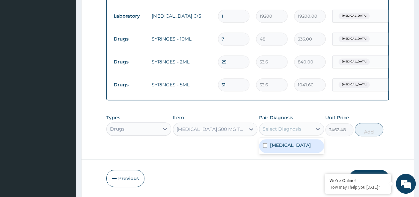
click at [268, 139] on div "[MEDICAL_DATA]" at bounding box center [291, 146] width 65 height 14
checkbox input "true"
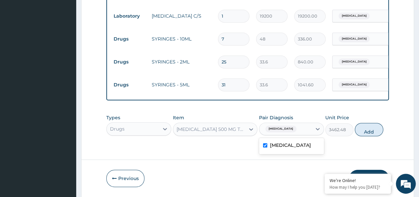
click at [367, 123] on button "Add" at bounding box center [369, 129] width 28 height 13
type input "0"
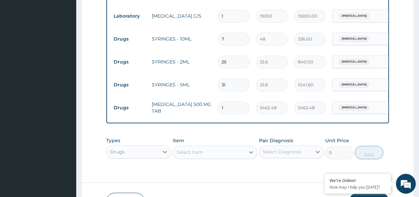
drag, startPoint x: 233, startPoint y: 95, endPoint x: 219, endPoint y: 96, distance: 14.6
click at [219, 101] on div "1" at bounding box center [233, 107] width 31 height 13
type input "5"
type input "17312.40"
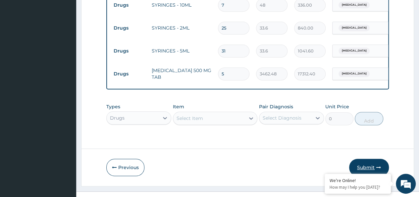
click at [370, 158] on button "Submit" at bounding box center [369, 166] width 40 height 17
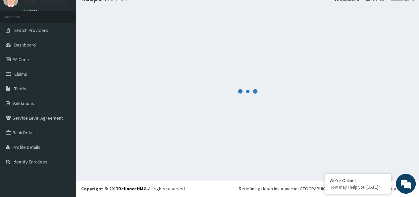
scroll to position [28, 0]
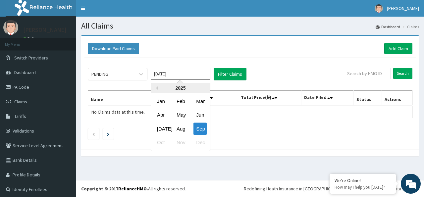
click at [175, 72] on input "[DATE]" at bounding box center [181, 74] width 60 height 12
click at [181, 128] on div "Aug" at bounding box center [180, 128] width 13 height 12
type input "[DATE]"
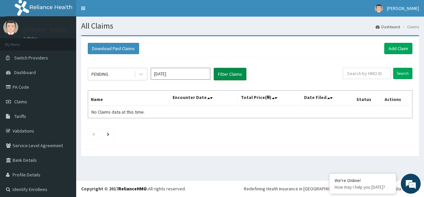
click at [227, 70] on button "Filter Claims" at bounding box center [230, 74] width 33 height 13
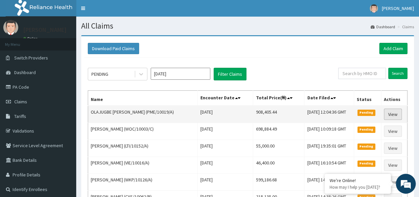
click at [389, 112] on link "View" at bounding box center [393, 113] width 18 height 11
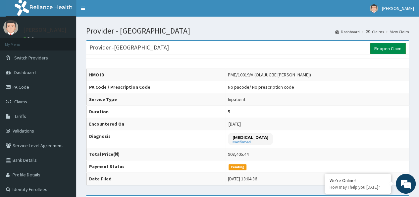
click at [382, 49] on link "Reopen Claim" at bounding box center [388, 48] width 36 height 11
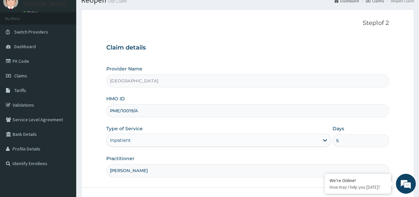
scroll to position [74, 0]
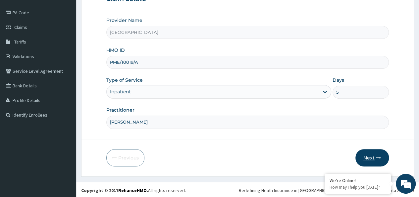
click at [373, 152] on button "Next" at bounding box center [372, 157] width 33 height 17
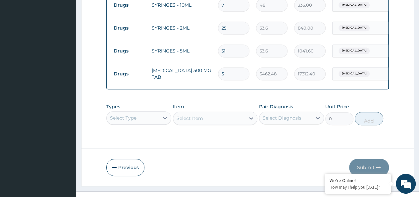
scroll to position [0, 0]
click at [194, 111] on div "Select Item" at bounding box center [215, 117] width 85 height 13
click at [143, 111] on div "Select Type" at bounding box center [138, 117] width 65 height 13
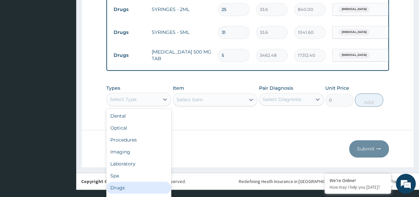
click at [128, 181] on div "Drugs" at bounding box center [138, 187] width 65 height 12
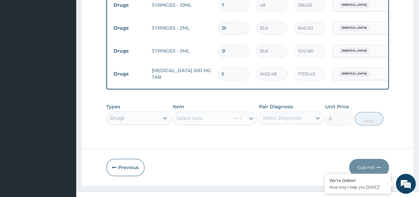
scroll to position [0, 0]
click at [199, 113] on div "Select Item" at bounding box center [209, 118] width 72 height 11
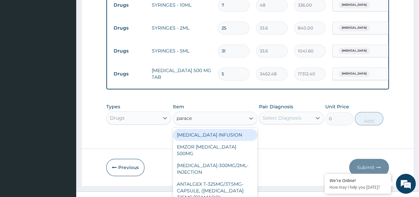
type input "parace"
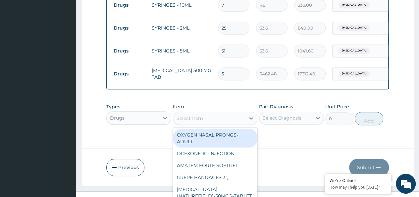
scroll to position [19, 0]
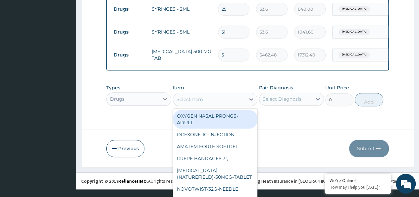
click at [199, 106] on div "option OXYGEN NASAL PRONGS-ADULT focused, 1 of 852. 852 results available. Use …" at bounding box center [215, 98] width 85 height 13
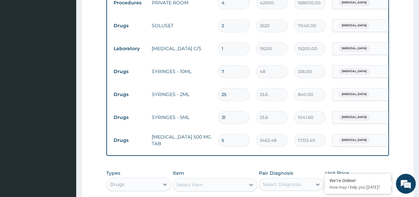
scroll to position [1320, 0]
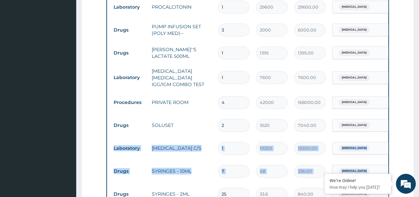
drag, startPoint x: 414, startPoint y: 151, endPoint x: 414, endPoint y: 116, distance: 35.1
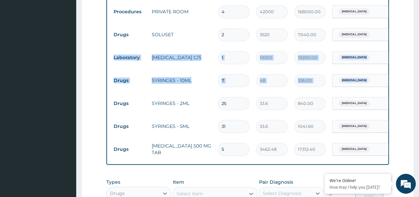
scroll to position [1477, 0]
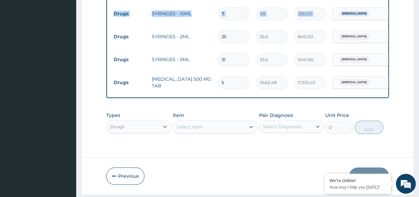
click at [186, 120] on div "Select Item" at bounding box center [215, 126] width 85 height 13
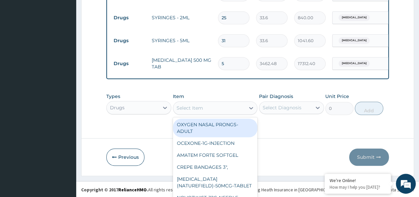
scroll to position [1486, 0]
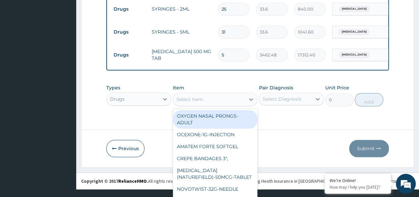
click at [290, 113] on div "Types Drugs Item option OXYGEN NASAL PRONGS-ADULT focused, 1 of 852. 852 result…" at bounding box center [247, 100] width 283 height 38
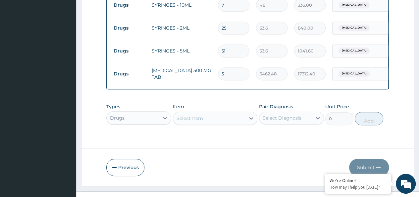
click at [140, 111] on div "Drugs" at bounding box center [138, 117] width 65 height 13
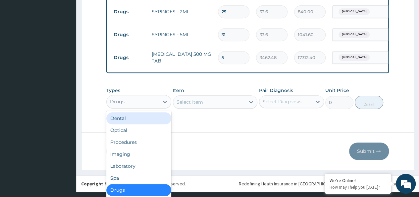
scroll to position [19, 0]
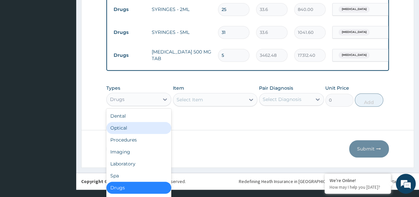
click at [138, 122] on div "Optical" at bounding box center [138, 128] width 65 height 12
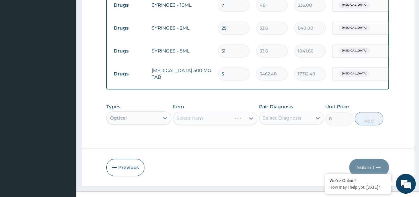
click at [190, 111] on div "Select Item" at bounding box center [215, 117] width 85 height 13
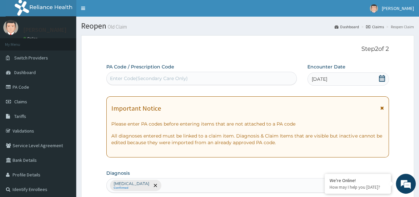
click at [381, 77] on icon at bounding box center [382, 78] width 6 height 7
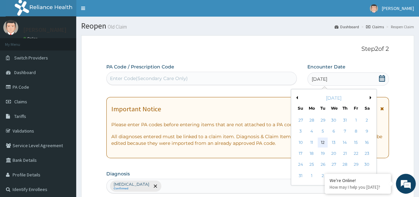
click at [323, 143] on div "12" at bounding box center [323, 142] width 10 height 10
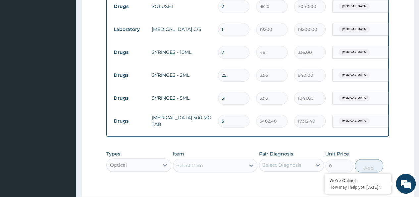
scroll to position [1486, 0]
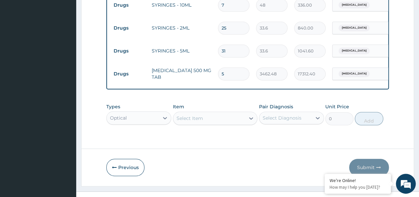
click at [136, 111] on div "Optical" at bounding box center [138, 117] width 65 height 13
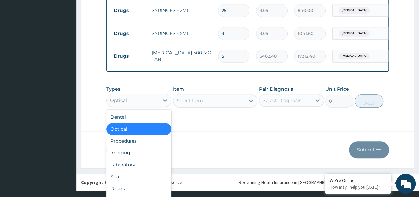
scroll to position [19, 0]
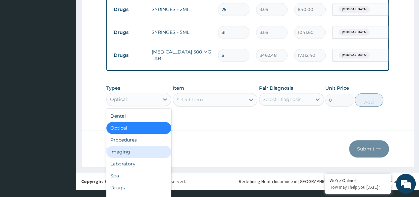
click at [128, 134] on div "Procedures" at bounding box center [138, 140] width 65 height 12
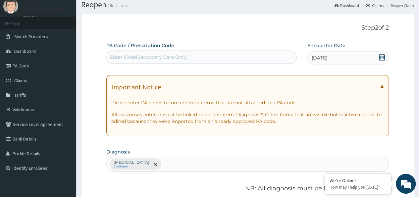
scroll to position [0, 0]
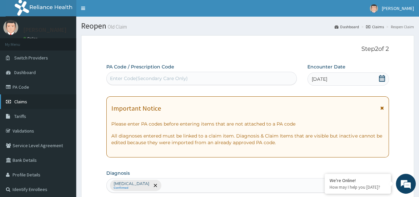
click at [24, 101] on span "Claims" at bounding box center [20, 101] width 13 height 6
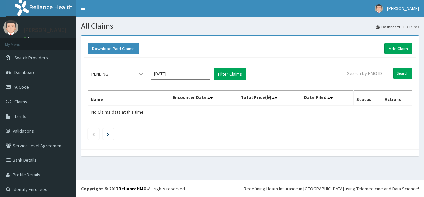
click at [140, 73] on icon at bounding box center [141, 74] width 7 height 7
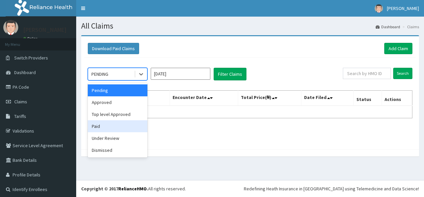
click at [190, 74] on input "[DATE]" at bounding box center [181, 74] width 60 height 12
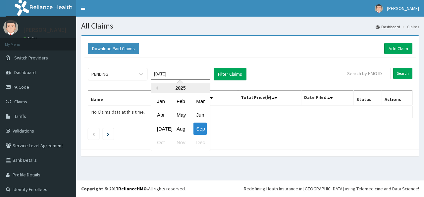
drag, startPoint x: 179, startPoint y: 129, endPoint x: 202, endPoint y: 99, distance: 38.3
click at [179, 129] on div "Aug" at bounding box center [180, 128] width 13 height 12
type input "[DATE]"
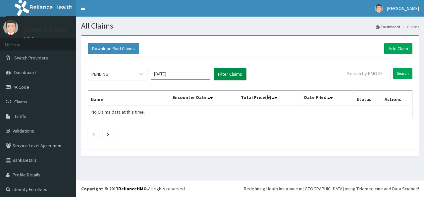
click at [230, 74] on button "Filter Claims" at bounding box center [230, 74] width 33 height 13
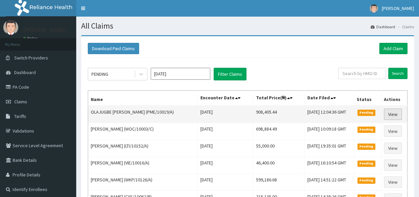
click at [395, 112] on link "View" at bounding box center [393, 113] width 18 height 11
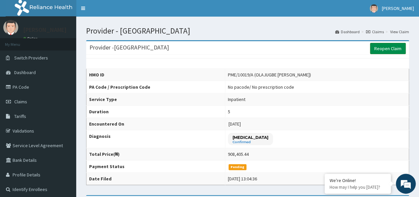
click at [386, 51] on link "Reopen Claim" at bounding box center [388, 48] width 36 height 11
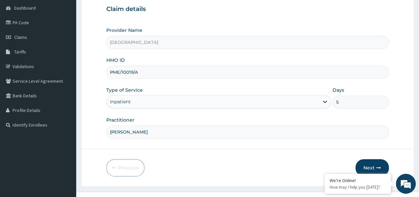
scroll to position [74, 0]
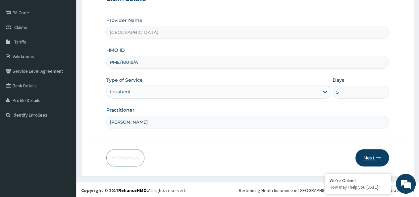
click at [378, 153] on button "Next" at bounding box center [372, 157] width 33 height 17
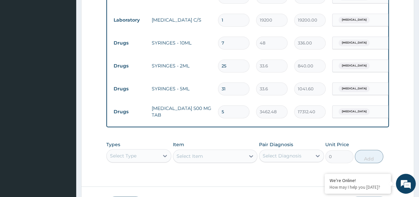
scroll to position [0, 0]
click at [148, 149] on div "Select Type" at bounding box center [138, 155] width 65 height 13
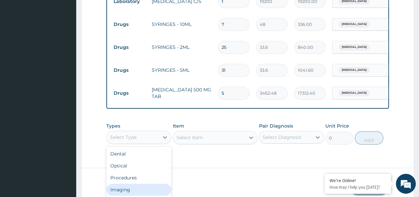
scroll to position [23, 0]
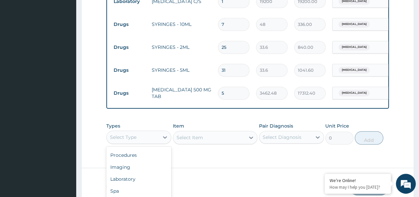
click at [196, 127] on div "Types option Drugs, selected. Select is focused ,type to refine list, press Dow…" at bounding box center [247, 133] width 283 height 29
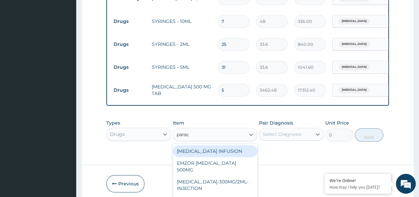
scroll to position [1486, 0]
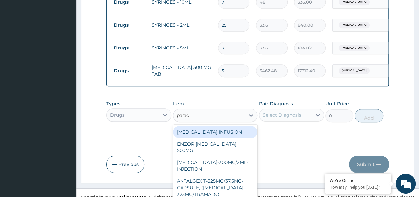
type input "parace"
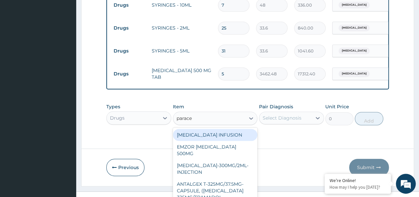
click at [196, 129] on div "PARACETAMOL INFUSION" at bounding box center [215, 135] width 85 height 12
type input "2247.3"
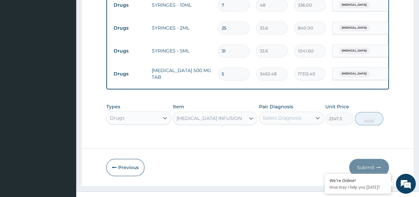
click at [298, 114] on div "Select Diagnosis" at bounding box center [282, 117] width 39 height 7
click at [273, 131] on label "Sepsis" at bounding box center [290, 134] width 41 height 7
checkbox input "true"
click at [363, 112] on button "Add" at bounding box center [369, 118] width 28 height 13
type input "0"
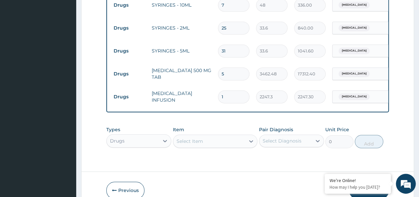
drag, startPoint x: 230, startPoint y: 82, endPoint x: 202, endPoint y: 84, distance: 27.6
click at [202, 85] on tr "Drugs PARACETAMOL INFUSION 1 2247.3 2247.30 Sepsis Delete" at bounding box center [272, 96] width 325 height 23
type input "6"
type input "13483.80"
type input "6"
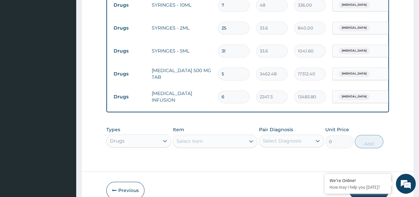
click at [192, 134] on div "Select Item" at bounding box center [215, 140] width 85 height 13
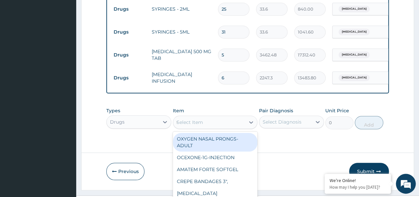
type input "tot"
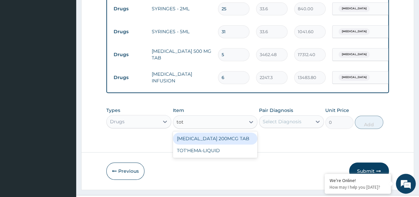
scroll to position [0, 0]
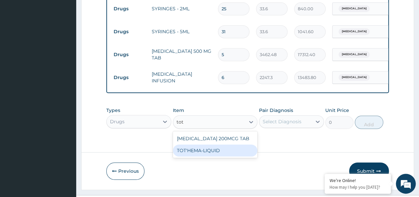
click at [208, 144] on div "TOT'HEMA-LIQUID" at bounding box center [215, 150] width 85 height 12
type input "1534"
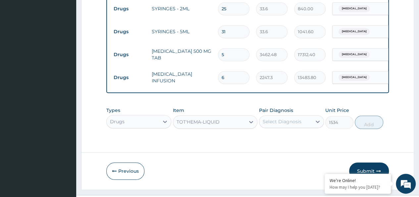
click at [283, 116] on div "Select Diagnosis" at bounding box center [285, 121] width 52 height 11
click at [268, 132] on div "Sepsis" at bounding box center [291, 139] width 65 height 14
checkbox input "true"
click at [359, 115] on button "Add" at bounding box center [369, 121] width 28 height 13
type input "0"
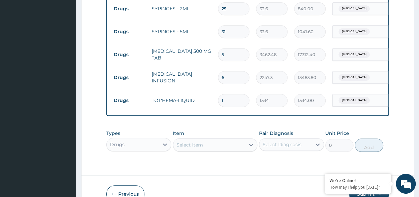
drag, startPoint x: 223, startPoint y: 87, endPoint x: 215, endPoint y: 88, distance: 7.7
click at [215, 90] on td "1" at bounding box center [234, 100] width 38 height 20
type input "3"
type input "4602.00"
type input "34"
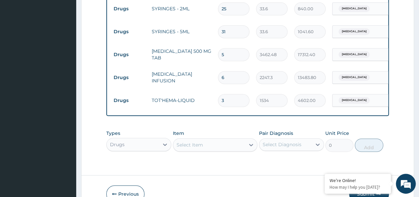
type input "52156.00"
type input "34"
click at [191, 138] on div "Select Item" at bounding box center [215, 144] width 85 height 13
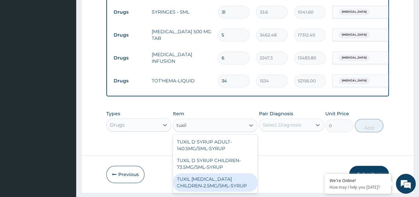
type input "tuxil"
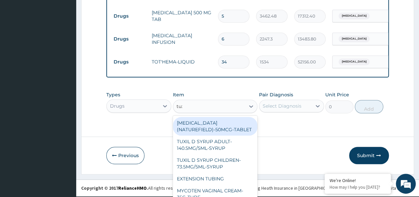
scroll to position [1532, 0]
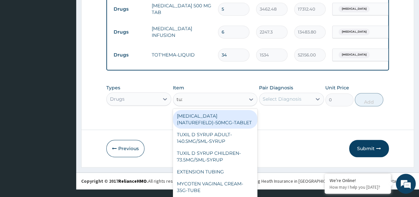
type input "tuxi"
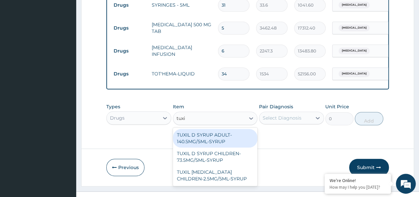
click at [202, 131] on div "TUXIL D SYRUP ADULT-140.5MG/5ML-SYRUP" at bounding box center [215, 138] width 85 height 19
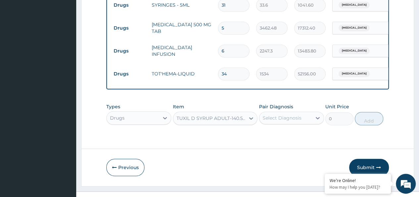
type input "1901"
click at [281, 114] on div "Select Diagnosis" at bounding box center [282, 117] width 39 height 7
click at [272, 131] on label "Sepsis" at bounding box center [290, 134] width 41 height 7
checkbox input "true"
click at [364, 112] on button "Add" at bounding box center [369, 118] width 28 height 13
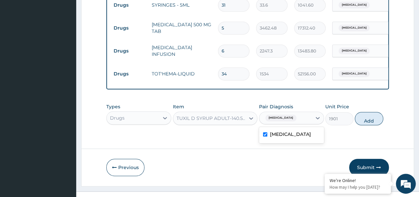
type input "0"
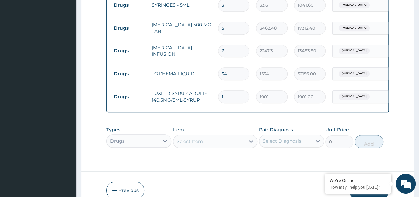
click at [142, 134] on div "Drugs" at bounding box center [138, 140] width 65 height 13
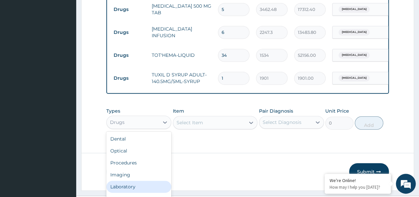
click at [137, 180] on div "Laboratory" at bounding box center [138, 186] width 65 height 12
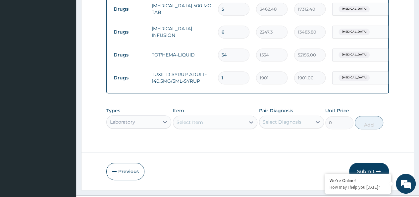
scroll to position [0, 0]
click at [195, 115] on div "Select Item" at bounding box center [215, 121] width 85 height 13
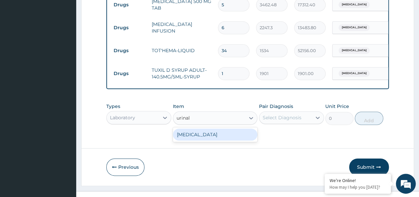
type input "urinaly"
click at [198, 128] on div "URINALYSIS" at bounding box center [215, 134] width 85 height 12
type input "4750"
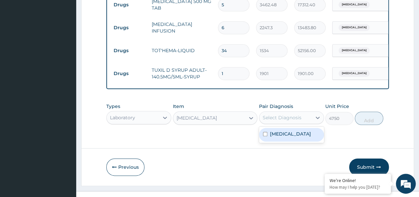
click at [285, 114] on div "Select Diagnosis" at bounding box center [282, 117] width 39 height 7
click at [272, 130] on label "Sepsis" at bounding box center [290, 133] width 41 height 7
checkbox input "true"
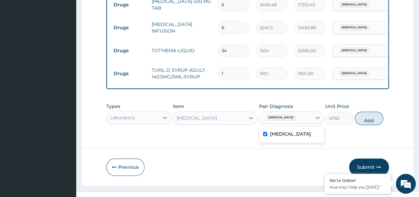
drag, startPoint x: 374, startPoint y: 104, endPoint x: 369, endPoint y: 106, distance: 5.7
click at [374, 111] on button "Add" at bounding box center [369, 117] width 28 height 13
type input "0"
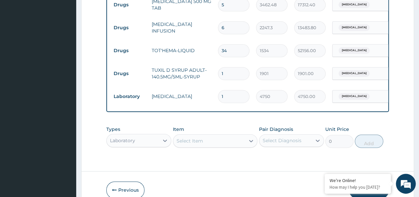
click at [199, 138] on div "Types Laboratory Item Select Item Pair Diagnosis Select Diagnosis Unit Price 0 …" at bounding box center [247, 136] width 283 height 29
click at [190, 134] on div "Select Item" at bounding box center [215, 140] width 85 height 13
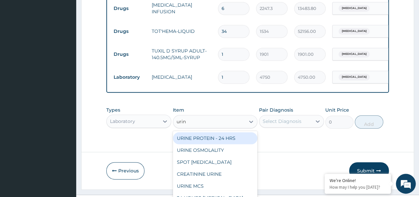
type input "urine"
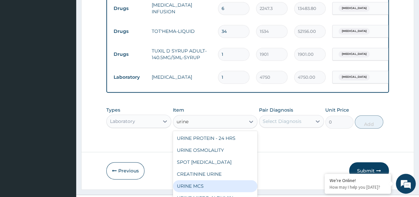
click at [205, 180] on div "URINE MCS" at bounding box center [215, 186] width 85 height 12
type input "10450"
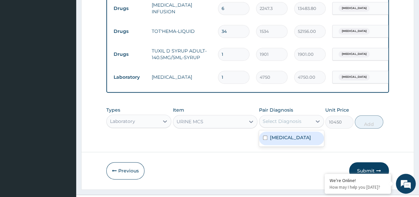
click at [278, 118] on div "Select Diagnosis" at bounding box center [282, 121] width 39 height 7
click at [272, 134] on label "Sepsis" at bounding box center [290, 137] width 41 height 7
checkbox input "true"
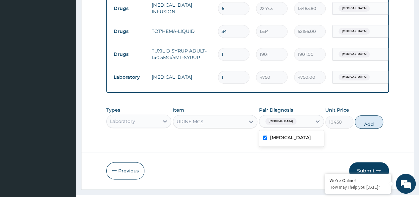
click at [363, 115] on button "Add" at bounding box center [369, 121] width 28 height 13
type input "0"
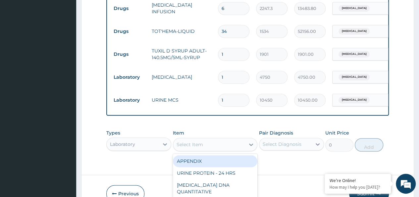
click at [192, 138] on div "option URINE MCS, selected. option APPENDIX focused, 1 of 191. 191 results avai…" at bounding box center [215, 144] width 85 height 13
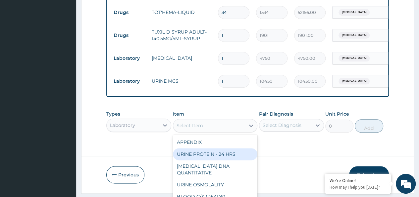
click at [141, 118] on div "Laboratory" at bounding box center [138, 124] width 65 height 13
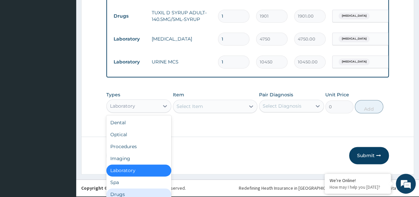
click at [126, 188] on div "Drugs" at bounding box center [138, 194] width 65 height 12
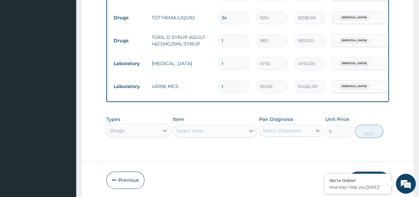
scroll to position [1568, 0]
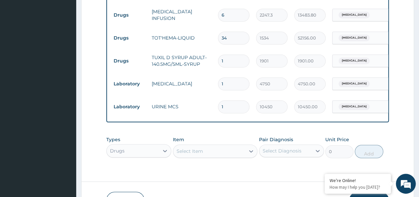
click at [190, 144] on div "Select Item" at bounding box center [215, 150] width 85 height 13
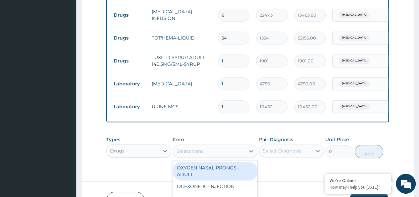
scroll to position [19, 0]
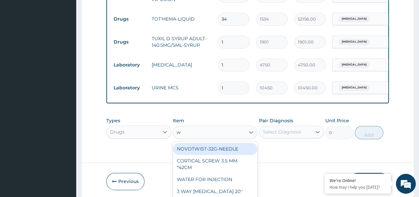
type input "wa"
click at [195, 143] on div "WATER FOR INJECTION" at bounding box center [215, 149] width 85 height 12
type input "3750"
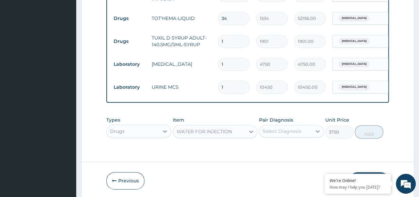
click at [289, 128] on div "Select Diagnosis" at bounding box center [282, 131] width 39 height 7
click at [277, 144] on label "Sepsis" at bounding box center [290, 147] width 41 height 7
checkbox input "true"
drag, startPoint x: 373, startPoint y: 119, endPoint x: 257, endPoint y: 180, distance: 130.8
click at [372, 125] on button "Add" at bounding box center [369, 131] width 28 height 13
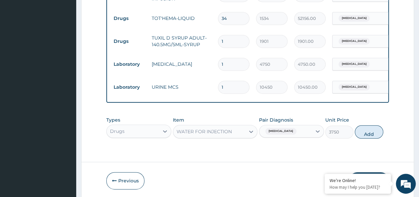
type input "0"
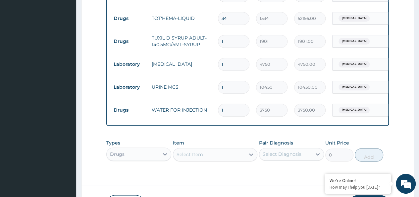
drag, startPoint x: 219, startPoint y: 91, endPoint x: 209, endPoint y: 95, distance: 11.4
click at [209, 98] on tr "Drugs WATER FOR INJECTION 1 3750 3750.00 Sepsis Delete" at bounding box center [272, 109] width 325 height 23
type input "2"
type input "7500.00"
type input "22"
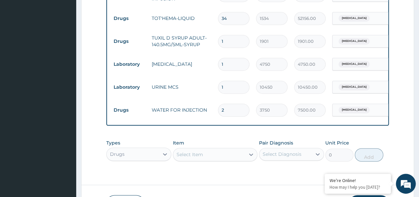
type input "82500.00"
type input "22"
click at [189, 147] on div "Select Item" at bounding box center [215, 153] width 85 height 13
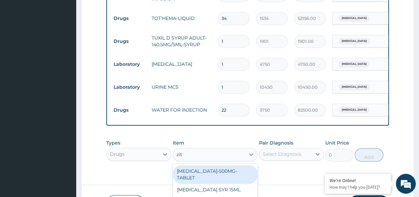
scroll to position [0, 0]
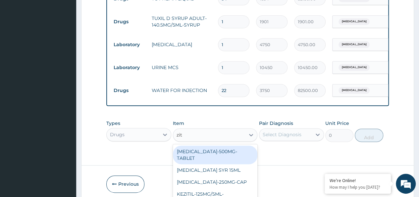
type input "zithr"
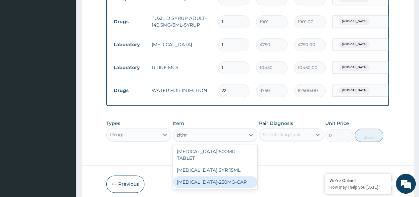
click at [221, 176] on div "ZITHROMAX-250MG-CAP" at bounding box center [215, 182] width 85 height 12
type input "2589"
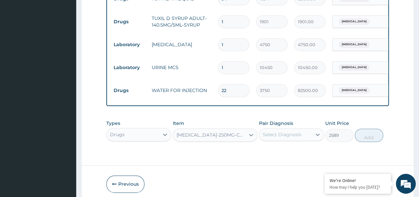
click at [295, 131] on div "Select Diagnosis" at bounding box center [282, 134] width 39 height 7
click at [270, 147] on label "Sepsis" at bounding box center [290, 150] width 41 height 7
checkbox input "true"
click at [365, 128] on button "Add" at bounding box center [369, 134] width 28 height 13
type input "0"
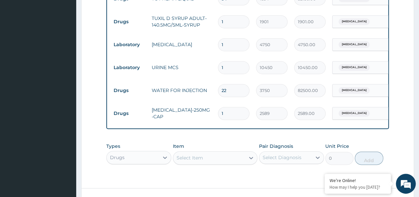
drag, startPoint x: 233, startPoint y: 91, endPoint x: 214, endPoint y: 104, distance: 23.1
click at [215, 104] on td "1" at bounding box center [234, 113] width 38 height 20
drag, startPoint x: 227, startPoint y: 96, endPoint x: 209, endPoint y: 99, distance: 17.5
click at [210, 102] on tr "Drugs ZITHROMAX-250MG-CAP 1 2589 2589.00 Sepsis Delete" at bounding box center [272, 113] width 325 height 23
type input "2"
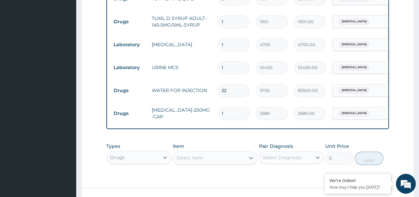
type input "5178.00"
type input "2"
click at [190, 151] on div "Select Item" at bounding box center [215, 157] width 85 height 13
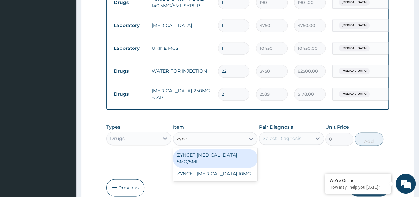
type input "zynce"
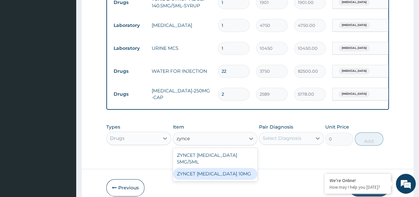
click at [220, 167] on div "ZYNCET CETIRIZINE 10MG" at bounding box center [215, 173] width 85 height 12
type input "101.2"
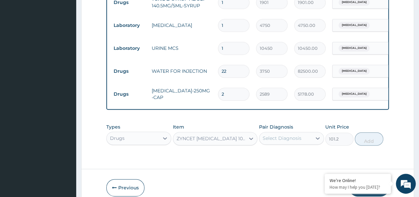
click at [277, 135] on div "Select Diagnosis" at bounding box center [282, 138] width 39 height 7
click at [268, 148] on div "Sepsis" at bounding box center [291, 155] width 65 height 14
checkbox input "true"
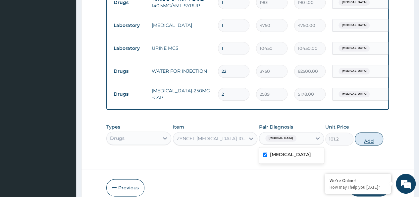
click at [367, 132] on button "Add" at bounding box center [369, 138] width 28 height 13
type input "0"
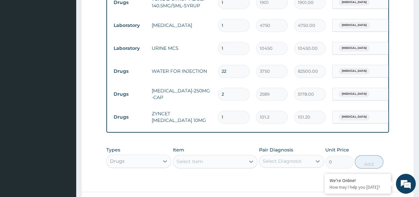
drag, startPoint x: 231, startPoint y: 103, endPoint x: 200, endPoint y: 104, distance: 31.8
click at [200, 105] on tr "Drugs ZYNCET CETIRIZINE 10MG 1 101.2 101.20 Sepsis Delete" at bounding box center [272, 116] width 325 height 23
type input "5"
type input "506.00"
type input "5"
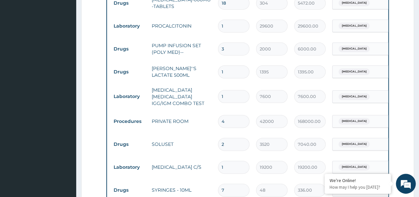
scroll to position [1670, 0]
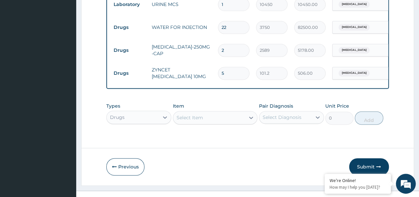
click at [193, 112] on div "Types Drugs Item Select Item Pair Diagnosis Select Diagnosis Unit Price 0 Add" at bounding box center [247, 113] width 283 height 29
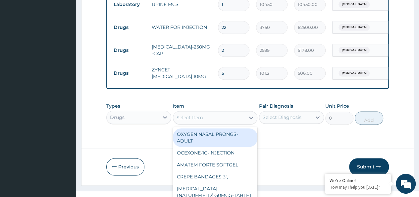
scroll to position [19, 0]
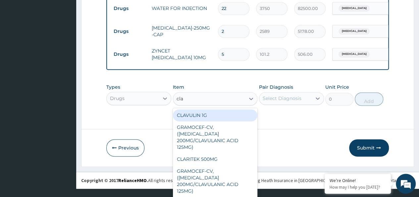
type input "clav"
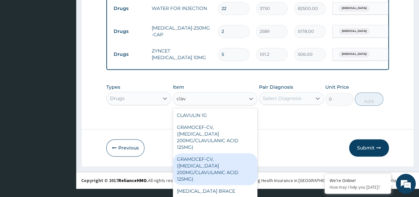
scroll to position [15, 0]
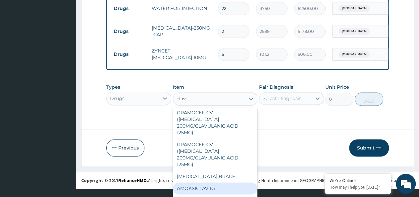
click at [199, 182] on div "AMOKSICLAV 1G" at bounding box center [215, 188] width 85 height 12
type input "218.93"
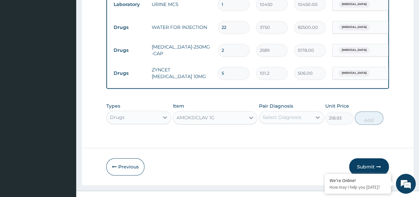
click at [210, 114] on div "AMOKSICLAV 1G" at bounding box center [196, 117] width 38 height 7
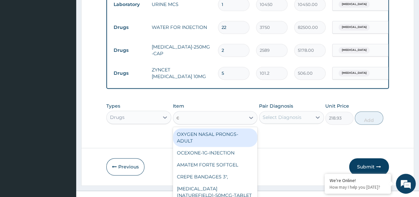
scroll to position [19, 0]
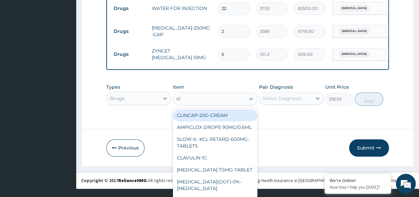
type input "cla"
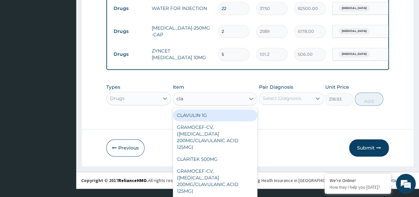
click at [210, 109] on div "CLAVULIN 1G" at bounding box center [215, 115] width 85 height 12
type input "189.08"
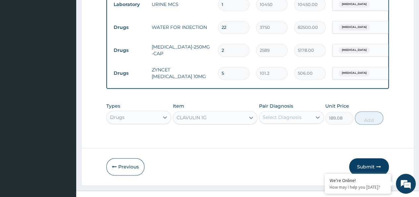
scroll to position [0, 0]
click at [368, 158] on button "Submit" at bounding box center [369, 166] width 40 height 17
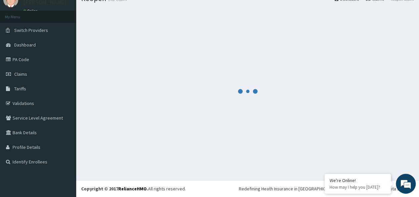
scroll to position [28, 0]
click at [23, 75] on span "Claims" at bounding box center [20, 74] width 13 height 6
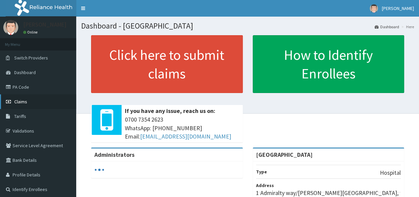
click at [27, 102] on link "Claims" at bounding box center [38, 101] width 76 height 15
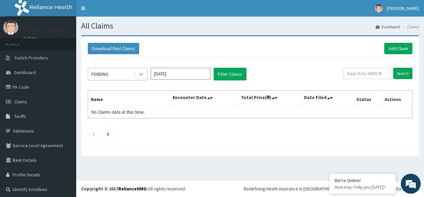
click at [144, 72] on icon at bounding box center [141, 74] width 7 height 7
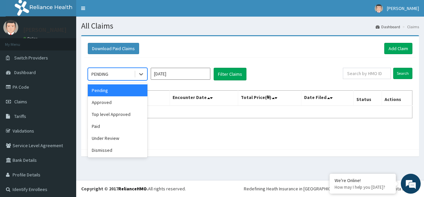
click at [176, 74] on input "[DATE]" at bounding box center [181, 74] width 60 height 12
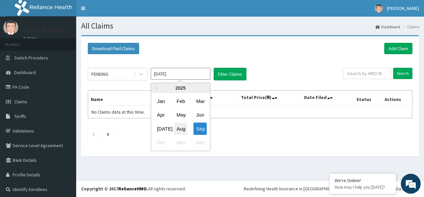
click at [181, 131] on div "Aug" at bounding box center [180, 128] width 13 height 12
type input "[DATE]"
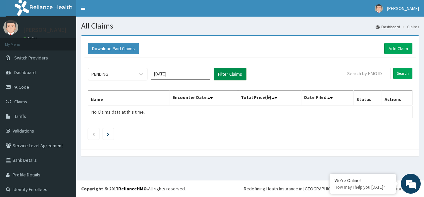
click at [226, 73] on button "Filter Claims" at bounding box center [230, 74] width 33 height 13
